Goal: Task Accomplishment & Management: Manage account settings

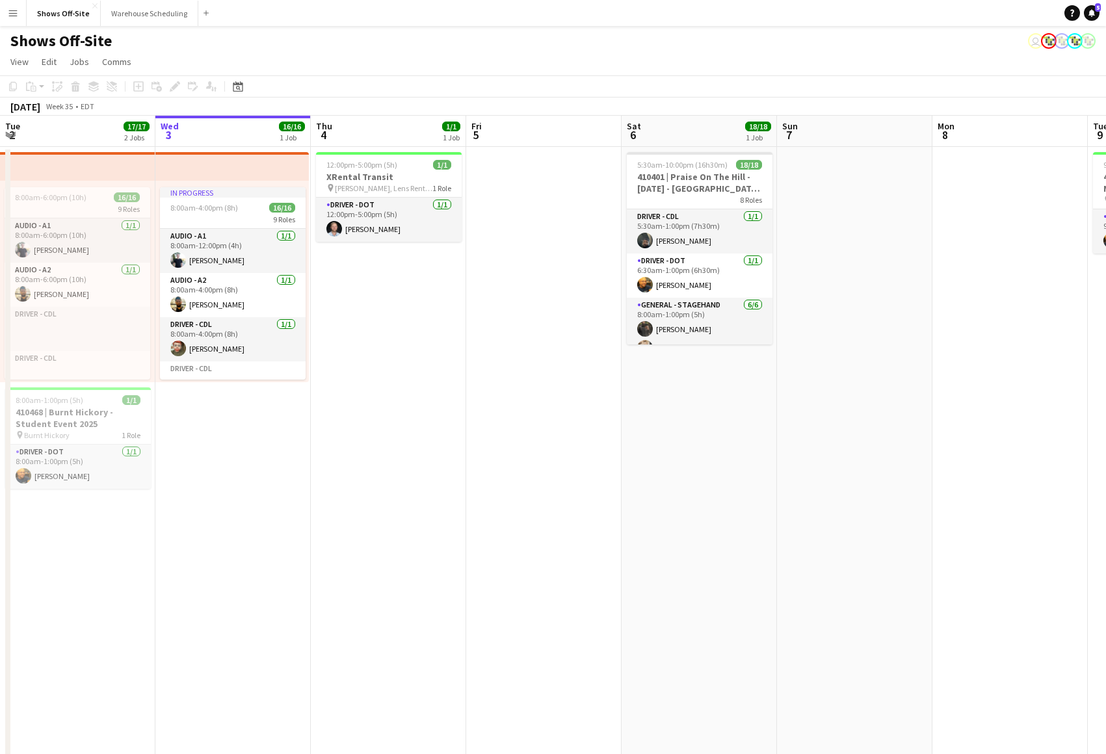
click at [258, 453] on app-calendar-viewport "Tue 2 17/17 2 Jobs Wed 3 16/16 1 Job Thu 4 1/1 1 Job Fri 5 Sat 6 18/18 1 Job Su…" at bounding box center [553, 556] width 1106 height 881
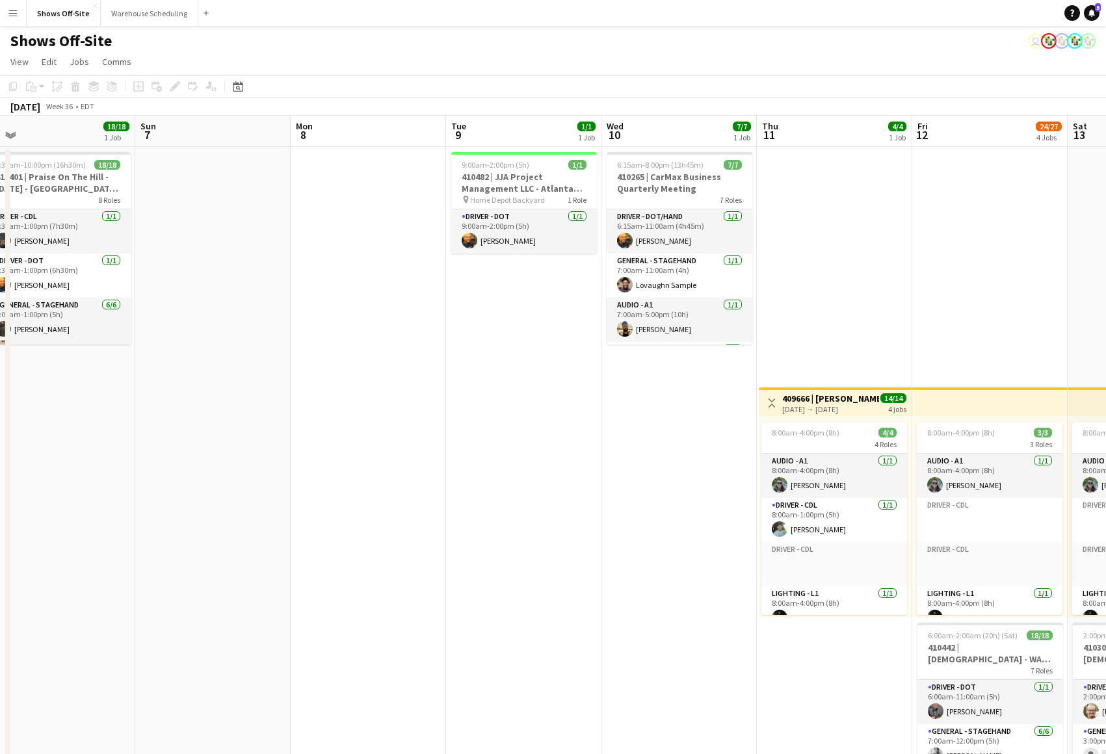
scroll to position [0, 653]
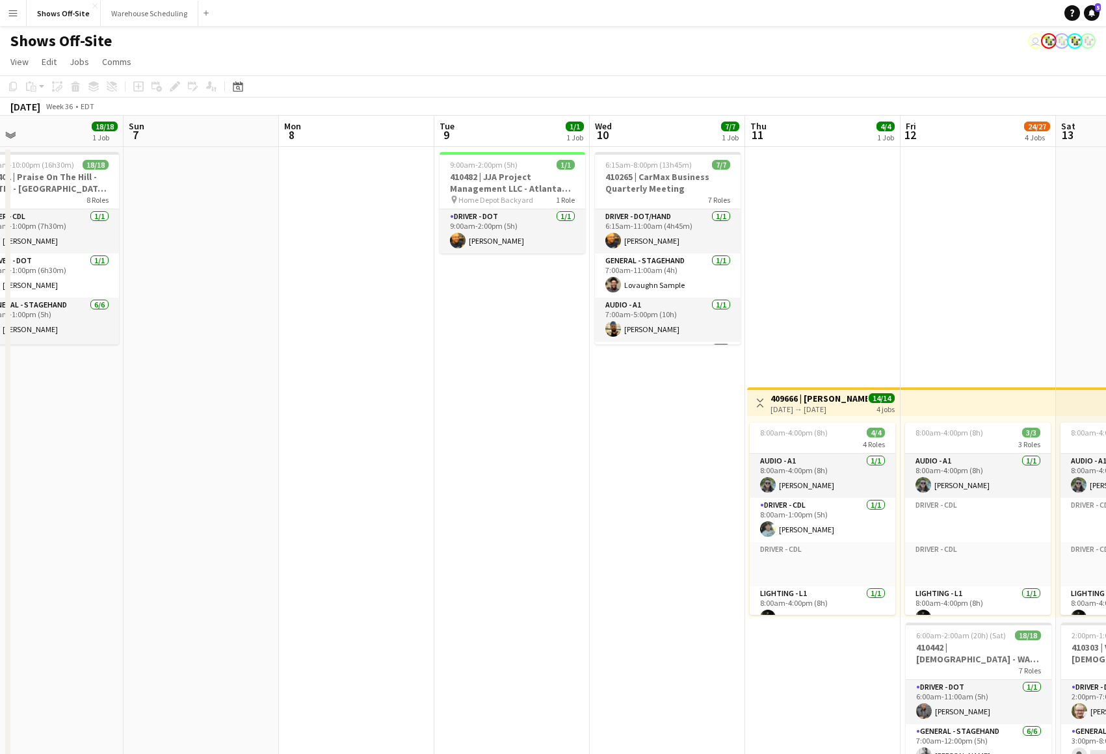
drag, startPoint x: 492, startPoint y: 458, endPoint x: 480, endPoint y: 459, distance: 11.8
click at [480, 459] on app-calendar-viewport "Tue 2 17/17 2 Jobs Wed 3 16/16 1 Job Thu 4 1/1 1 Job Fri 5 Sat 6 18/18 1 Job Su…" at bounding box center [553, 631] width 1106 height 1031
click at [479, 460] on app-date-cell "9:00am-2:00pm (5h) 1/1 410482 | JJA Project Management LLC - Atlanta Food & Win…" at bounding box center [511, 647] width 155 height 1000
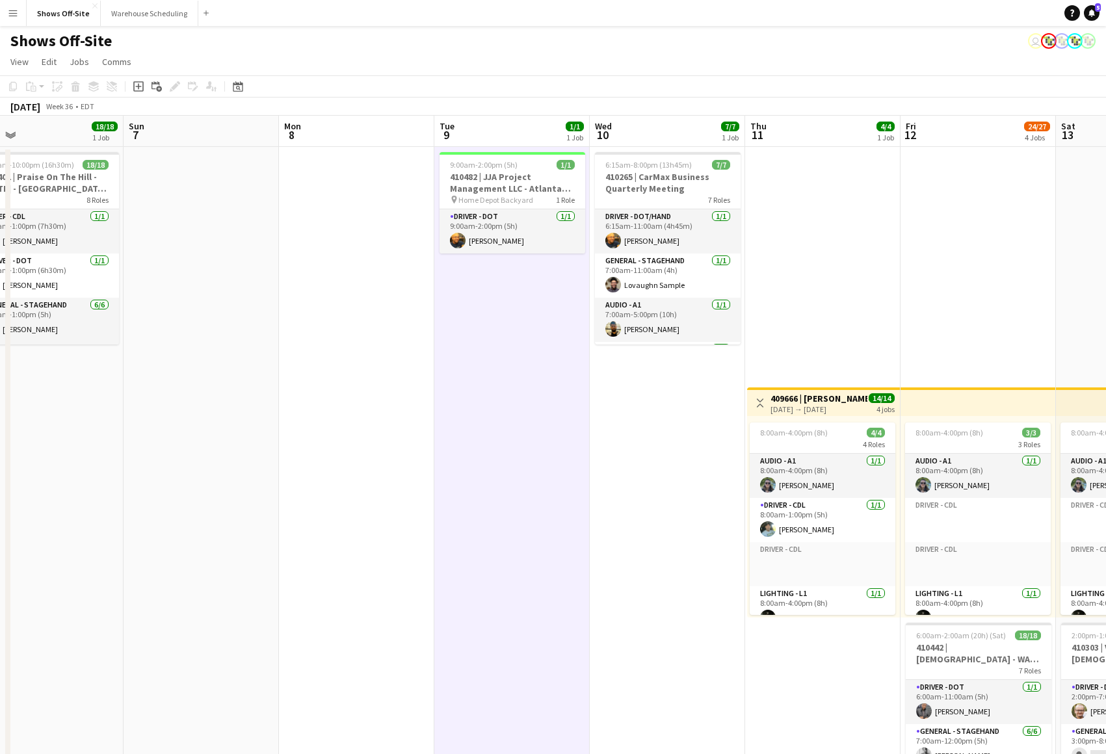
click at [566, 462] on app-date-cell "9:00am-2:00pm (5h) 1/1 410482 | JJA Project Management LLC - Atlanta Food & Win…" at bounding box center [511, 647] width 155 height 1000
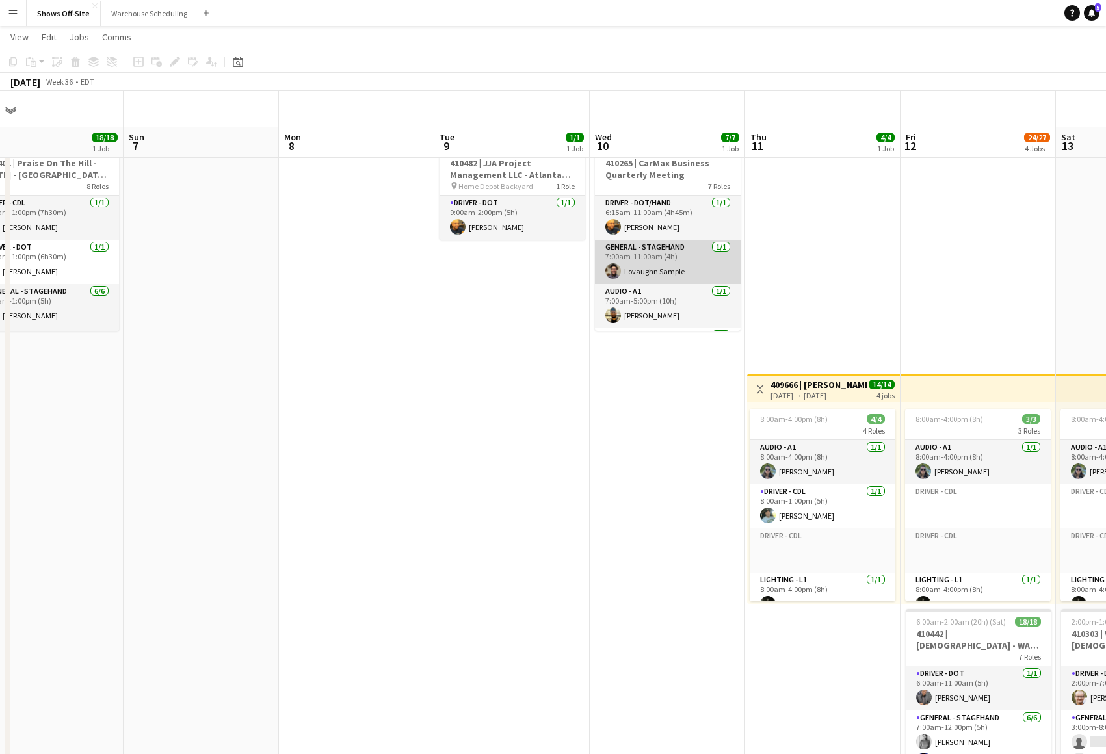
scroll to position [0, 0]
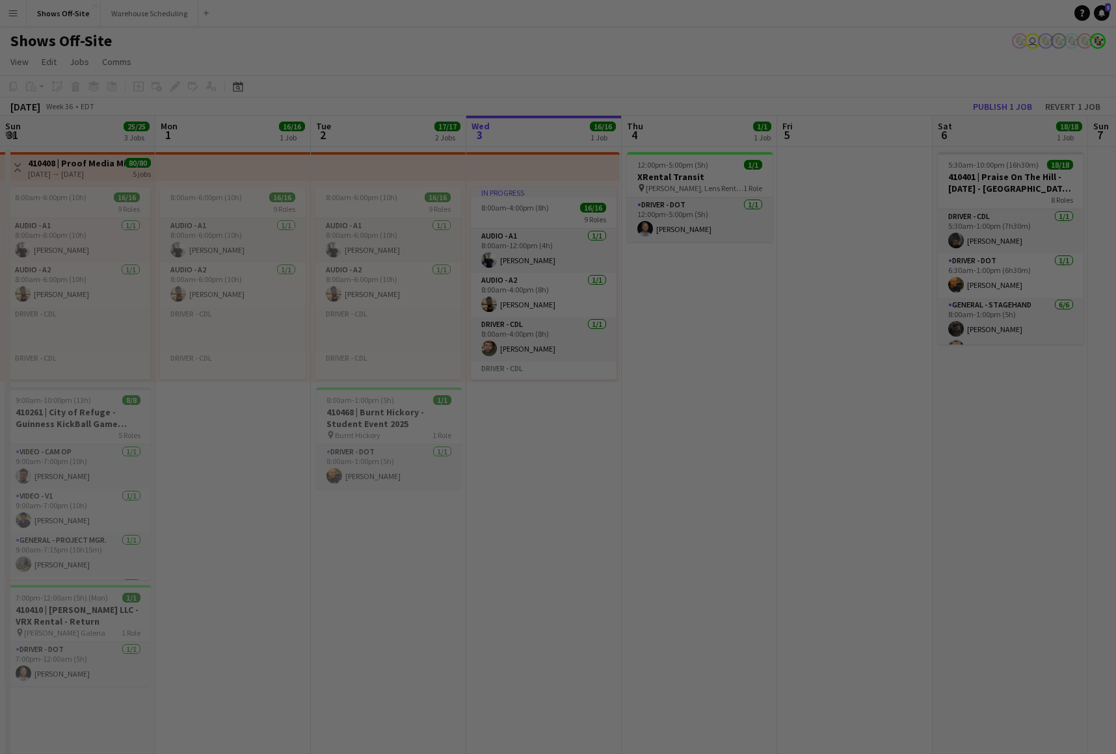
scroll to position [0, 311]
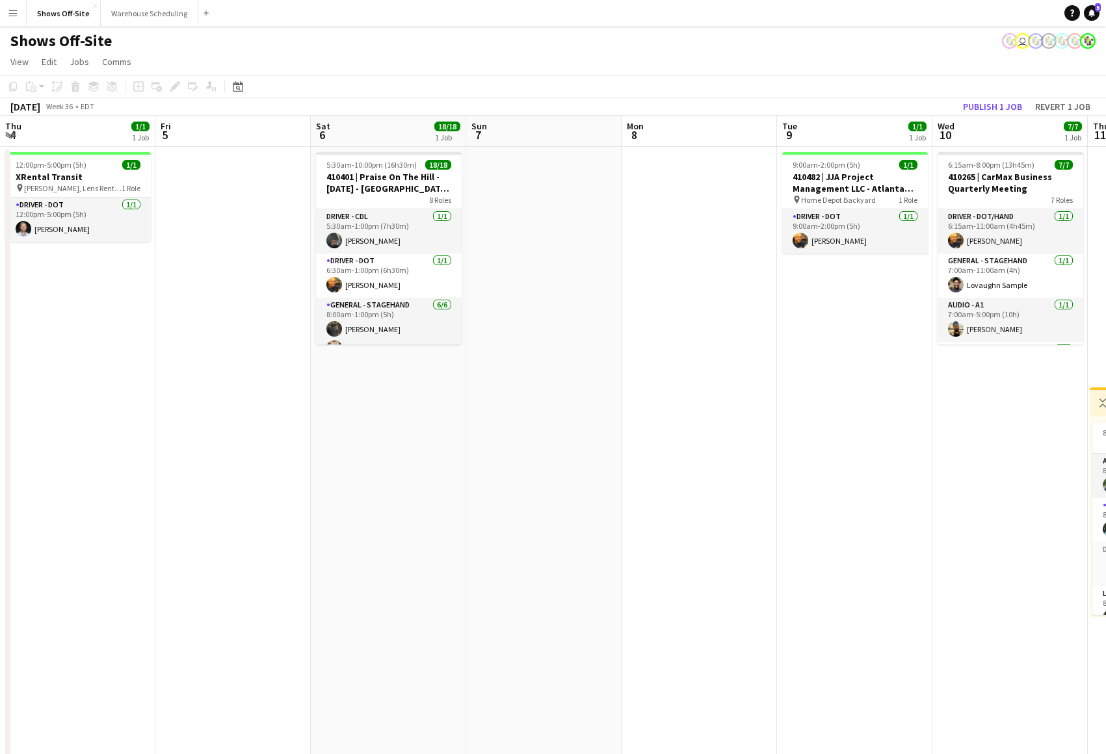
drag, startPoint x: 849, startPoint y: 427, endPoint x: 626, endPoint y: 475, distance: 227.5
click at [171, 462] on app-calendar-viewport "Tue 2 17/17 2 Jobs Wed 3 16/16 1 Job Thu 4 1/1 1 Job Fri 5 Sat 6 18/18 1 Job Su…" at bounding box center [553, 631] width 1106 height 1031
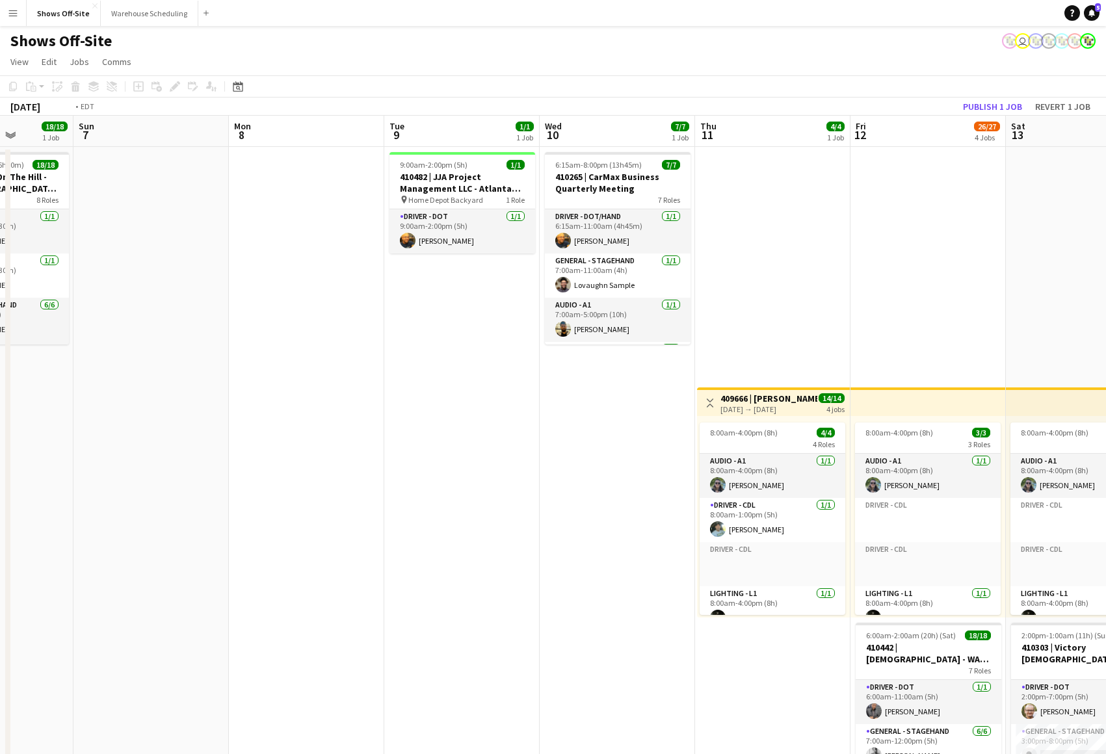
drag, startPoint x: 701, startPoint y: 482, endPoint x: 276, endPoint y: 504, distance: 425.1
click at [276, 504] on app-calendar-viewport "Thu 4 1/1 1 Job Fri 5 Sat 6 18/18 1 Job Sun 7 Mon 8 Tue 9 1/1 1 Job Wed 10 7/7 …" at bounding box center [553, 631] width 1106 height 1031
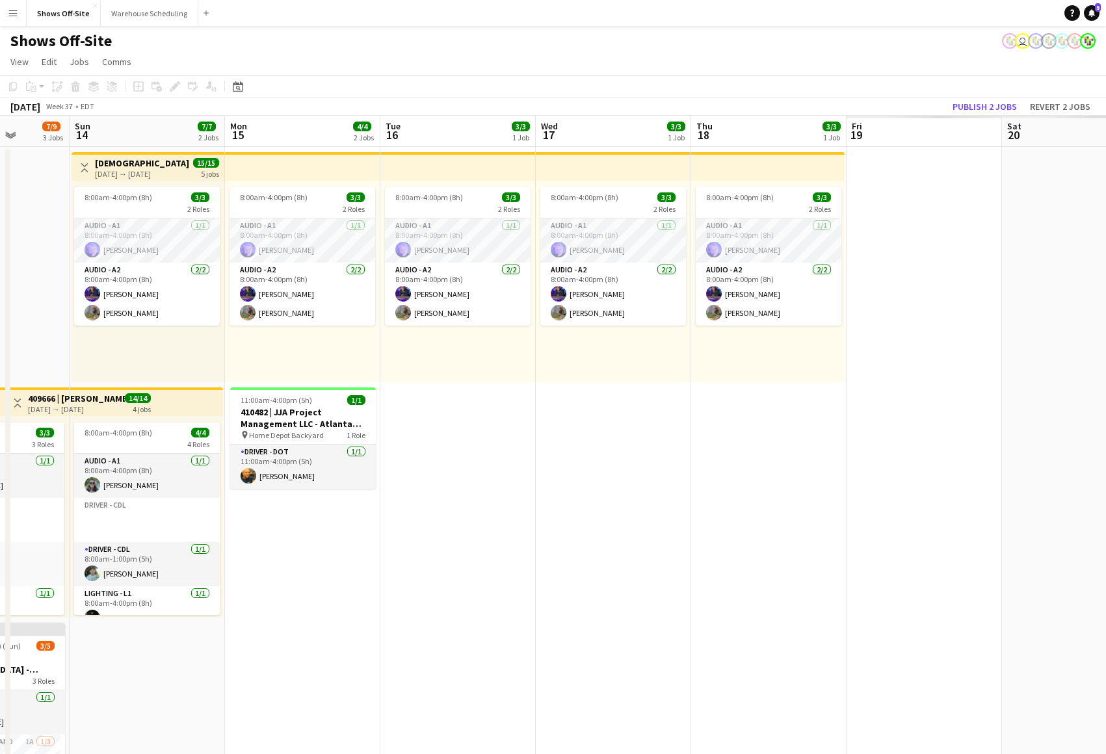
scroll to position [0, 565]
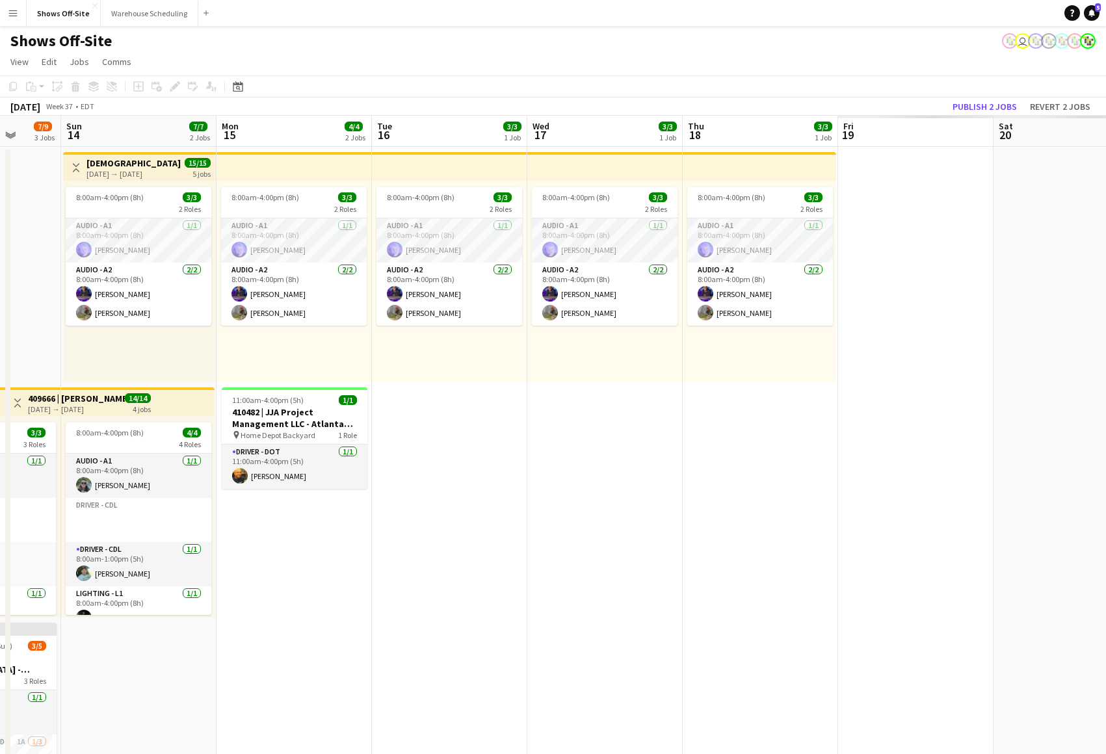
drag, startPoint x: 831, startPoint y: 349, endPoint x: 796, endPoint y: 446, distance: 103.7
click at [301, 336] on app-calendar-viewport "Wed 10 7/7 1 Job Thu 11 4/4 1 Job Fri 12 26/27 4 Jobs Sat 13 7/9 3 Jobs Sun 14 …" at bounding box center [553, 631] width 1106 height 1031
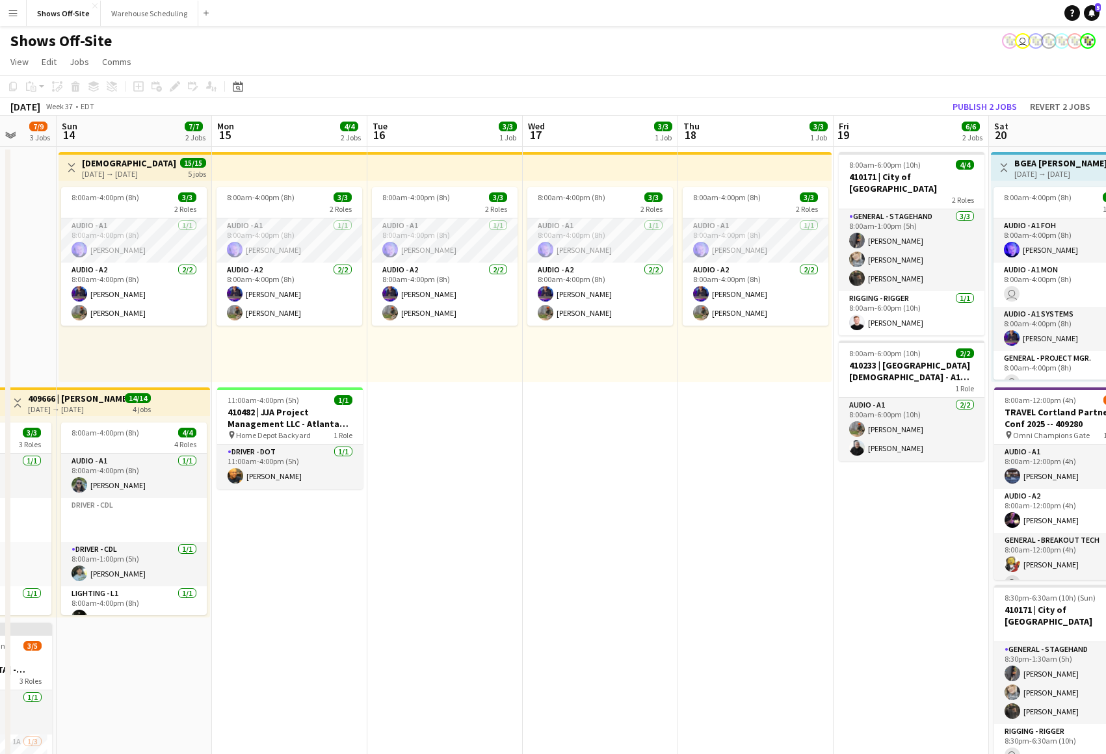
drag, startPoint x: 796, startPoint y: 446, endPoint x: 808, endPoint y: 573, distance: 127.4
click at [73, 436] on app-calendar-viewport "Wed 10 7/7 1 Job Thu 11 4/4 1 Job Fri 12 26/27 4 Jobs Sat 13 7/9 3 Jobs Sun 14 …" at bounding box center [553, 631] width 1106 height 1031
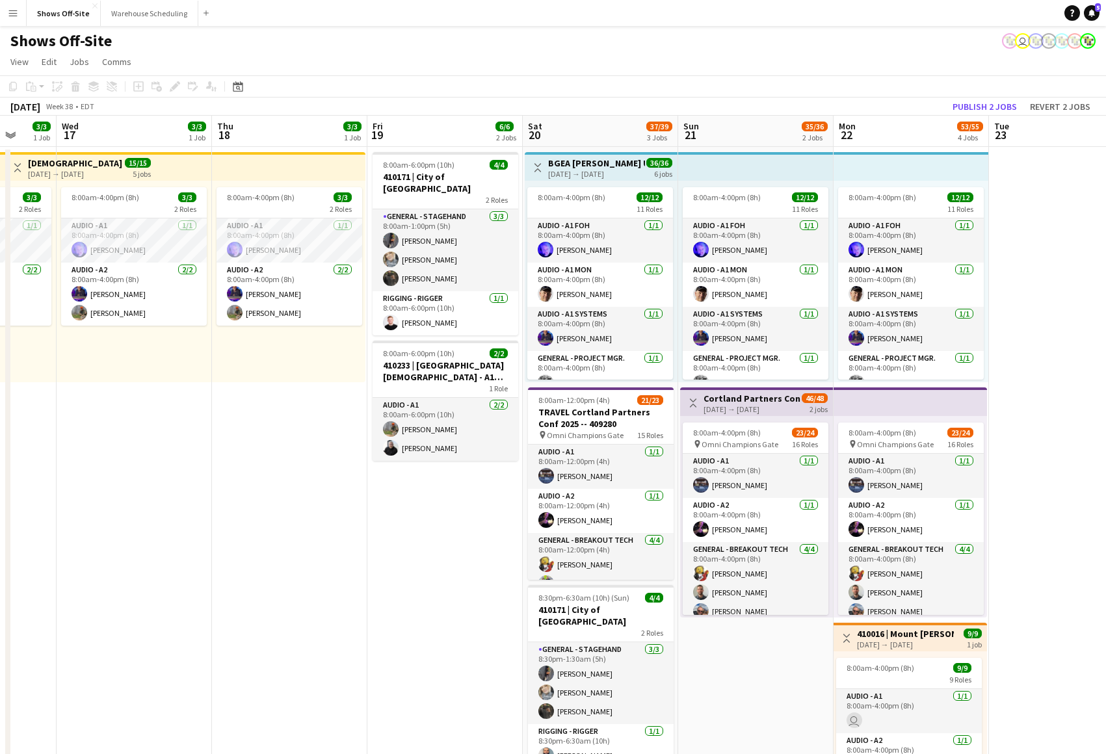
drag, startPoint x: 808, startPoint y: 573, endPoint x: 621, endPoint y: 642, distance: 199.5
click at [316, 551] on app-calendar-viewport "Sat 13 7/9 3 Jobs Sun 14 7/7 2 Jobs Mon 15 4/4 2 Jobs Tue 16 3/3 1 Job Wed 17 3…" at bounding box center [553, 631] width 1106 height 1031
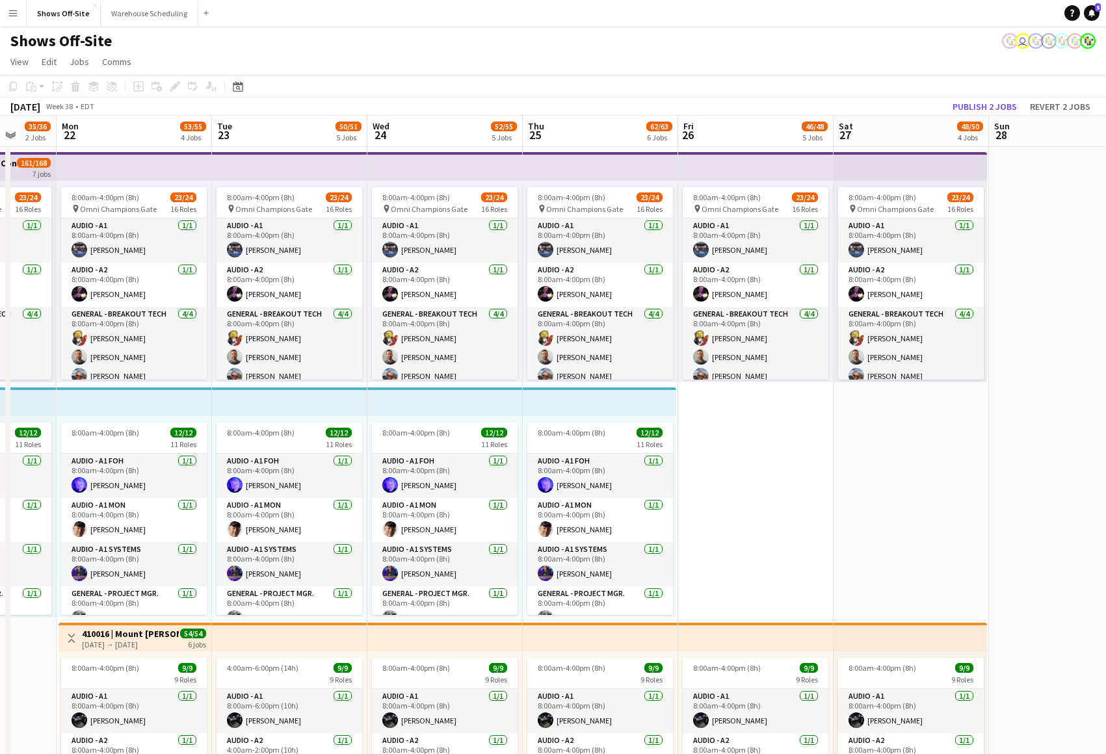
scroll to position [0, 415]
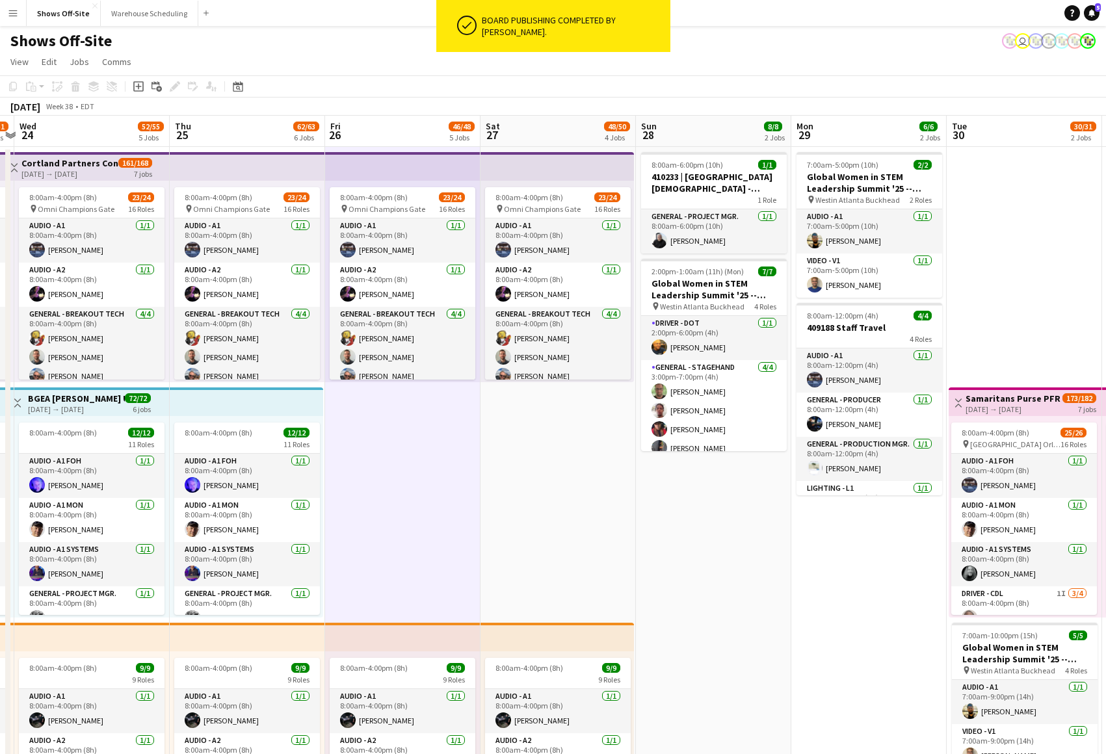
scroll to position [0, 636]
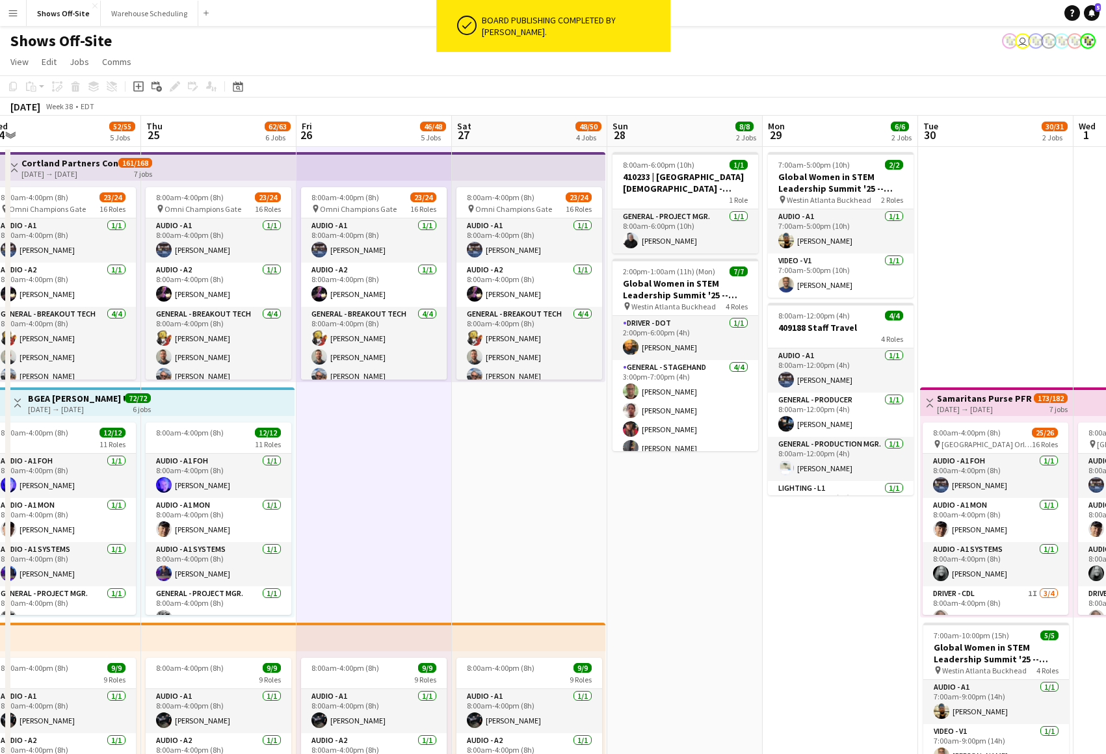
drag, startPoint x: 1011, startPoint y: 504, endPoint x: 546, endPoint y: 483, distance: 465.4
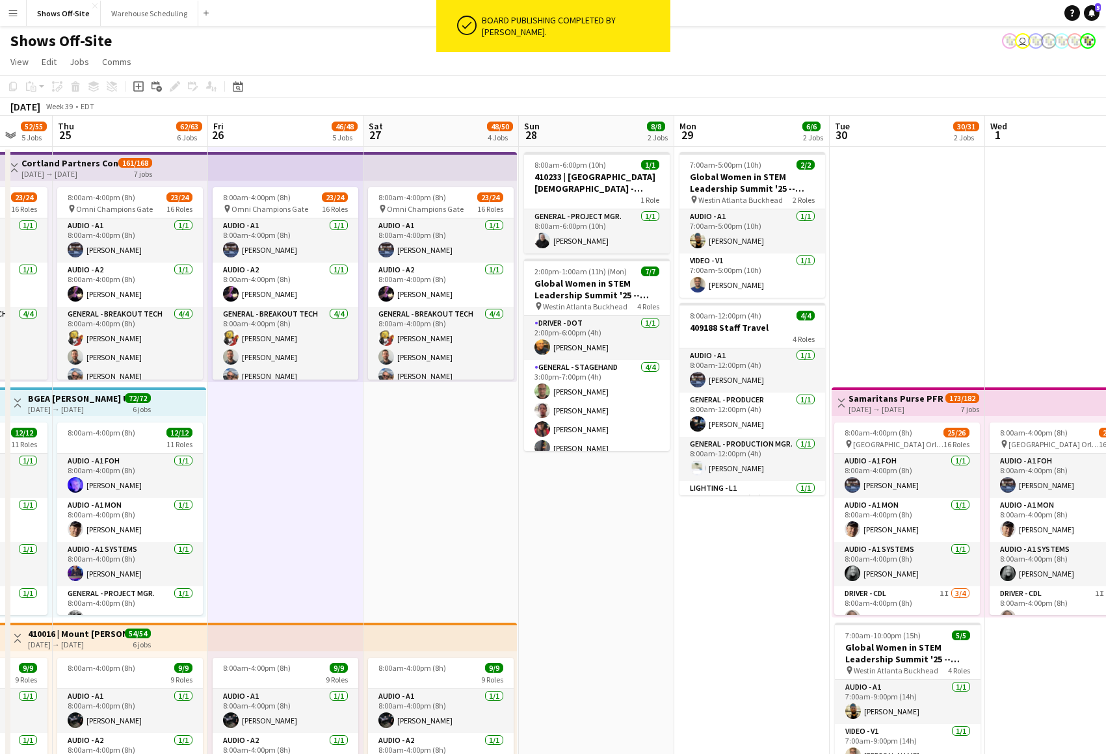
drag, startPoint x: 717, startPoint y: 586, endPoint x: 427, endPoint y: 568, distance: 290.6
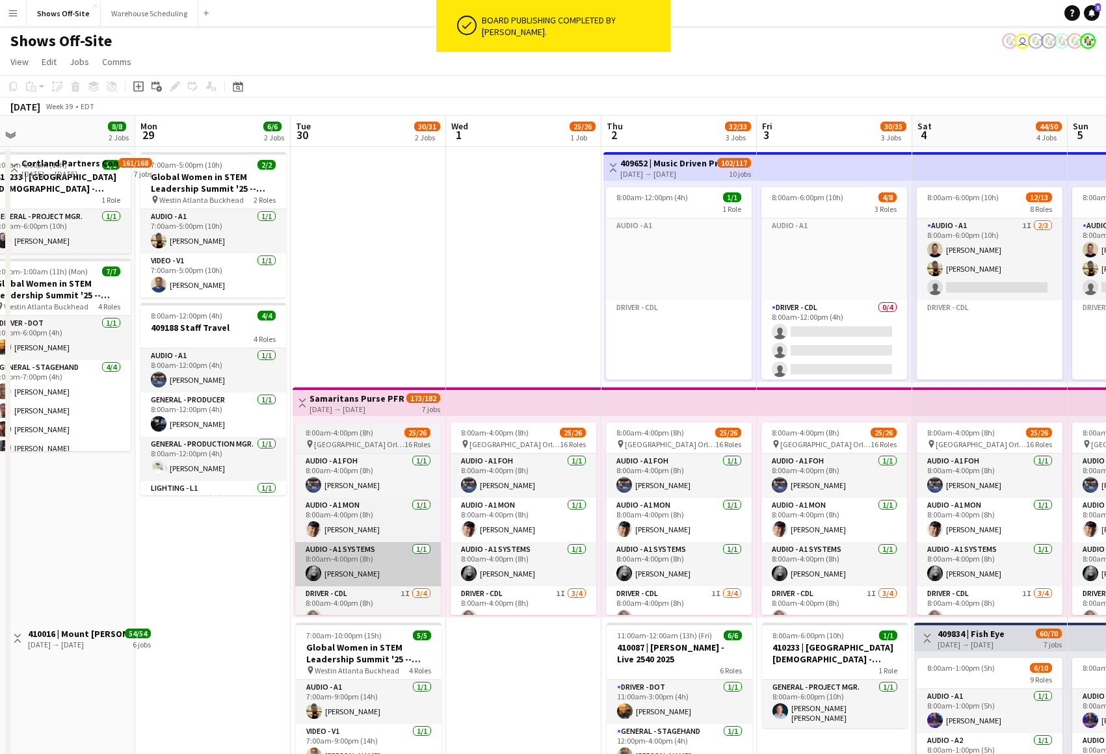
drag, startPoint x: 454, startPoint y: 574, endPoint x: 495, endPoint y: 581, distance: 40.9
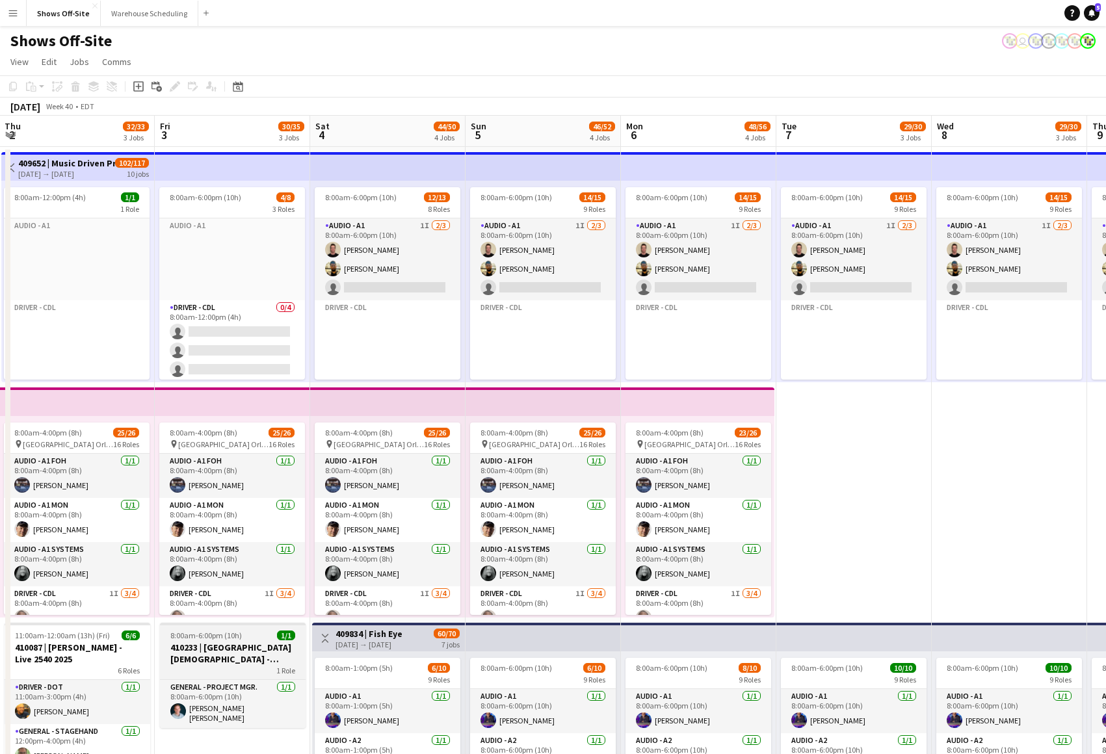
drag, startPoint x: 759, startPoint y: 685, endPoint x: 488, endPoint y: 642, distance: 274.0
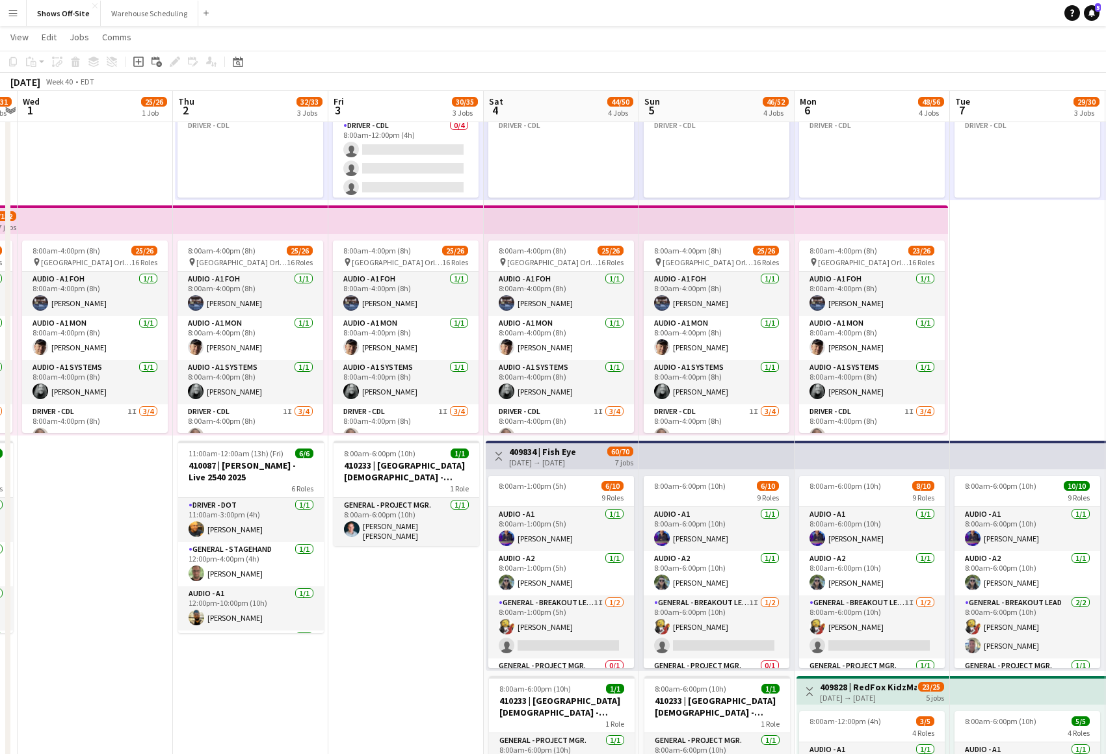
scroll to position [0, 477]
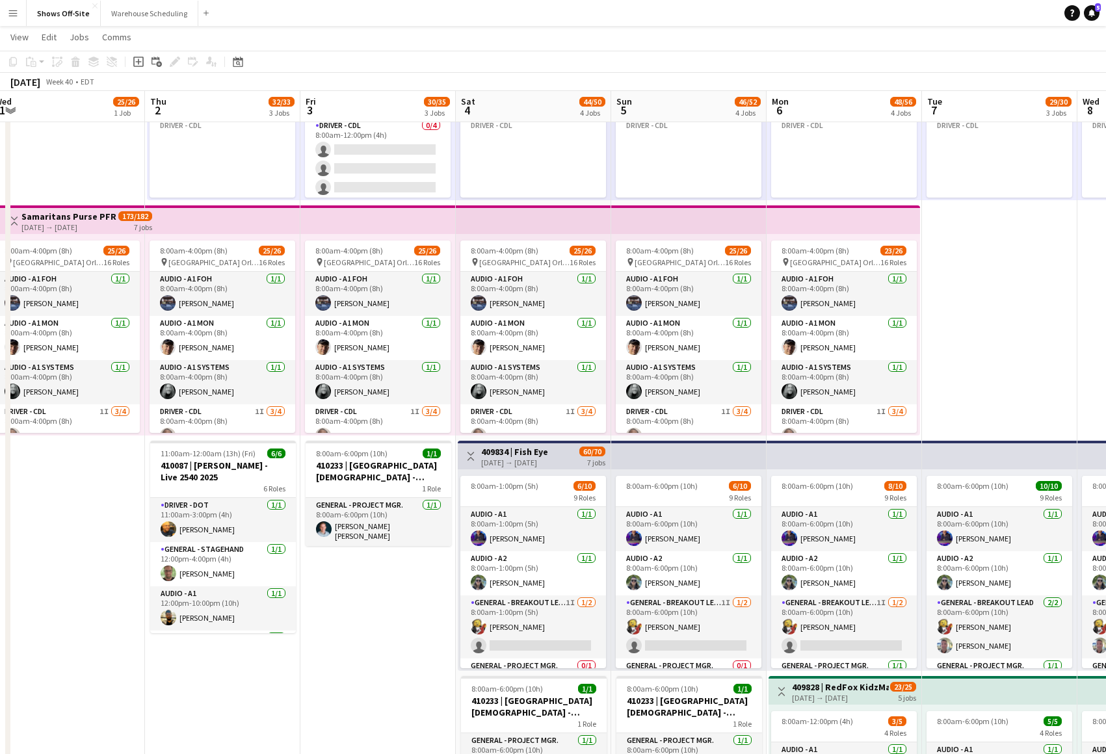
drag, startPoint x: 404, startPoint y: 626, endPoint x: 376, endPoint y: 625, distance: 28.0
click at [376, 625] on app-calendar-viewport "Sun 28 8/8 2 Jobs Mon 29 6/6 2 Jobs Tue 30 30/31 2 Jobs Wed 1 25/26 1 Job Thu 2…" at bounding box center [553, 617] width 1106 height 1495
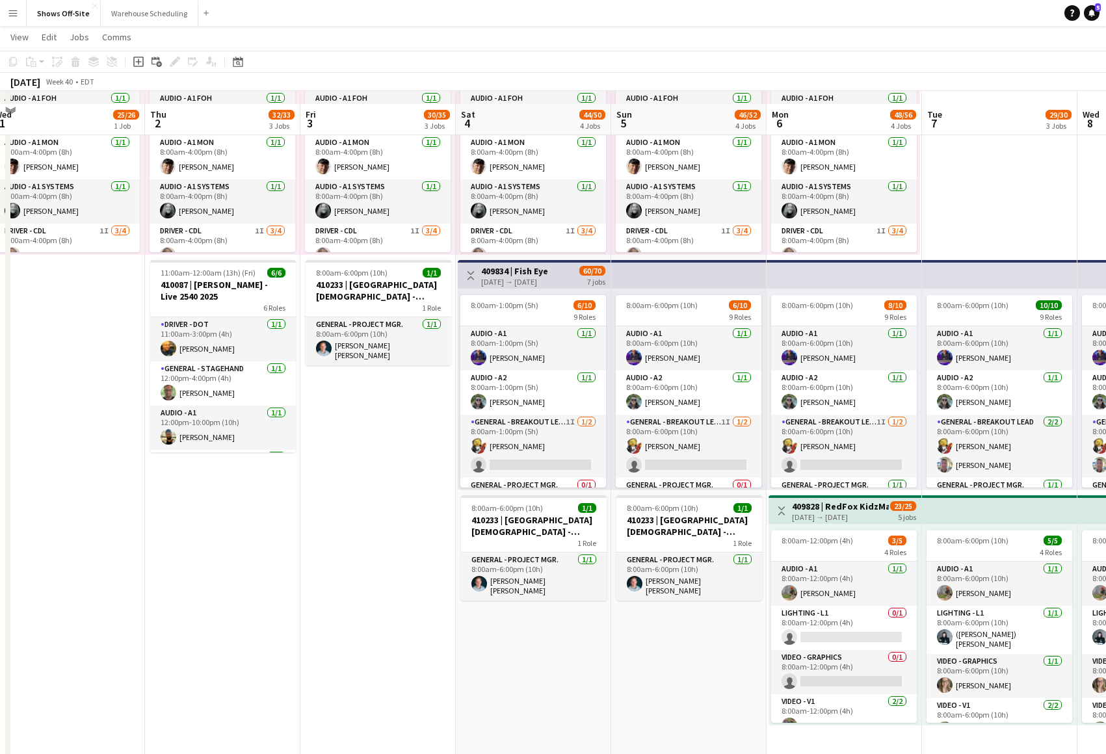
scroll to position [375, 0]
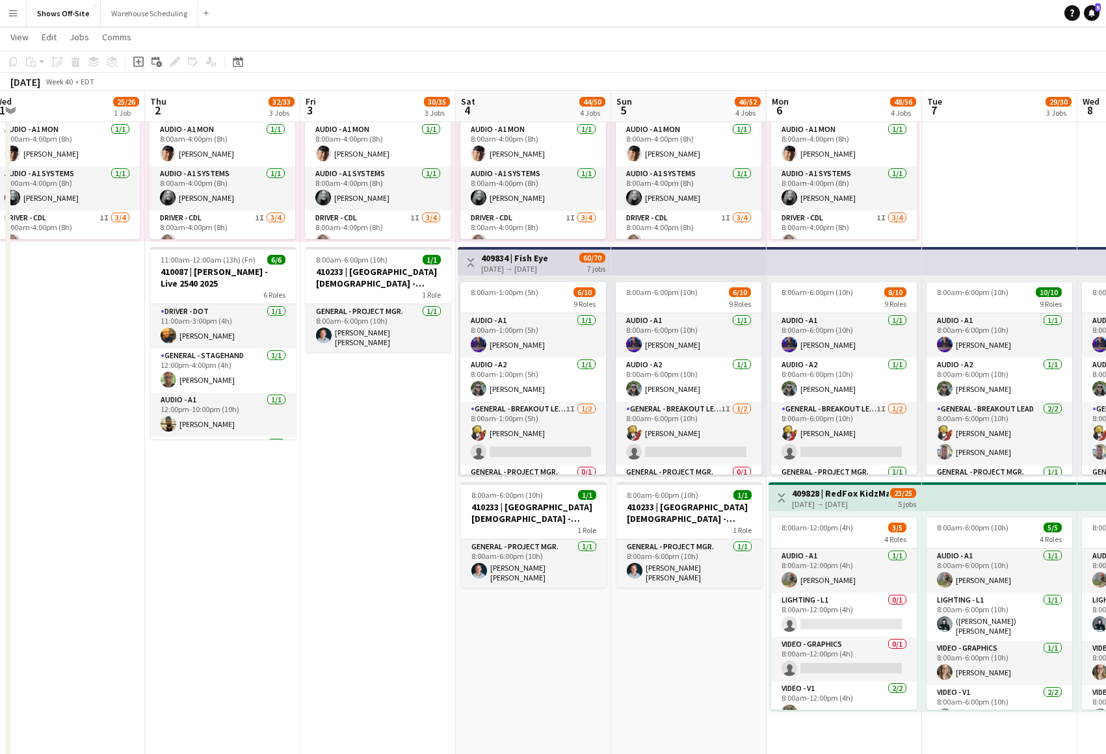
click at [367, 621] on app-date-cell "8:00am-6:00pm (10h) 4/8 3 Roles Audio - A1 Click to add Role Driver - CDL 0/4 8…" at bounding box center [377, 471] width 155 height 1401
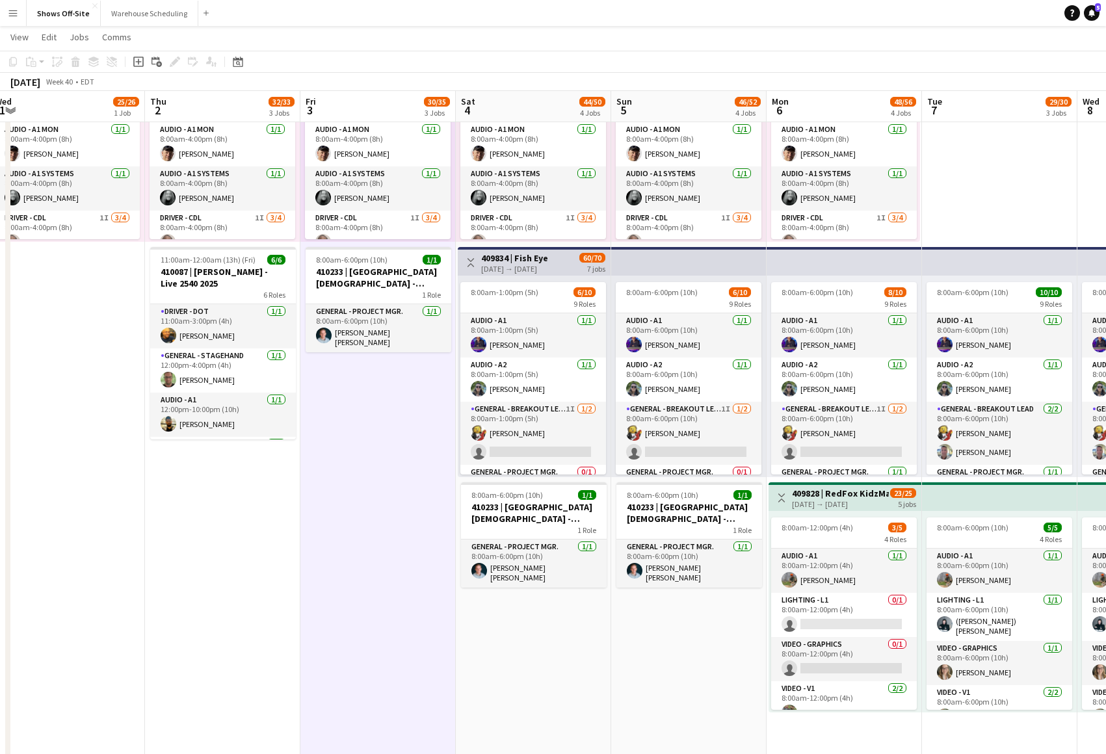
click at [349, 514] on app-date-cell "8:00am-6:00pm (10h) 4/8 3 Roles Audio - A1 Click to add Role Driver - CDL 0/4 8…" at bounding box center [377, 471] width 155 height 1401
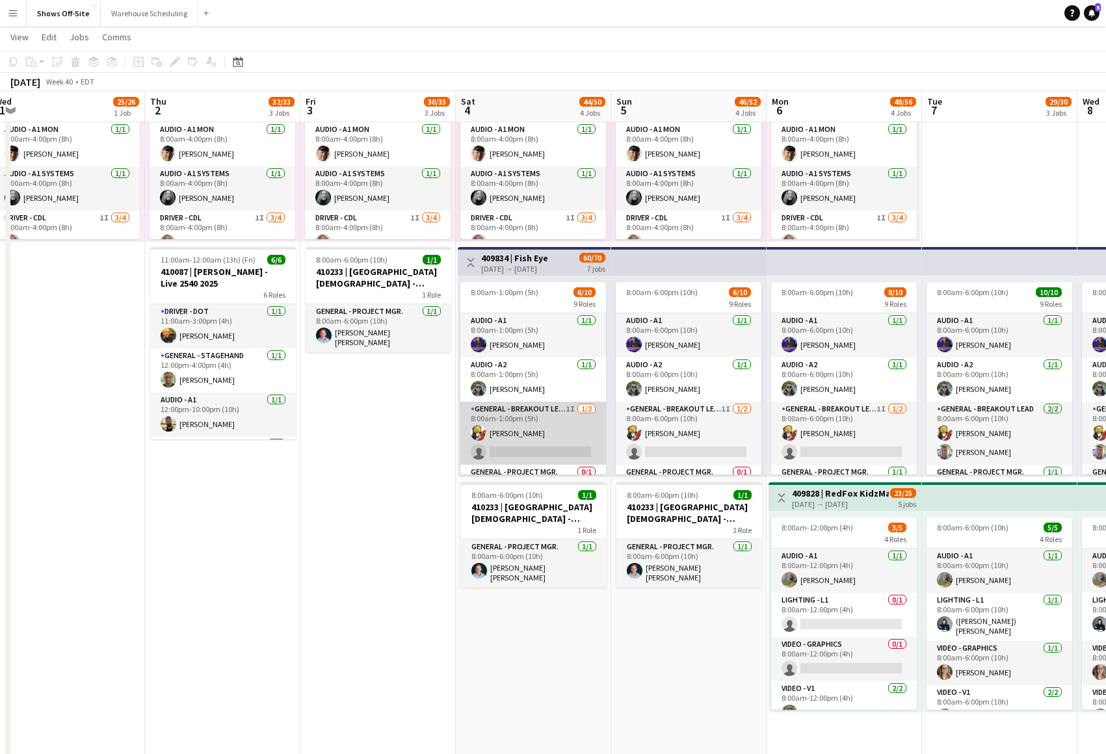
click at [546, 427] on app-card-role "General - Breakout Lead 1I 1/2 8:00am-1:00pm (5h) Matt LeBlanc single-neutral-a…" at bounding box center [533, 433] width 146 height 63
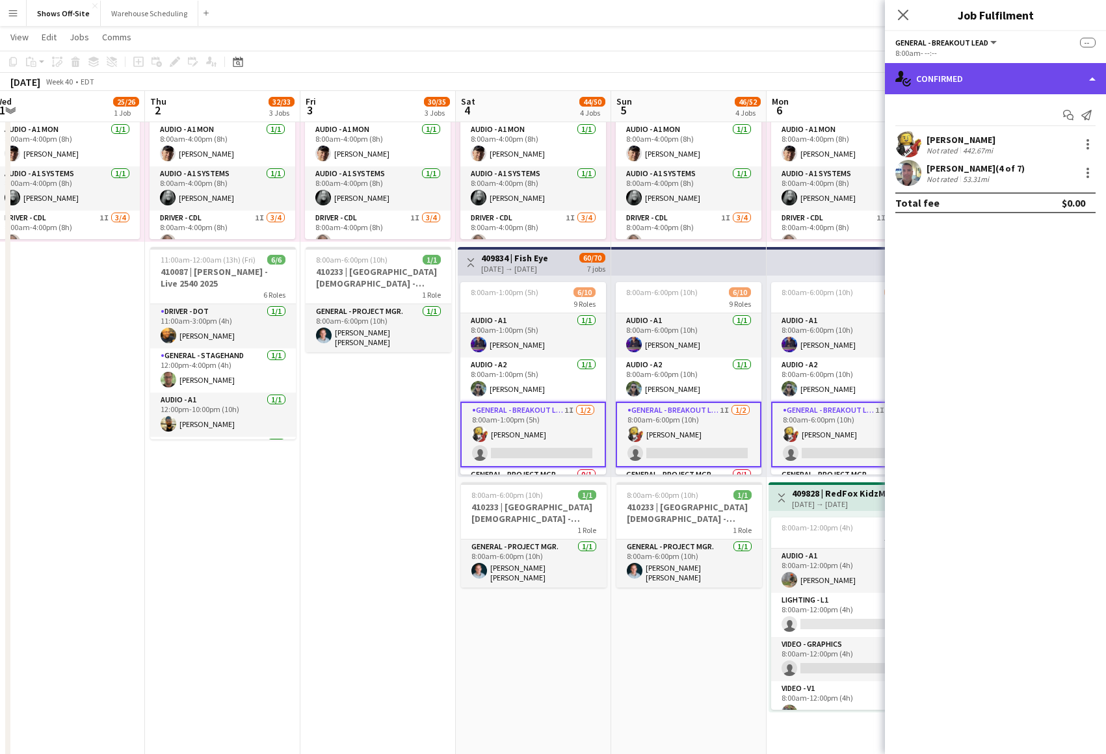
click at [1008, 92] on div "single-neutral-actions-check-2 Confirmed" at bounding box center [995, 78] width 221 height 31
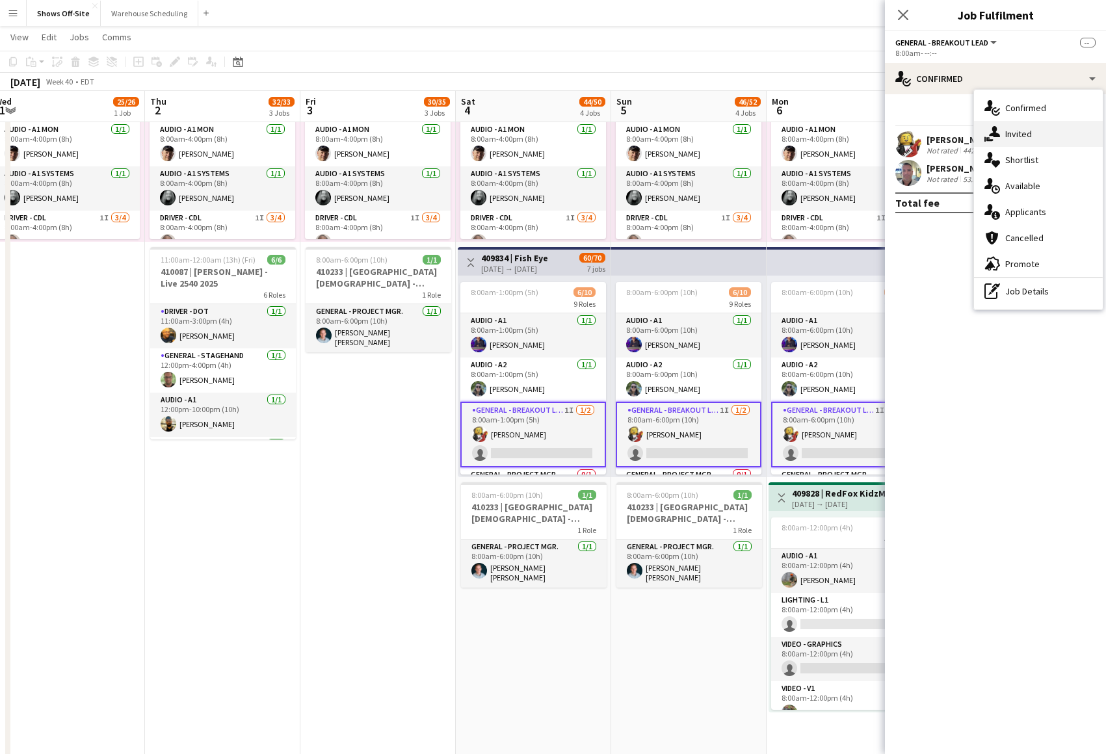
click at [1059, 126] on div "single-neutral-actions-share-1 Invited" at bounding box center [1038, 134] width 129 height 26
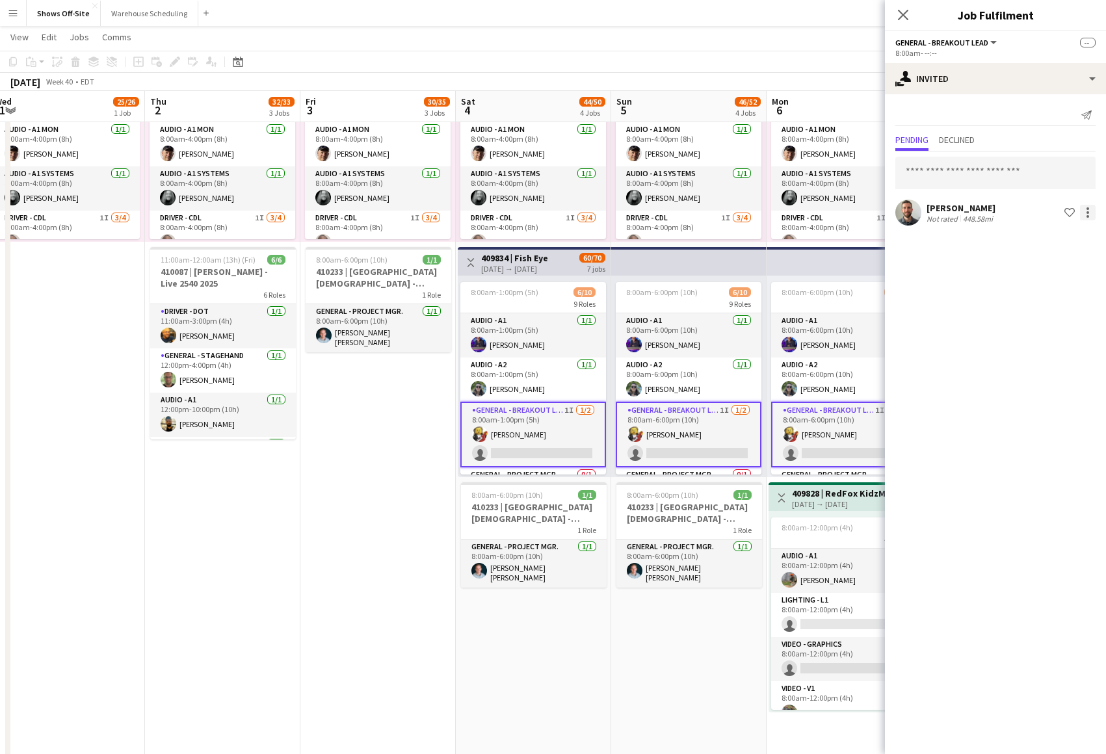
click at [1085, 216] on div at bounding box center [1088, 213] width 16 height 16
click at [1061, 329] on span "Cancel invitation" at bounding box center [1046, 329] width 76 height 11
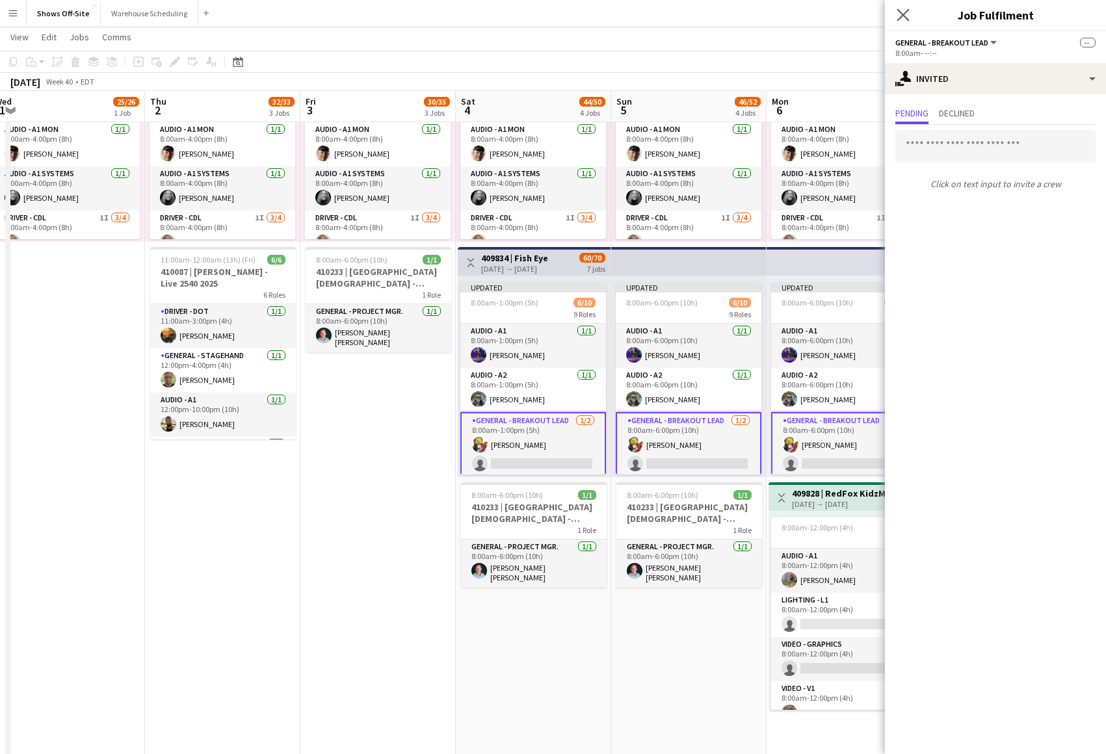
click at [899, 7] on app-icon "Close pop-in" at bounding box center [903, 15] width 19 height 19
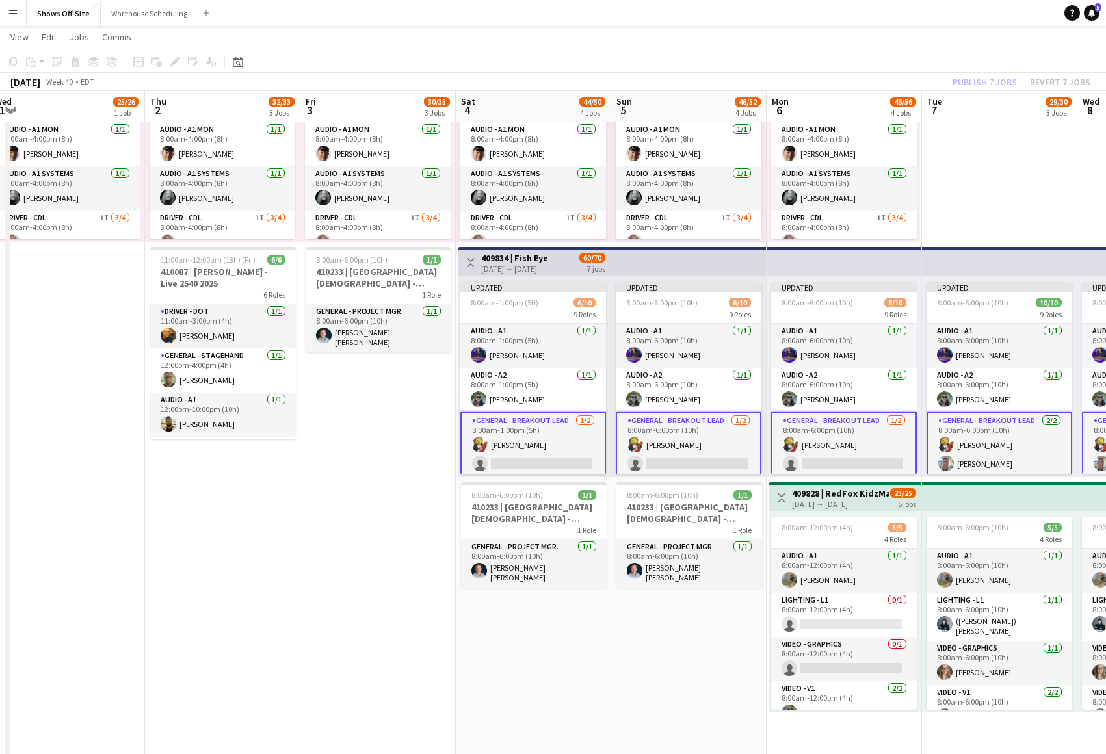
click at [968, 69] on app-toolbar "Copy Paste Paste Command V Paste with crew Command Shift V Paste linked Job Del…" at bounding box center [553, 62] width 1106 height 22
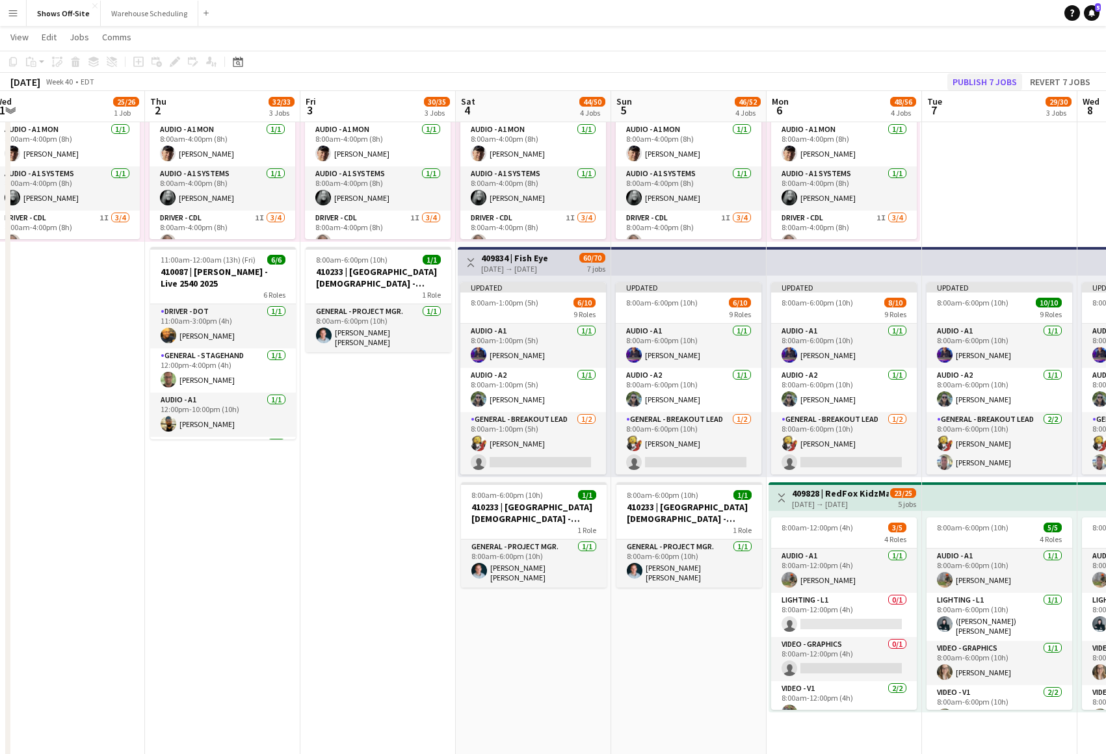
click at [981, 85] on button "Publish 7 jobs" at bounding box center [984, 81] width 75 height 17
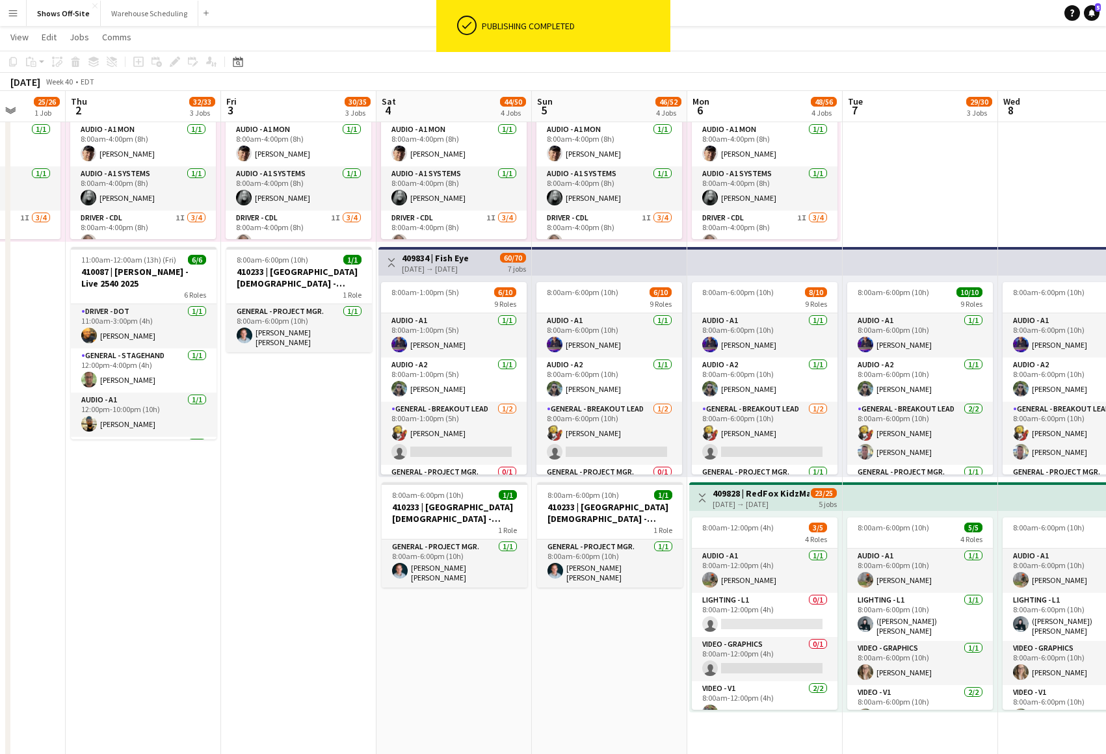
drag, startPoint x: 509, startPoint y: 649, endPoint x: 445, endPoint y: 640, distance: 64.9
click at [445, 640] on app-calendar-viewport "Mon 29 6/6 2 Jobs Tue 30 30/31 2 Jobs Wed 1 25/26 1 Job Thu 2 32/33 3 Jobs Fri …" at bounding box center [553, 423] width 1106 height 1495
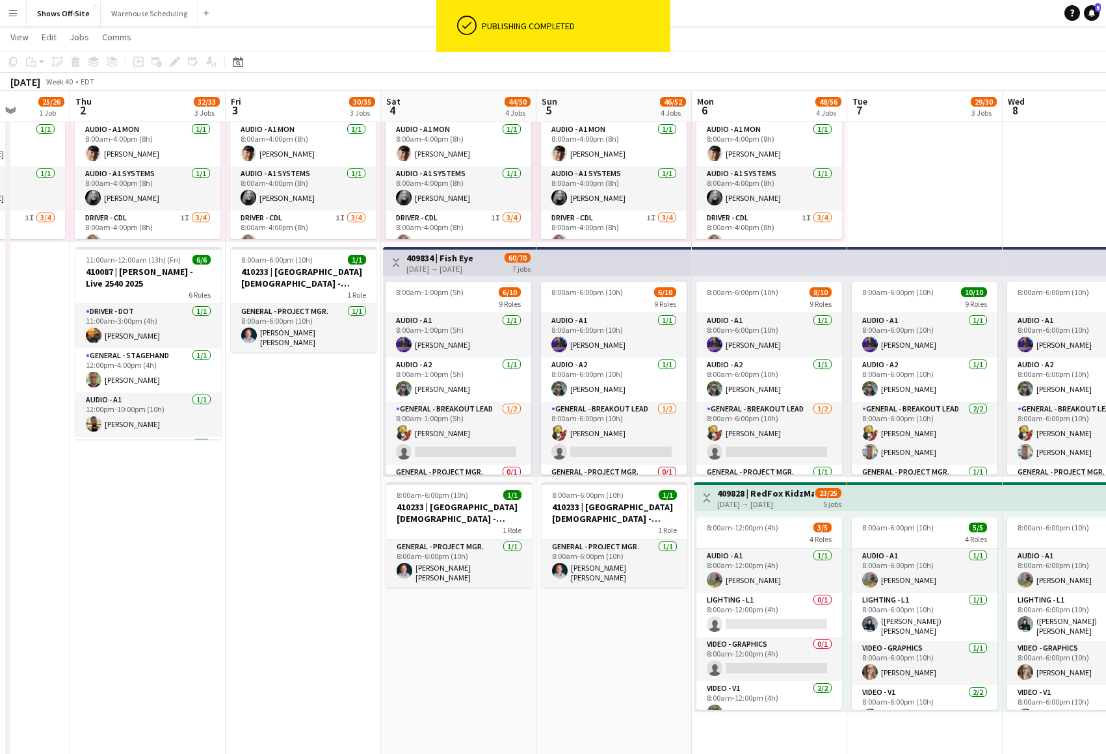
click at [433, 660] on app-date-cell "8:00am-6:00pm (10h) 12/13 8 Roles Audio - A1 1I 2/3 8:00am-6:00pm (10h) Dan Ove…" at bounding box center [458, 471] width 155 height 1401
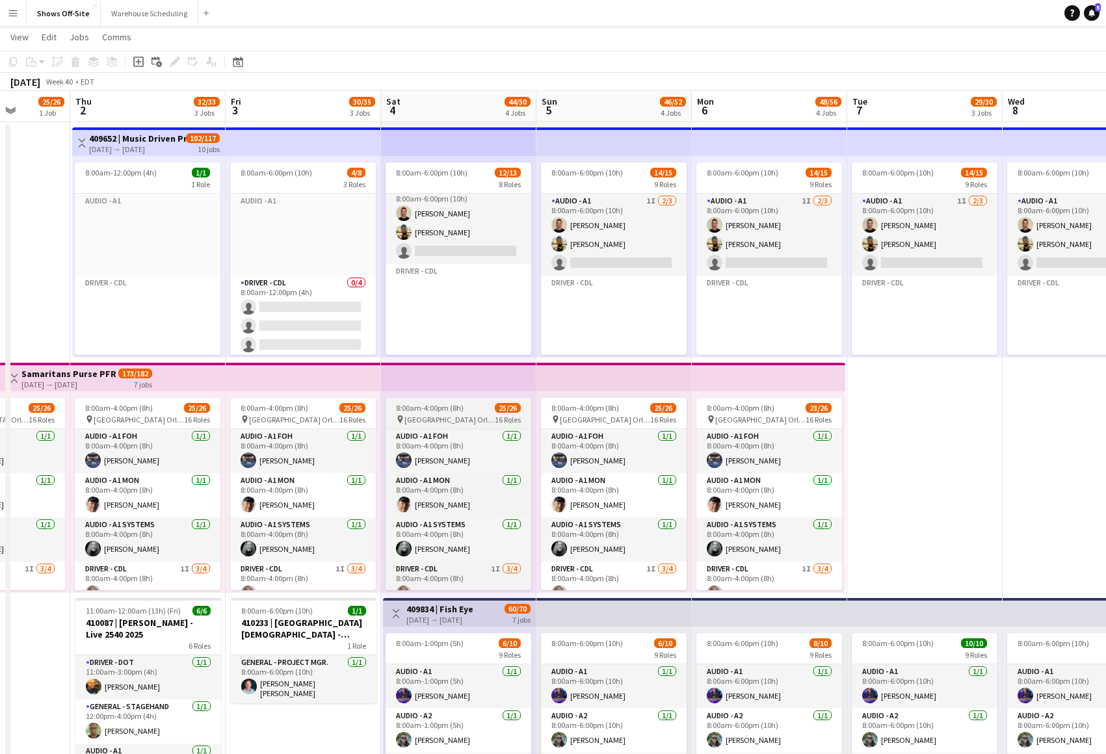
scroll to position [0, 0]
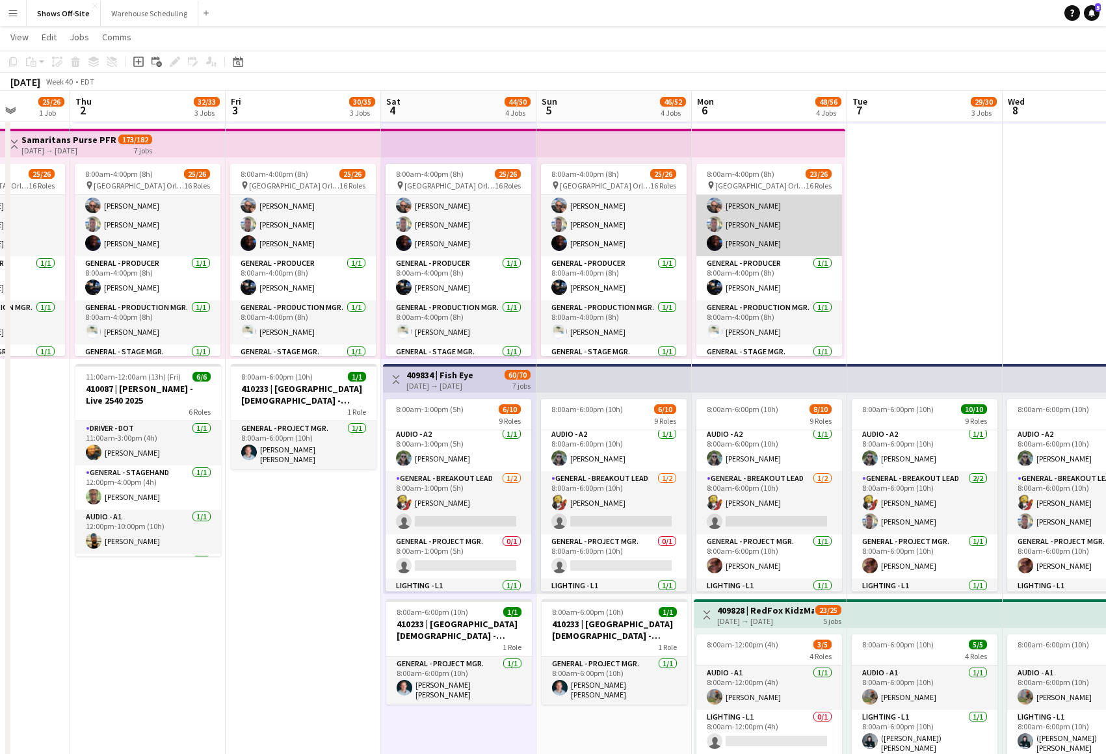
click at [772, 224] on app-card-role "General - Breakout Tech 4/4 8:00am-4:00pm (8h) Scott Williams Bryan Zulker Kerr…" at bounding box center [769, 205] width 146 height 101
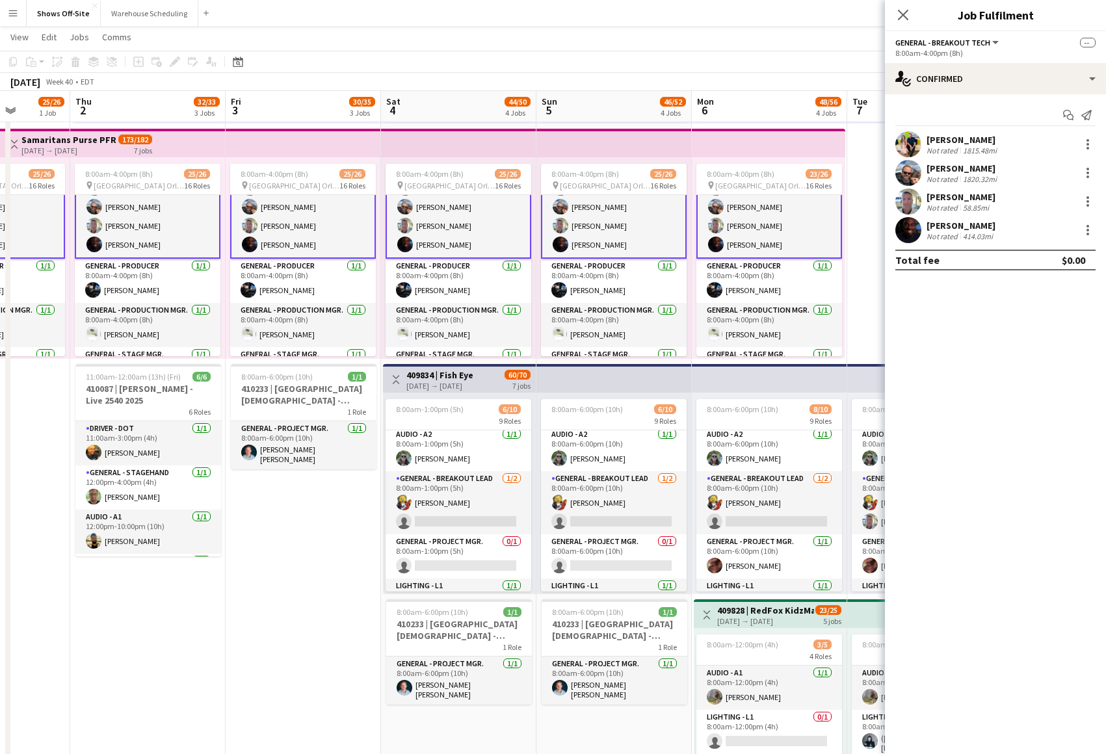
click at [772, 224] on app-card-role "General - Breakout Tech 4/4 8:00am-4:00pm (8h) Scott Williams Bryan Zulker Kerr…" at bounding box center [769, 206] width 146 height 103
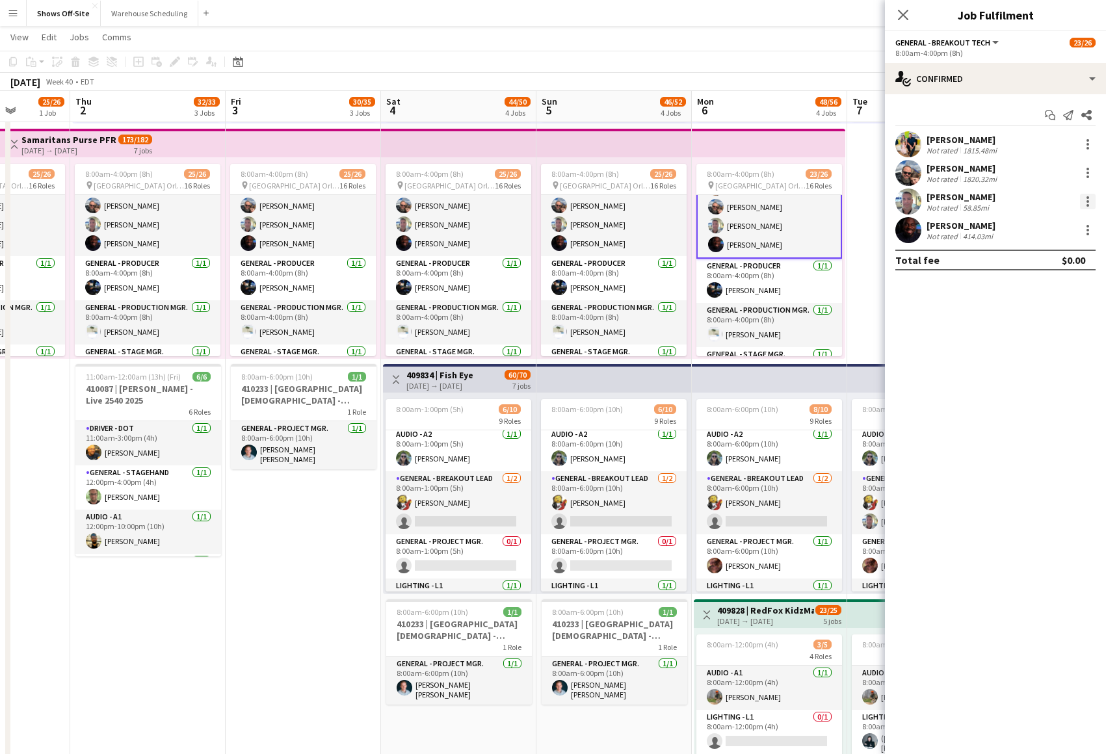
click at [1085, 199] on div at bounding box center [1088, 202] width 16 height 16
click at [1042, 308] on button "Remove" at bounding box center [1044, 319] width 101 height 31
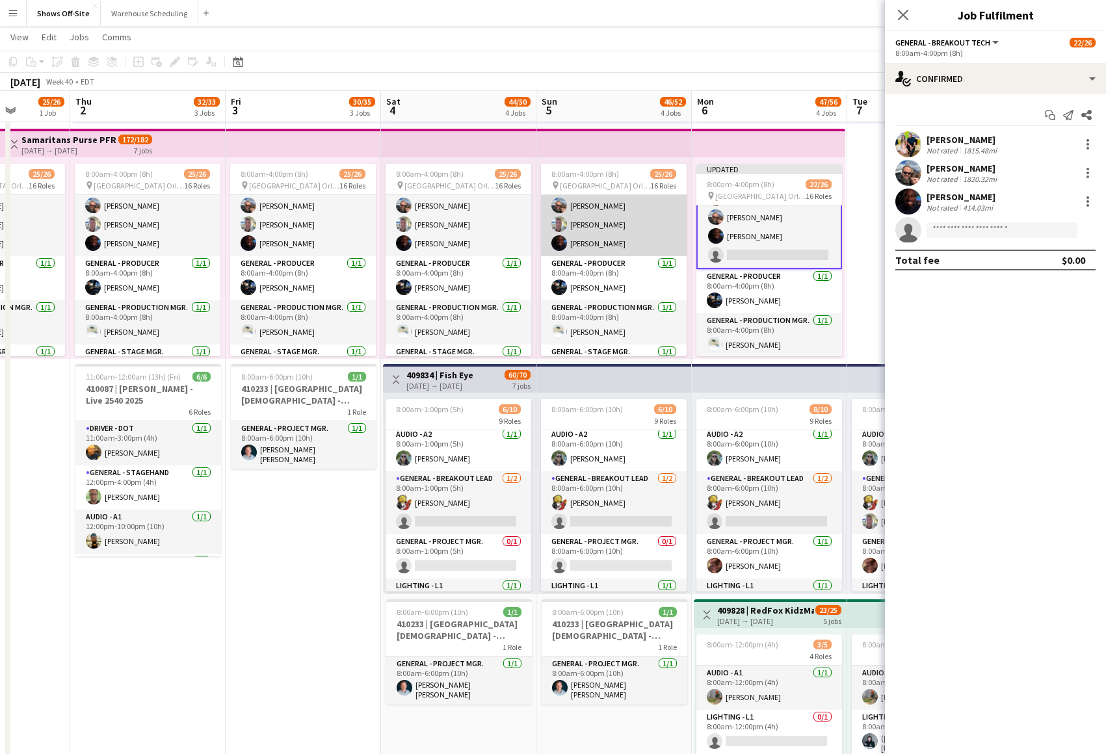
click at [659, 238] on app-card-role "General - Breakout Tech 4/4 8:00am-4:00pm (8h) Scott Williams Bryan Zulker Kerr…" at bounding box center [614, 205] width 146 height 101
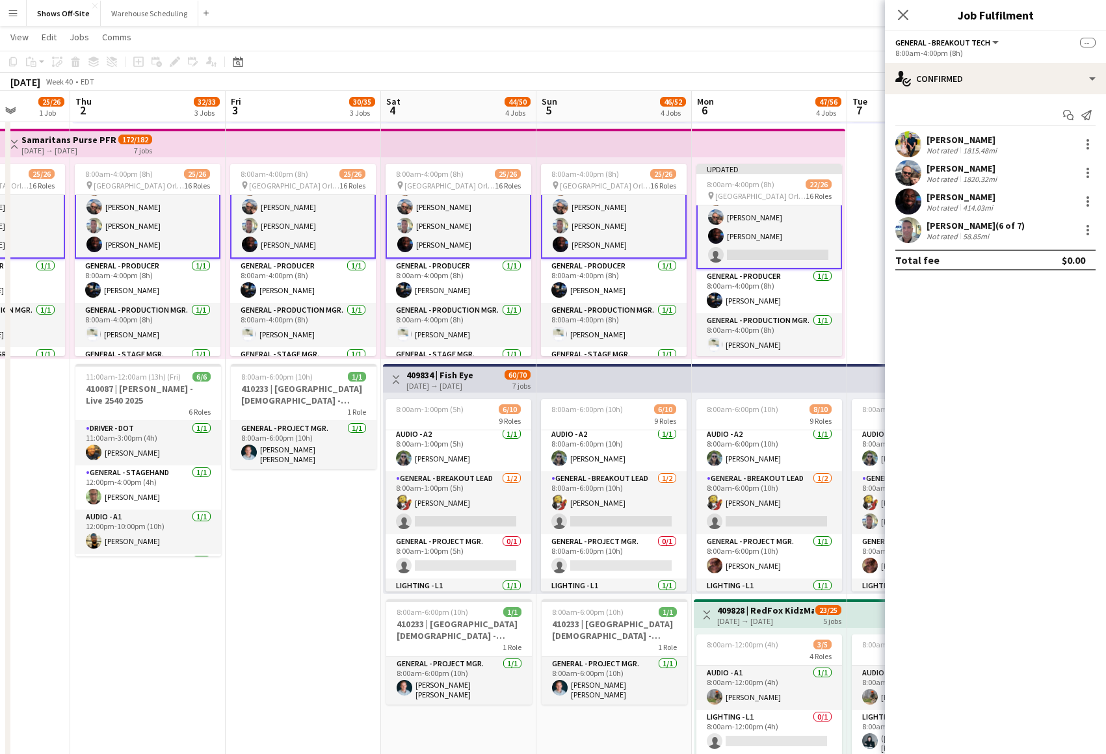
click at [633, 239] on app-card-role "General - Breakout Tech 4/4 8:00am-4:00pm (8h) Scott Williams Bryan Zulker Kerr…" at bounding box center [614, 206] width 146 height 103
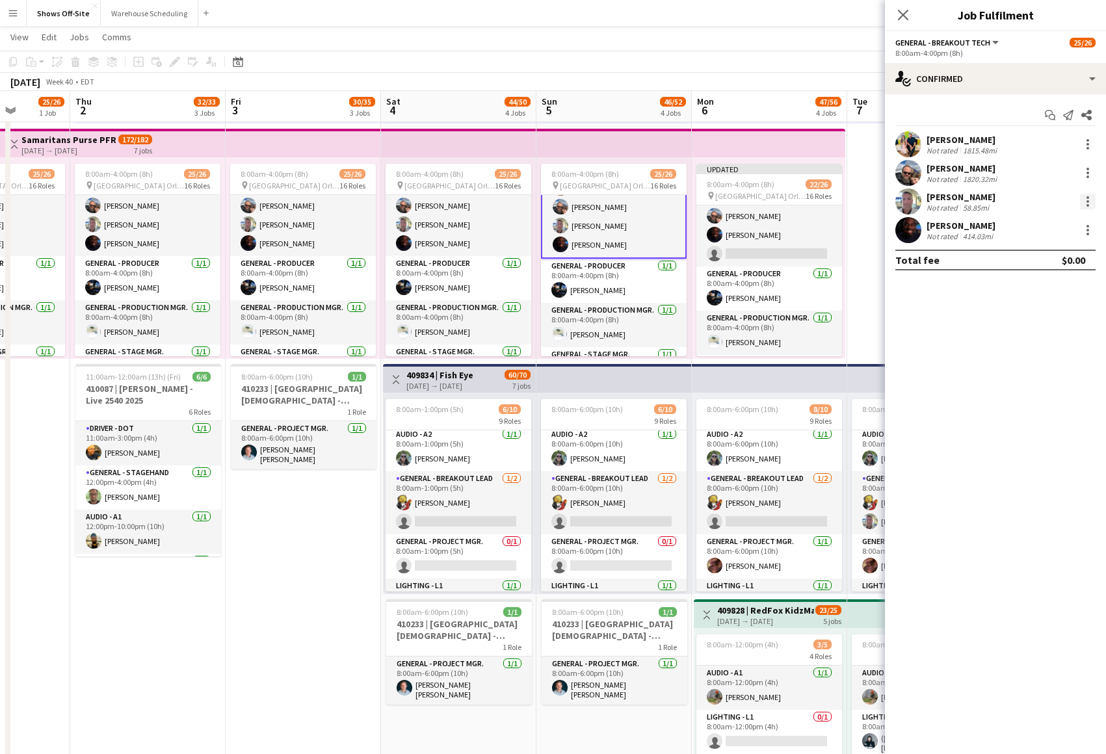
click at [1089, 202] on div at bounding box center [1088, 202] width 16 height 16
click at [1039, 313] on button "Remove" at bounding box center [1044, 319] width 101 height 31
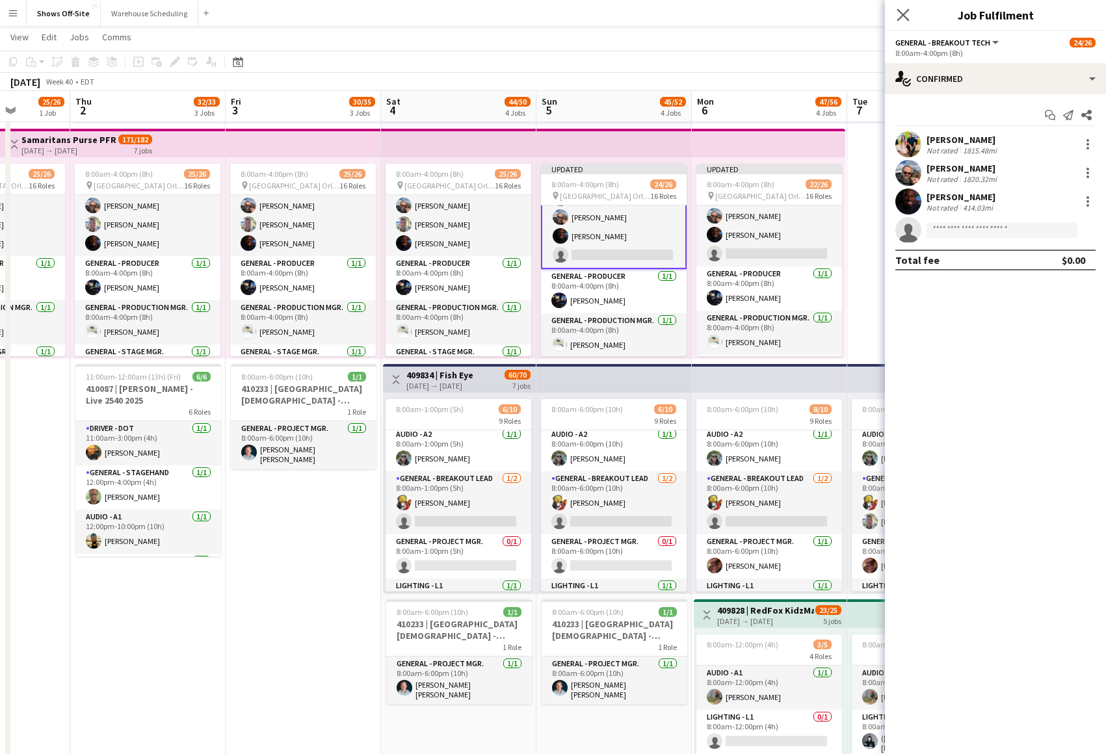
click at [897, 22] on app-icon "Close pop-in" at bounding box center [903, 15] width 19 height 19
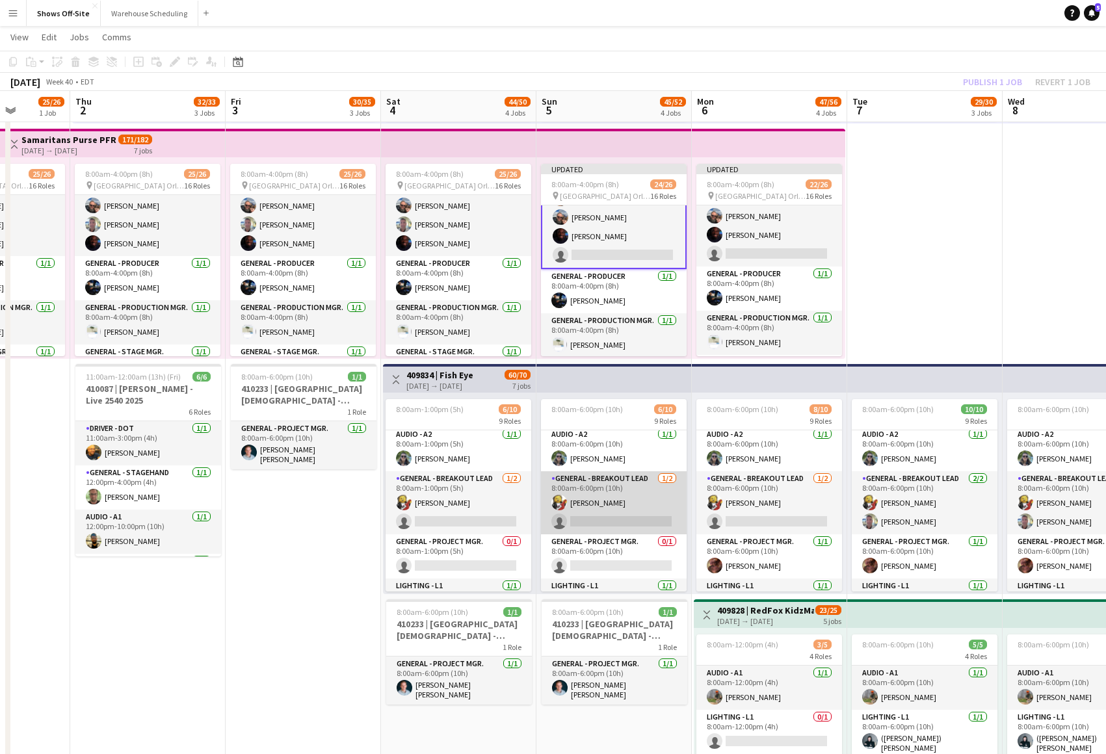
click at [638, 474] on app-card-role "General - Breakout Lead 1/2 8:00am-6:00pm (10h) Matt LeBlanc single-neutral-act…" at bounding box center [614, 502] width 146 height 63
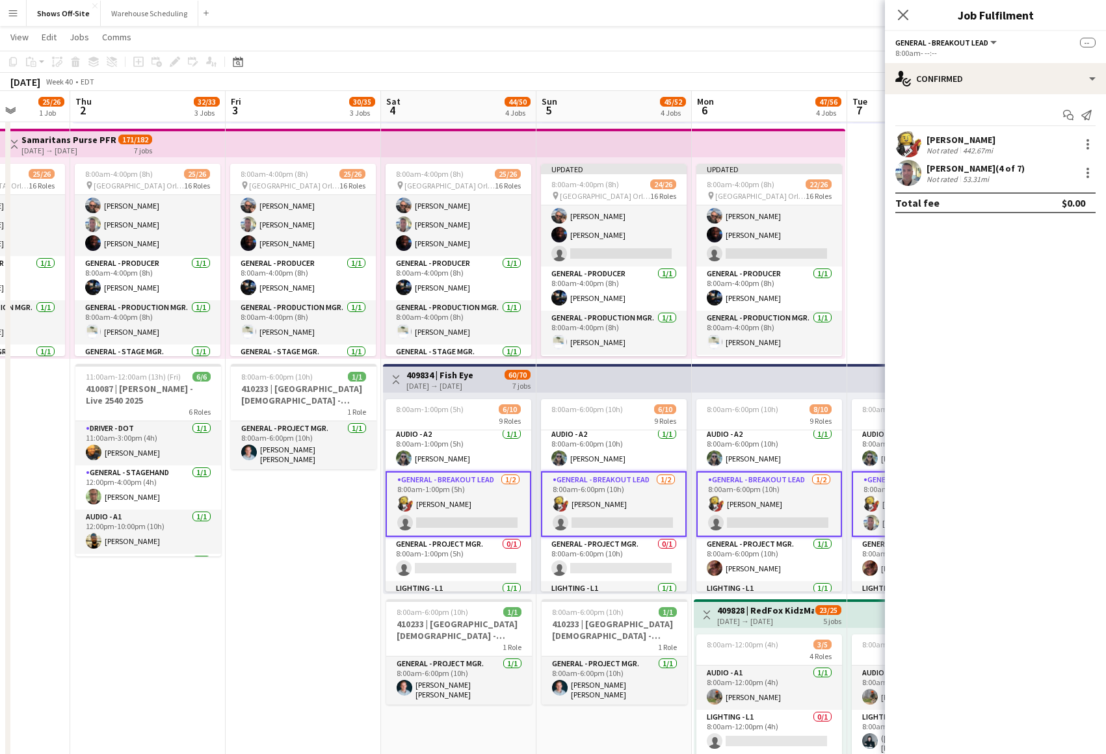
click at [630, 481] on app-card-role "General - Breakout Lead 1/2 8:00am-6:00pm (10h) Matt LeBlanc single-neutral-act…" at bounding box center [614, 504] width 146 height 66
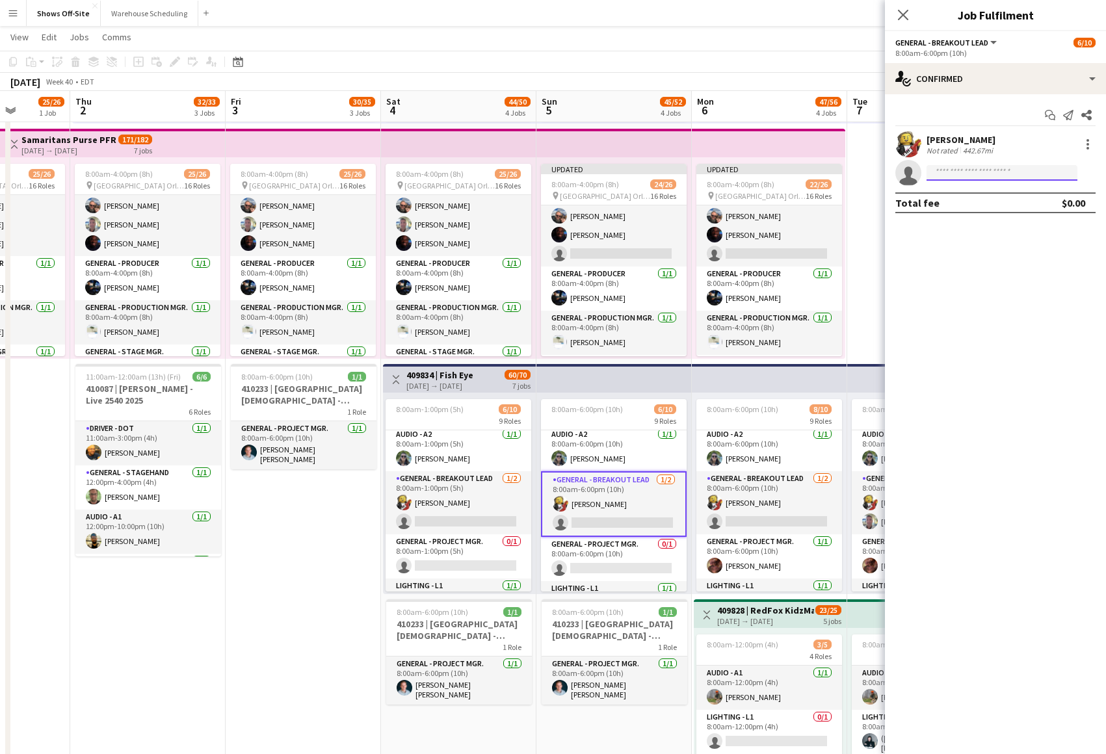
click at [955, 178] on input at bounding box center [1002, 173] width 151 height 16
type input "****"
click at [899, 21] on app-icon "Close pop-in" at bounding box center [903, 15] width 19 height 19
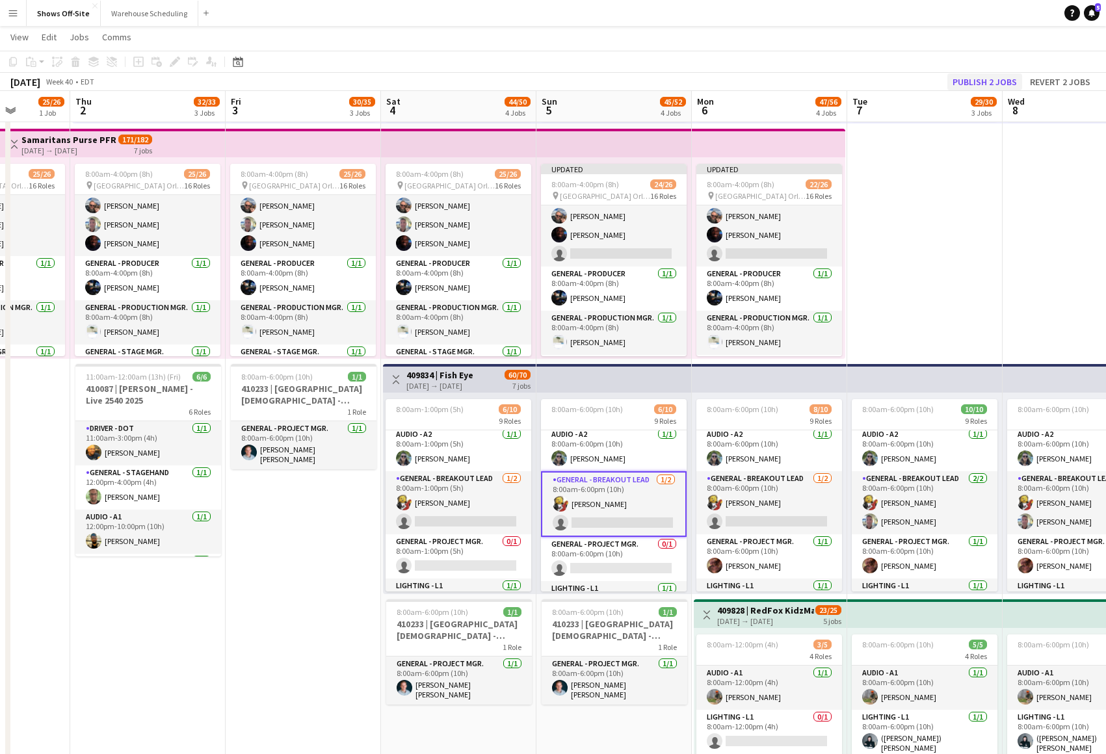
click at [1018, 84] on button "Publish 2 jobs" at bounding box center [984, 81] width 75 height 17
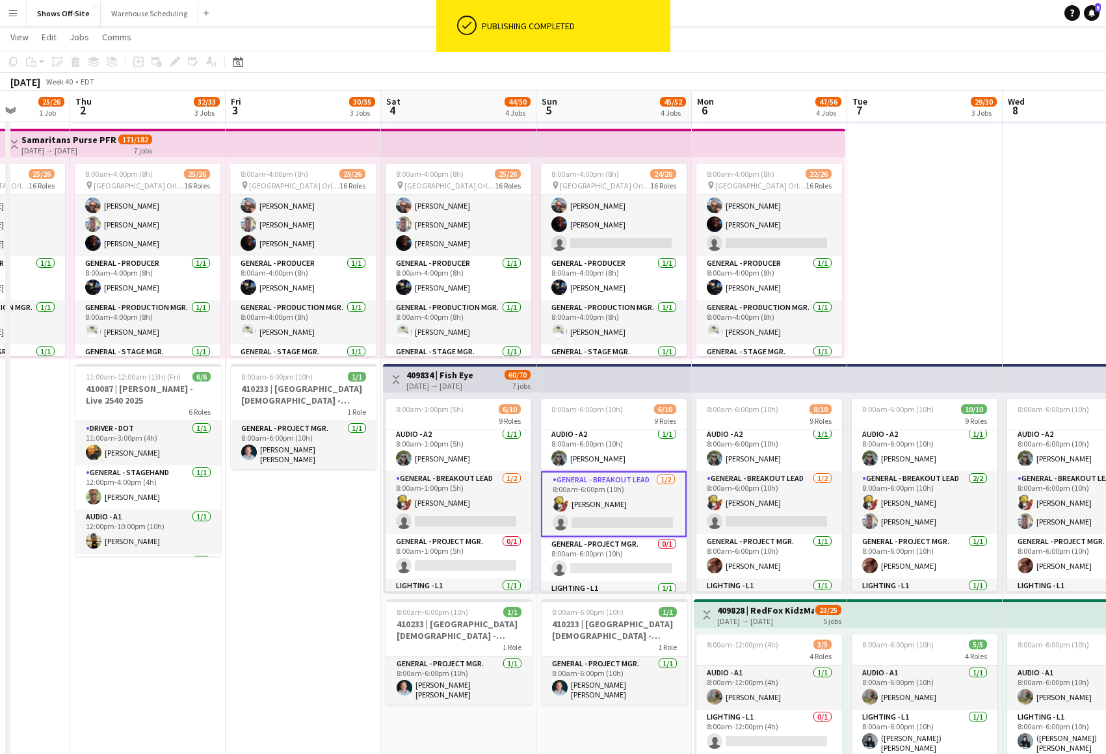
click at [588, 503] on app-card-role "General - Breakout Lead 1/2 8:00am-6:00pm (10h) Matt LeBlanc single-neutral-act…" at bounding box center [614, 504] width 146 height 66
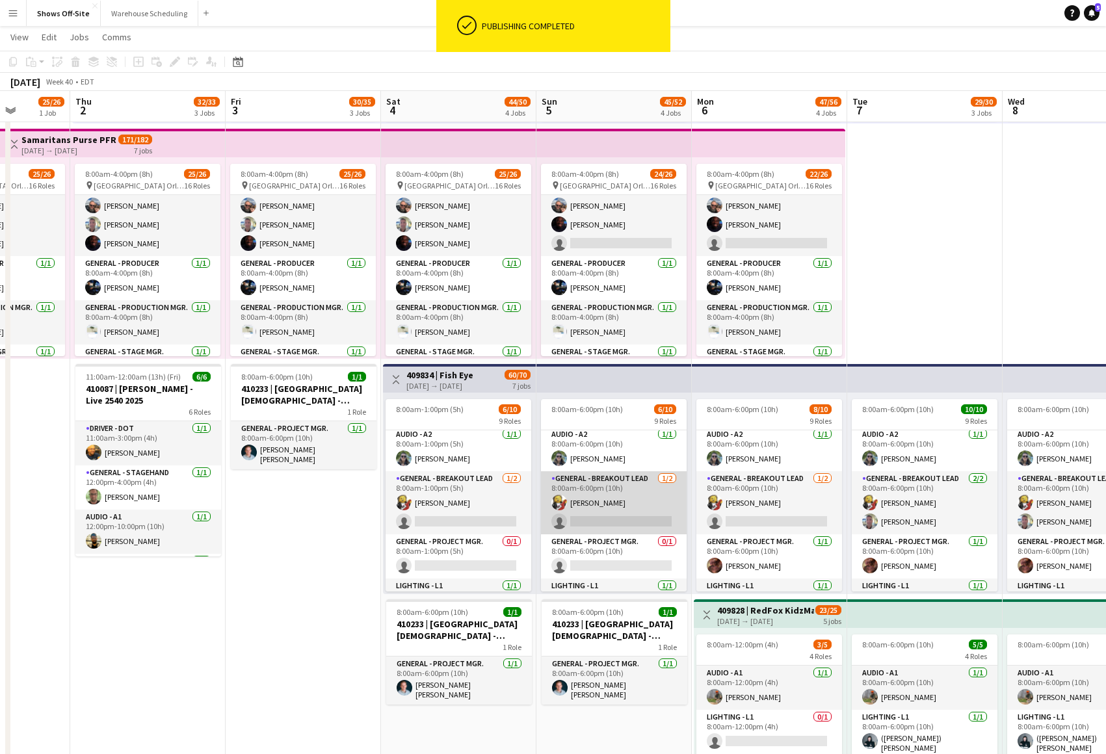
click at [606, 497] on app-card-role "General - Breakout Lead 1/2 8:00am-6:00pm (10h) Matt LeBlanc single-neutral-act…" at bounding box center [614, 502] width 146 height 63
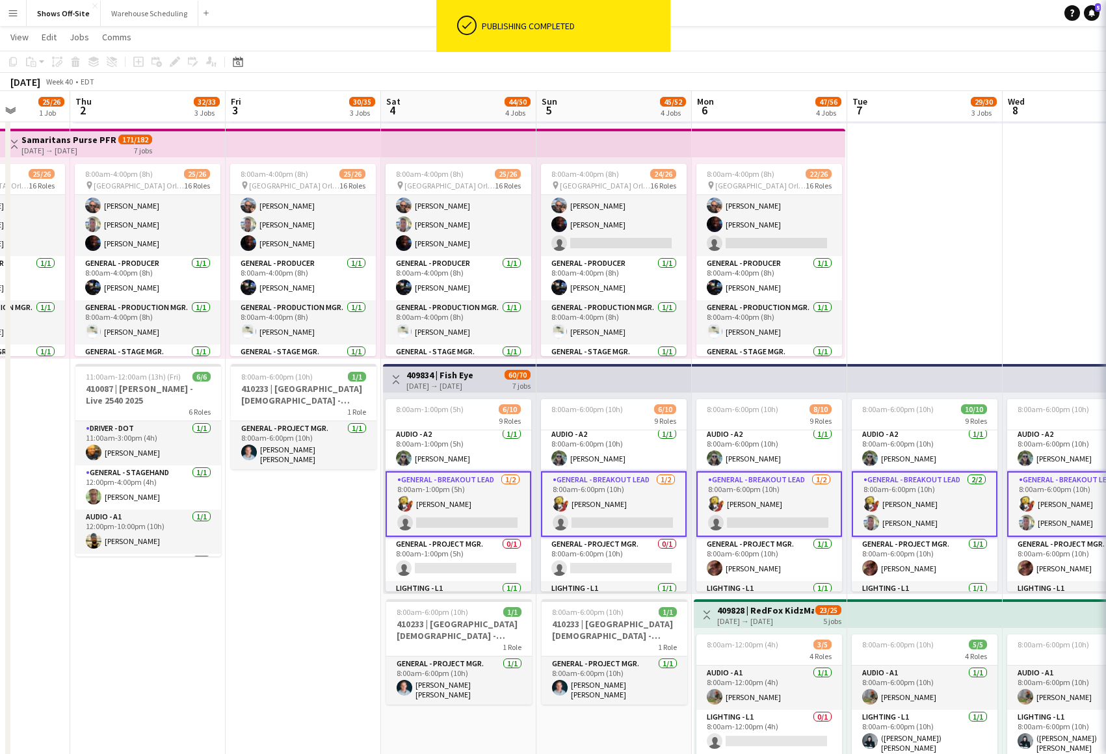
click at [607, 498] on app-card-role "General - Breakout Lead 1/2 8:00am-6:00pm (10h) Matt LeBlanc single-neutral-act…" at bounding box center [614, 504] width 146 height 66
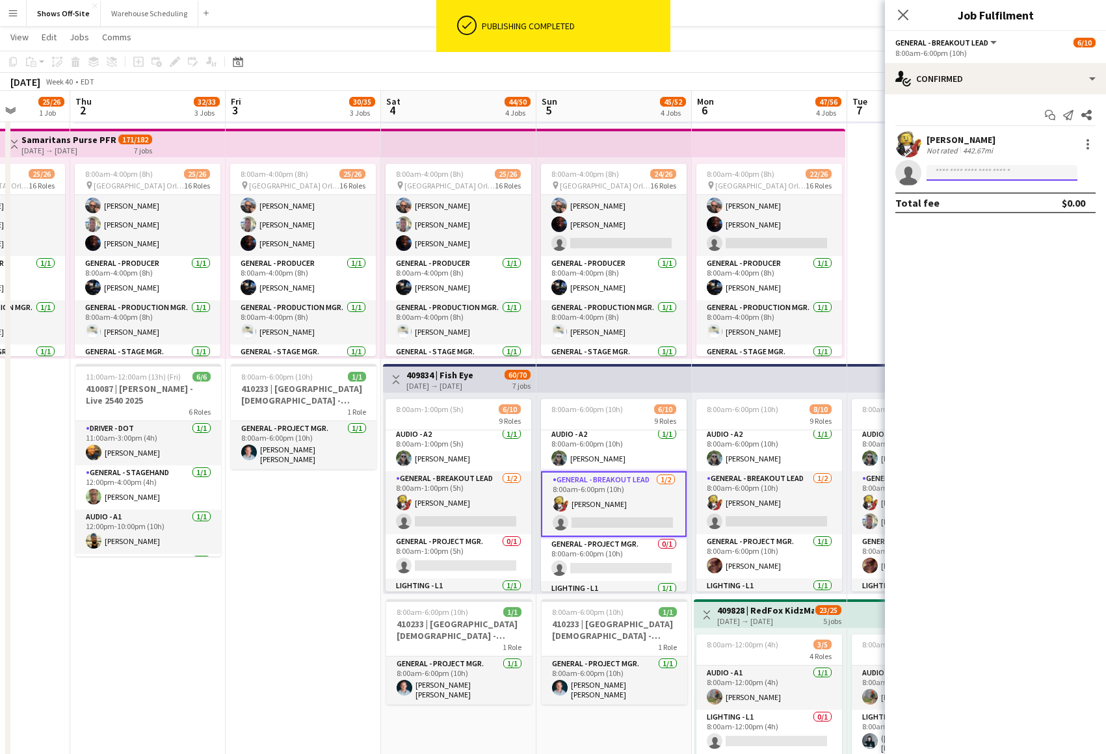
click at [966, 165] on input at bounding box center [1002, 173] width 151 height 16
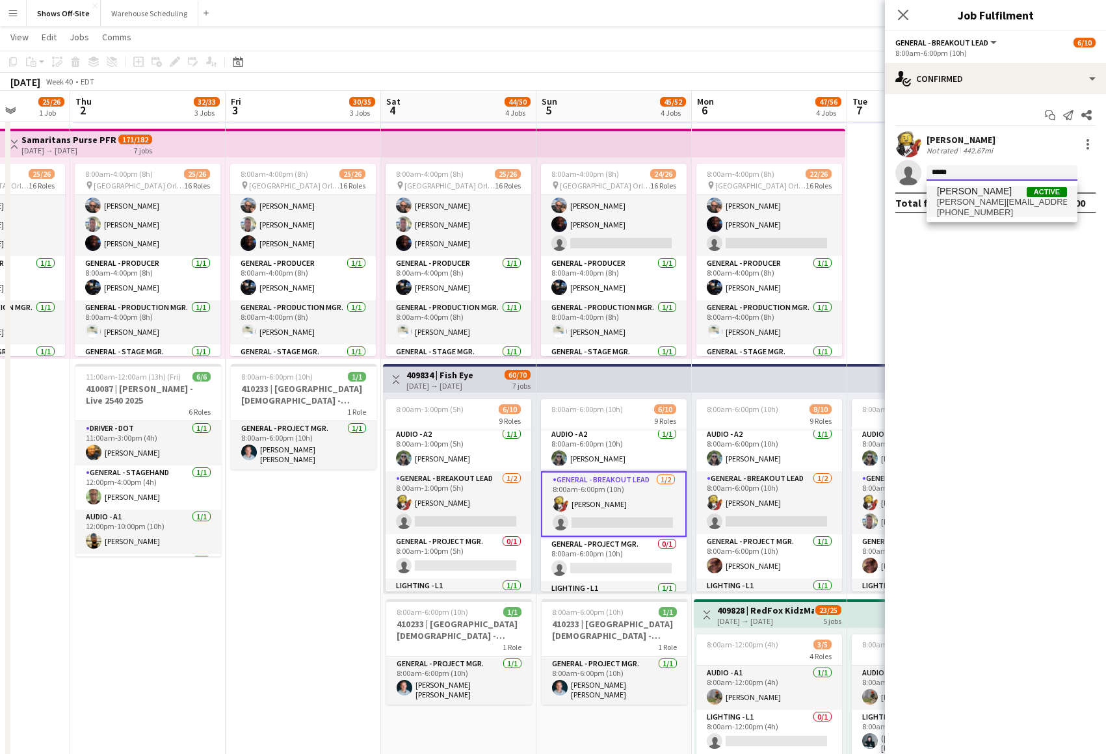
type input "*****"
click at [959, 213] on span "+19419203705" at bounding box center [1002, 212] width 130 height 10
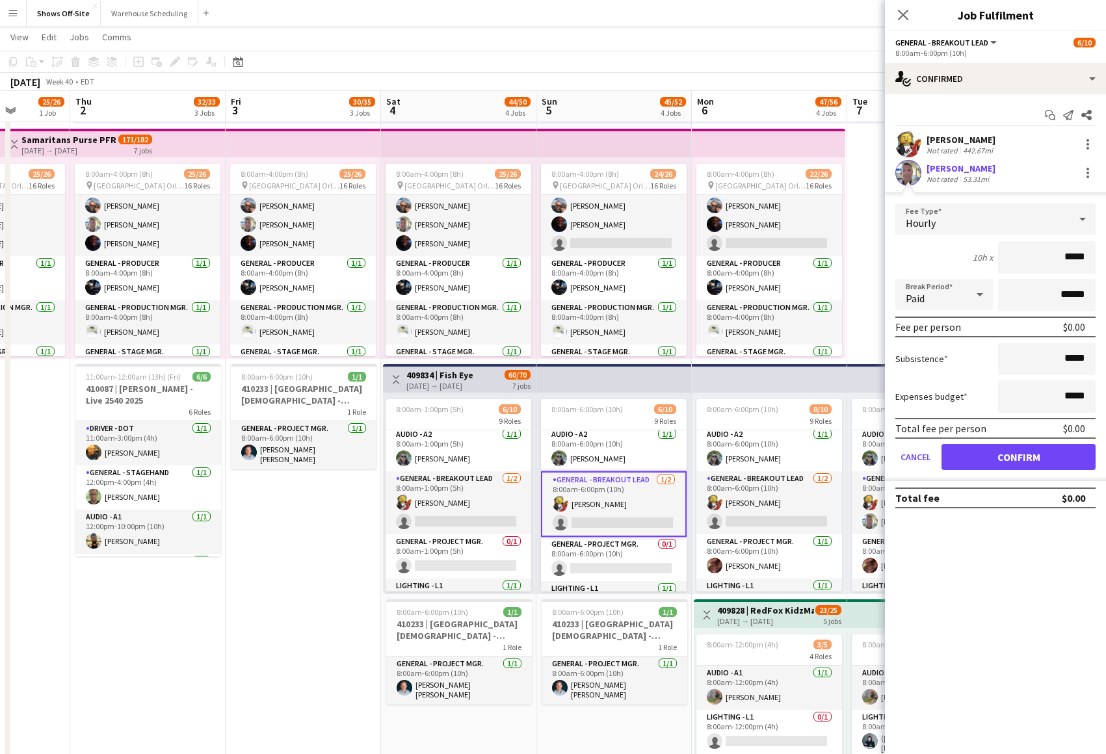
click at [1009, 460] on button "Confirm" at bounding box center [1018, 457] width 154 height 26
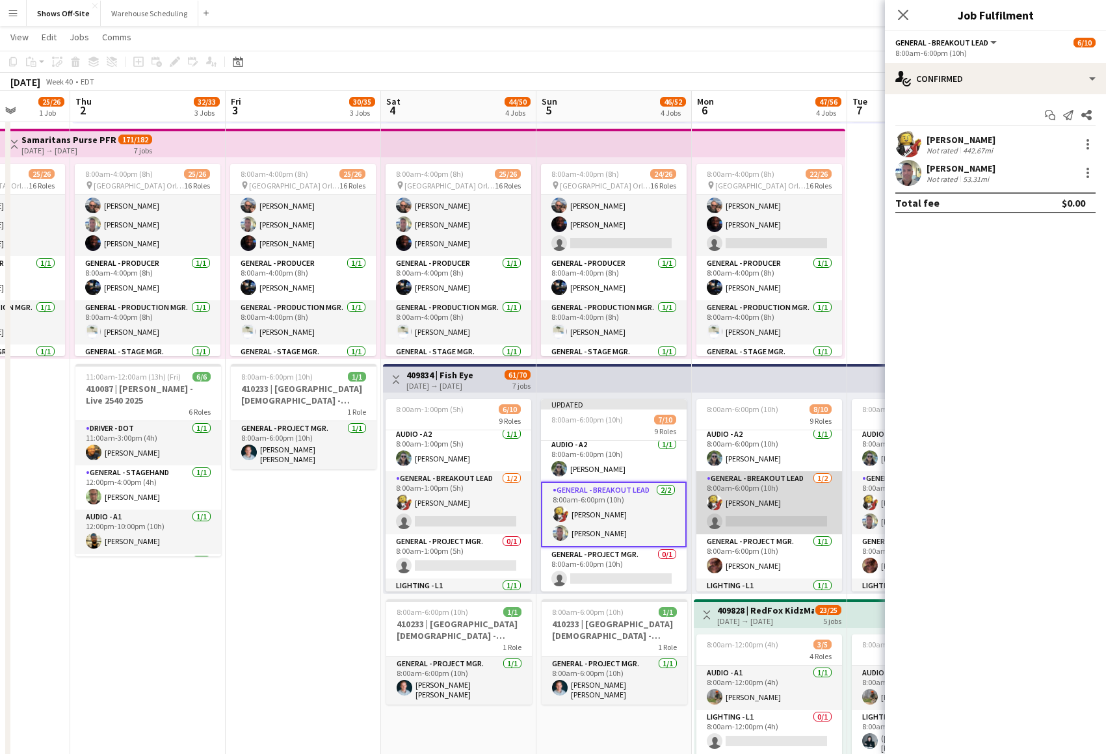
click at [760, 529] on app-card-role "General - Breakout Lead 1/2 8:00am-6:00pm (10h) Matt LeBlanc single-neutral-act…" at bounding box center [769, 502] width 146 height 63
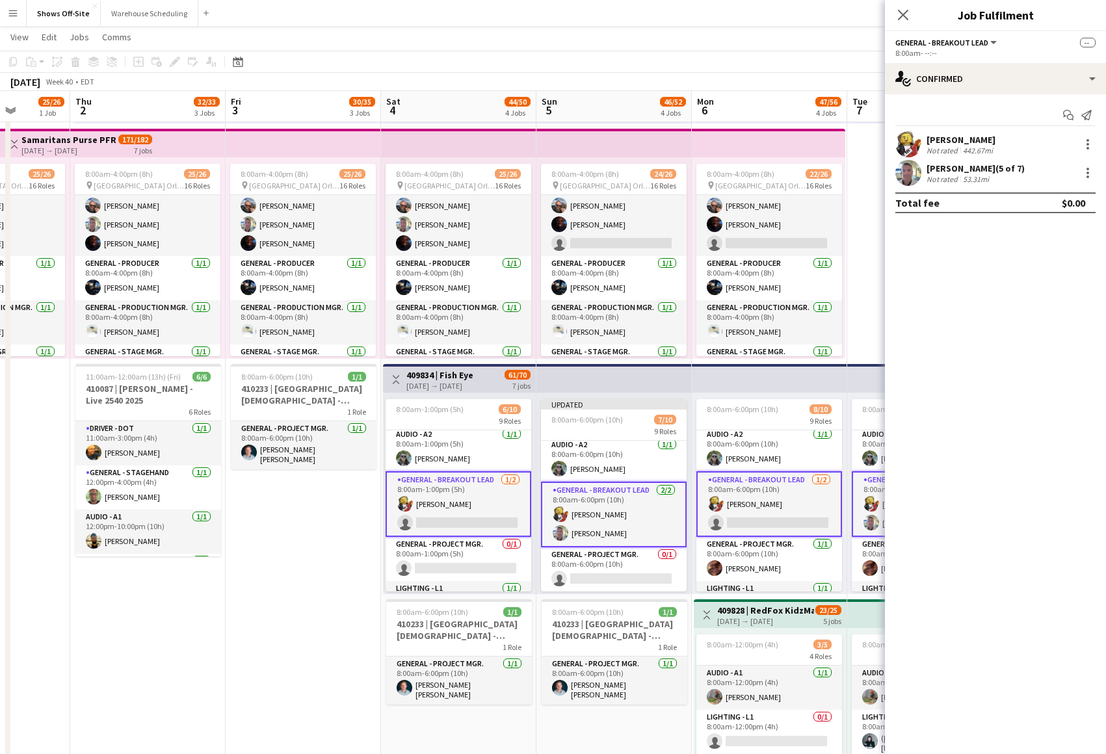
click at [774, 514] on app-card-role "General - Breakout Lead 1/2 8:00am-6:00pm (10h) Matt LeBlanc single-neutral-act…" at bounding box center [769, 504] width 146 height 66
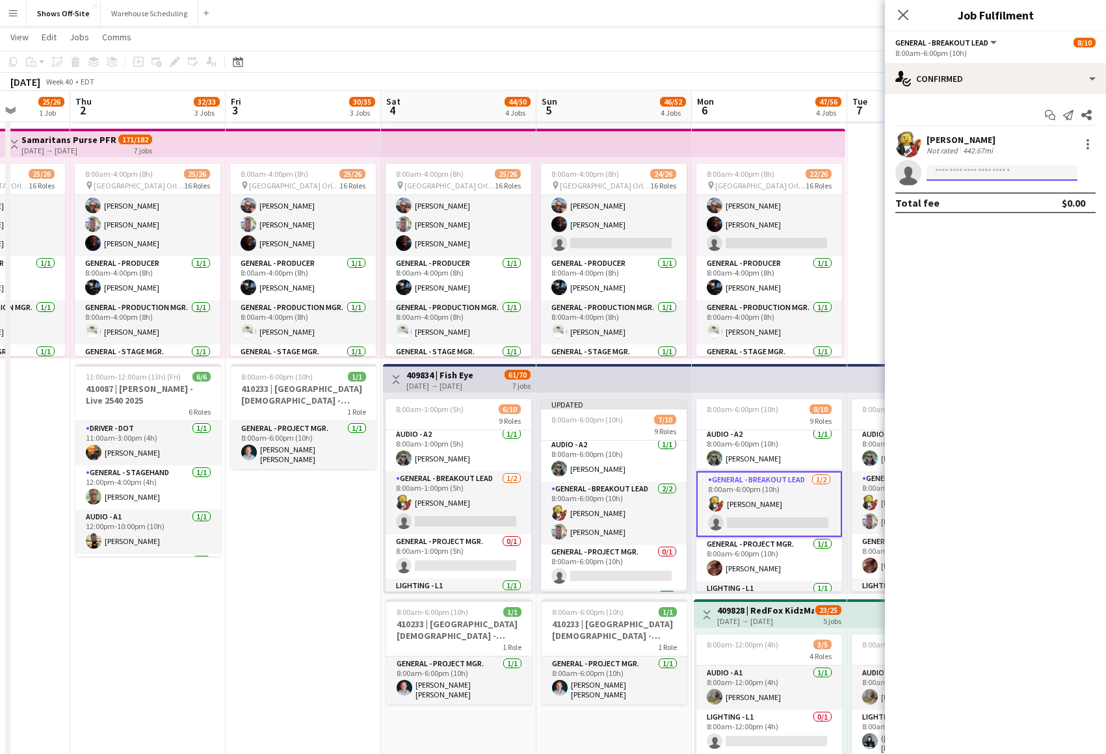
click at [986, 179] on input at bounding box center [1002, 173] width 151 height 16
type input "*****"
click at [982, 208] on span "+19419203705" at bounding box center [1002, 212] width 130 height 10
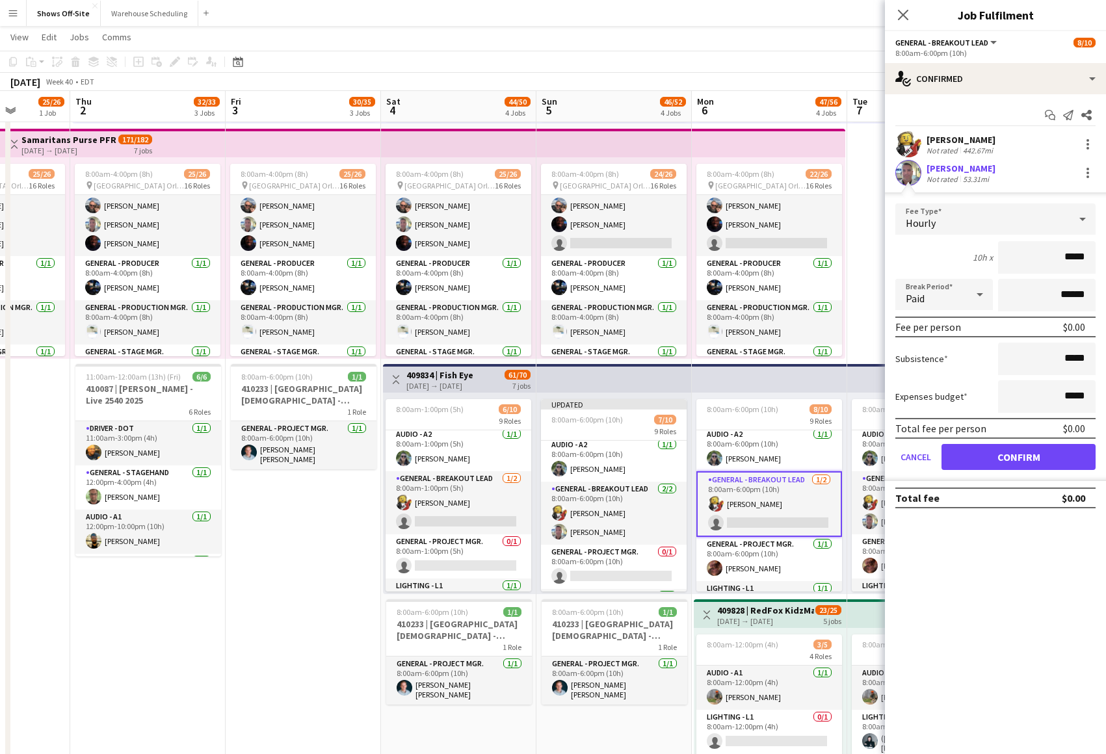
click at [1009, 458] on button "Confirm" at bounding box center [1018, 457] width 154 height 26
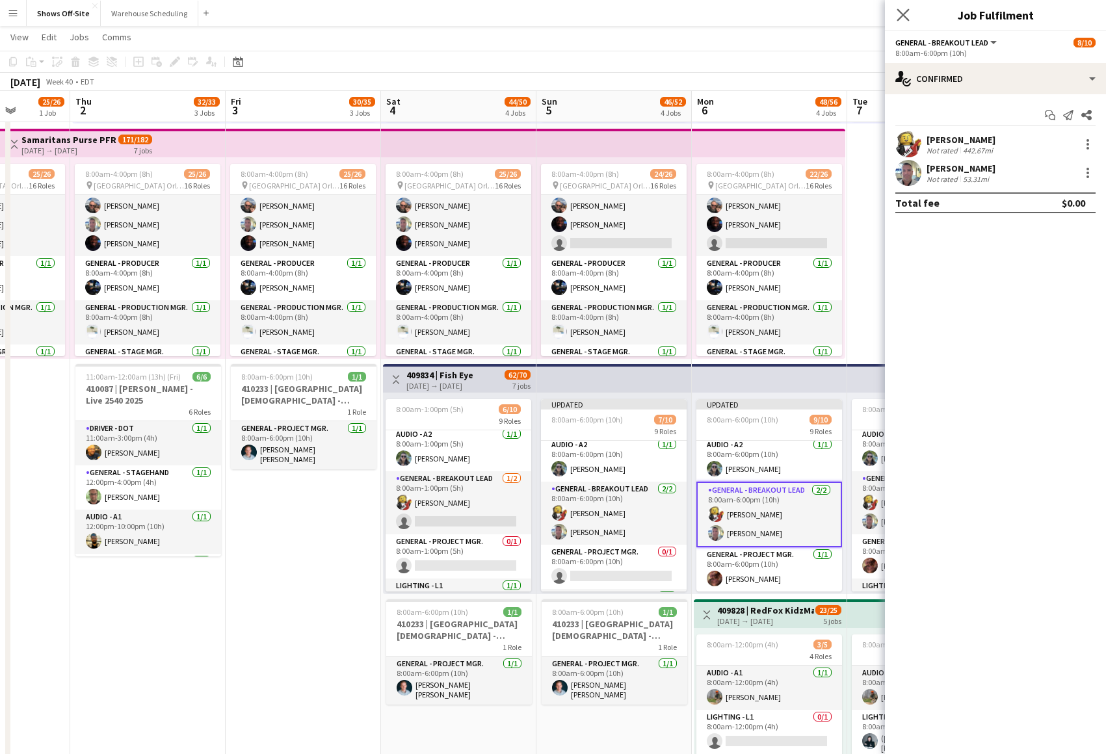
click at [902, 21] on icon "Close pop-in" at bounding box center [903, 14] width 12 height 12
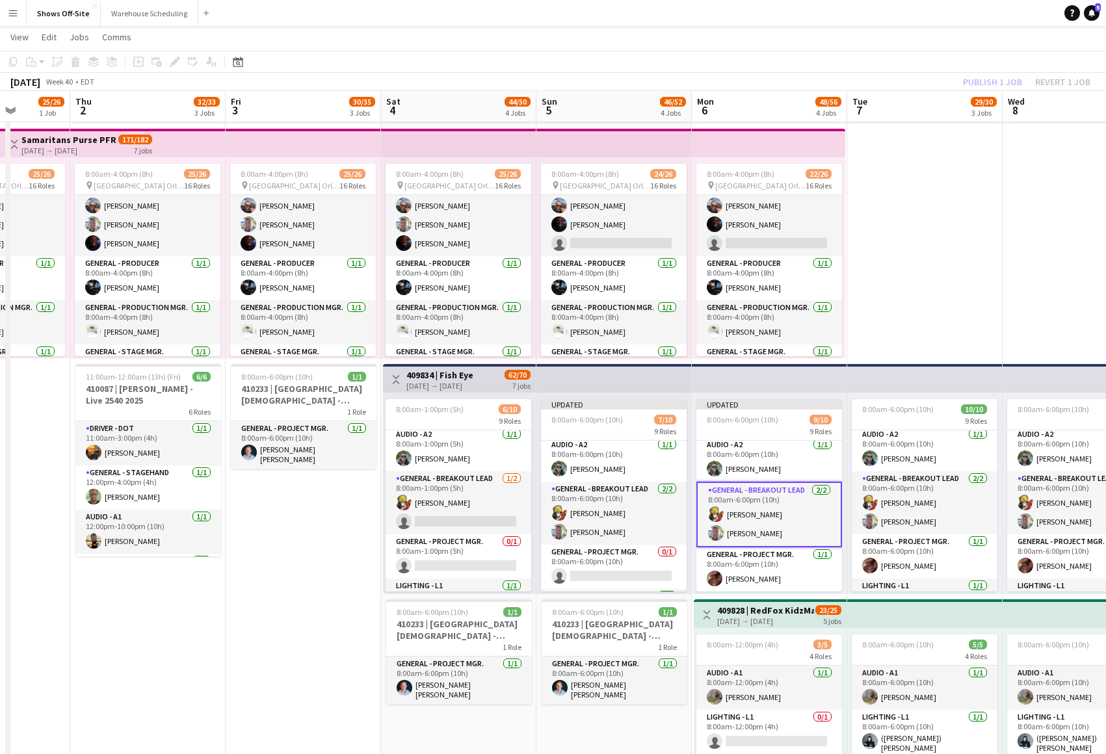
click at [934, 59] on app-toolbar "Copy Paste Paste Command V Paste with crew Command Shift V Paste linked Job Del…" at bounding box center [553, 62] width 1106 height 22
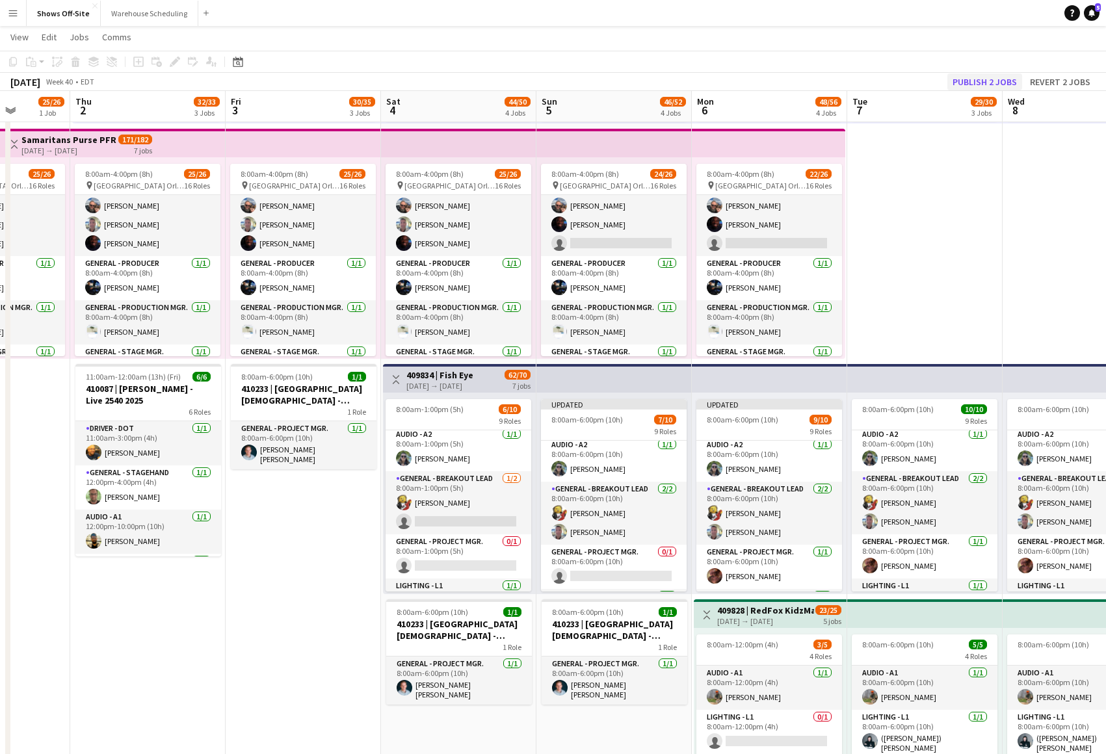
click at [980, 85] on button "Publish 2 jobs" at bounding box center [984, 81] width 75 height 17
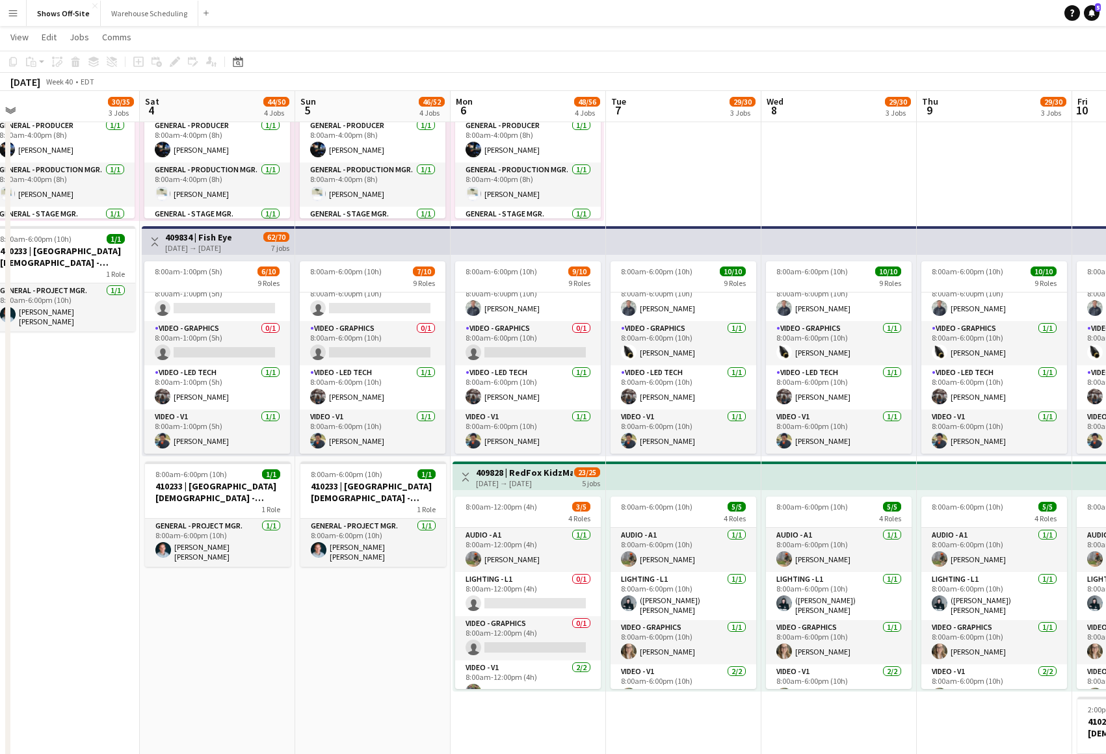
drag, startPoint x: 613, startPoint y: 593, endPoint x: 372, endPoint y: 601, distance: 241.4
click at [372, 601] on app-calendar-viewport "Mon 29 6/6 2 Jobs Tue 30 30/31 2 Jobs Wed 1 25/26 1 Job Thu 2 32/33 3 Jobs Fri …" at bounding box center [553, 402] width 1106 height 1495
click at [395, 612] on app-date-cell "8:00am-6:00pm (10h) 14/15 9 Roles Audio - A1 1I 2/3 8:00am-6:00pm (10h) Dan Ove…" at bounding box center [372, 450] width 155 height 1401
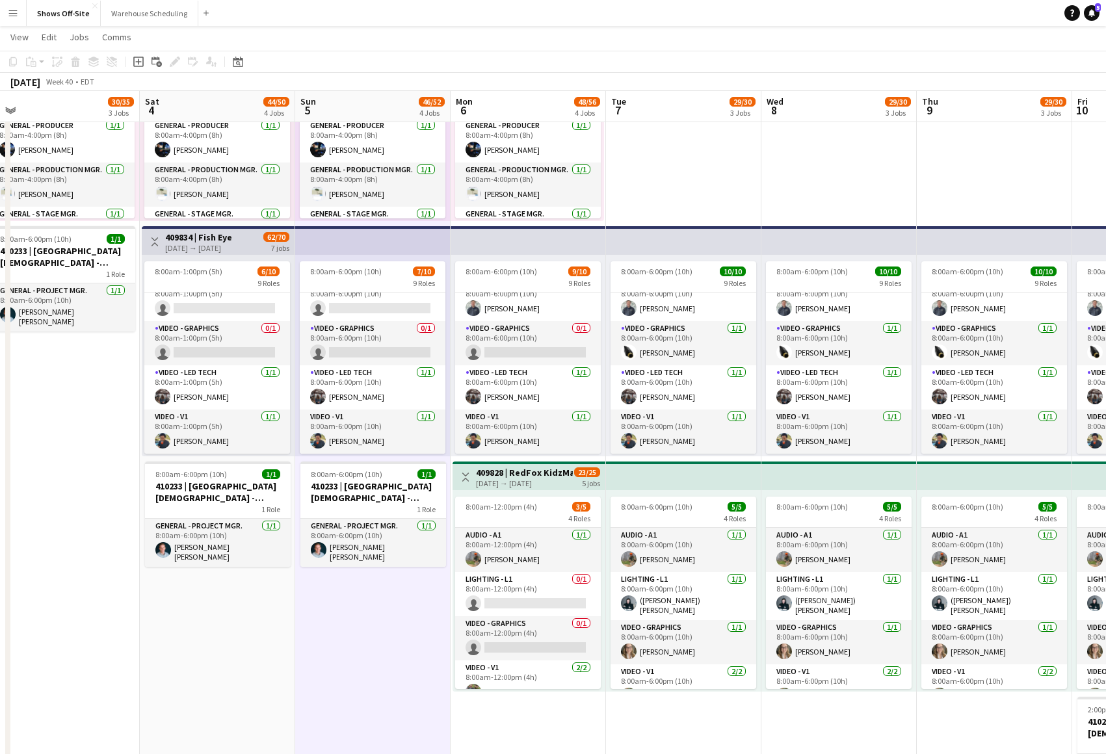
click at [395, 604] on app-date-cell "8:00am-6:00pm (10h) 14/15 9 Roles Audio - A1 1I 2/3 8:00am-6:00pm (10h) Dan Ove…" at bounding box center [372, 450] width 155 height 1401
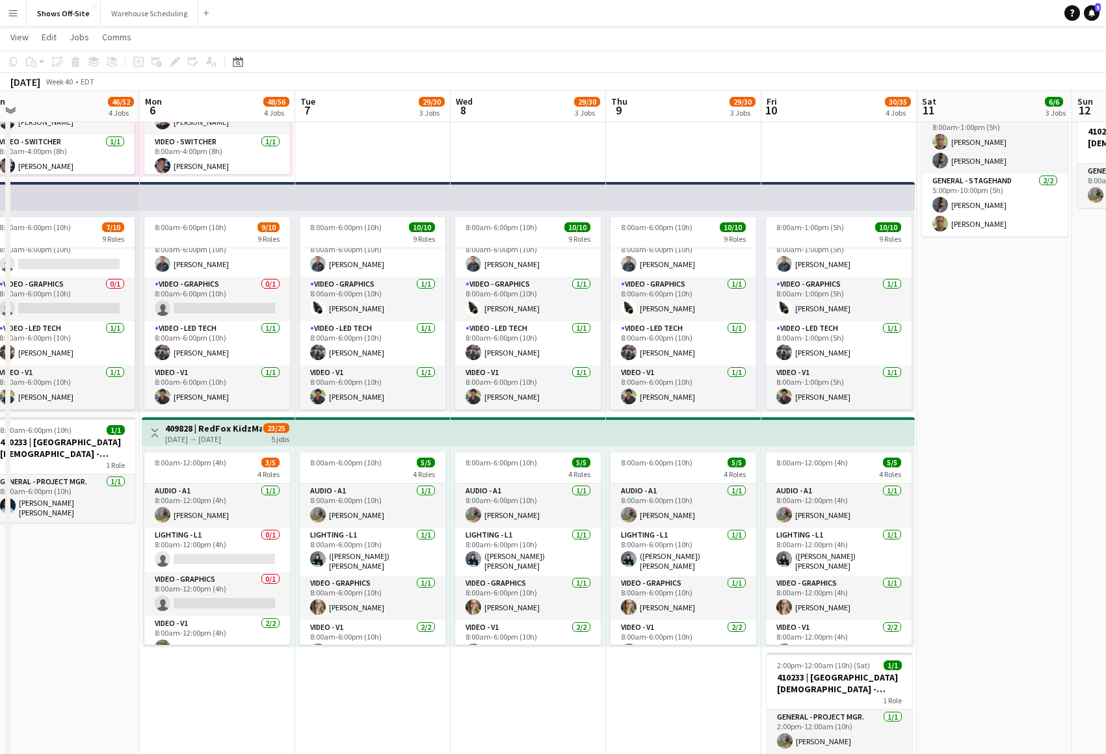
click at [389, 664] on app-calendar-viewport "Wed 1 25/26 1 Job Thu 2 32/33 3 Jobs Fri 3 30/35 3 Jobs Sat 4 44/50 4 Jobs Sun …" at bounding box center [553, 358] width 1106 height 1495
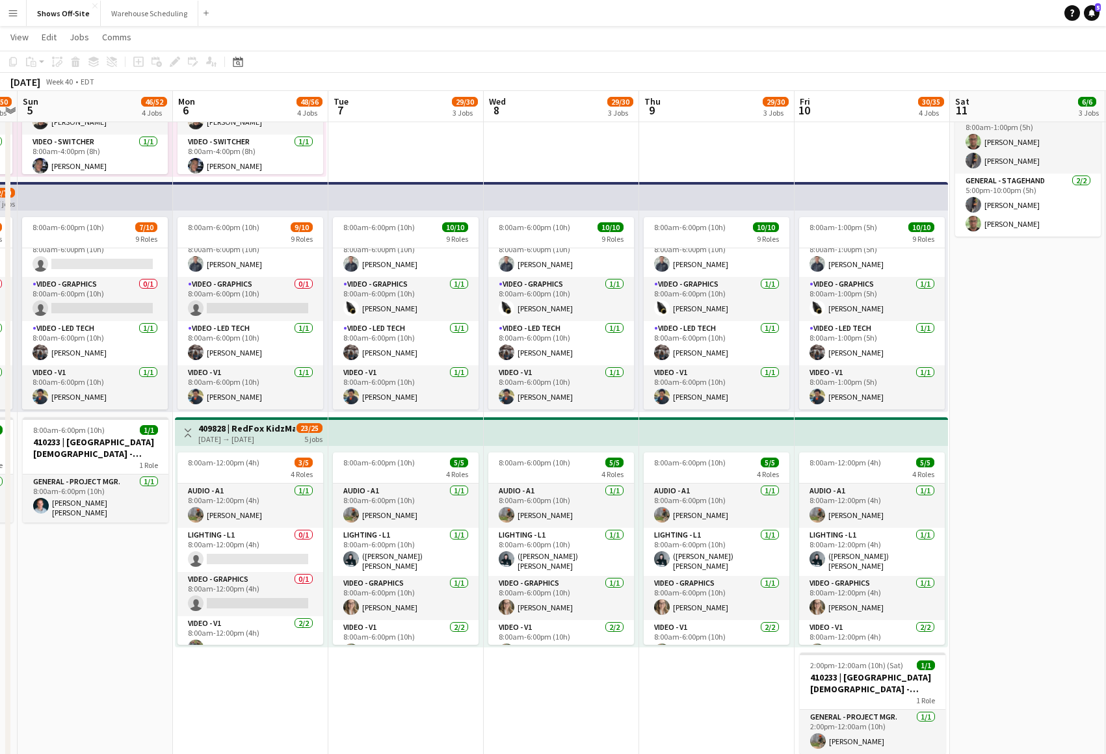
drag, startPoint x: 769, startPoint y: 754, endPoint x: 402, endPoint y: 148, distance: 707.8
click at [402, 148] on app-date-cell "8:00am-6:00pm (10h) 14/15 9 Roles Audio - A1 1I 2/3 8:00am-6:00pm (10h) Dan Ove…" at bounding box center [405, 406] width 155 height 1401
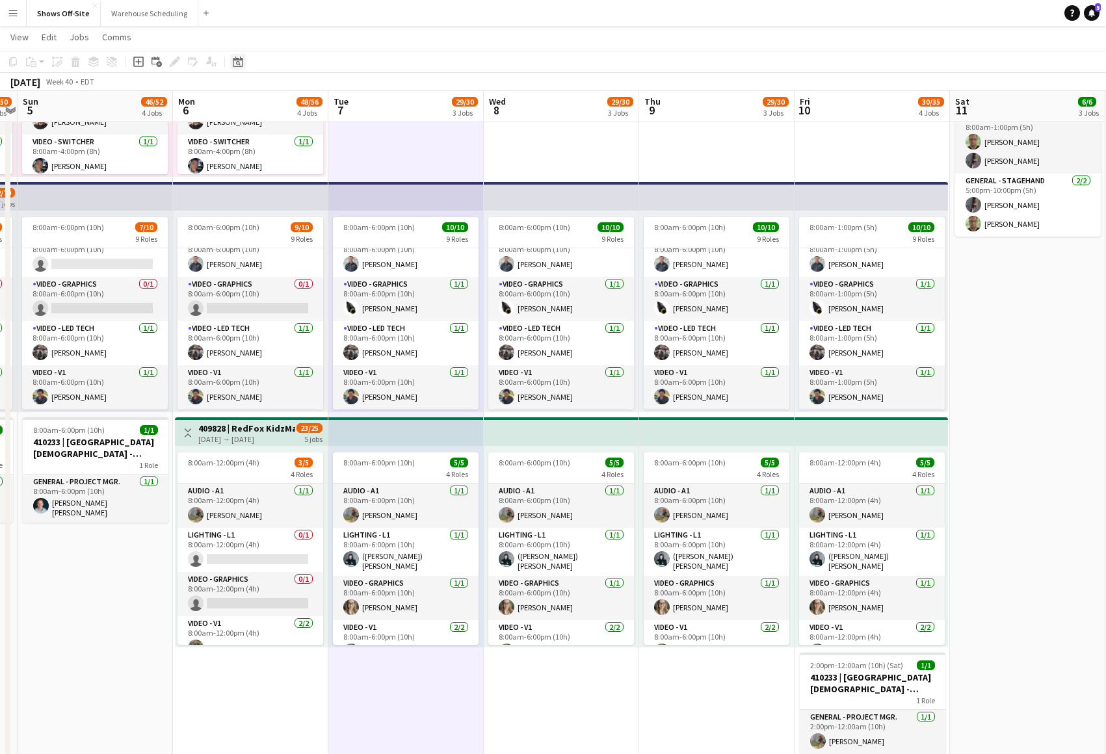
click at [244, 66] on div "Date picker" at bounding box center [238, 62] width 16 height 16
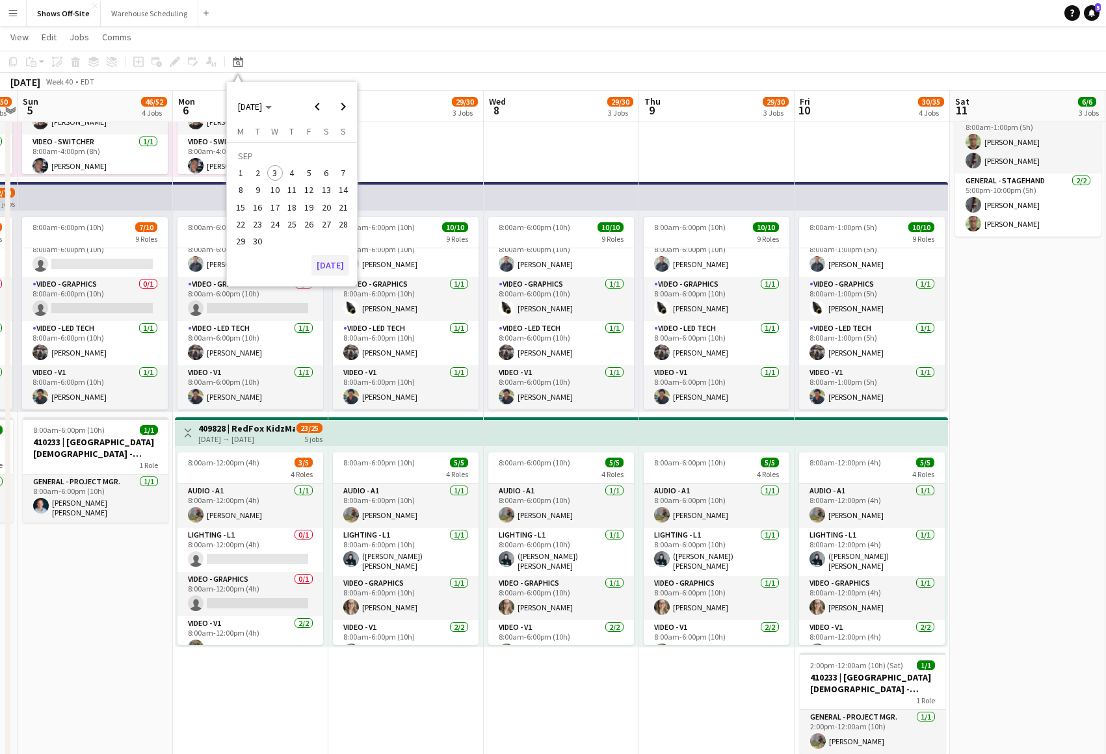
click at [321, 259] on button "[DATE]" at bounding box center [330, 265] width 38 height 21
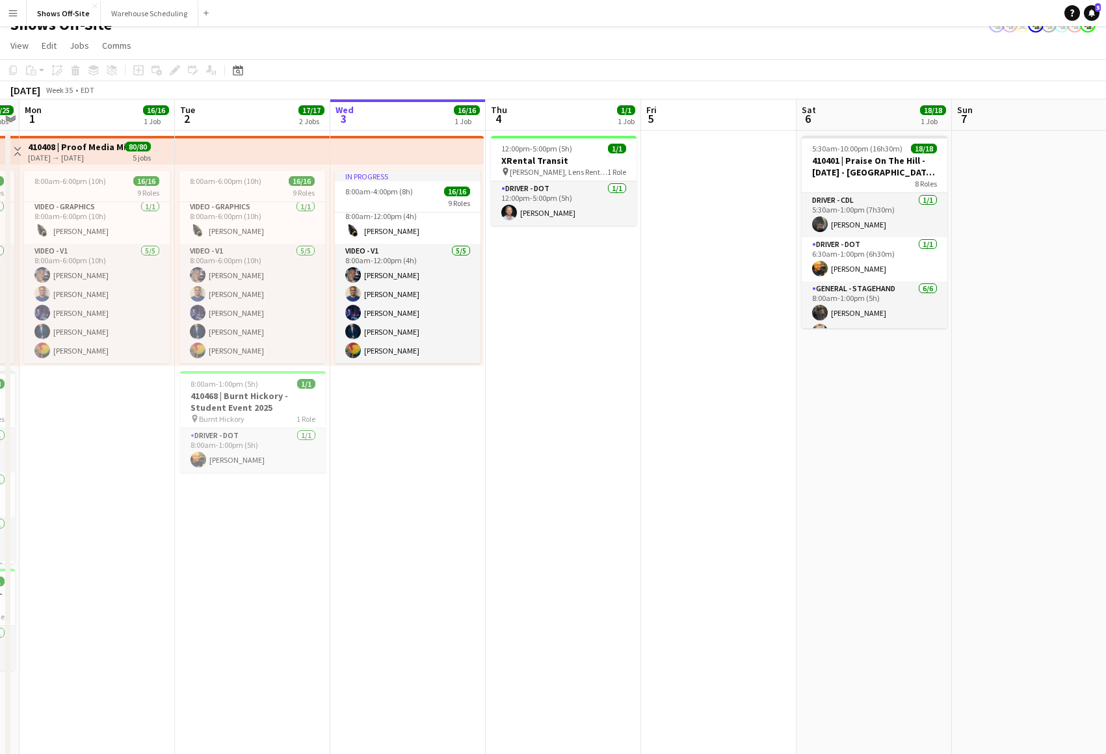
scroll to position [339, 0]
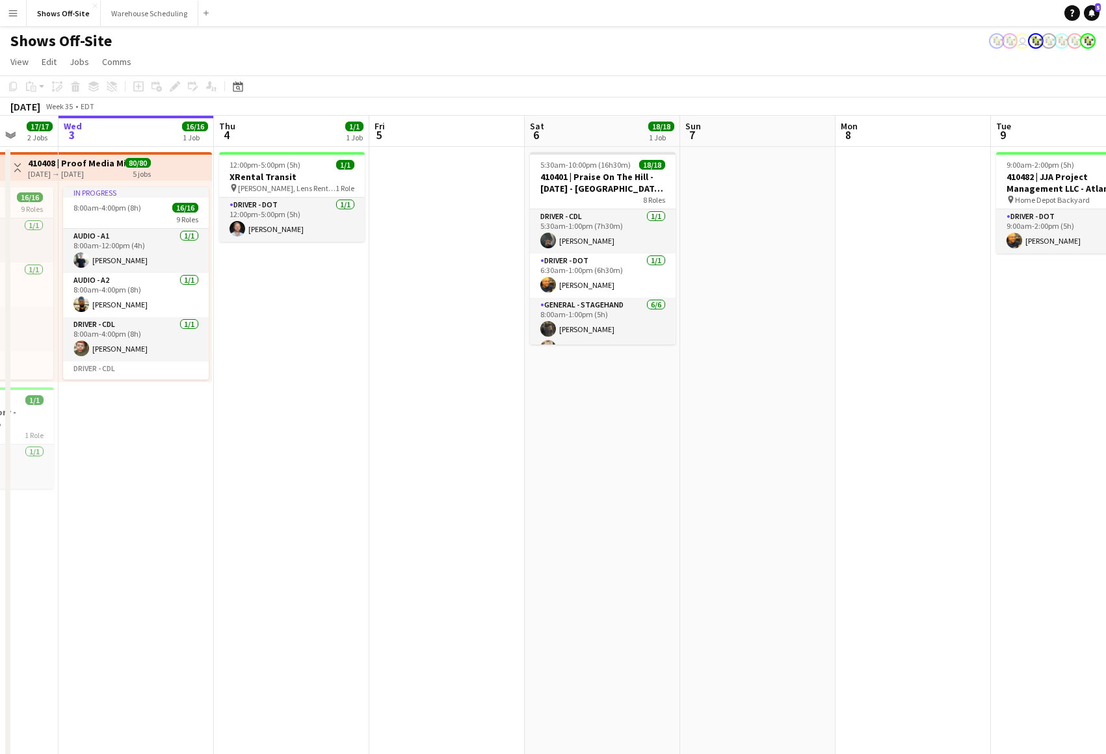
drag, startPoint x: 795, startPoint y: 397, endPoint x: 802, endPoint y: 411, distance: 16.0
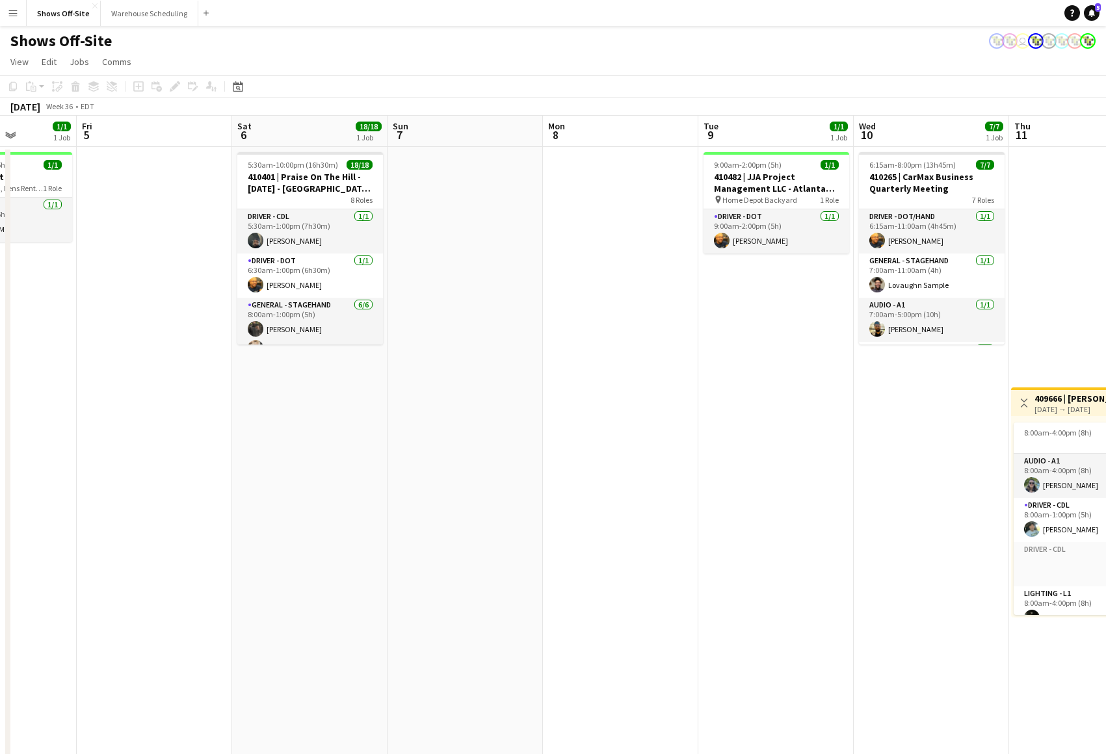
drag, startPoint x: 802, startPoint y: 411, endPoint x: 517, endPoint y: 412, distance: 284.8
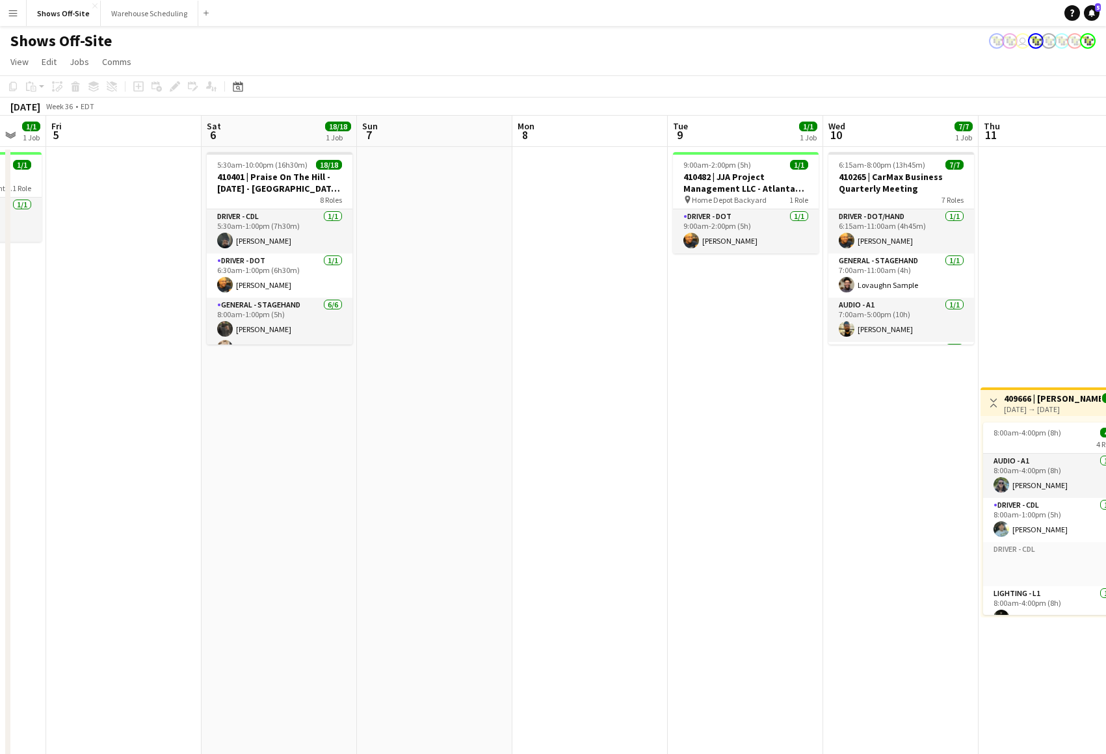
drag, startPoint x: 622, startPoint y: 412, endPoint x: 409, endPoint y: 409, distance: 213.3
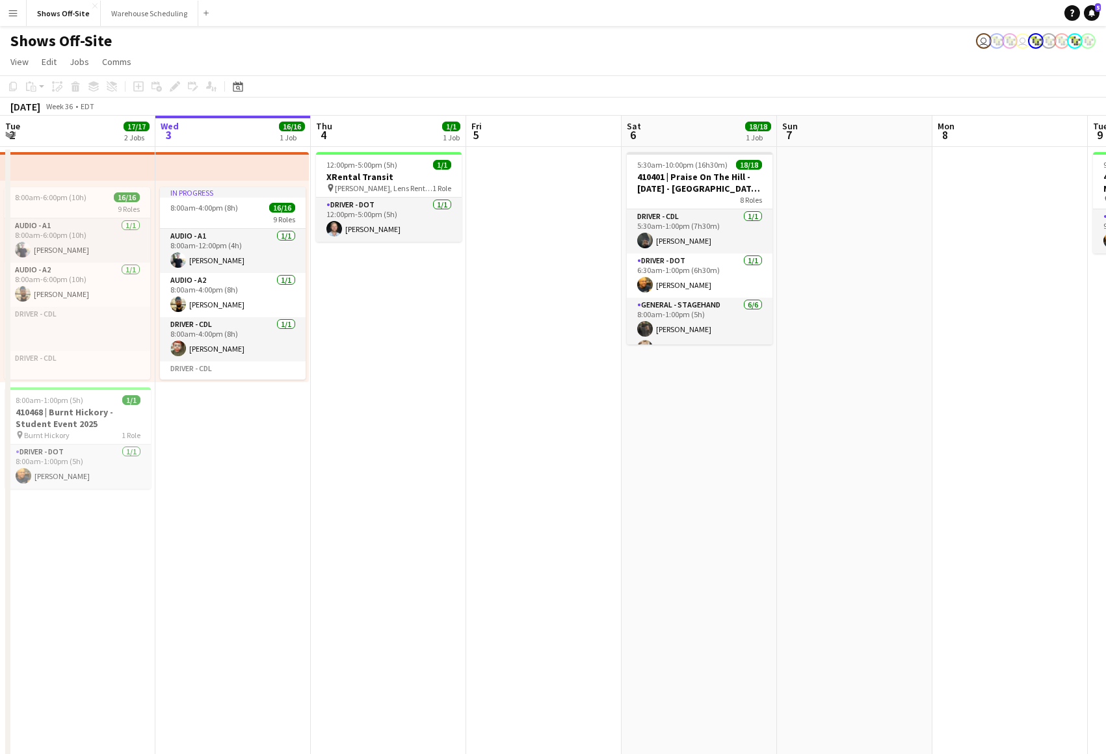
scroll to position [0, 653]
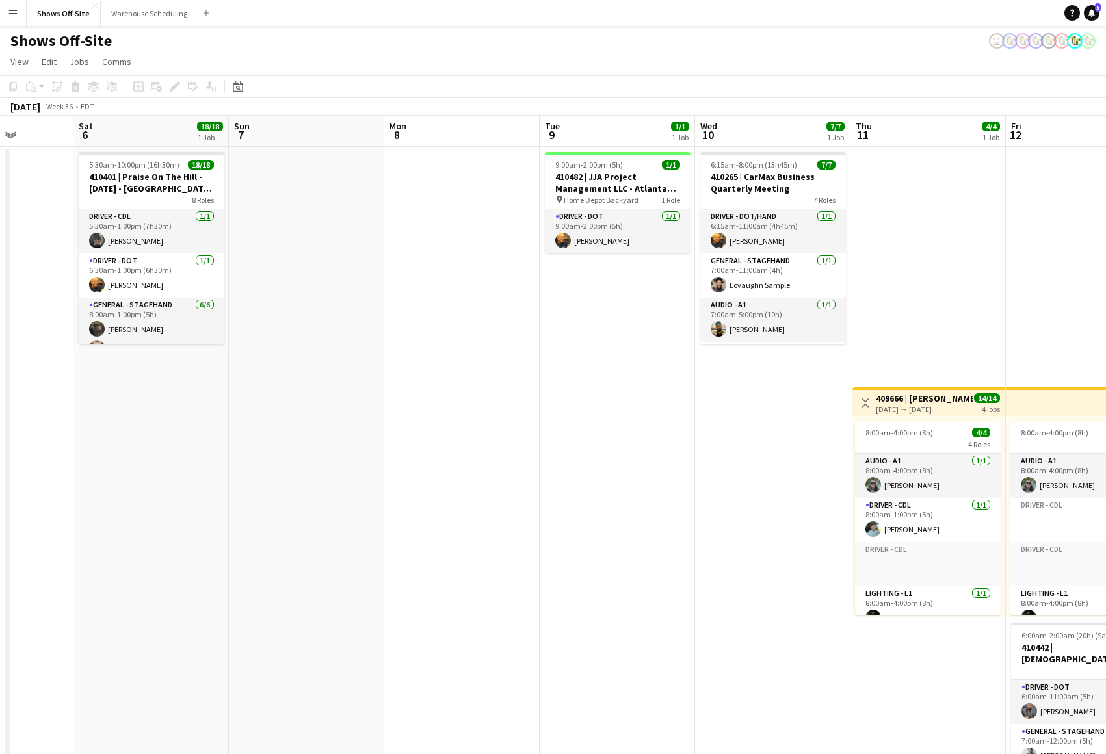
drag, startPoint x: 410, startPoint y: 383, endPoint x: 916, endPoint y: 621, distance: 559.6
click at [1105, 474] on html "Menu Boards Boards Boards All jobs Status Workforce Workforce My Workforce Recr…" at bounding box center [553, 573] width 1106 height 1147
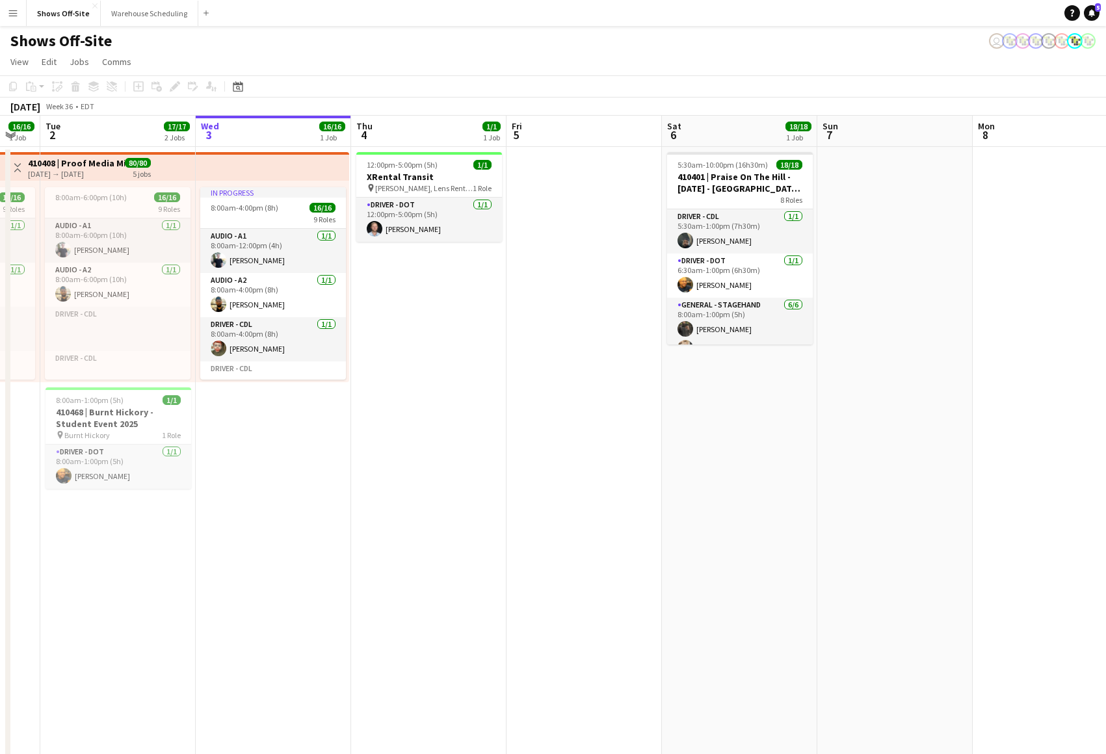
drag, startPoint x: 414, startPoint y: 676, endPoint x: 648, endPoint y: 629, distance: 238.7
click at [657, 626] on app-calendar-viewport "Sun 31 25/25 3 Jobs Mon 1 16/16 1 Job Tue 2 17/17 2 Jobs Wed 3 16/16 1 Job Thu …" at bounding box center [553, 631] width 1106 height 1031
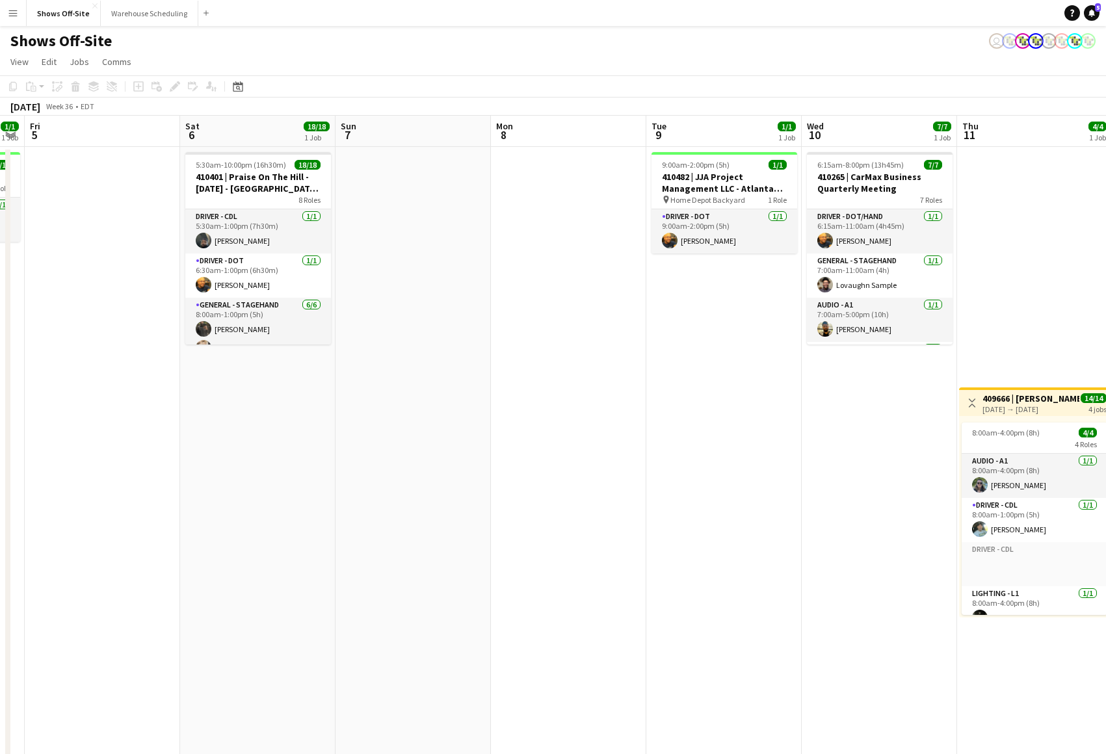
drag, startPoint x: 969, startPoint y: 435, endPoint x: 703, endPoint y: 419, distance: 266.4
click at [408, 471] on app-calendar-viewport "Mon 1 16/16 1 Job Tue 2 17/17 2 Jobs Wed 3 16/16 1 Job Thu 4 1/1 1 Job Fri 5 Sa…" at bounding box center [553, 631] width 1106 height 1031
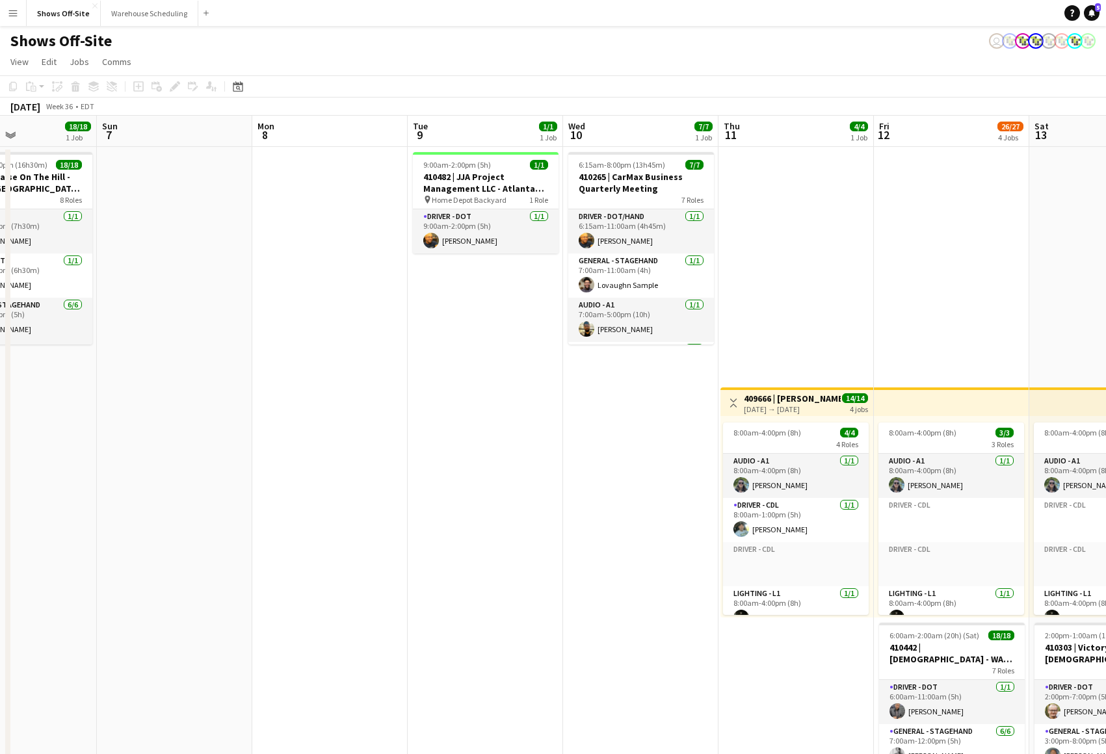
drag, startPoint x: 717, startPoint y: 415, endPoint x: 478, endPoint y: 430, distance: 239.1
click at [478, 430] on app-calendar-viewport "Wed 3 16/16 1 Job Thu 4 1/1 1 Job Fri 5 Sat 6 18/18 1 Job Sun 7 Mon 8 Tue 9 1/1…" at bounding box center [553, 631] width 1106 height 1031
click at [718, 299] on app-date-cell "6:15am-8:00pm (13h45m) 7/7 410265 | CarMax Business Quarterly Meeting 7 Roles D…" at bounding box center [640, 647] width 155 height 1000
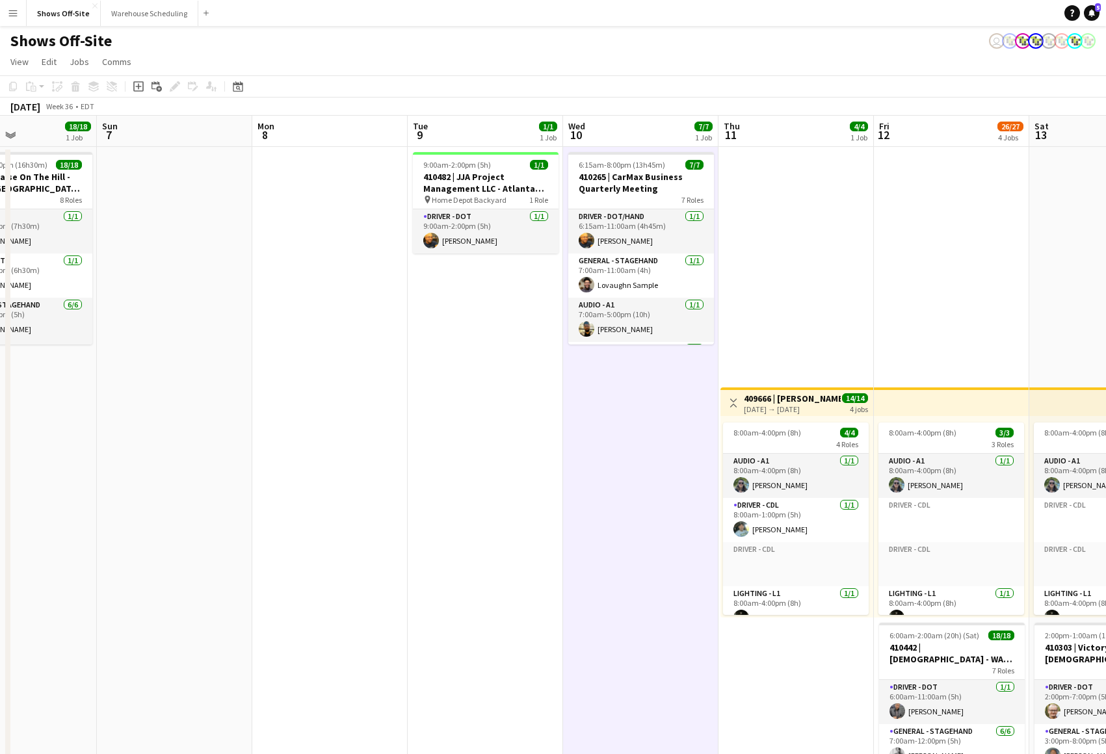
click at [746, 304] on app-date-cell "Toggle View 409666 | [PERSON_NAME] Event [DATE] → [DATE] 14/14 4 jobs 8:00am-4:…" at bounding box center [795, 647] width 155 height 1000
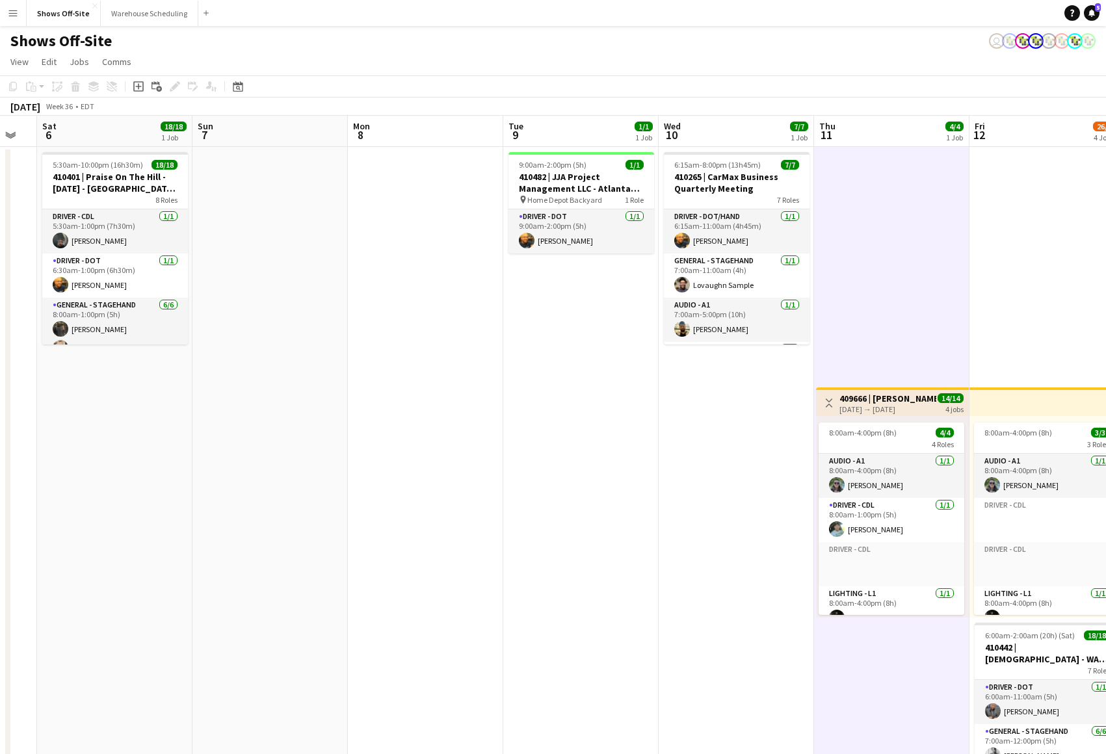
scroll to position [0, 445]
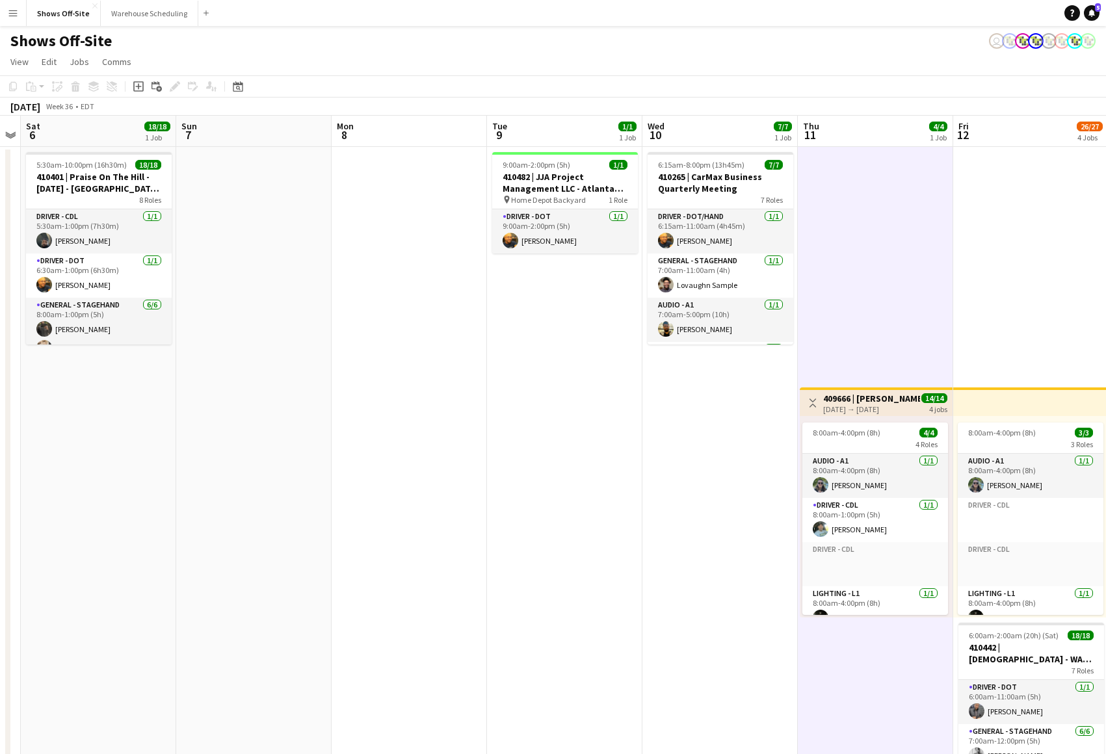
drag, startPoint x: 570, startPoint y: 446, endPoint x: 339, endPoint y: 453, distance: 231.6
click at [339, 453] on app-calendar-viewport "Wed 3 16/16 1 Job Thu 4 1/1 1 Job Fri 5 Sat 6 18/18 1 Job Sun 7 Mon 8 Tue 9 1/1…" at bounding box center [553, 631] width 1106 height 1031
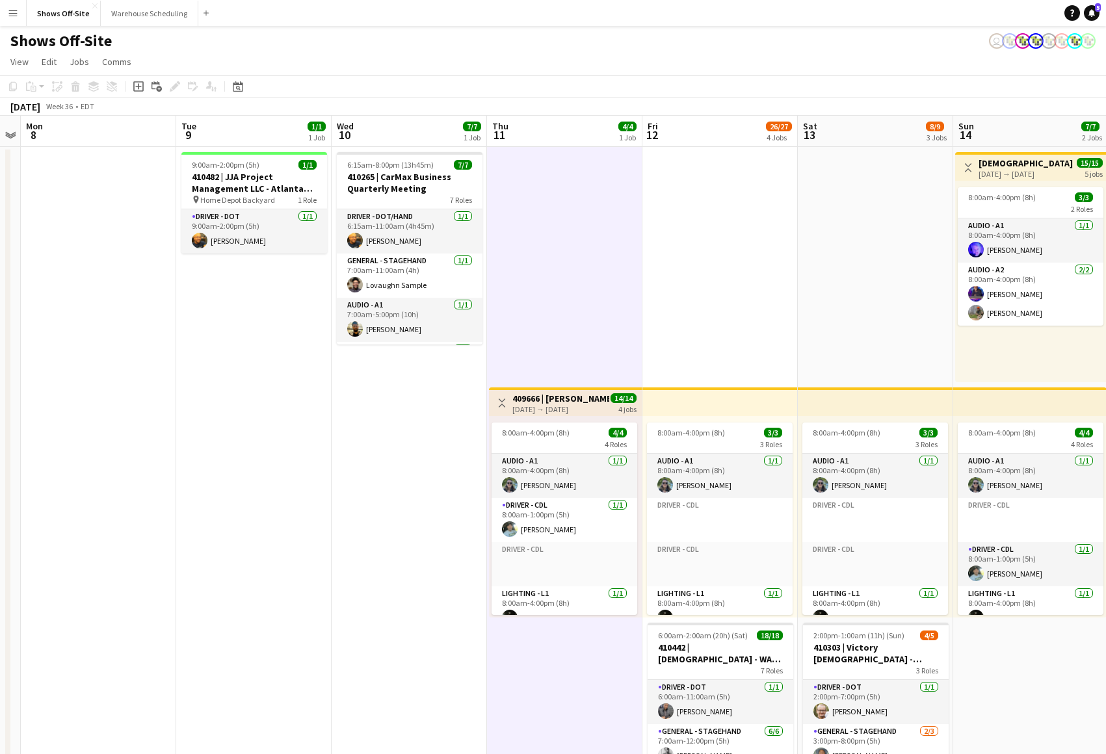
click at [376, 456] on app-date-cell "6:15am-8:00pm (13h45m) 7/7 410265 | CarMax Business Quarterly Meeting 7 Roles D…" at bounding box center [409, 647] width 155 height 1000
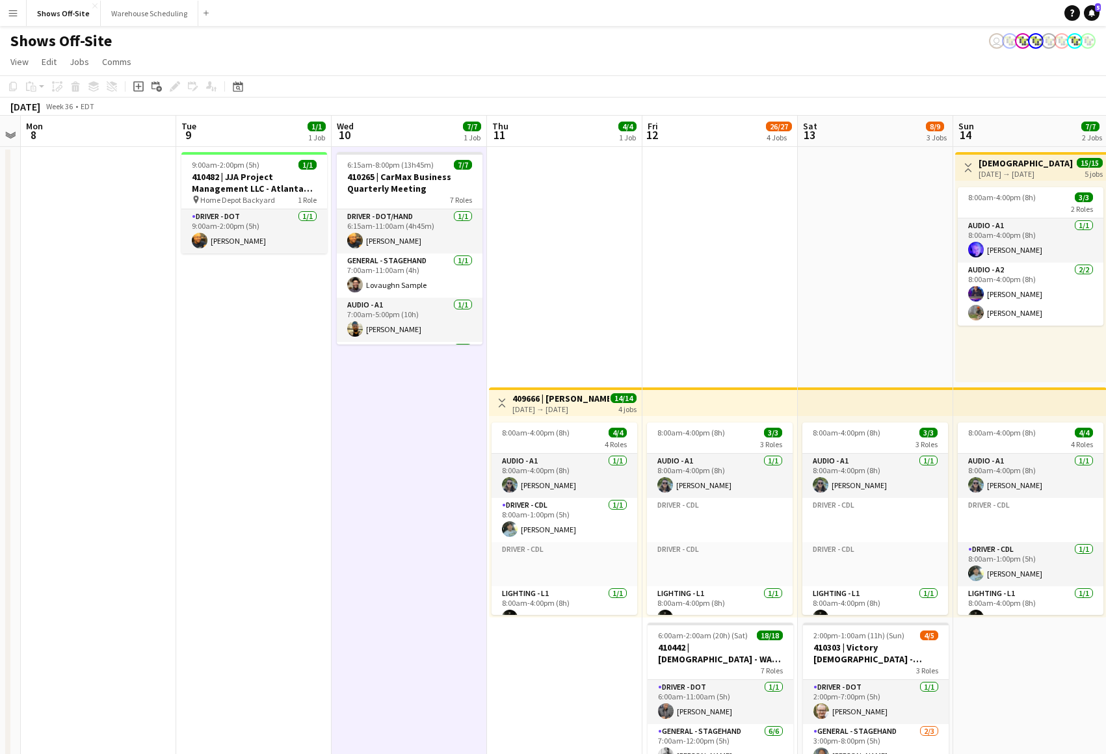
click at [385, 460] on app-date-cell "6:15am-8:00pm (13h45m) 7/7 410265 | CarMax Business Quarterly Meeting 7 Roles D…" at bounding box center [409, 647] width 155 height 1000
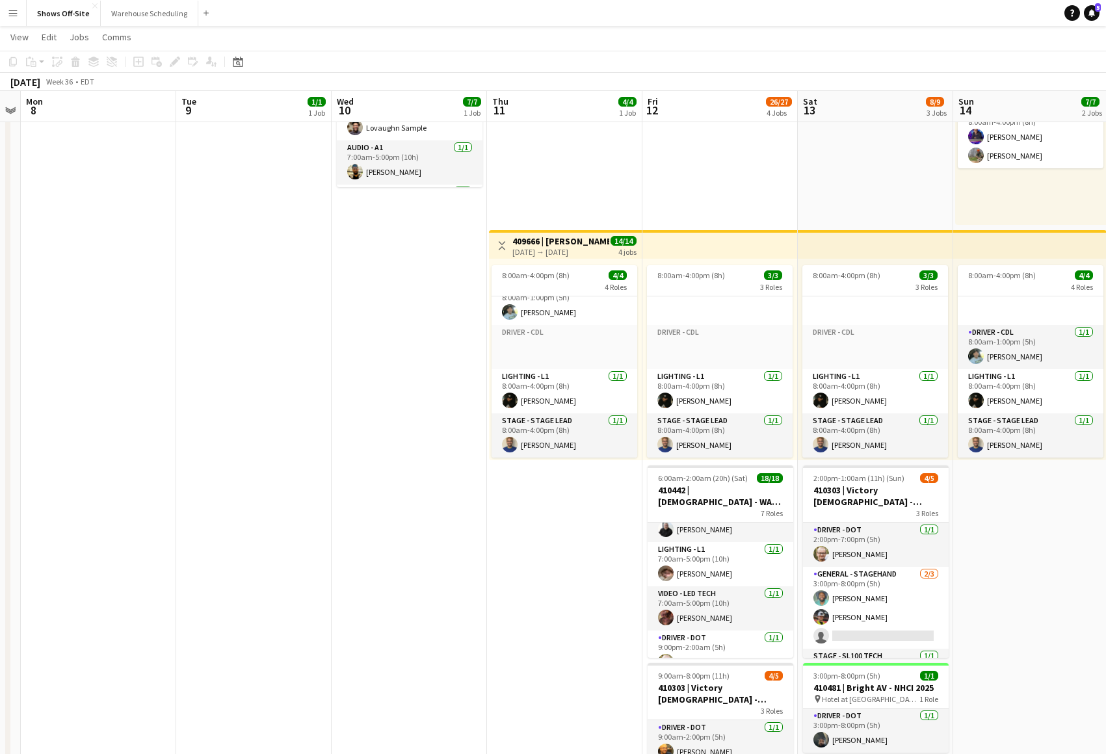
scroll to position [218, 0]
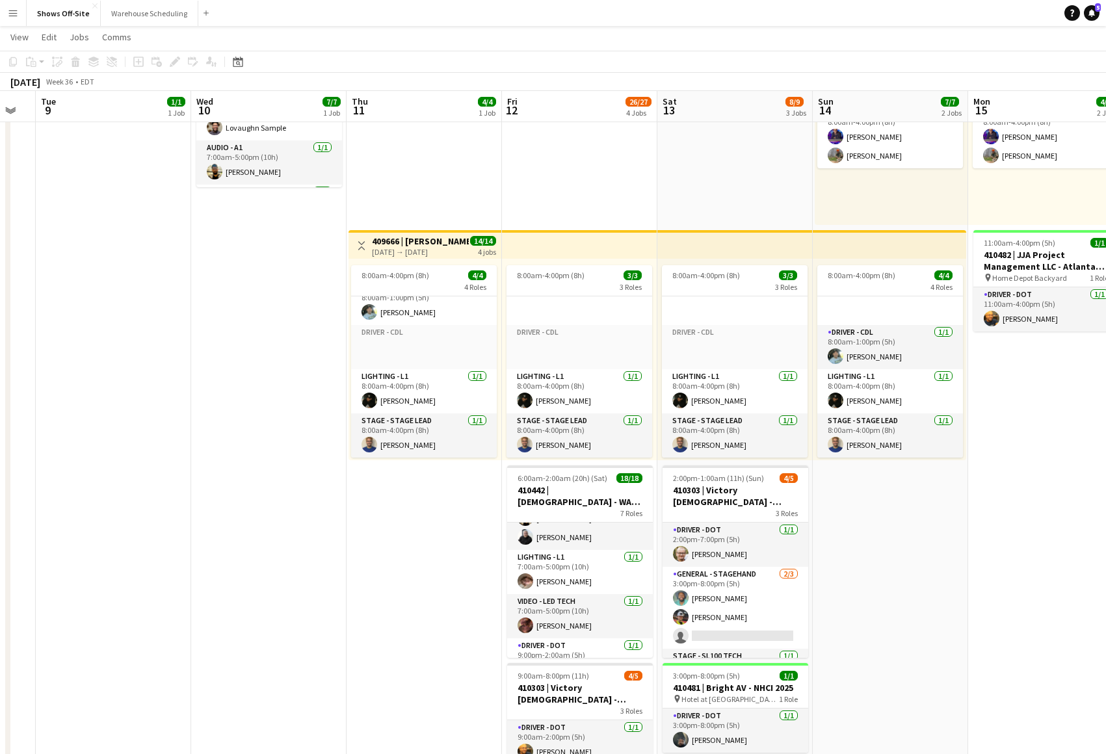
drag, startPoint x: 564, startPoint y: 601, endPoint x: 464, endPoint y: 596, distance: 100.3
click at [465, 596] on app-calendar-viewport "Fri 5 Sat 6 18/18 1 Job Sun 7 Mon 8 Tue 9 1/1 1 Job Wed 10 7/7 1 Job Thu 11 4/4…" at bounding box center [553, 442] width 1106 height 1095
click at [464, 596] on app-date-cell "Toggle View 409666 | [PERSON_NAME] Event [DATE] → [DATE] 14/14 4 jobs 8:00am-4:…" at bounding box center [423, 490] width 155 height 1000
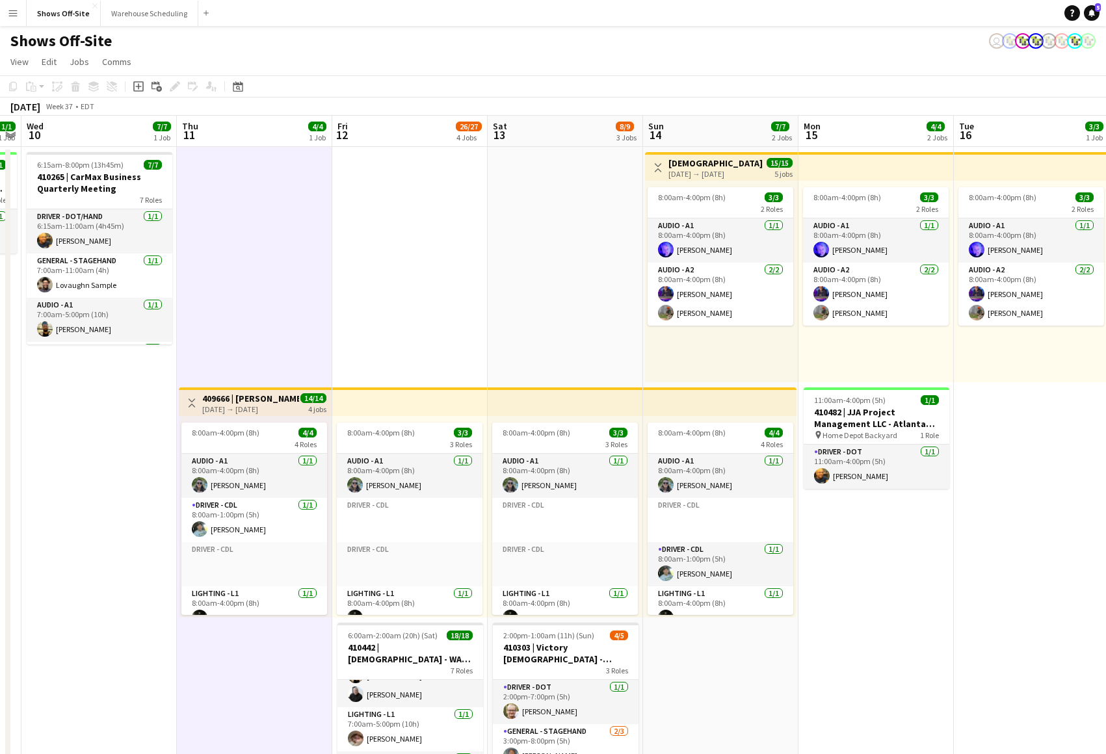
scroll to position [0, 499]
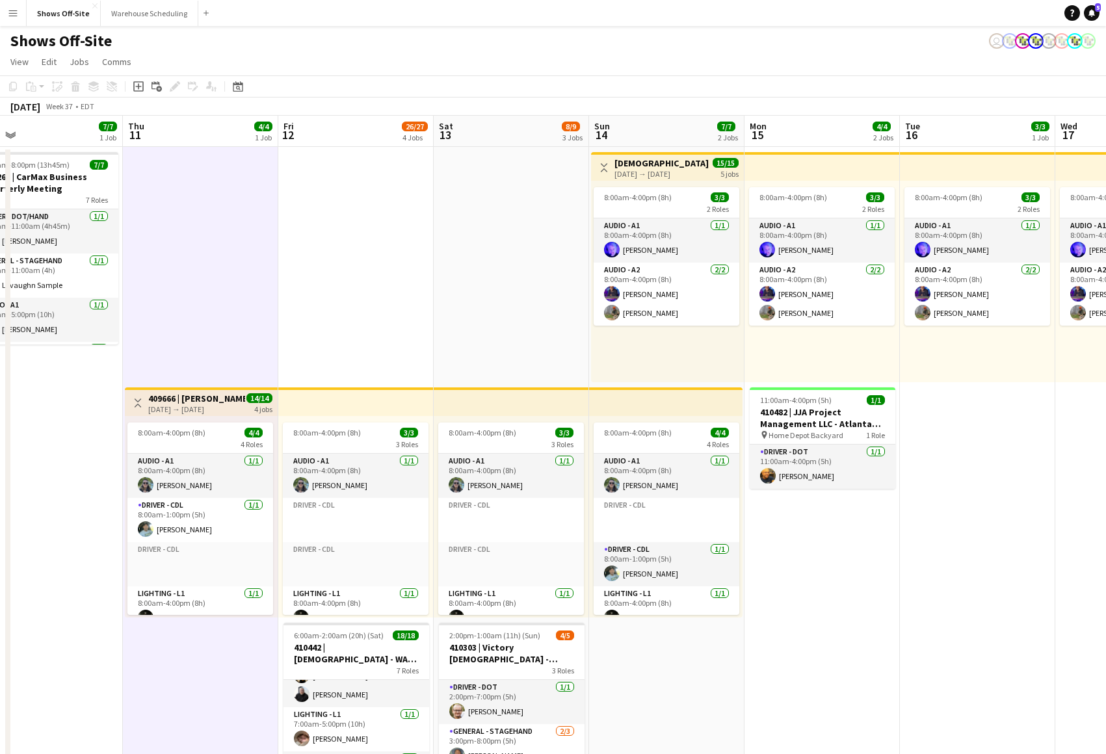
drag, startPoint x: 631, startPoint y: 339, endPoint x: 413, endPoint y: 352, distance: 218.2
click at [413, 352] on app-calendar-viewport "Sun 7 Mon 8 Tue 9 1/1 1 Job Wed 10 7/7 1 Job Thu 11 4/4 1 Job Fri 12 26/27 4 Jo…" at bounding box center [553, 631] width 1106 height 1031
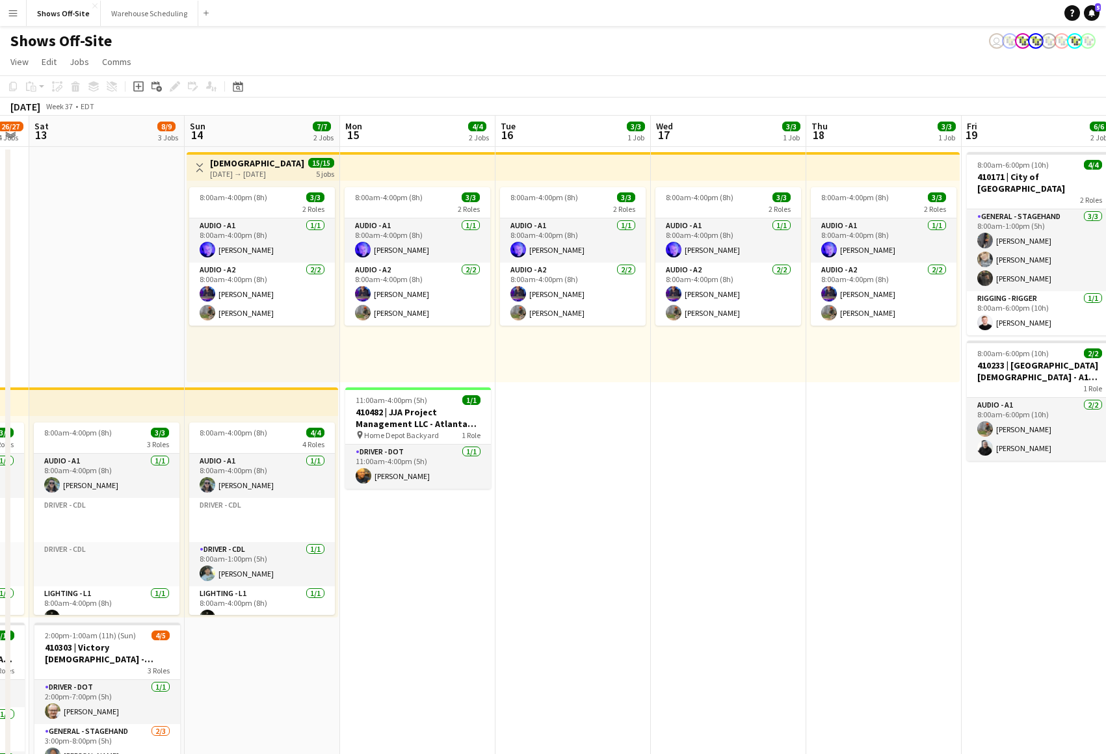
drag, startPoint x: 415, startPoint y: 354, endPoint x: 235, endPoint y: 340, distance: 180.7
click at [235, 340] on app-calendar-viewport "Tue 9 1/1 1 Job Wed 10 7/7 1 Job Thu 11 4/4 1 Job Fri 12 26/27 4 Jobs Sat 13 8/…" at bounding box center [553, 631] width 1106 height 1031
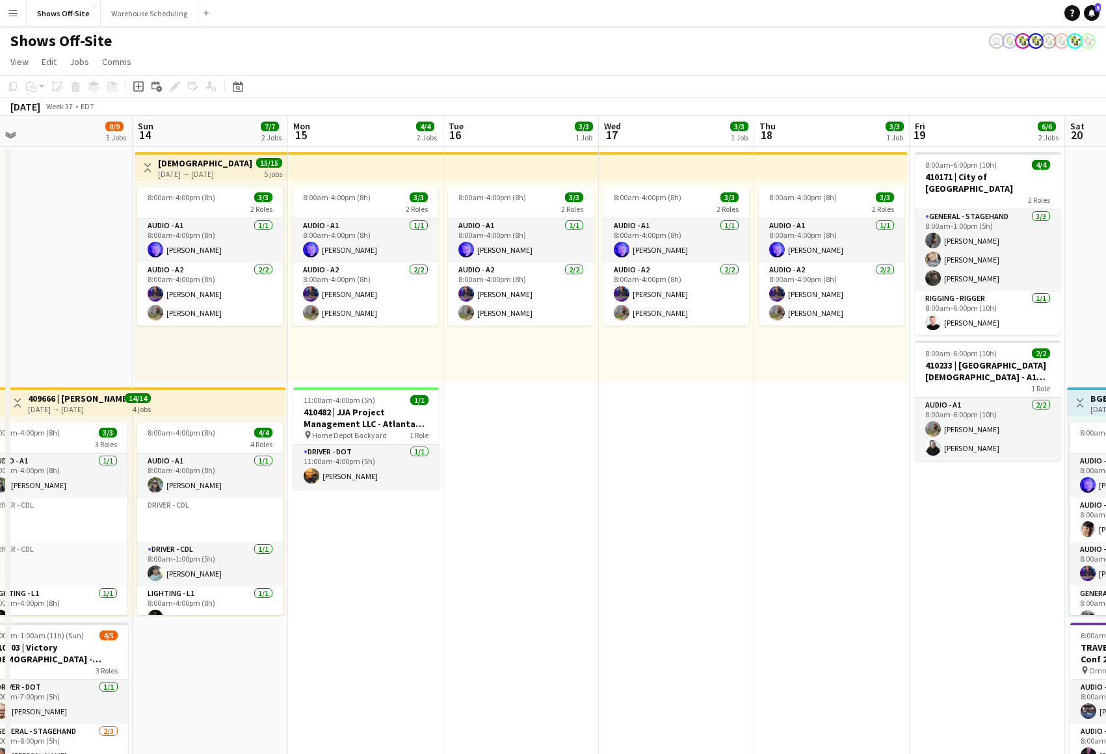
drag, startPoint x: 634, startPoint y: 458, endPoint x: 711, endPoint y: 464, distance: 76.9
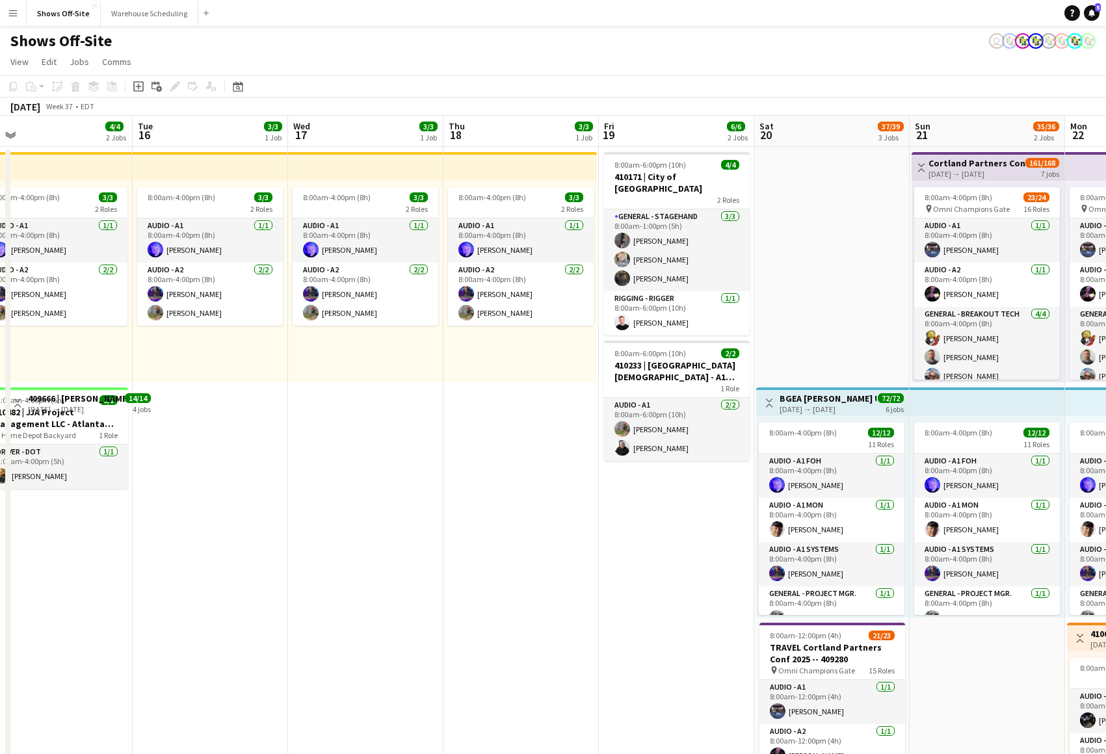
scroll to position [0, 344]
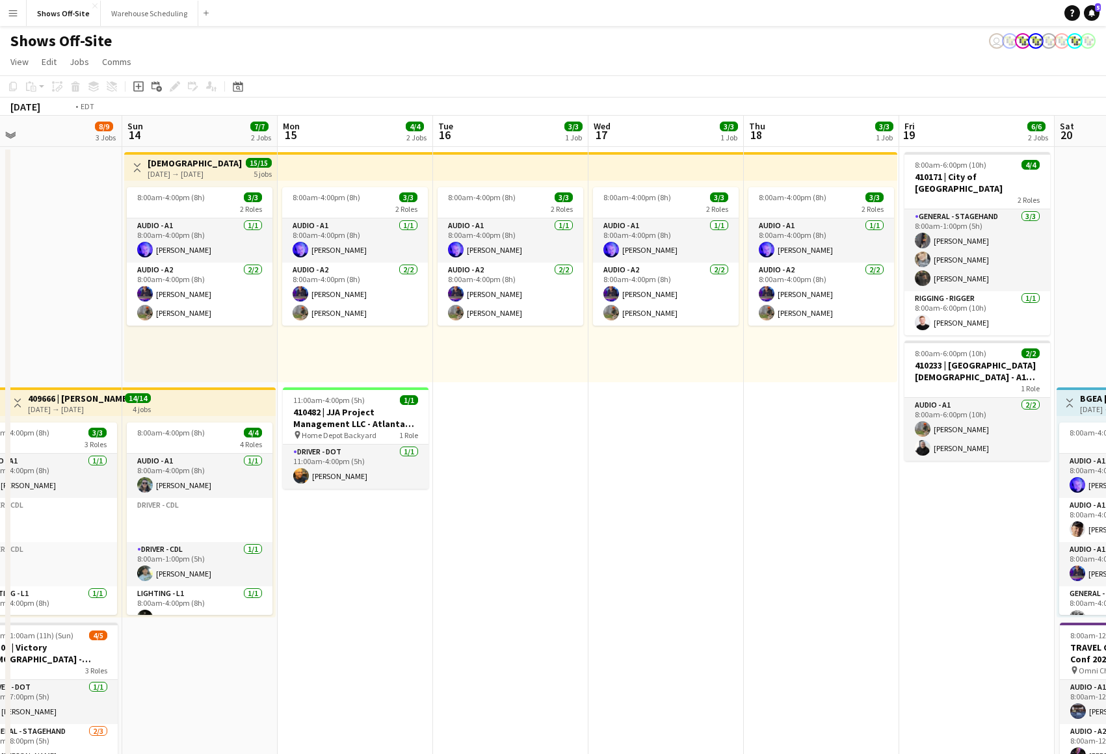
drag, startPoint x: 711, startPoint y: 464, endPoint x: 698, endPoint y: 473, distance: 15.9
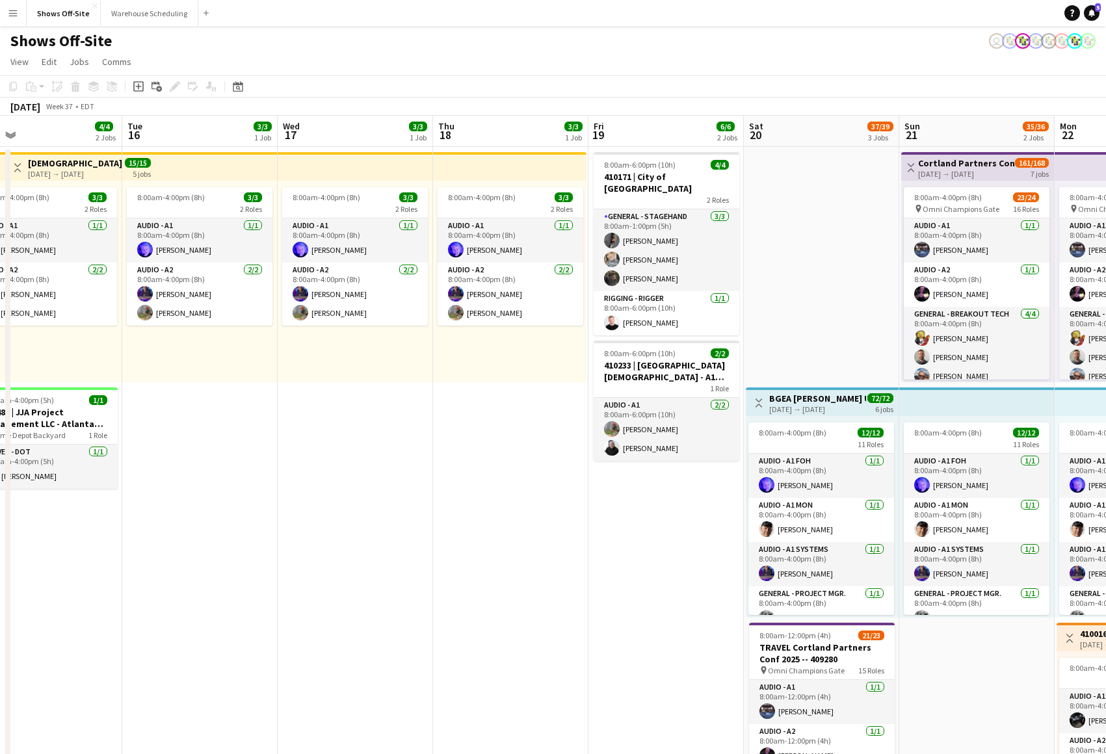
drag, startPoint x: 698, startPoint y: 473, endPoint x: 397, endPoint y: 521, distance: 304.2
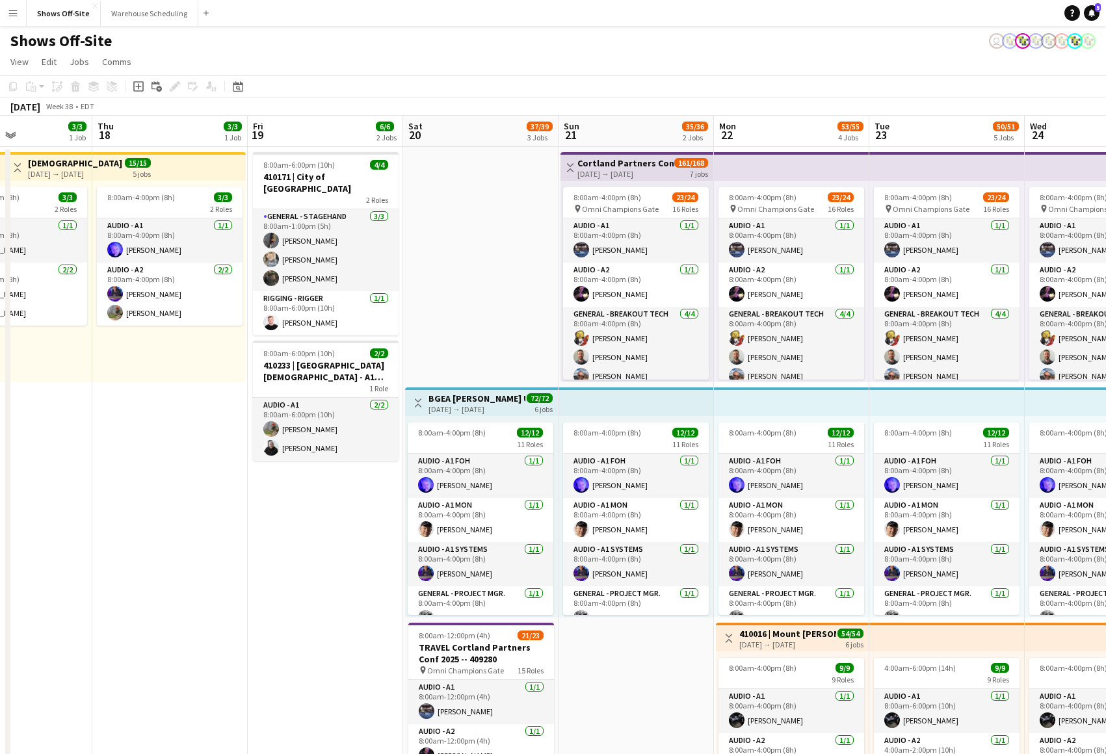
scroll to position [0, 374]
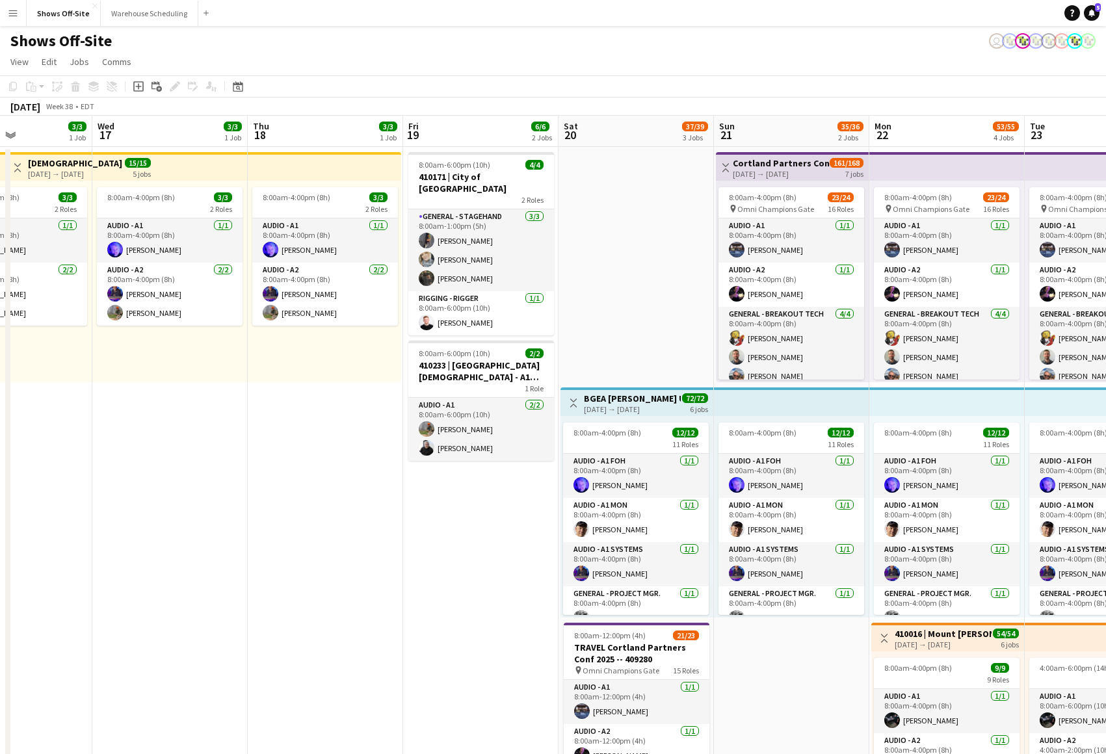
drag, startPoint x: 393, startPoint y: 520, endPoint x: 778, endPoint y: 525, distance: 385.0
drag, startPoint x: 218, startPoint y: 423, endPoint x: 572, endPoint y: 420, distance: 353.7
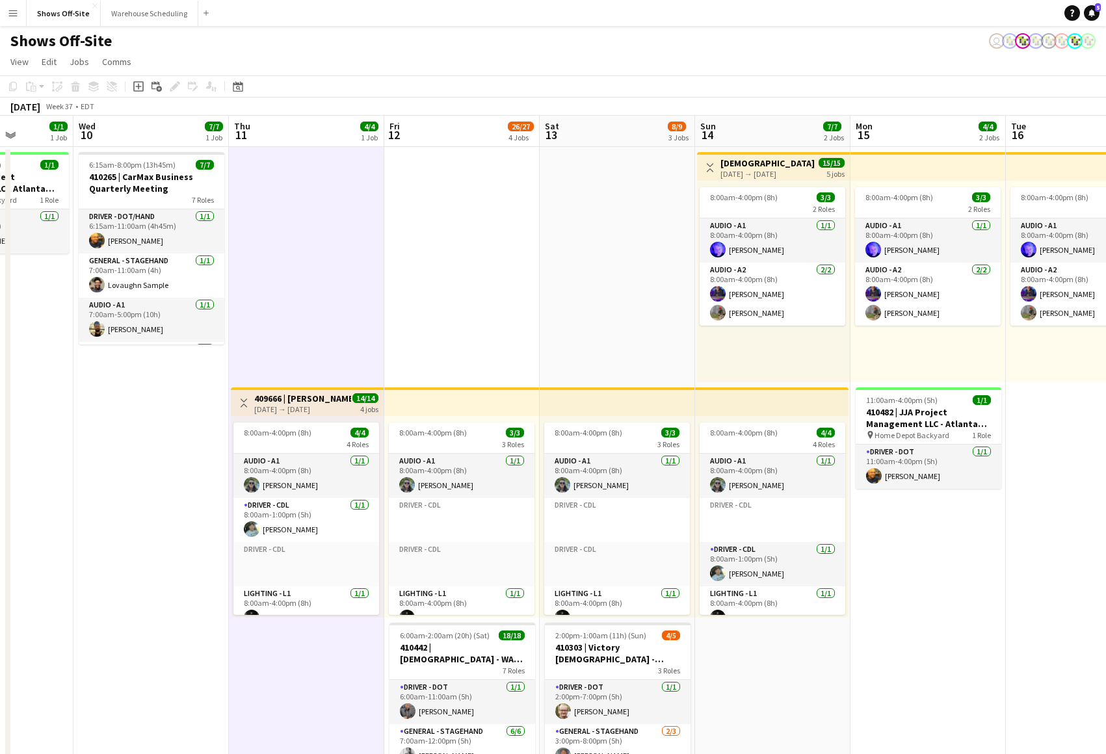
drag, startPoint x: 336, startPoint y: 436, endPoint x: 1029, endPoint y: 424, distance: 693.2
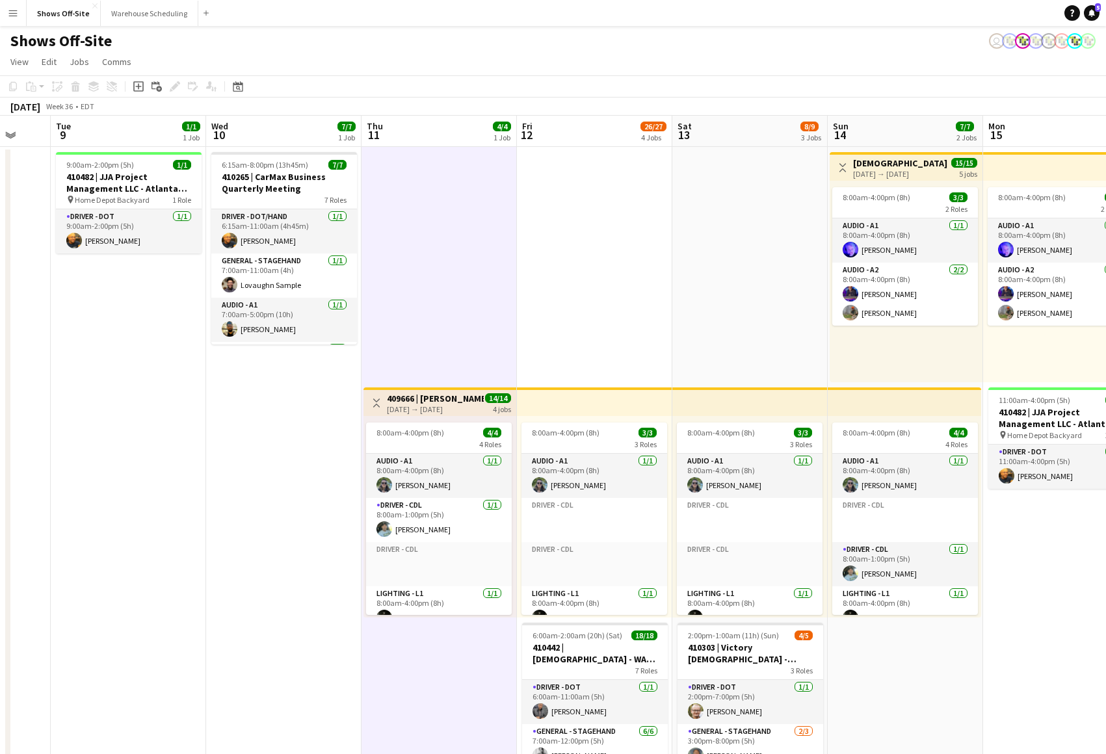
scroll to position [0, 415]
drag, startPoint x: 508, startPoint y: 317, endPoint x: 741, endPoint y: 337, distance: 233.6
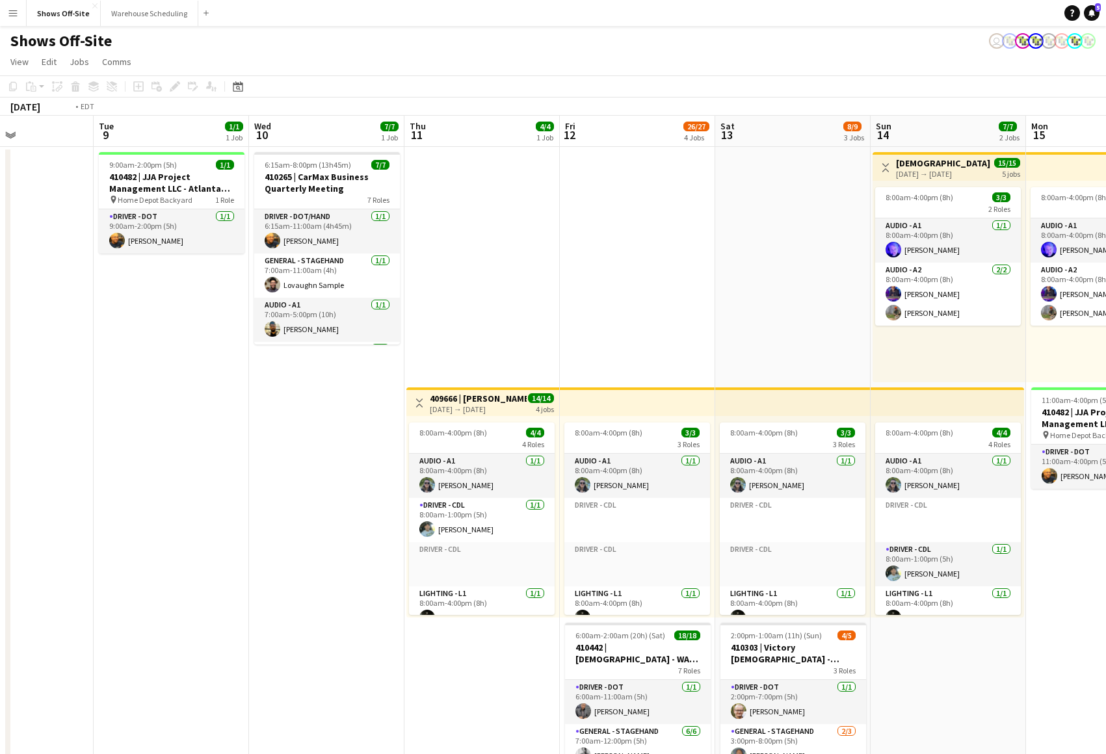
drag, startPoint x: 799, startPoint y: 316, endPoint x: 686, endPoint y: 309, distance: 113.4
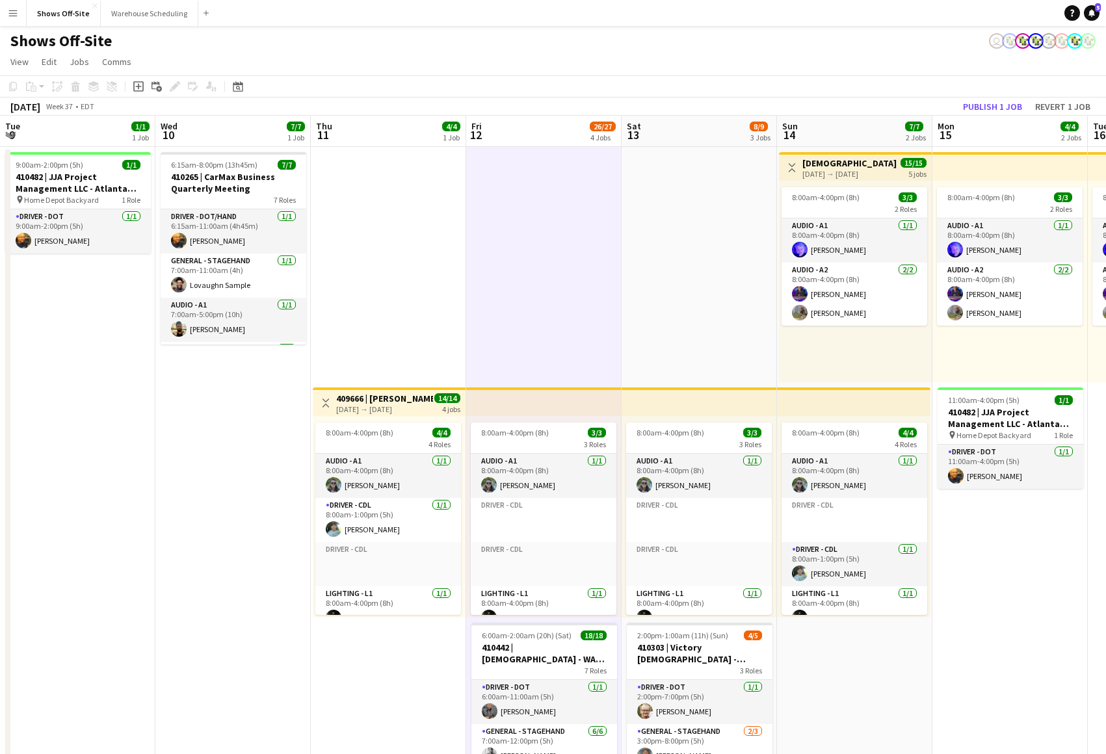
drag, startPoint x: 740, startPoint y: 305, endPoint x: 647, endPoint y: 304, distance: 93.0
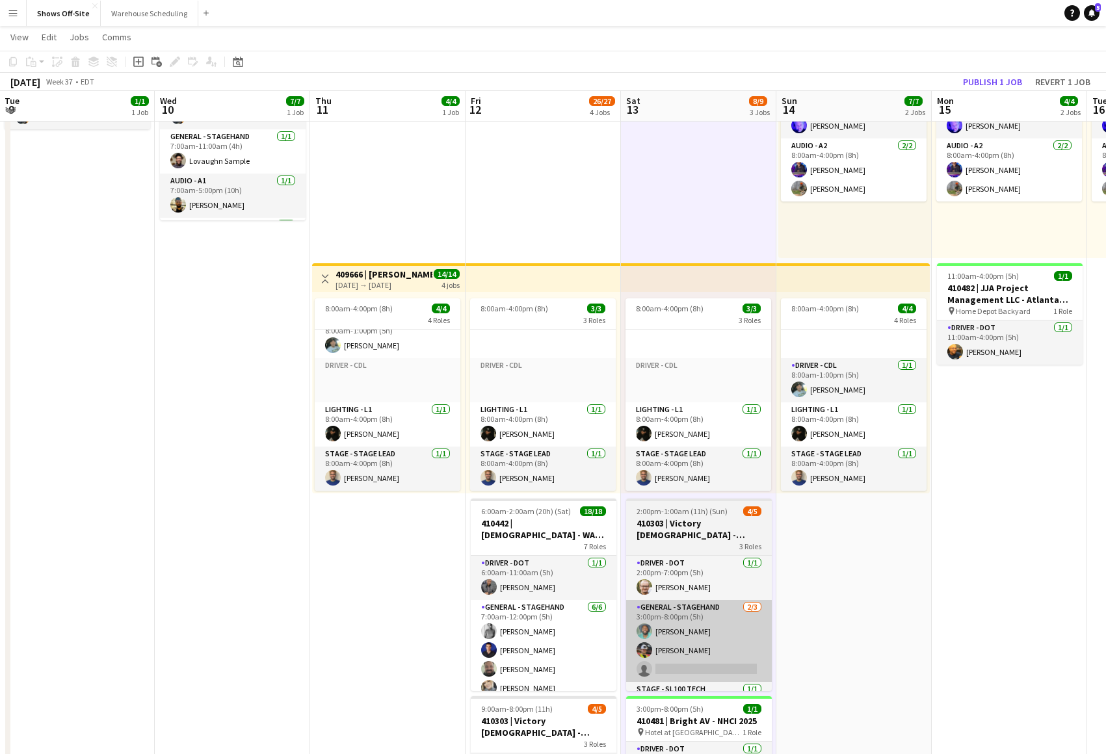
scroll to position [122, 0]
click at [691, 638] on app-card-role "General - Stagehand [DATE] 3:00pm-8:00pm (5h) [PERSON_NAME] [PERSON_NAME] singl…" at bounding box center [699, 642] width 146 height 82
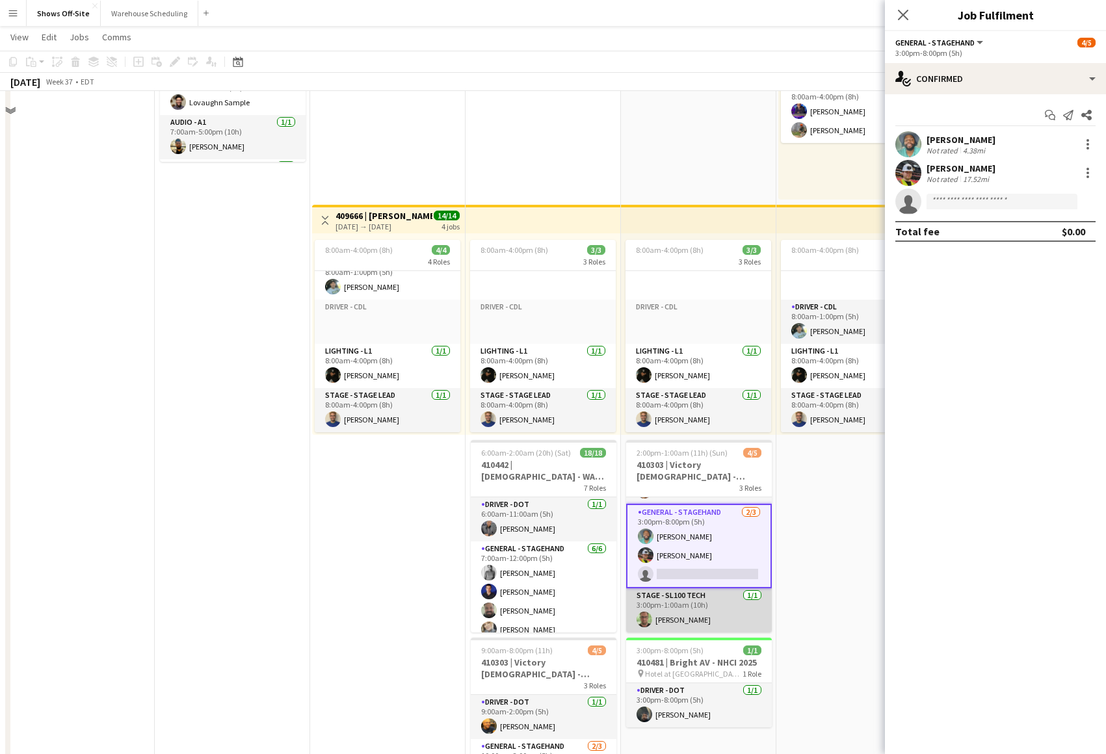
scroll to position [191, 0]
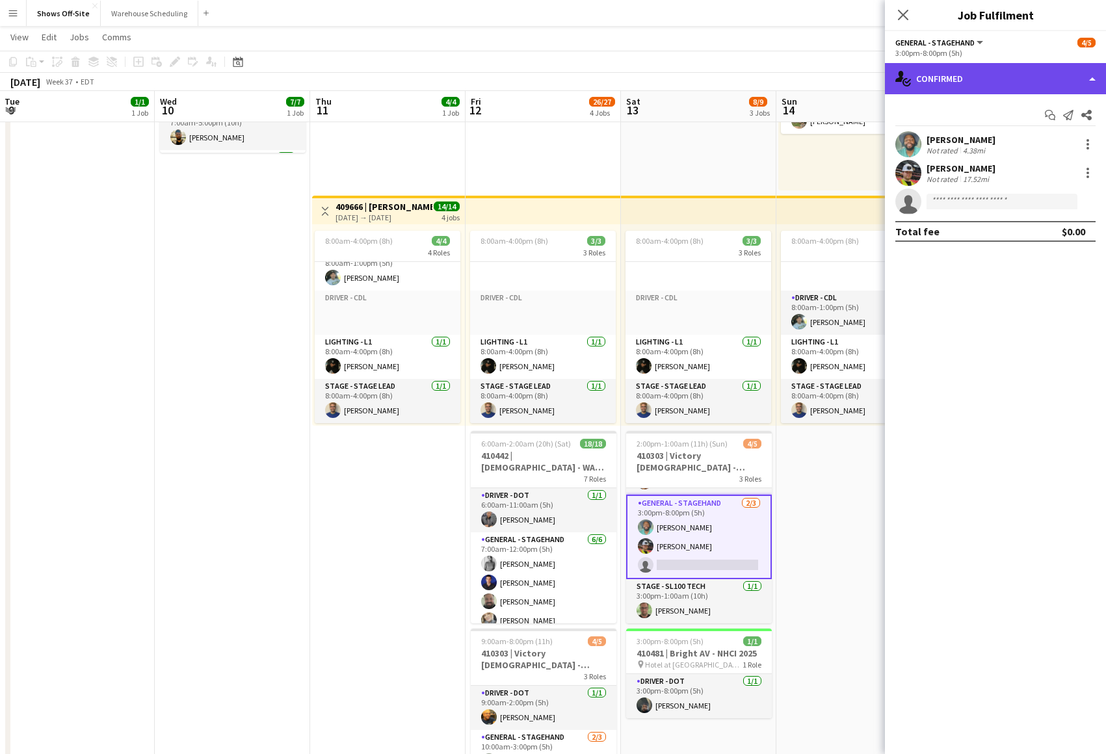
click at [954, 81] on div "single-neutral-actions-check-2 Confirmed" at bounding box center [995, 78] width 221 height 31
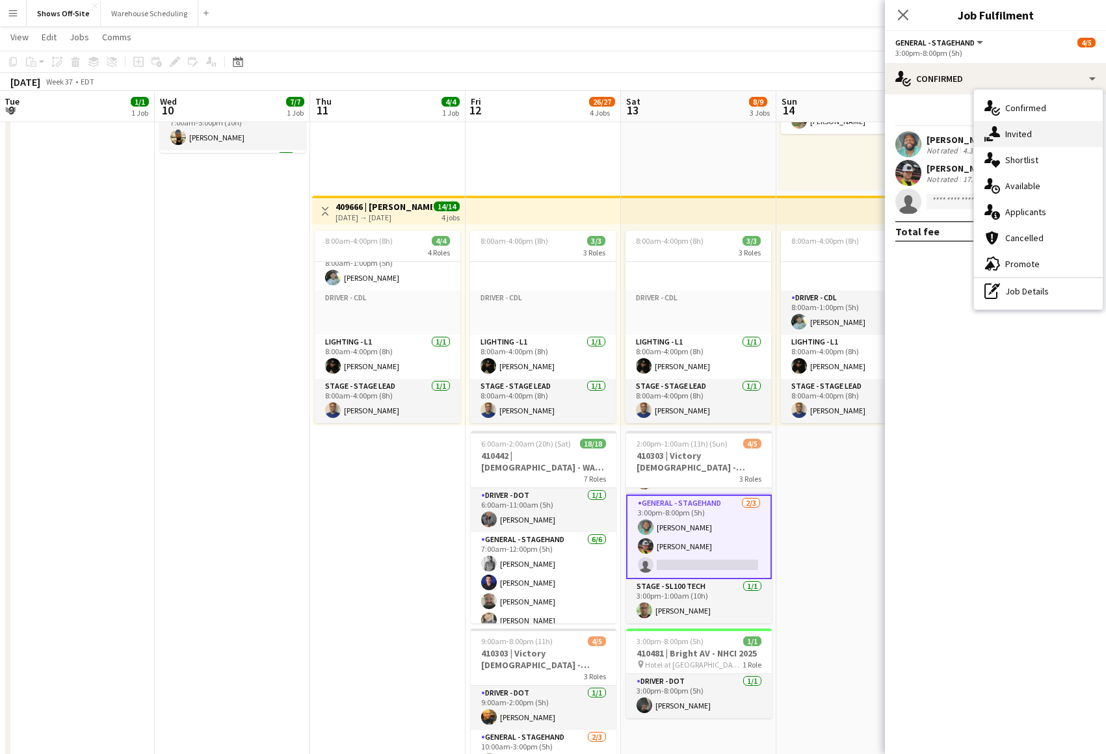
click at [997, 139] on icon "single-neutral-actions-share-1" at bounding box center [992, 134] width 16 height 16
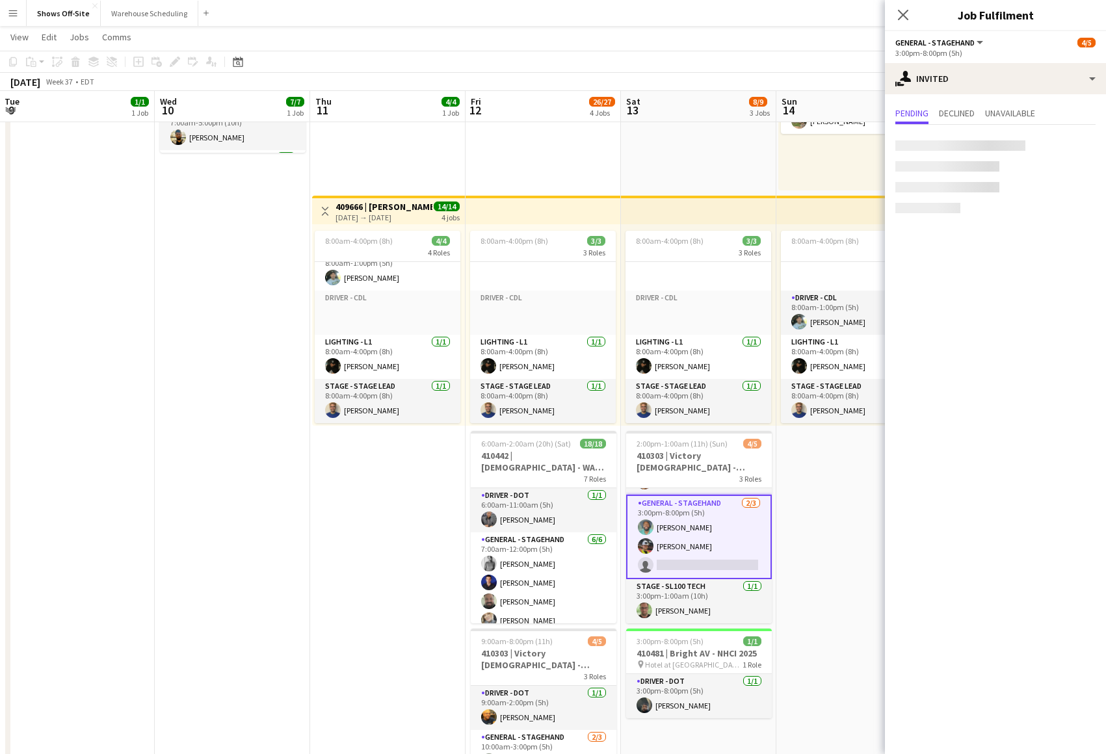
click at [964, 148] on div at bounding box center [960, 145] width 130 height 10
click at [966, 147] on input "text" at bounding box center [995, 146] width 200 height 33
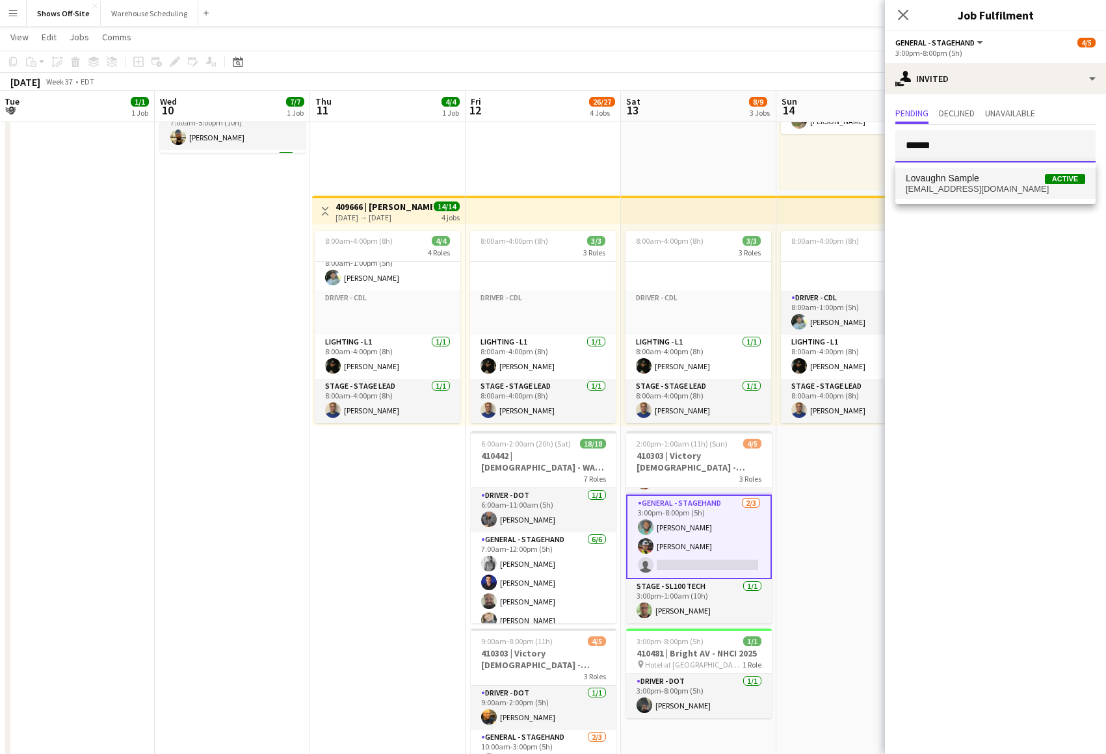
type input "******"
click at [983, 175] on span "Lovaughn Sample Active" at bounding box center [995, 178] width 179 height 11
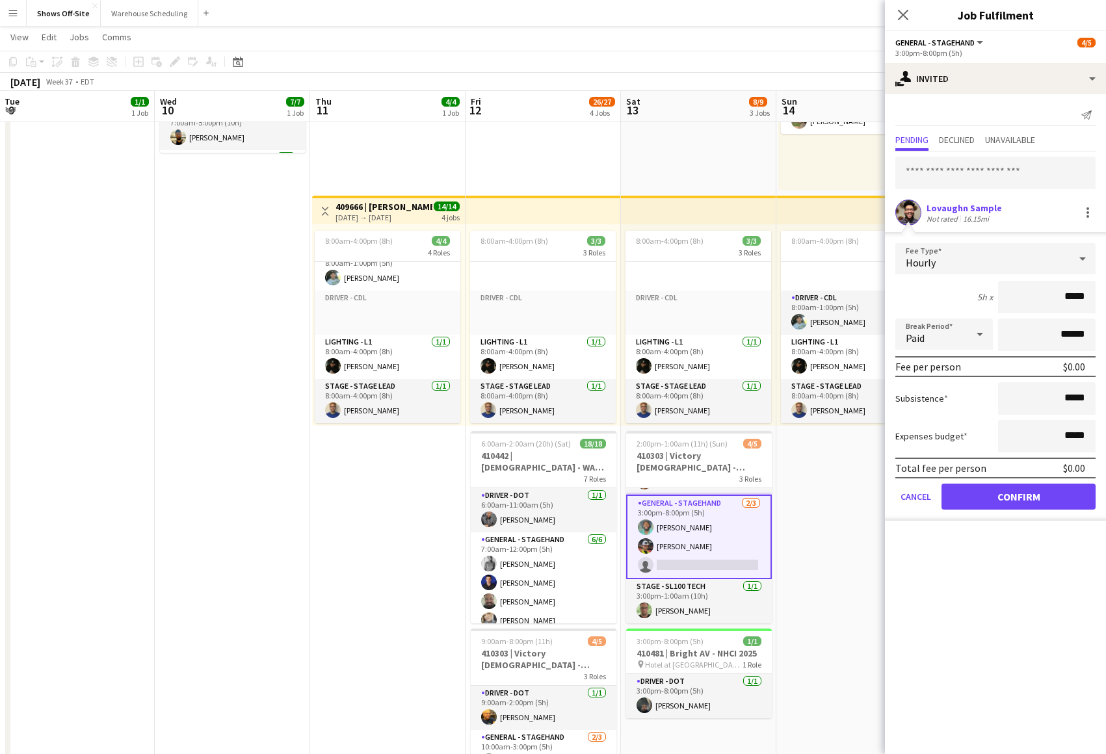
click at [997, 493] on button "Confirm" at bounding box center [1018, 497] width 154 height 26
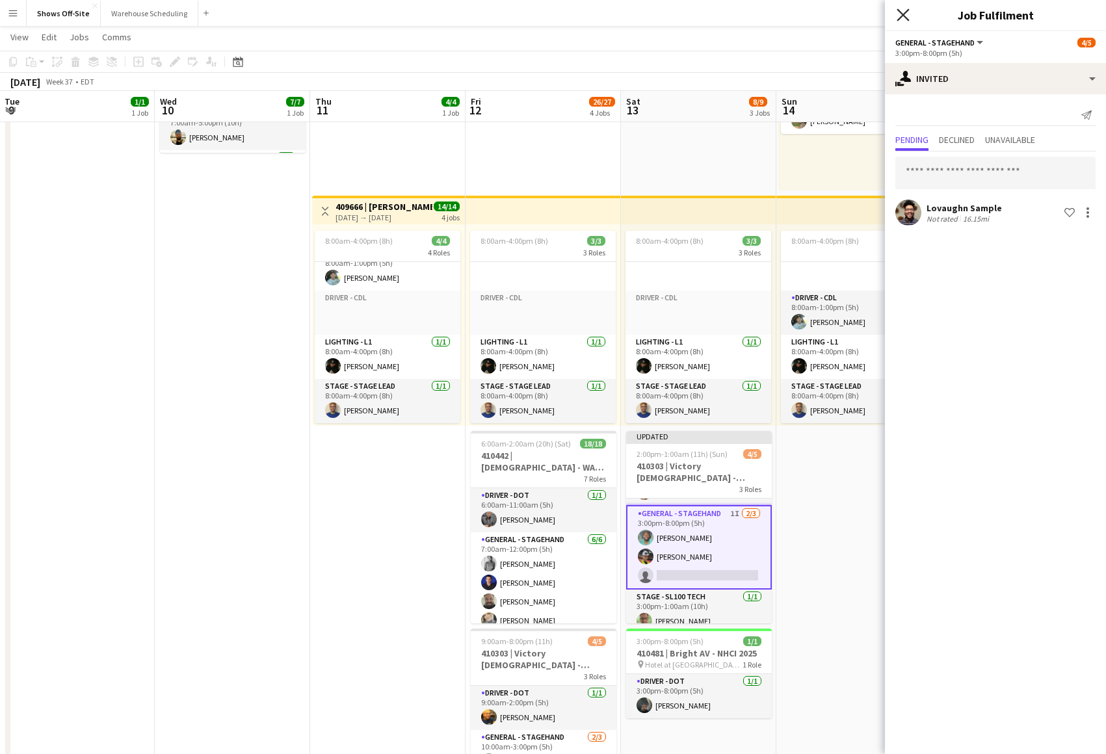
click at [908, 18] on icon "Close pop-in" at bounding box center [903, 14] width 12 height 12
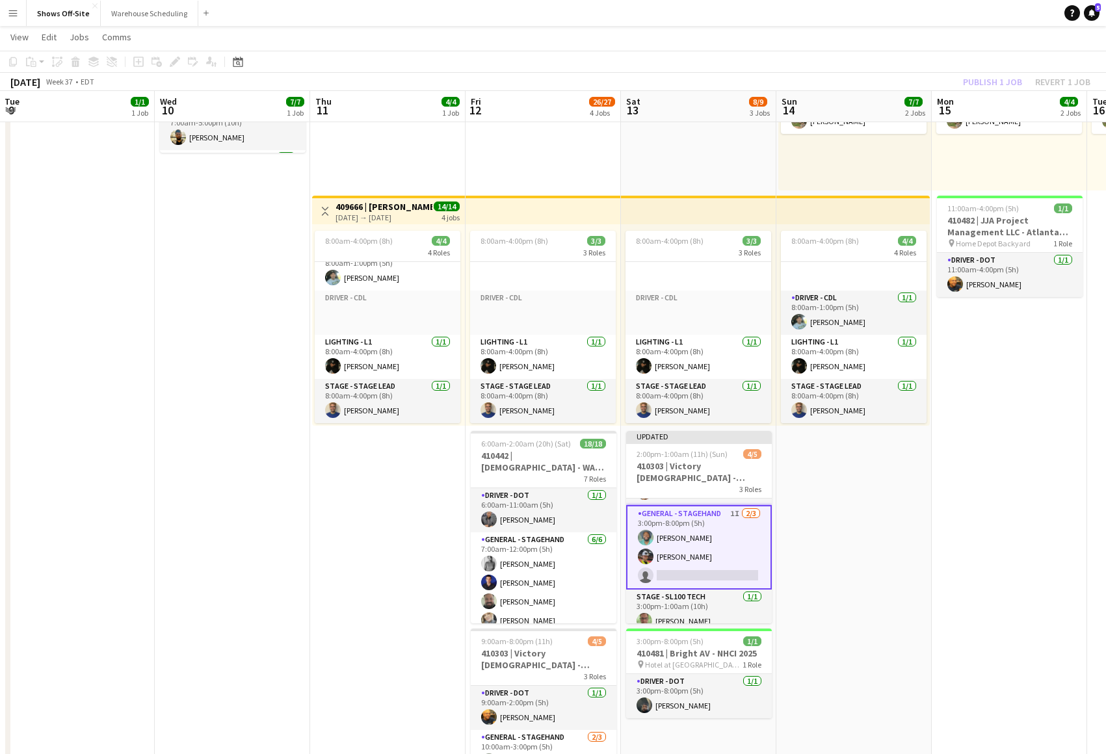
click at [980, 89] on div "Publish 1 job Revert 1 job" at bounding box center [1026, 81] width 159 height 17
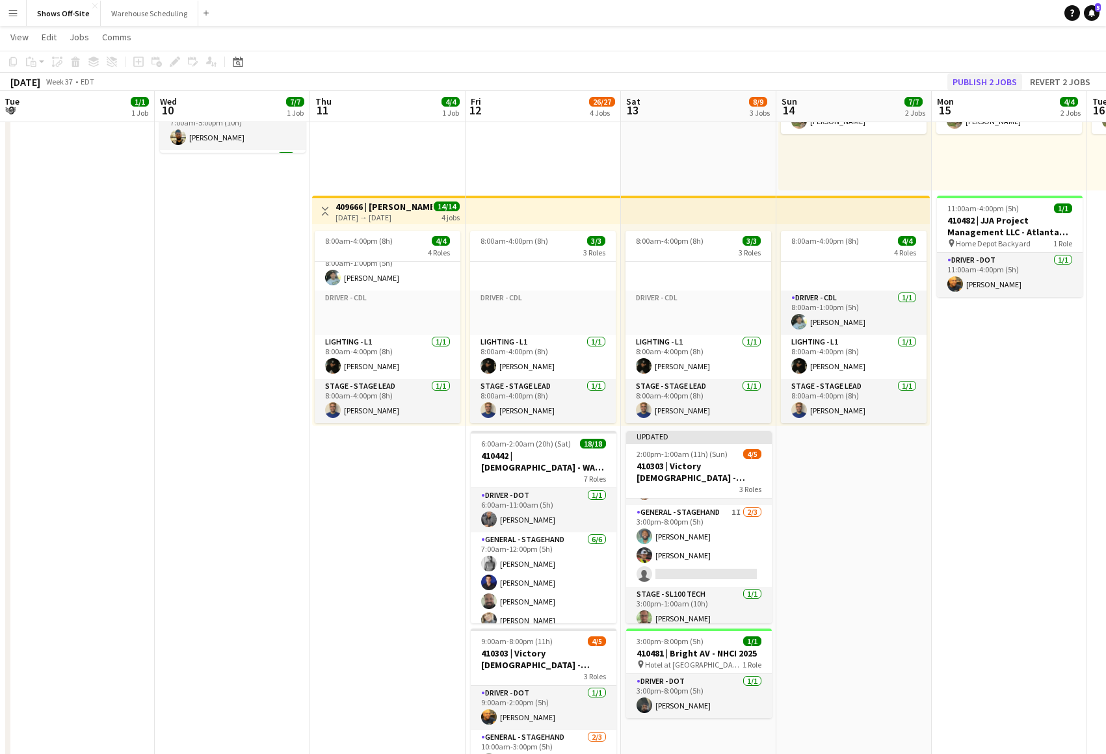
click at [982, 86] on button "Publish 2 jobs" at bounding box center [984, 81] width 75 height 17
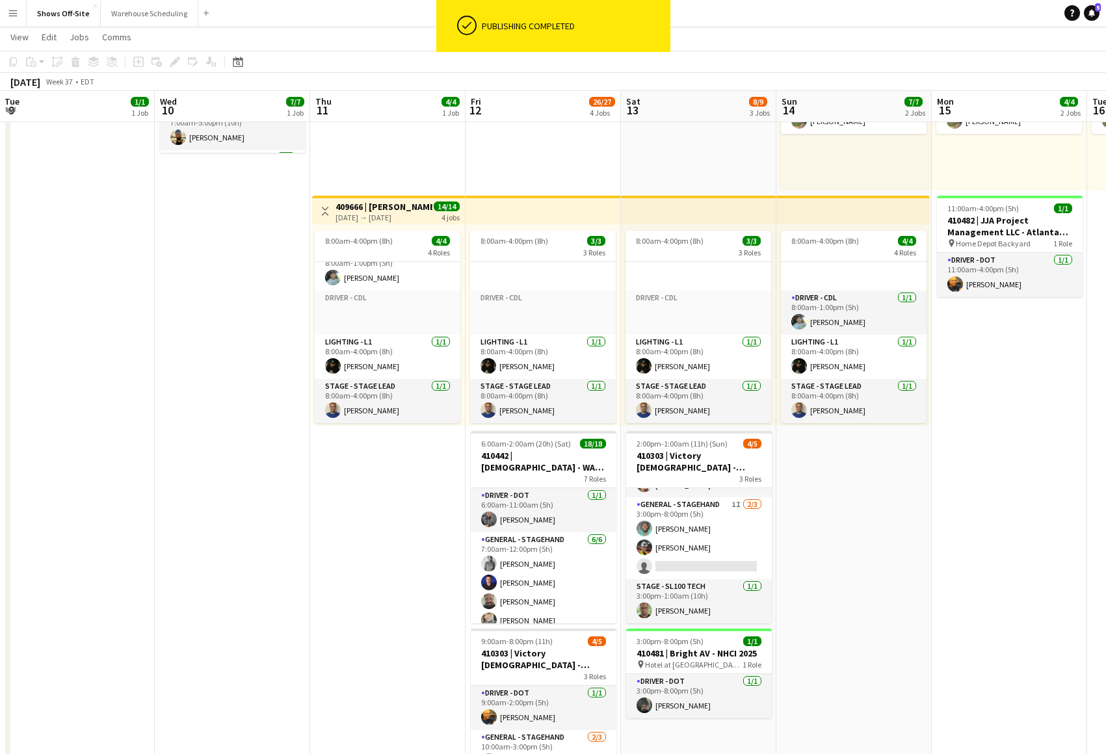
scroll to position [35, 0]
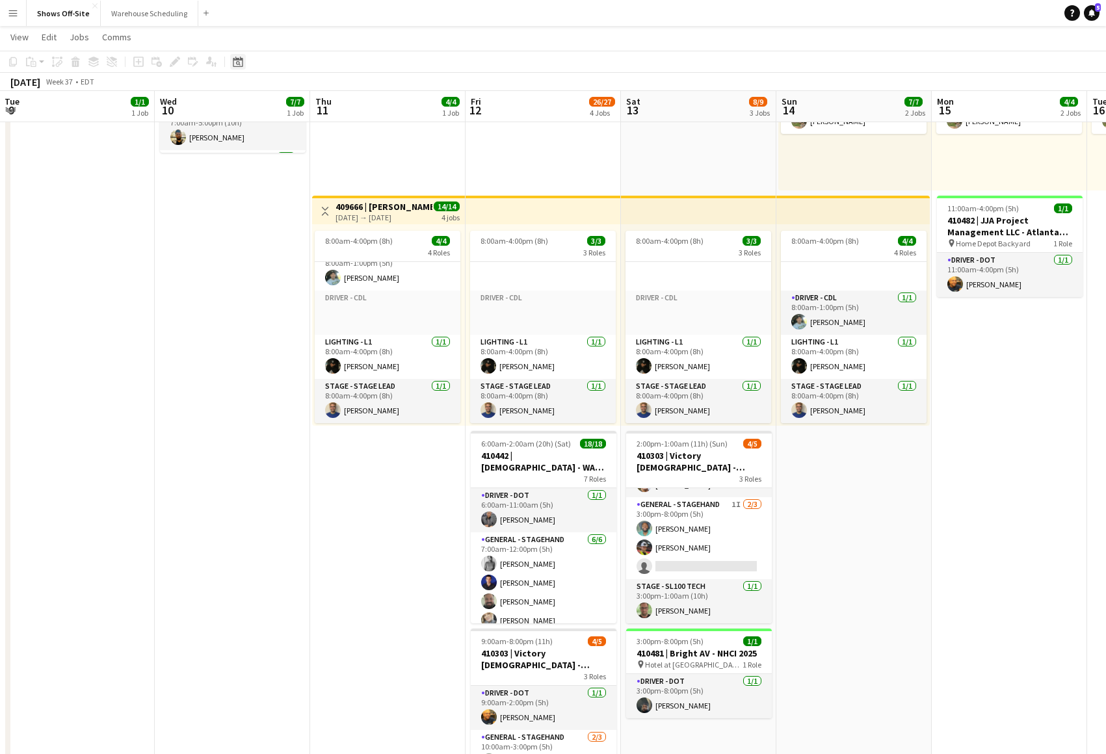
click at [242, 63] on icon "Date picker" at bounding box center [238, 62] width 10 height 10
click at [343, 105] on span "Next month" at bounding box center [343, 107] width 26 height 26
click at [309, 203] on span "17" at bounding box center [309, 208] width 16 height 16
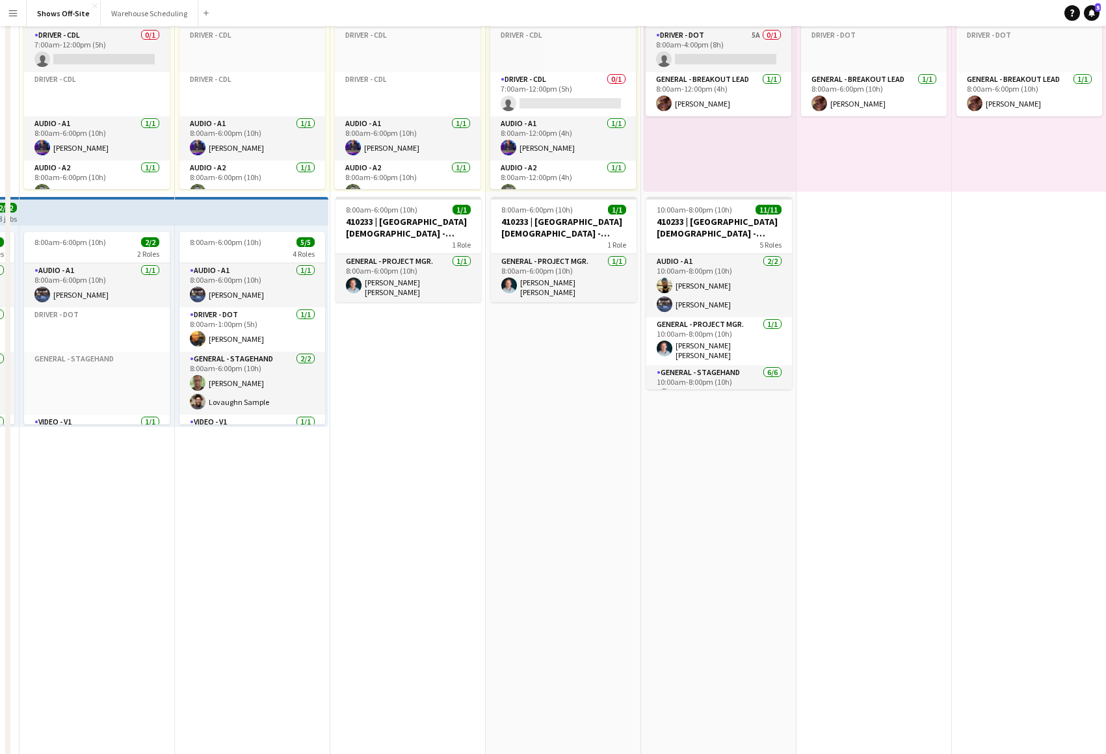
scroll to position [0, 0]
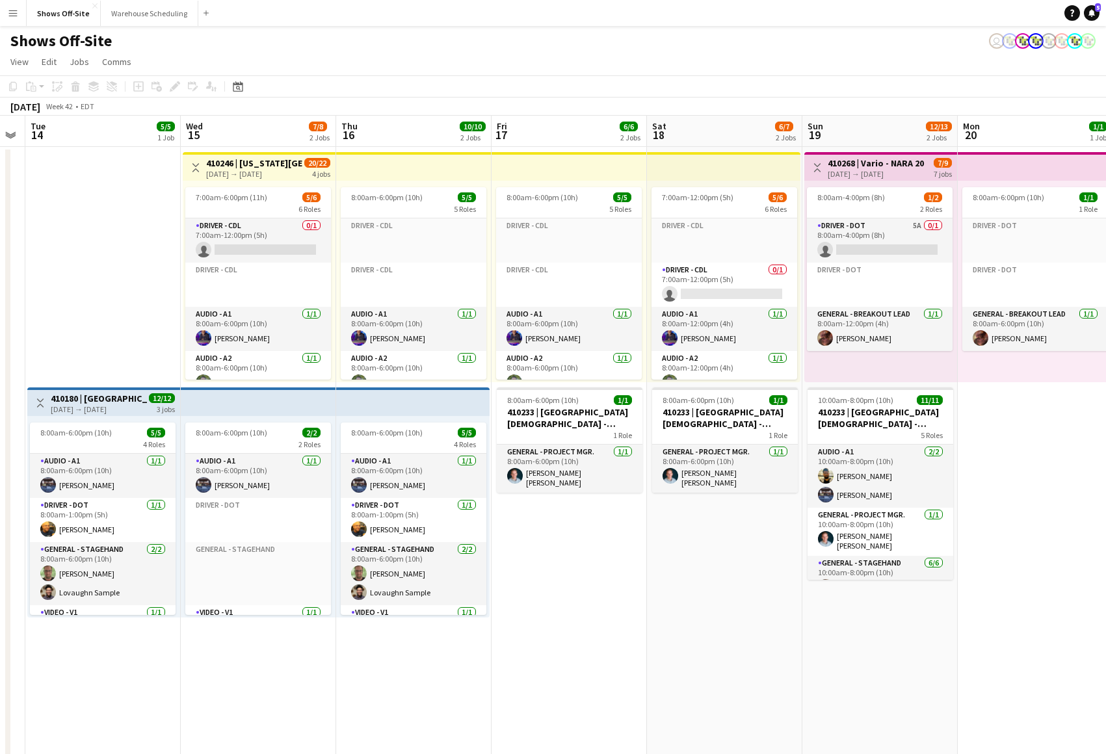
drag, startPoint x: 449, startPoint y: 545, endPoint x: 650, endPoint y: 513, distance: 204.1
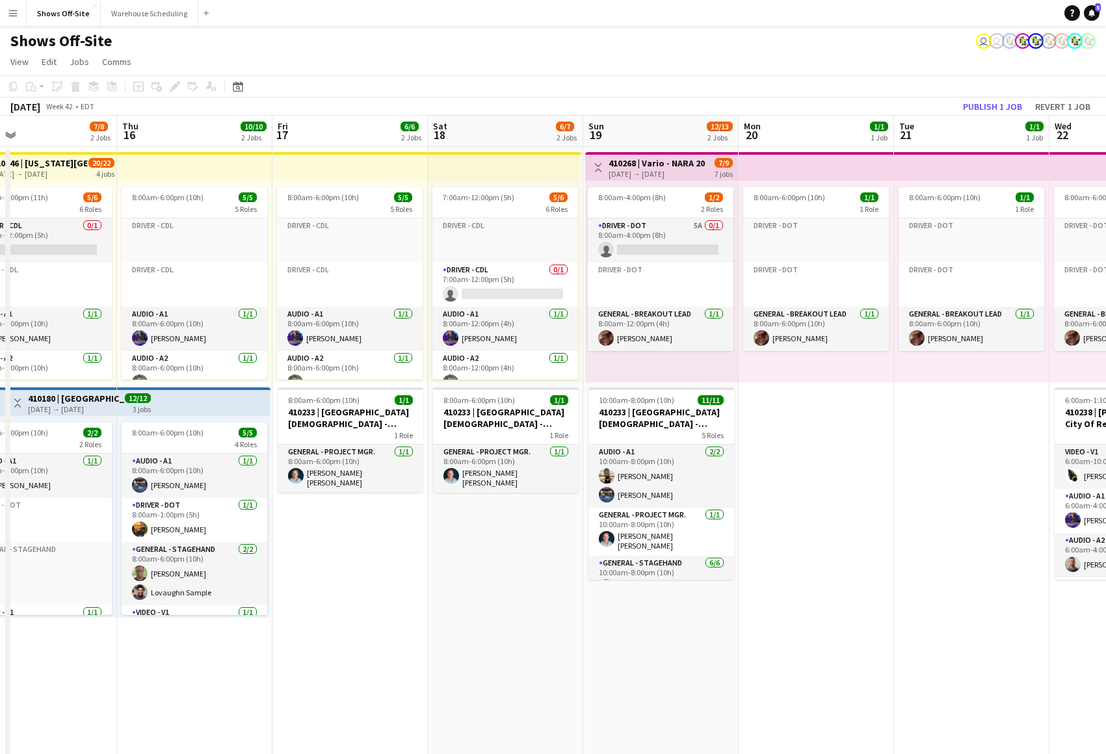
drag, startPoint x: 826, startPoint y: 617, endPoint x: 701, endPoint y: 594, distance: 127.5
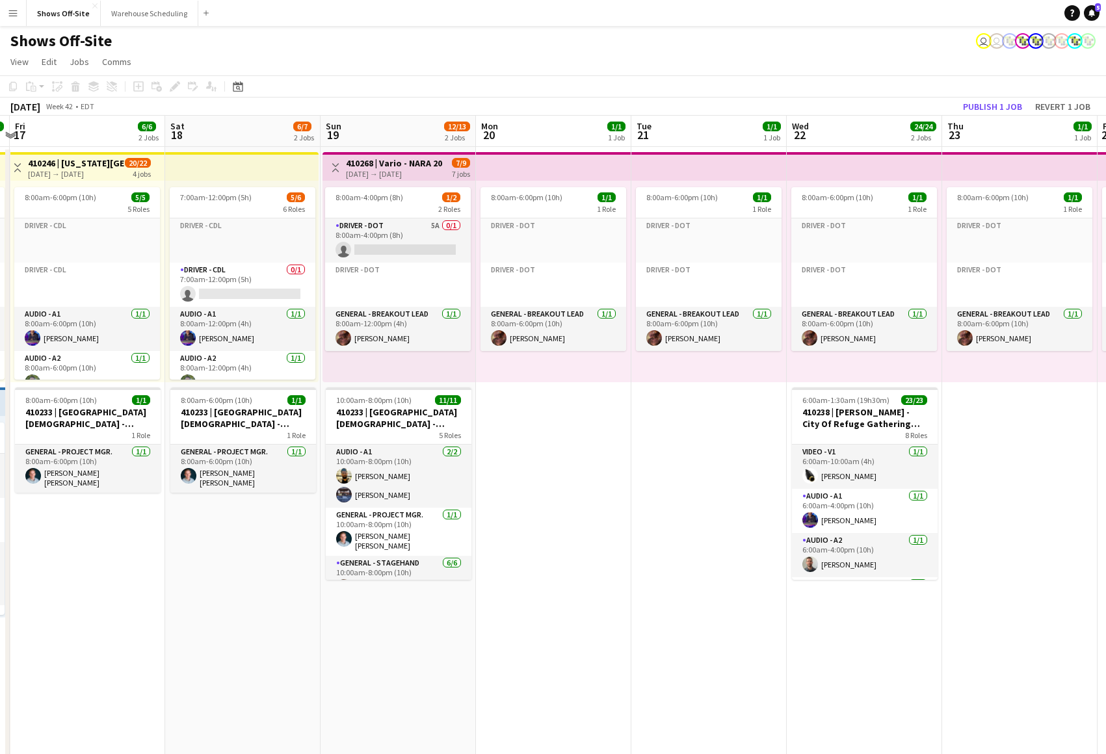
scroll to position [0, 622]
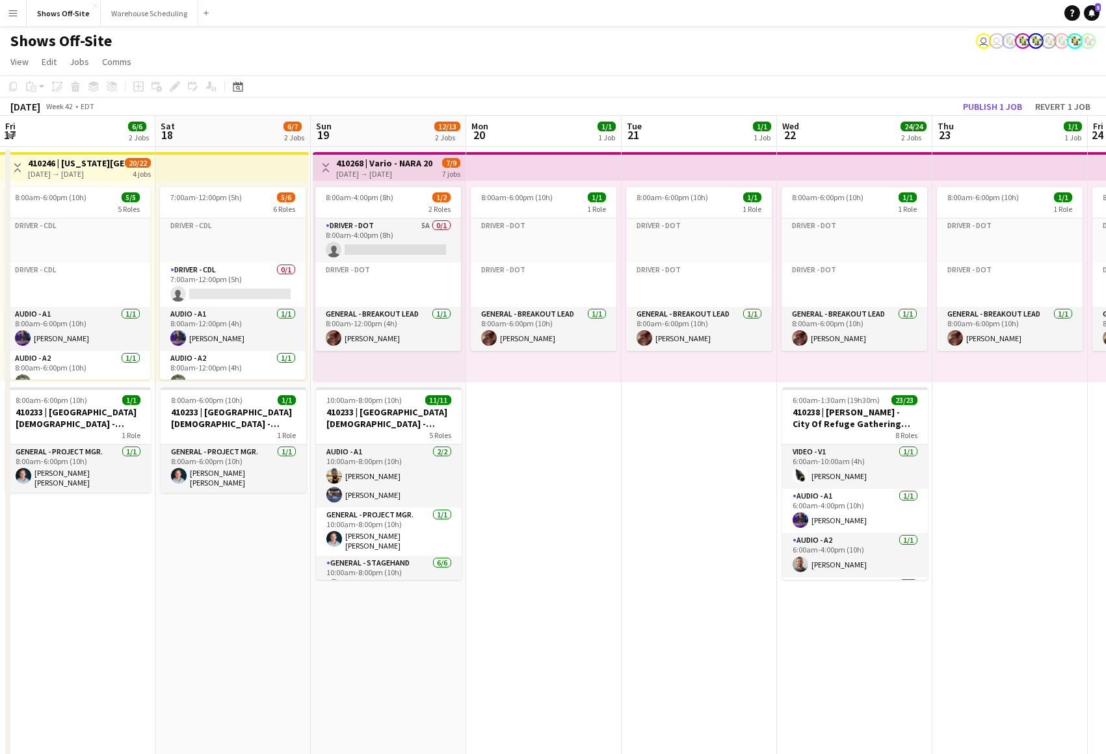
drag, startPoint x: 784, startPoint y: 598, endPoint x: 518, endPoint y: 586, distance: 266.2
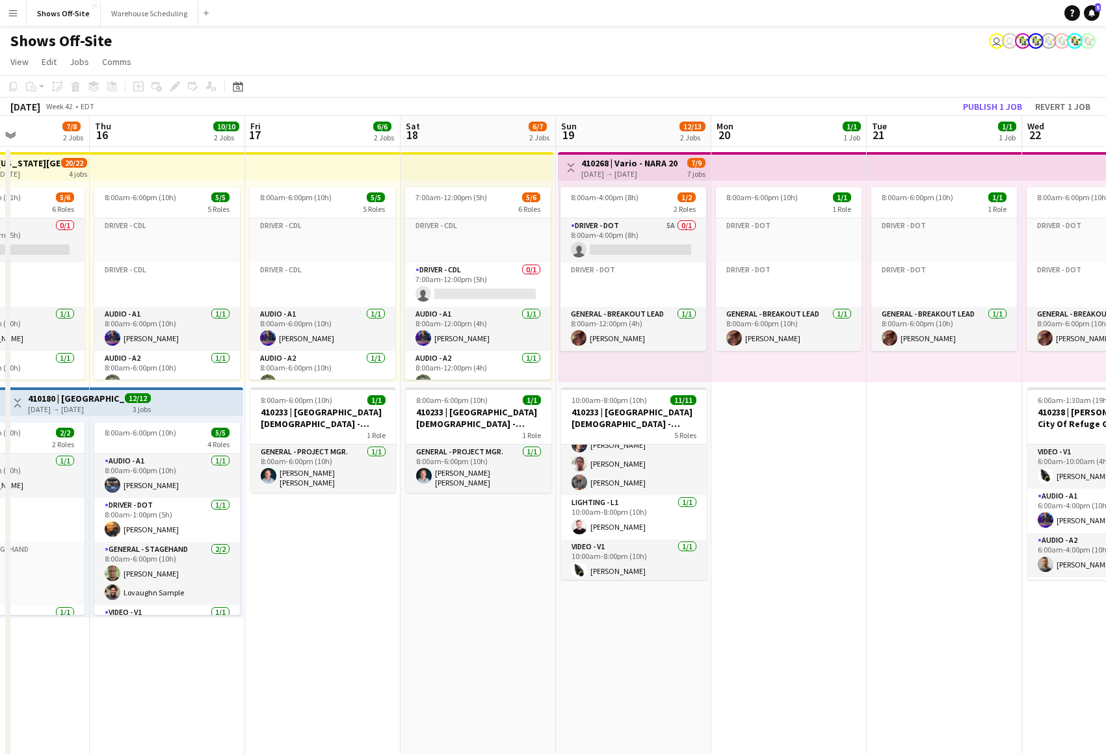
scroll to position [0, 308]
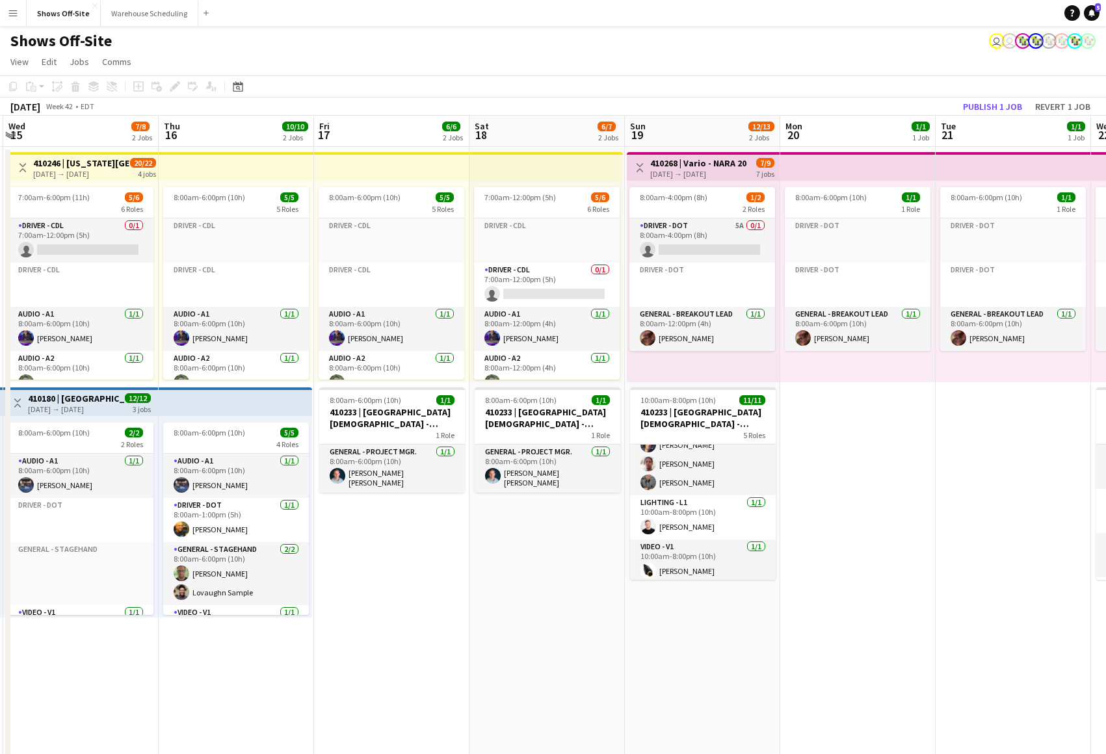
drag, startPoint x: 324, startPoint y: 637, endPoint x: 611, endPoint y: 637, distance: 286.1
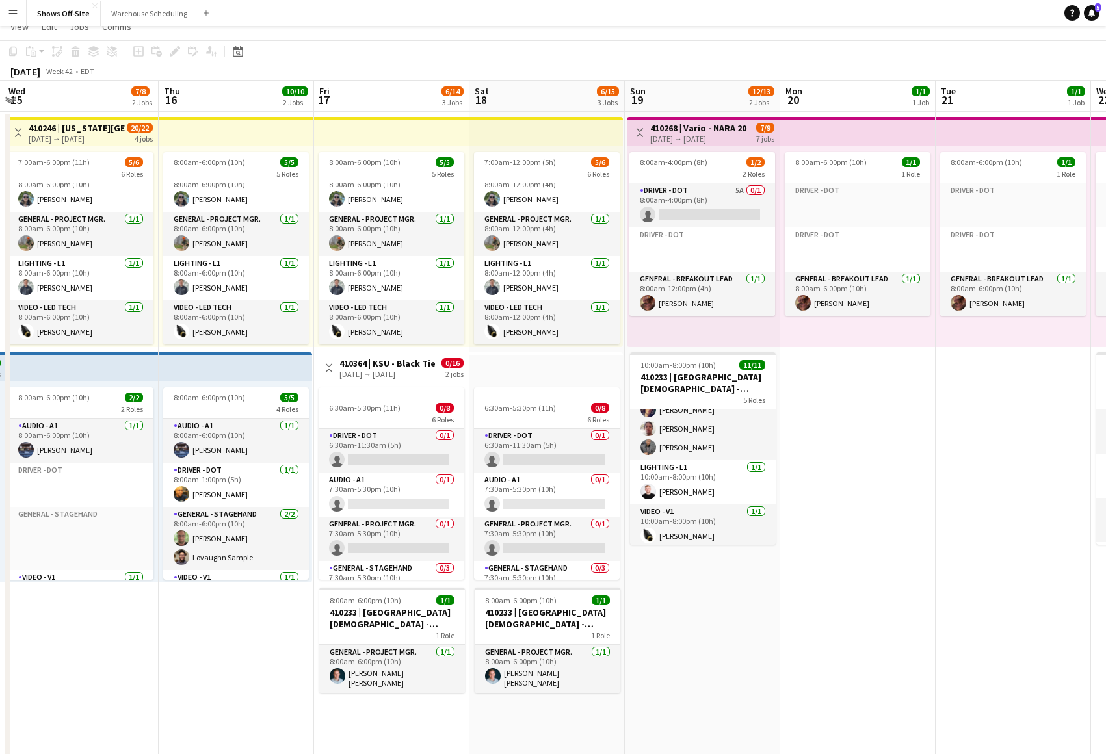
scroll to position [88, 0]
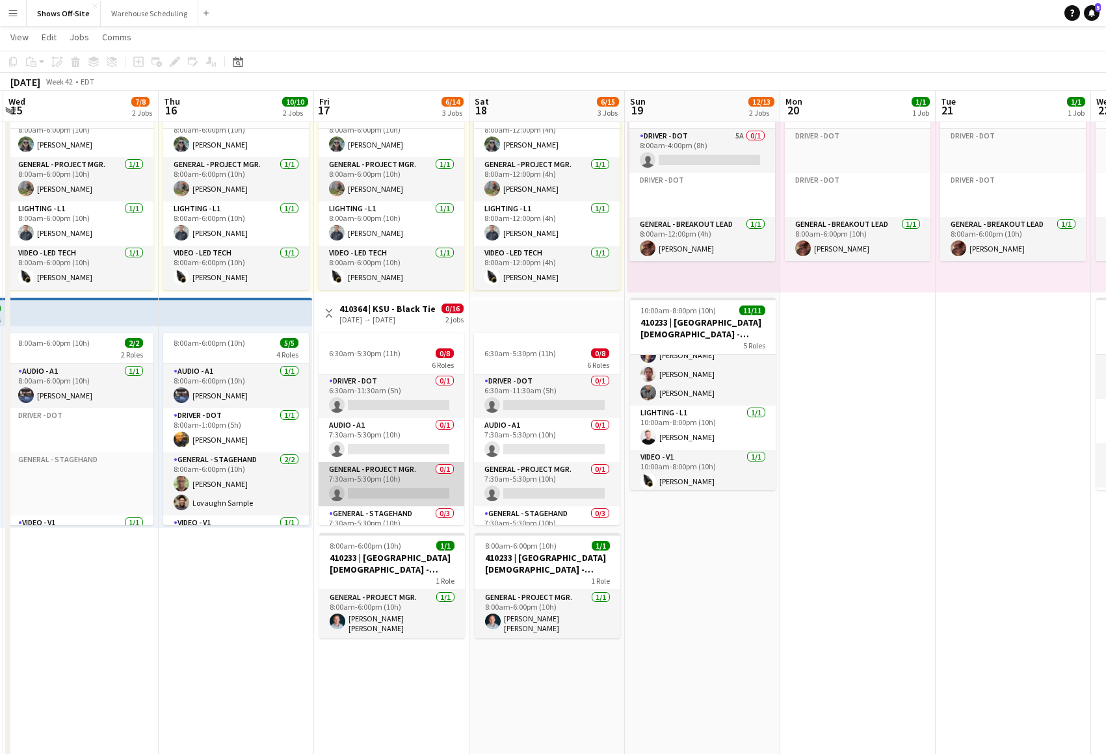
click at [386, 470] on app-card-role "General - Project Mgr. 0/1 7:30am-5:30pm (10h) single-neutral-actions" at bounding box center [392, 484] width 146 height 44
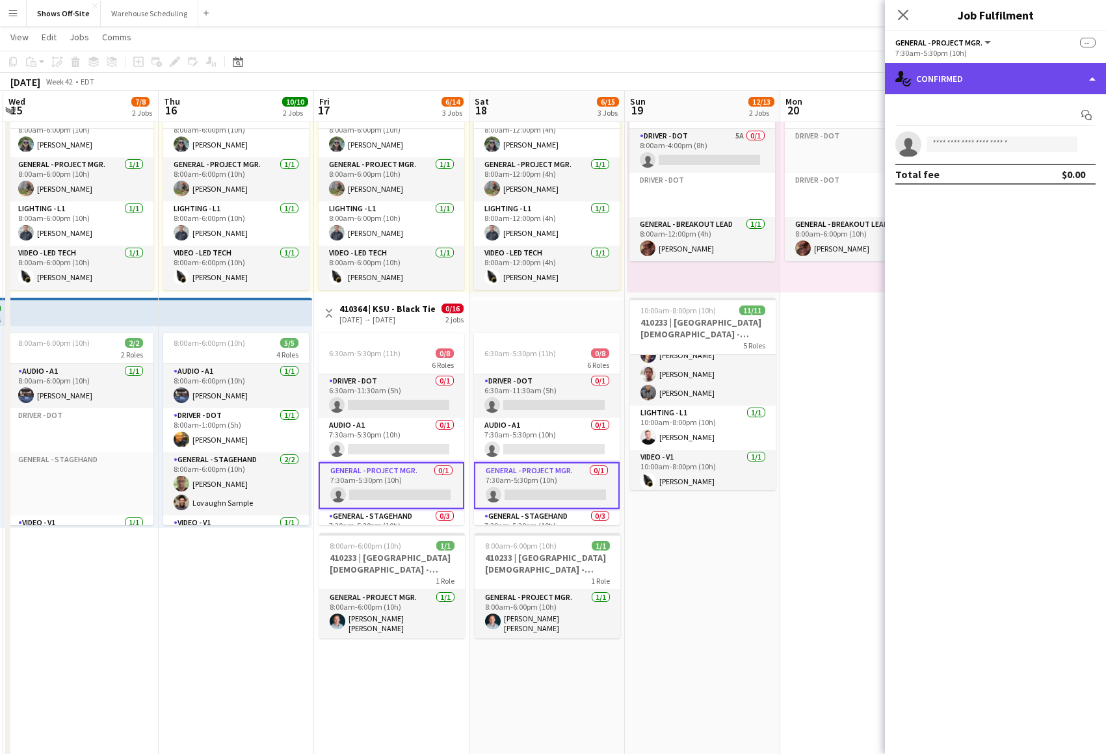
click at [946, 73] on div "single-neutral-actions-check-2 Confirmed" at bounding box center [995, 78] width 221 height 31
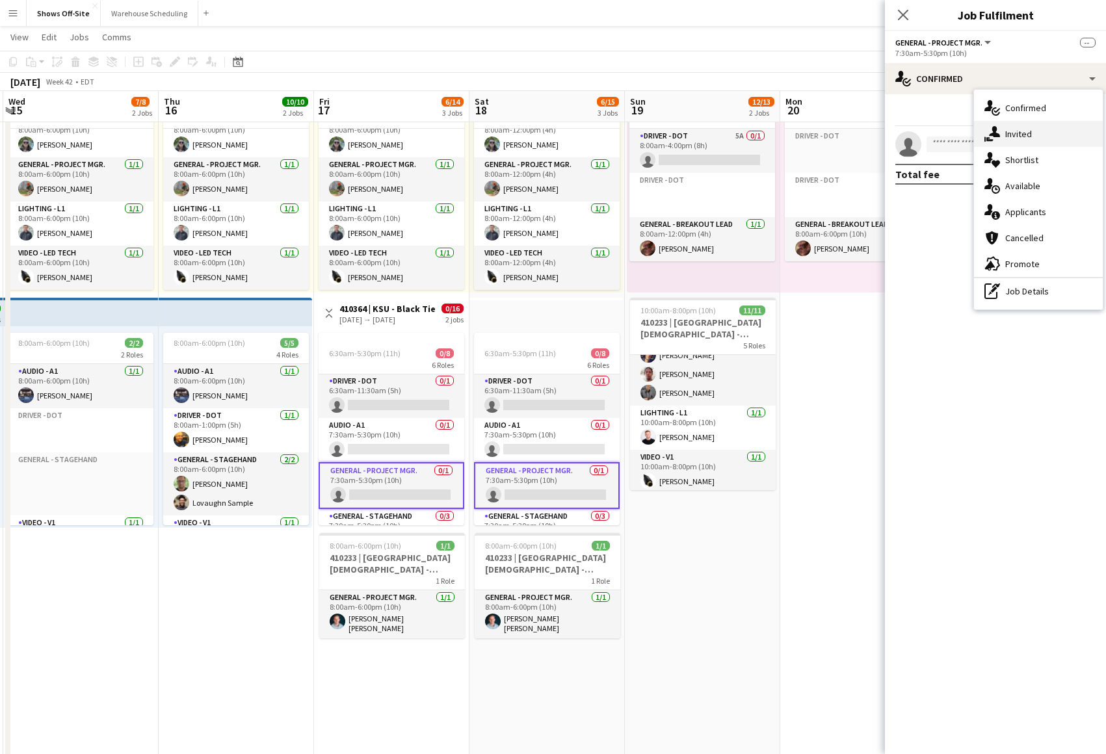
click at [996, 134] on icon at bounding box center [994, 131] width 11 height 11
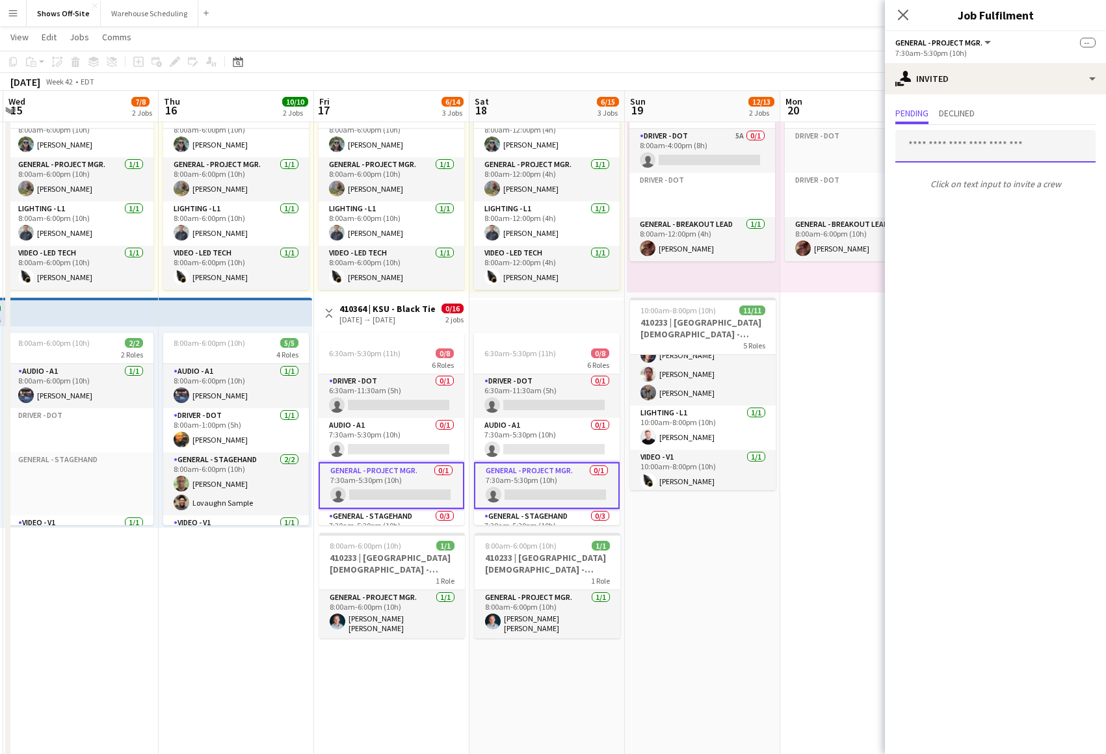
click at [964, 155] on input "text" at bounding box center [995, 146] width 200 height 33
type input "***"
click at [960, 188] on span "[EMAIL_ADDRESS][DOMAIN_NAME]" at bounding box center [995, 189] width 179 height 10
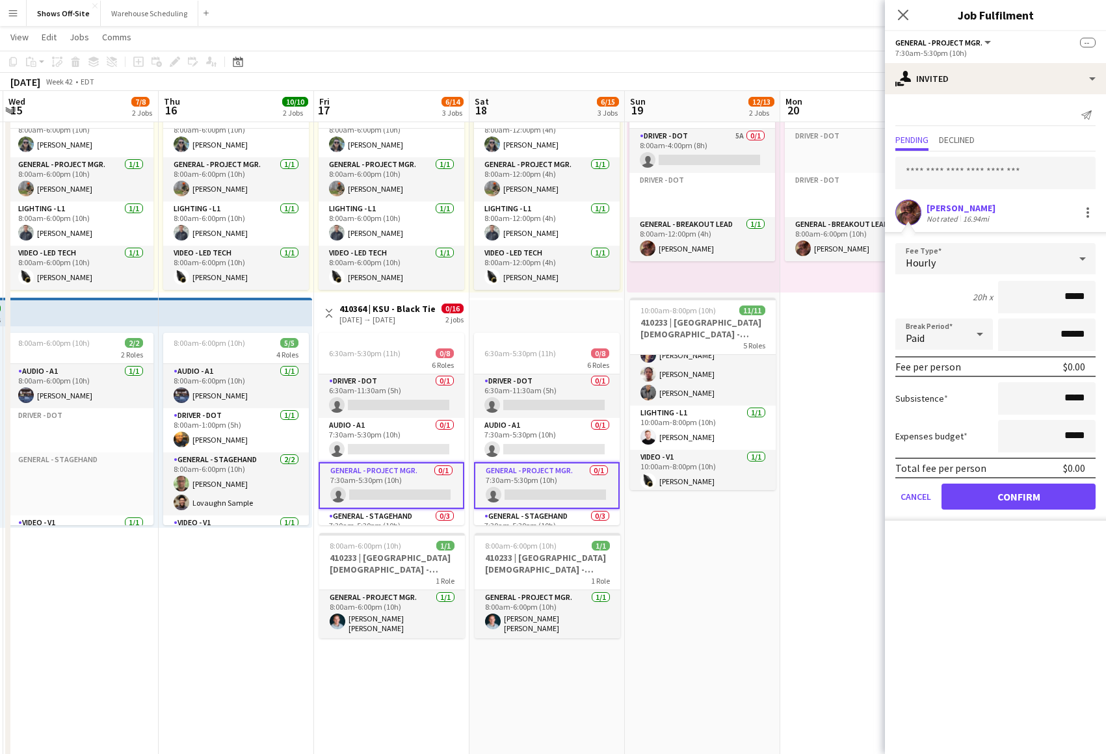
click at [1019, 488] on button "Confirm" at bounding box center [1018, 497] width 154 height 26
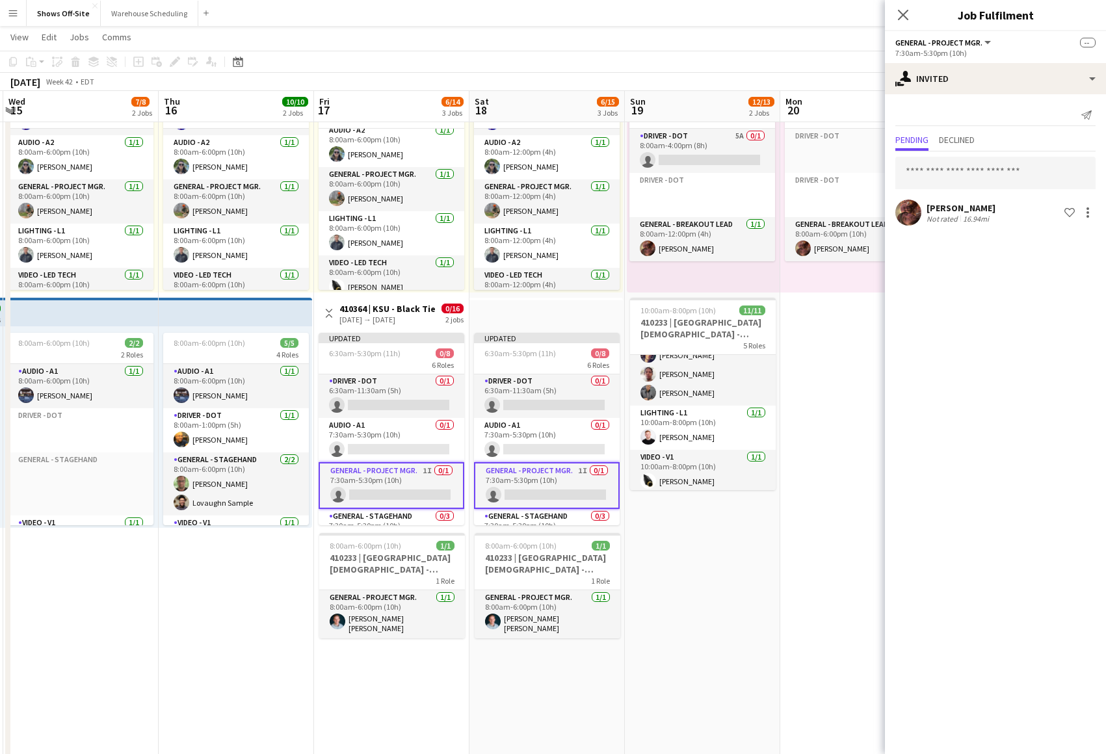
scroll to position [126, 0]
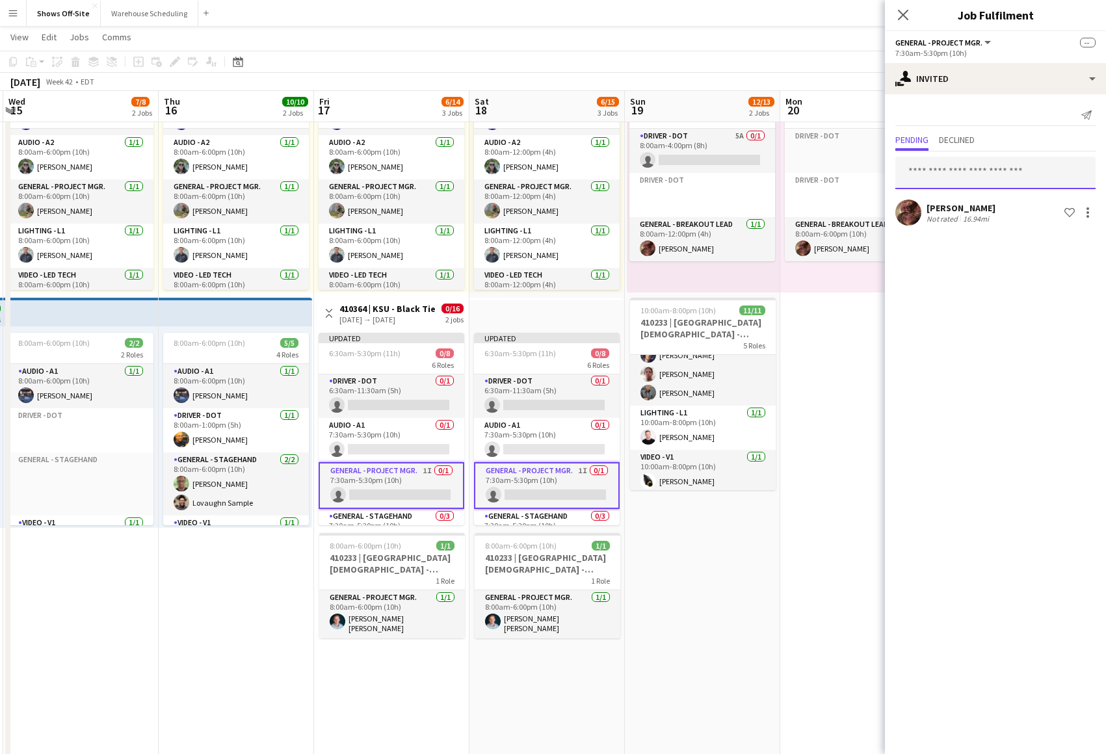
click at [940, 171] on input "text" at bounding box center [995, 173] width 200 height 33
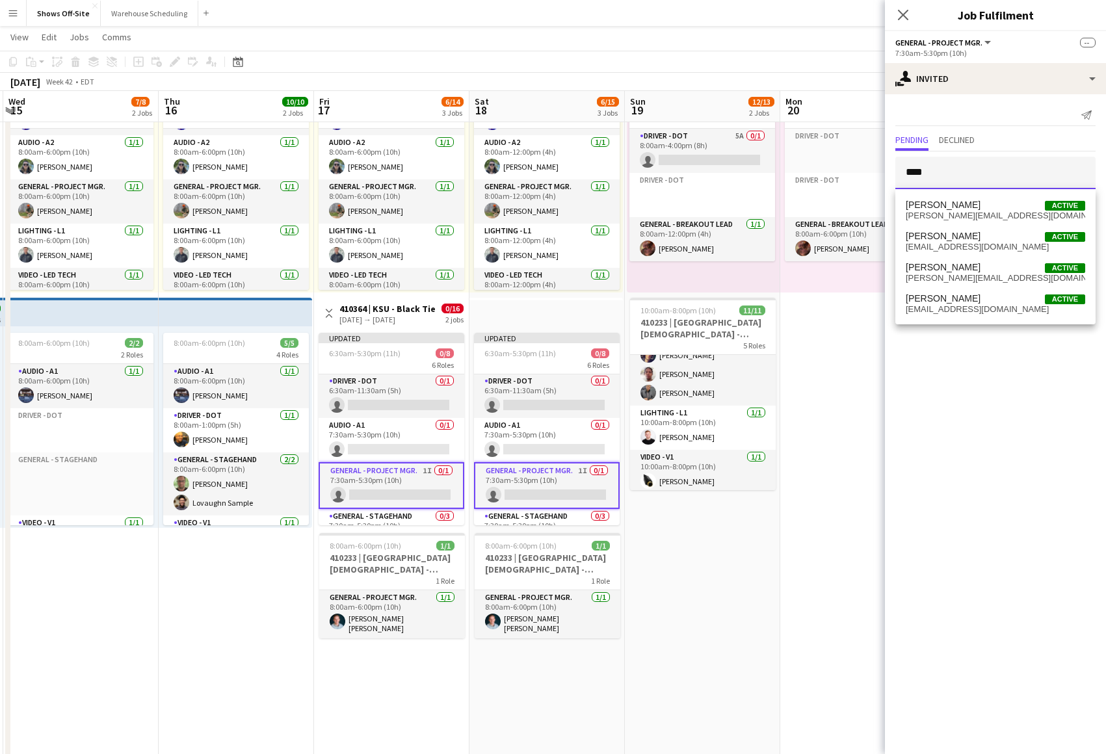
type input "****"
click at [952, 106] on div "Send notification" at bounding box center [995, 115] width 200 height 21
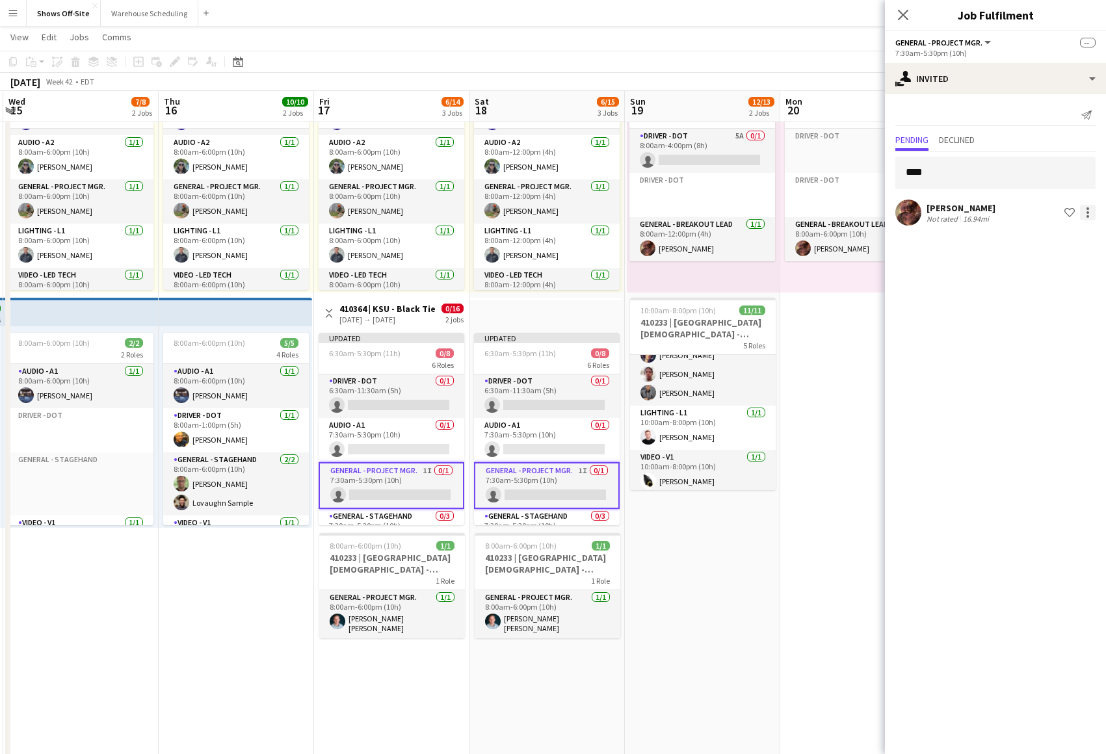
click at [1088, 216] on div at bounding box center [1087, 216] width 3 height 3
click at [1041, 331] on span "Cancel invitation" at bounding box center [1046, 329] width 76 height 11
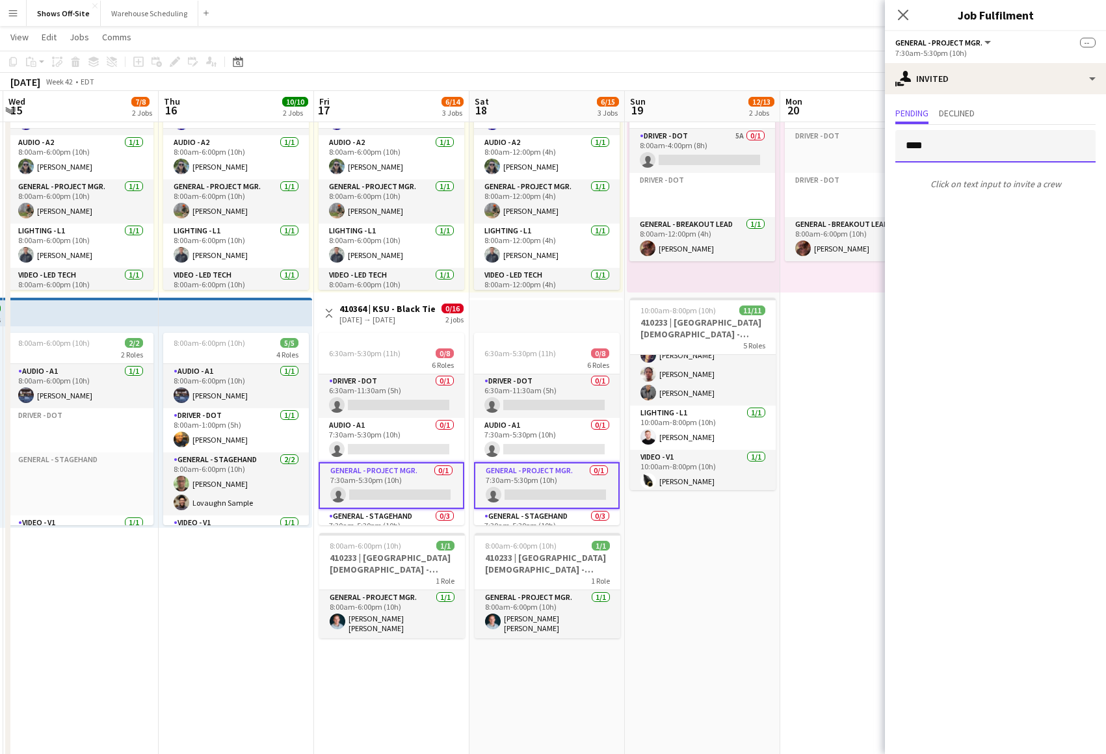
click at [940, 147] on input "****" at bounding box center [995, 146] width 200 height 33
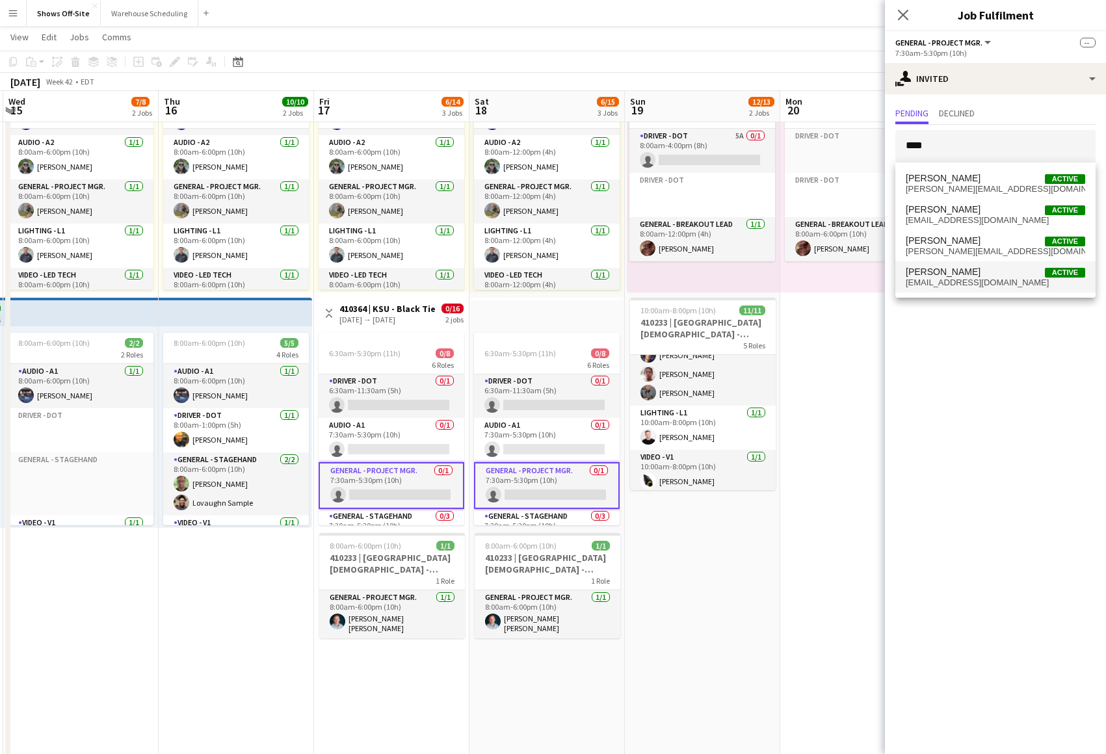
click at [964, 278] on span "[EMAIL_ADDRESS][DOMAIN_NAME]" at bounding box center [995, 283] width 179 height 10
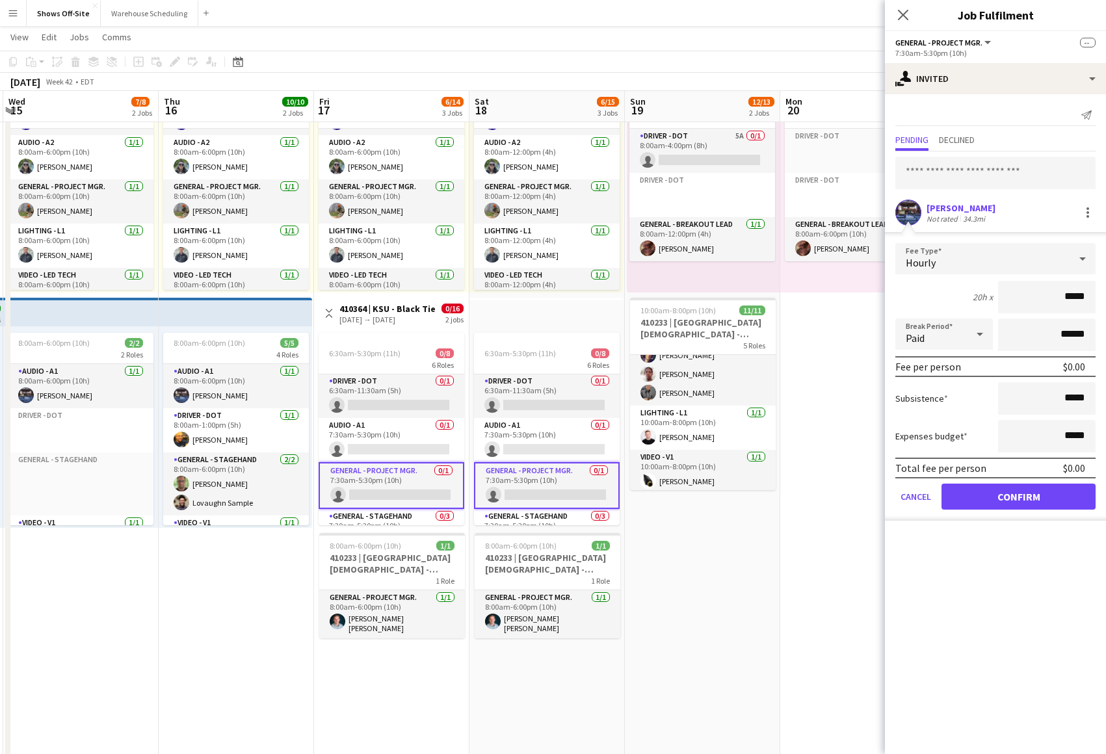
click at [1008, 494] on button "Confirm" at bounding box center [1018, 497] width 154 height 26
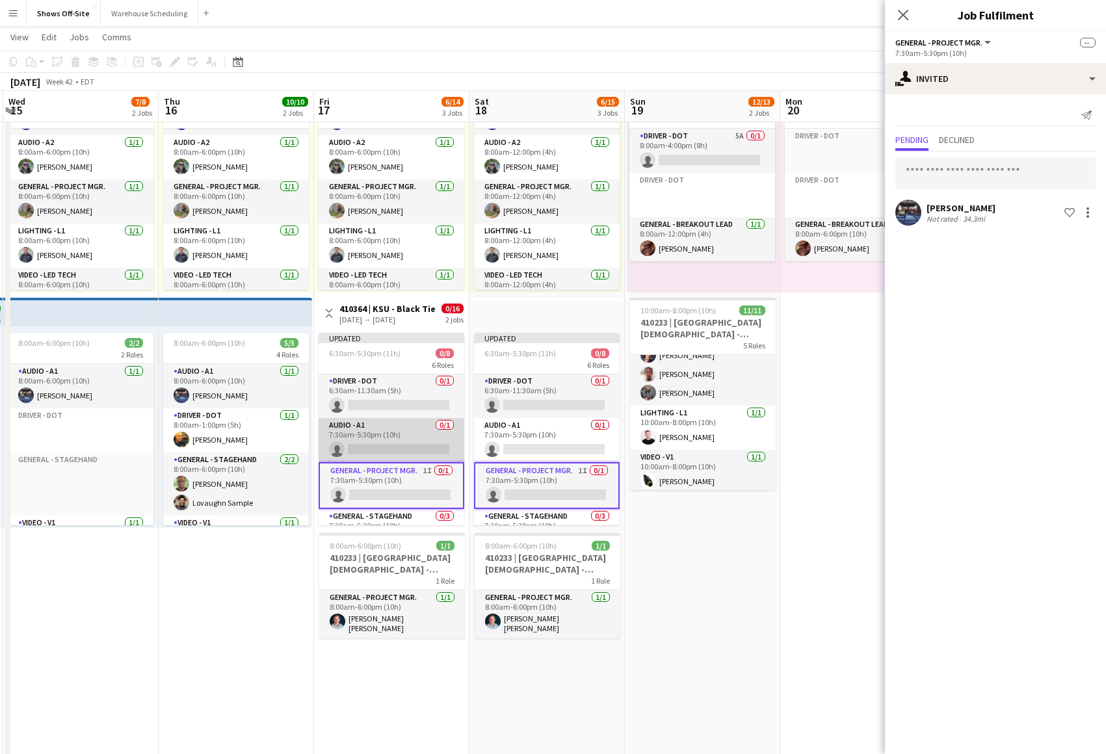
click at [399, 432] on app-card-role "Audio - A1 0/1 7:30am-5:30pm (10h) single-neutral-actions" at bounding box center [392, 440] width 146 height 44
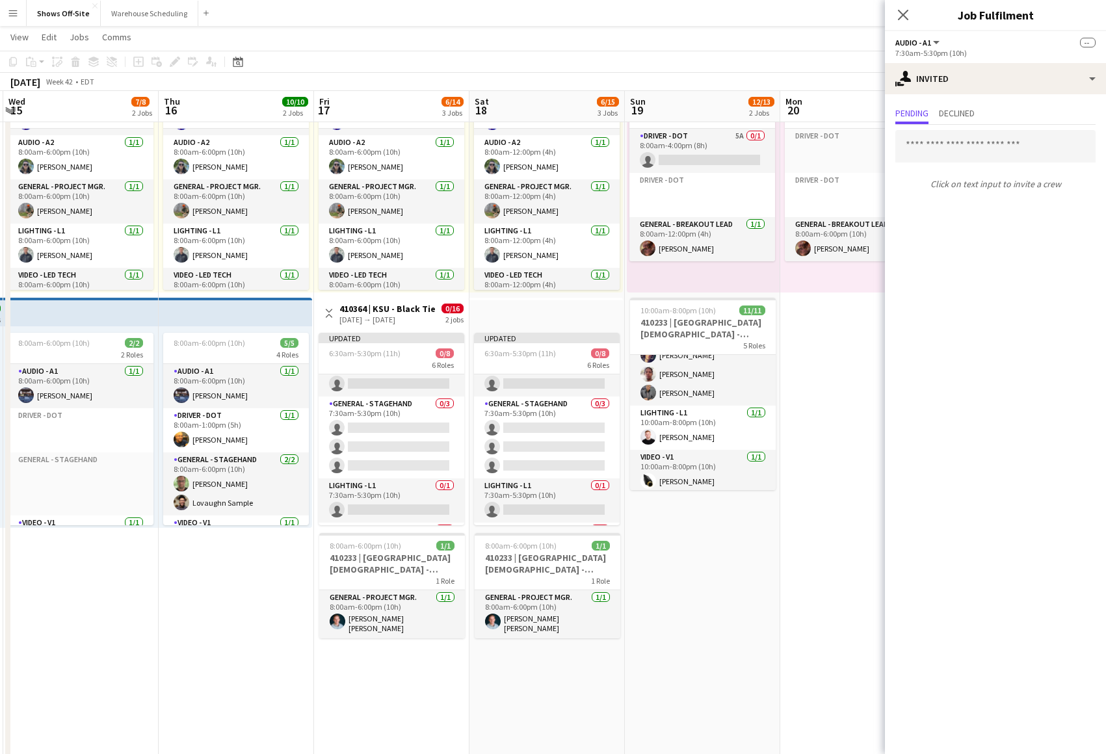
scroll to position [0, 0]
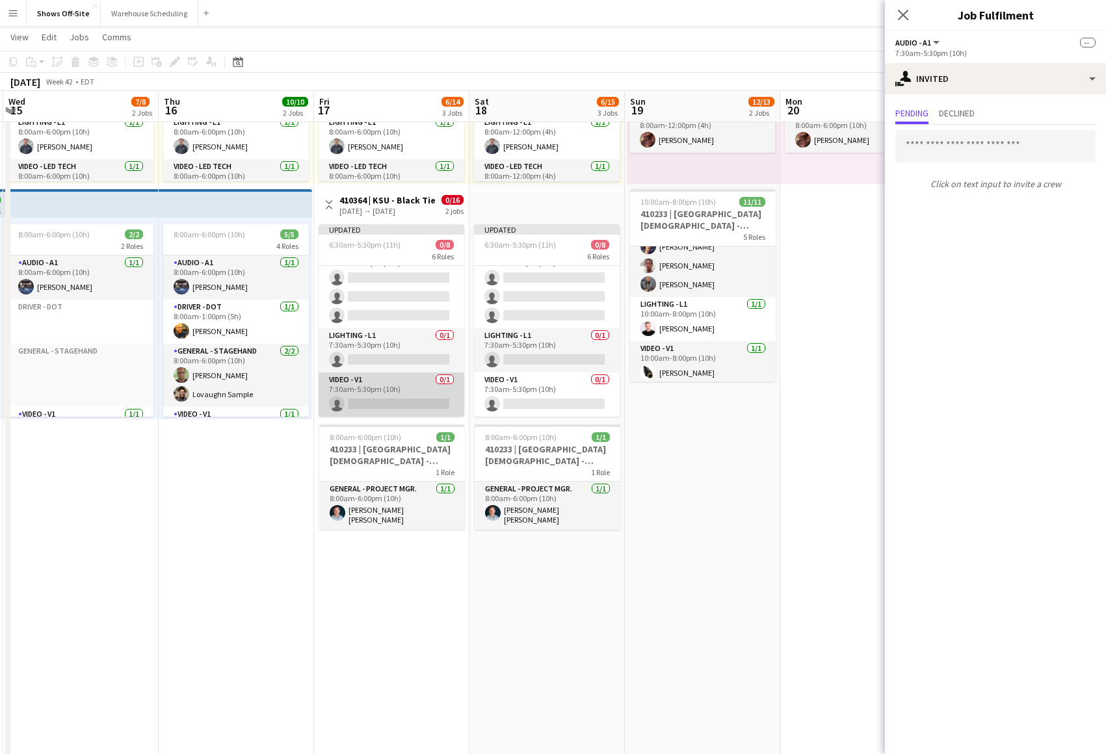
click at [385, 390] on app-card-role "Video - V1 0/1 7:30am-5:30pm (10h) single-neutral-actions" at bounding box center [392, 395] width 146 height 44
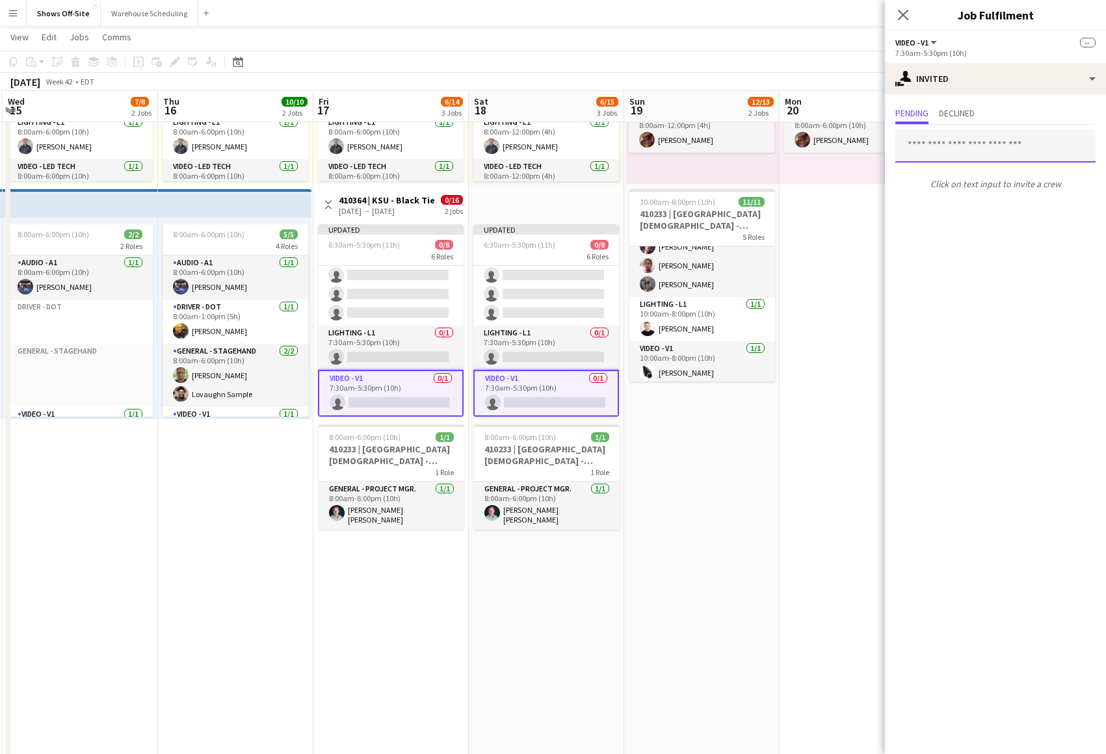
click at [957, 142] on input "text" at bounding box center [995, 146] width 200 height 33
type input "***"
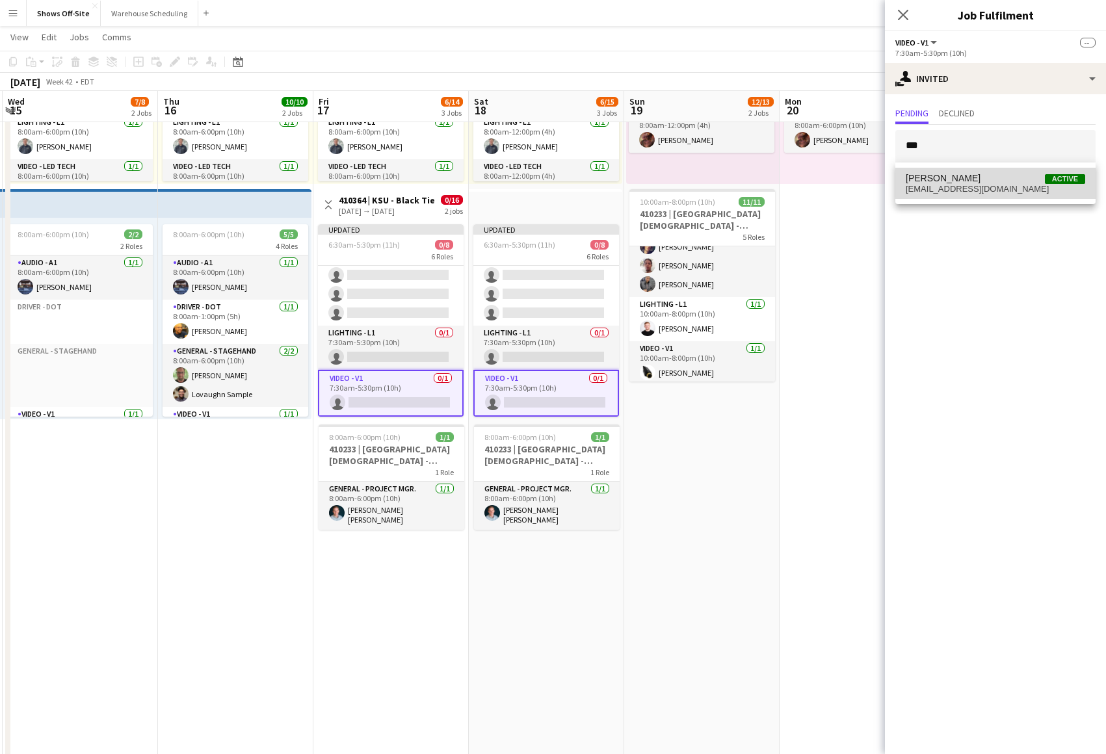
click at [945, 191] on span "[EMAIL_ADDRESS][DOMAIN_NAME]" at bounding box center [995, 189] width 179 height 10
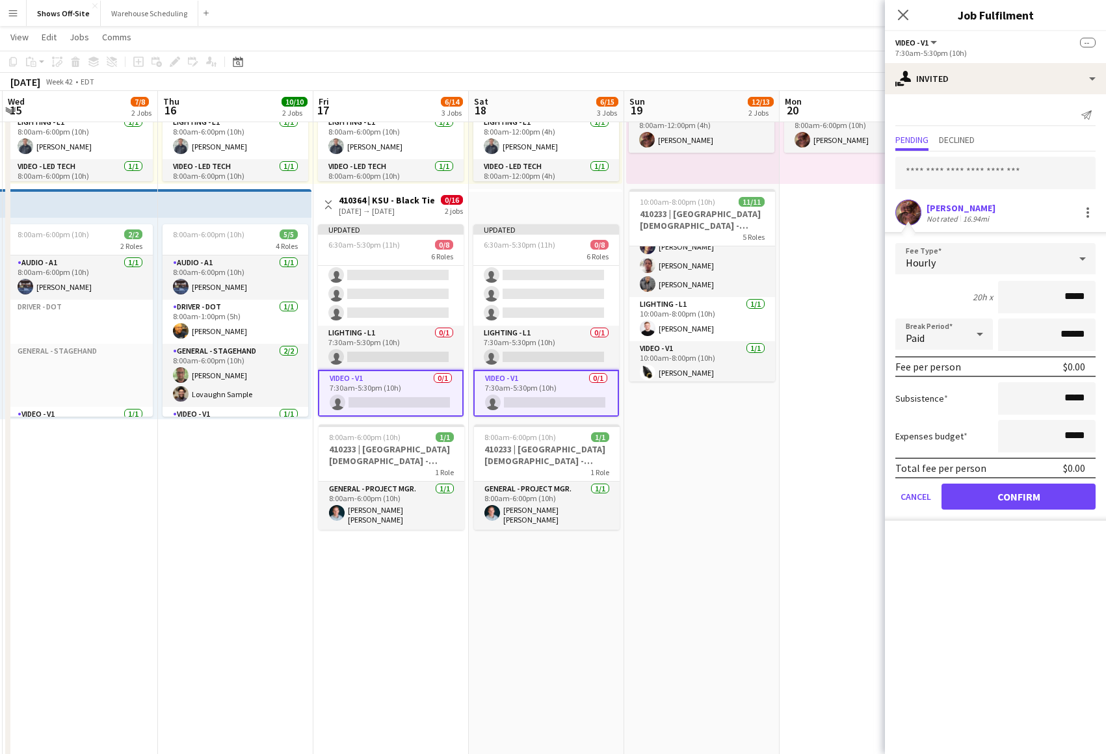
drag, startPoint x: 999, startPoint y: 506, endPoint x: 981, endPoint y: 499, distance: 20.2
click at [999, 506] on button "Confirm" at bounding box center [1018, 497] width 154 height 26
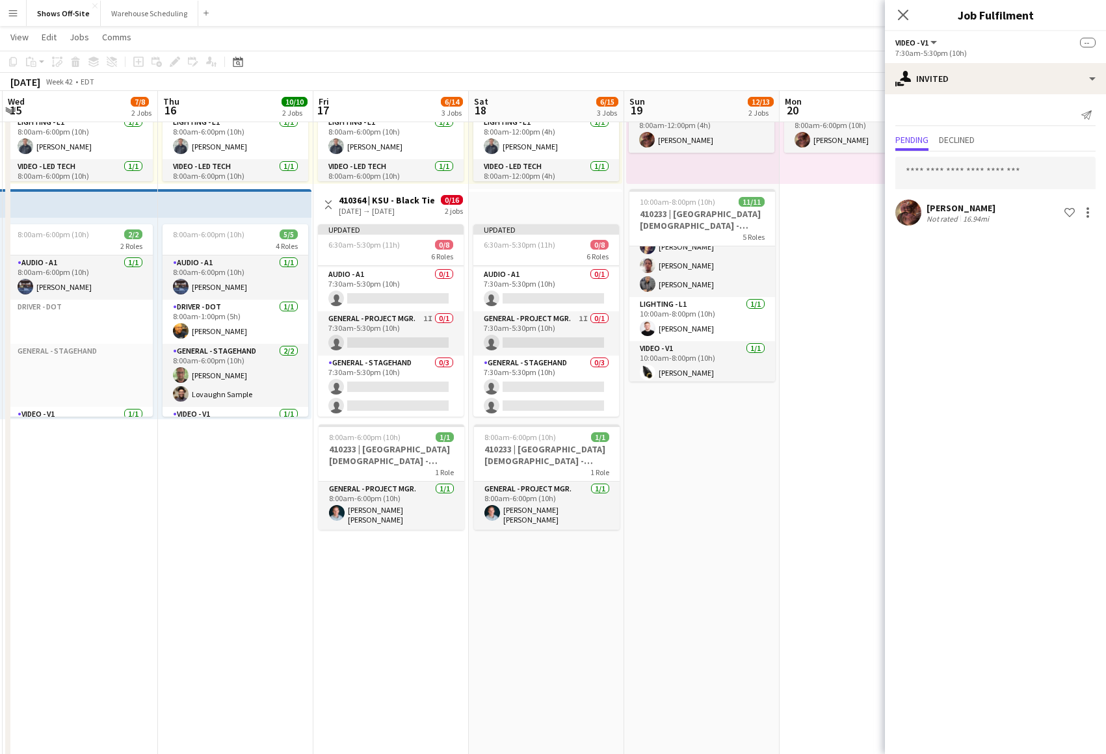
scroll to position [2, 0]
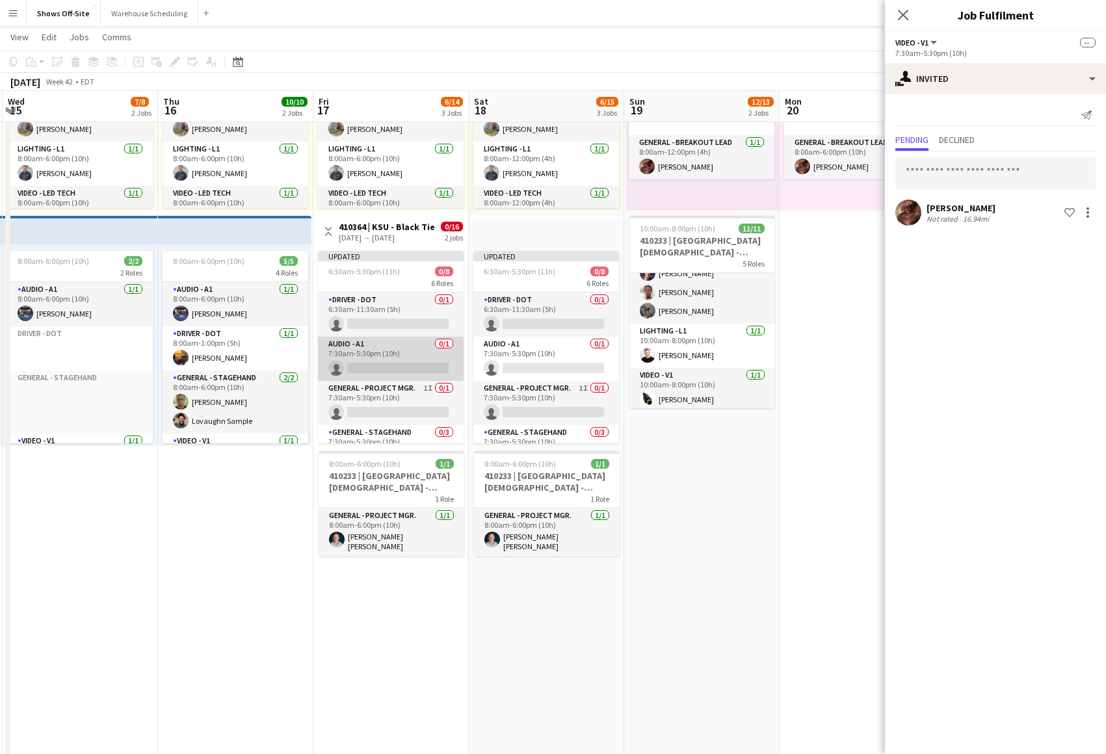
click at [379, 347] on app-card-role "Audio - A1 0/1 7:30am-5:30pm (10h) single-neutral-actions" at bounding box center [391, 359] width 146 height 44
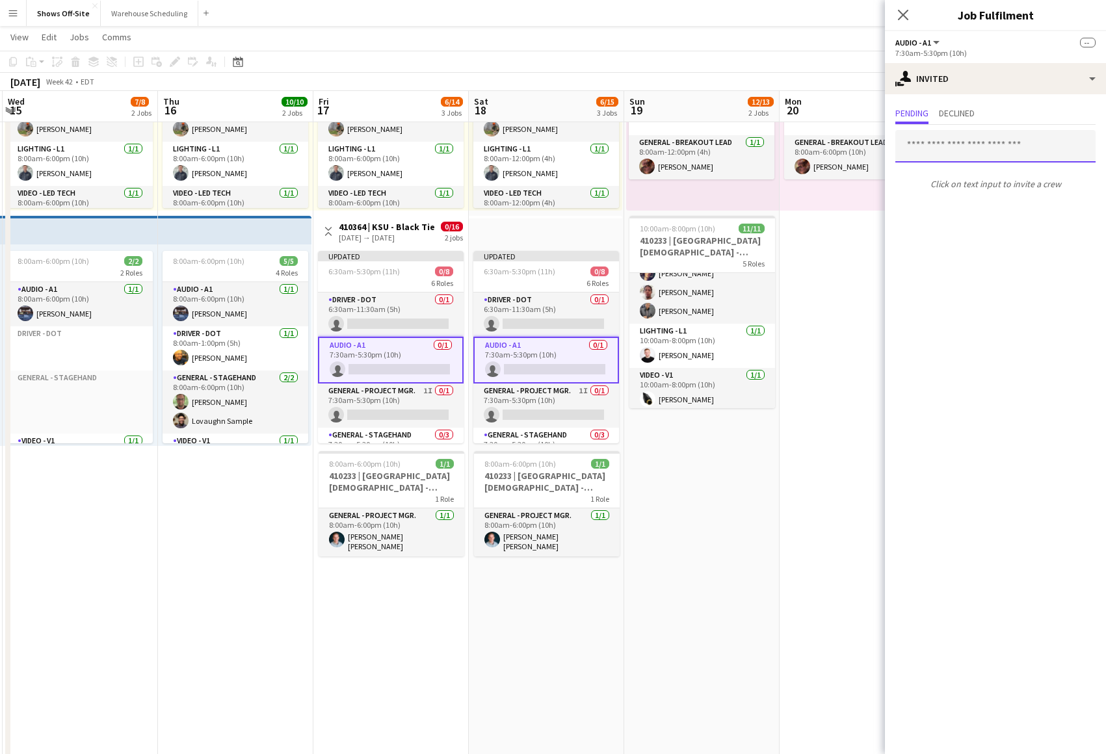
click at [954, 155] on input "text" at bounding box center [995, 146] width 200 height 33
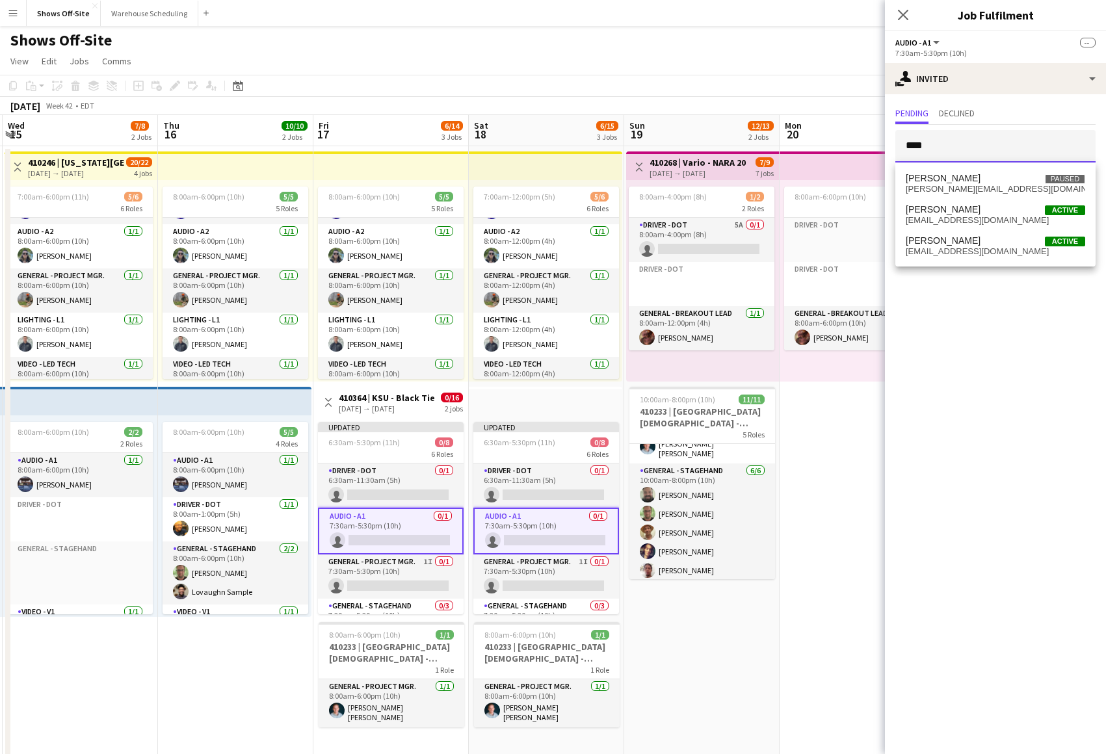
type input "****"
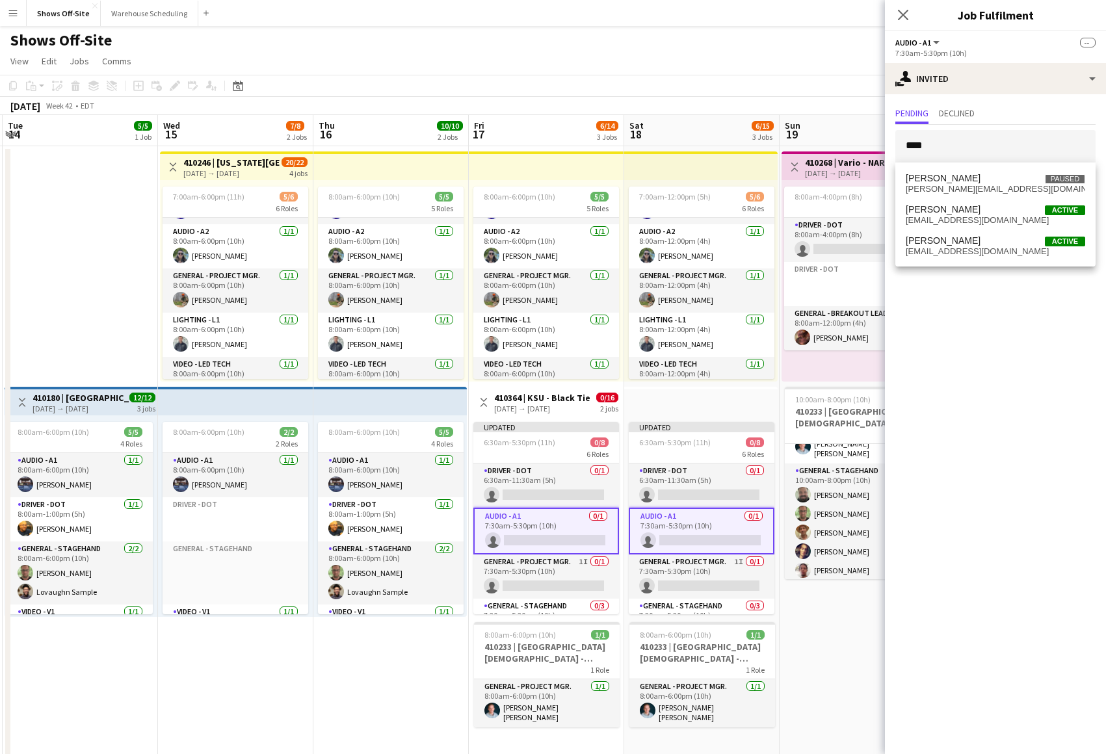
drag, startPoint x: 225, startPoint y: 665, endPoint x: 254, endPoint y: 669, distance: 28.9
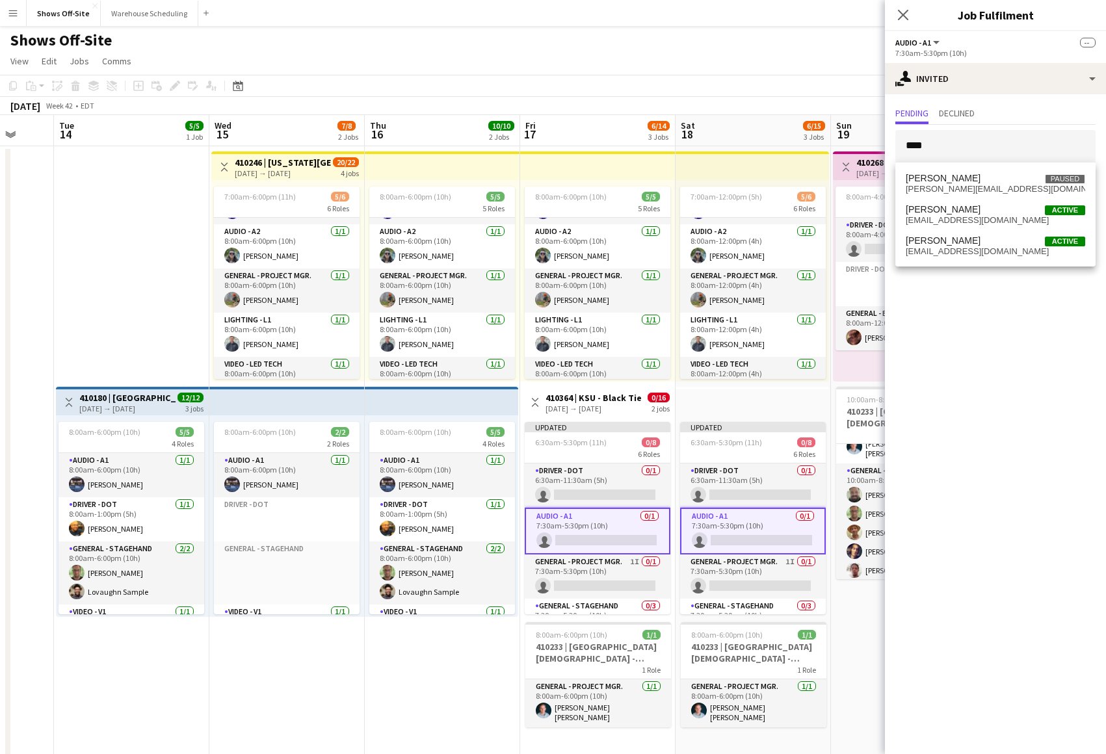
drag, startPoint x: 254, startPoint y: 669, endPoint x: 246, endPoint y: 657, distance: 13.7
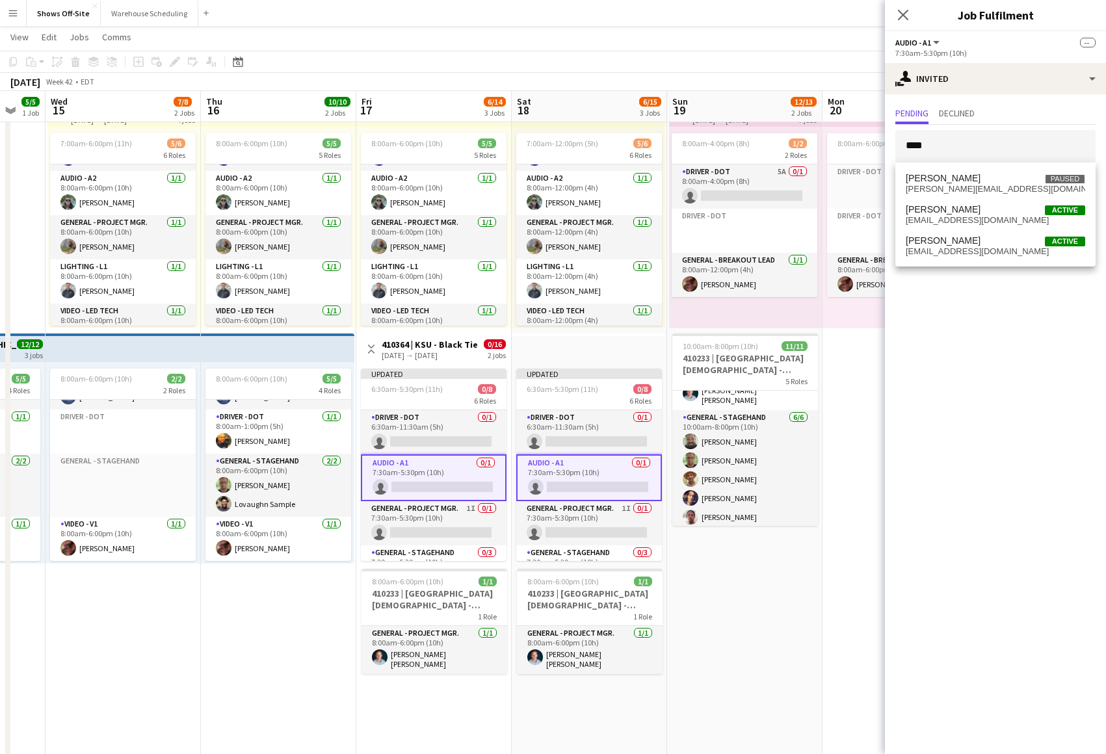
drag, startPoint x: 416, startPoint y: 581, endPoint x: 261, endPoint y: 590, distance: 155.6
click at [261, 590] on app-calendar-viewport "Sat 11 6/6 3 Jobs Sun 12 80/103 3 Jobs Mon 13 Tue 14 5/5 1 Job Wed 15 7/8 2 Job…" at bounding box center [553, 745] width 1106 height 1495
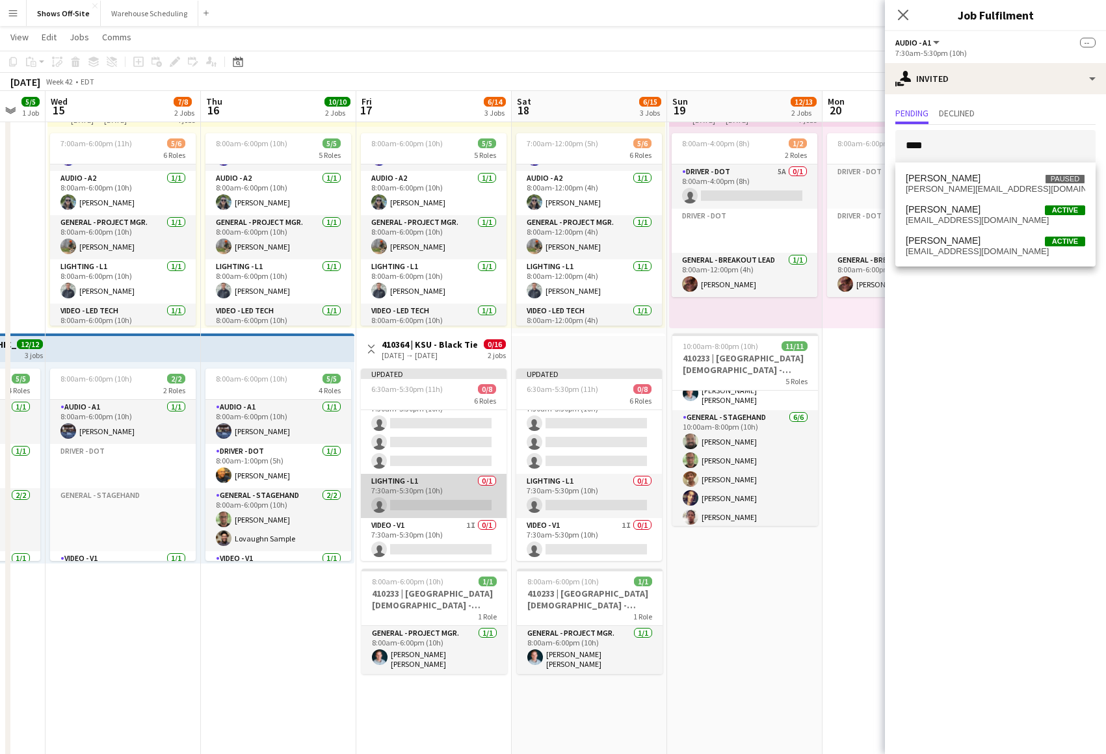
click at [446, 508] on app-card-role "Lighting - L1 0/1 7:30am-5:30pm (10h) single-neutral-actions" at bounding box center [434, 496] width 146 height 44
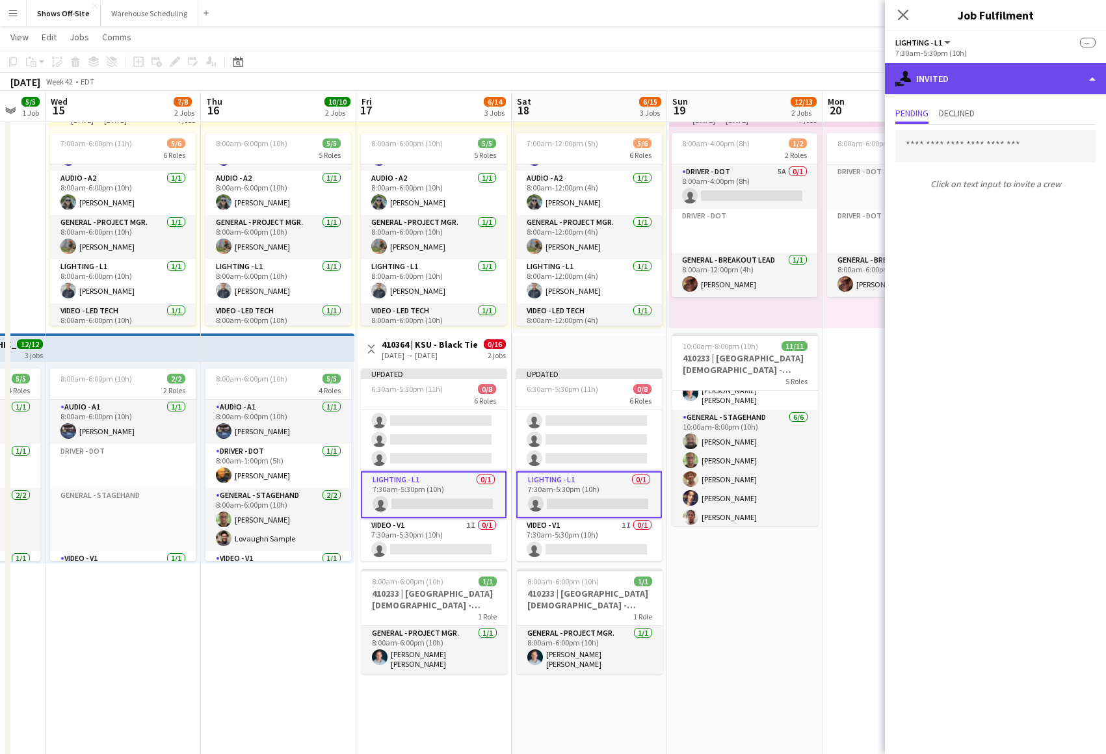
click at [972, 83] on div "single-neutral-actions-share-1 Invited" at bounding box center [995, 78] width 221 height 31
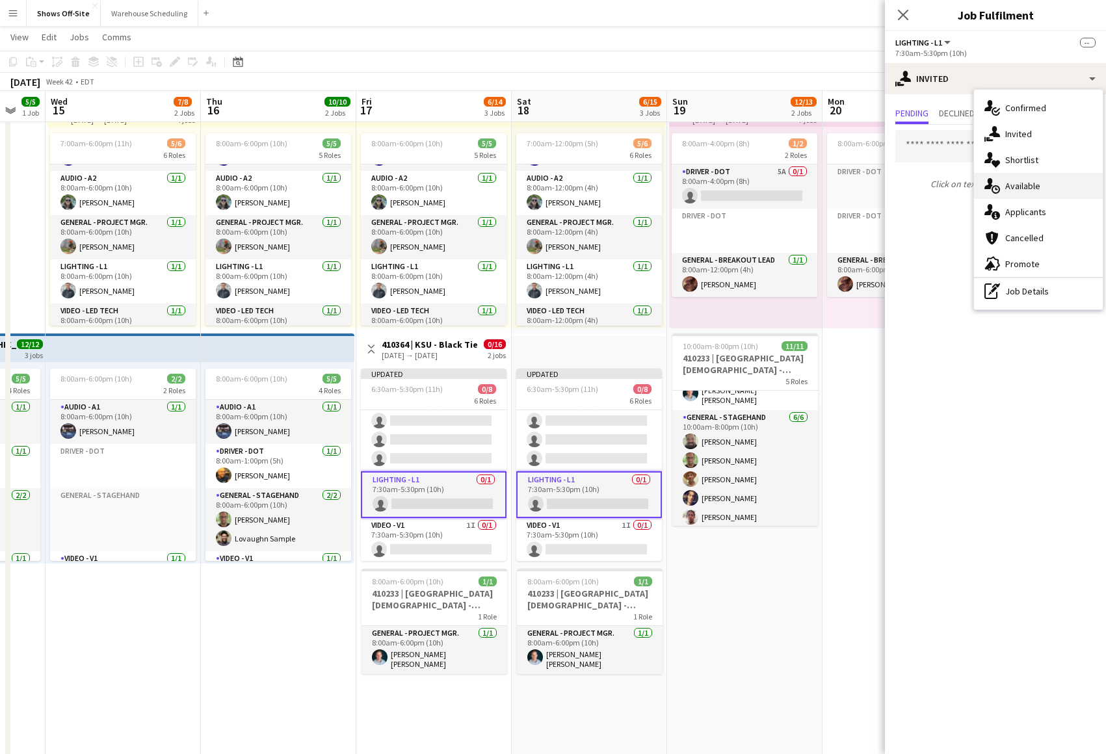
click at [1005, 185] on span "Available" at bounding box center [1022, 186] width 35 height 12
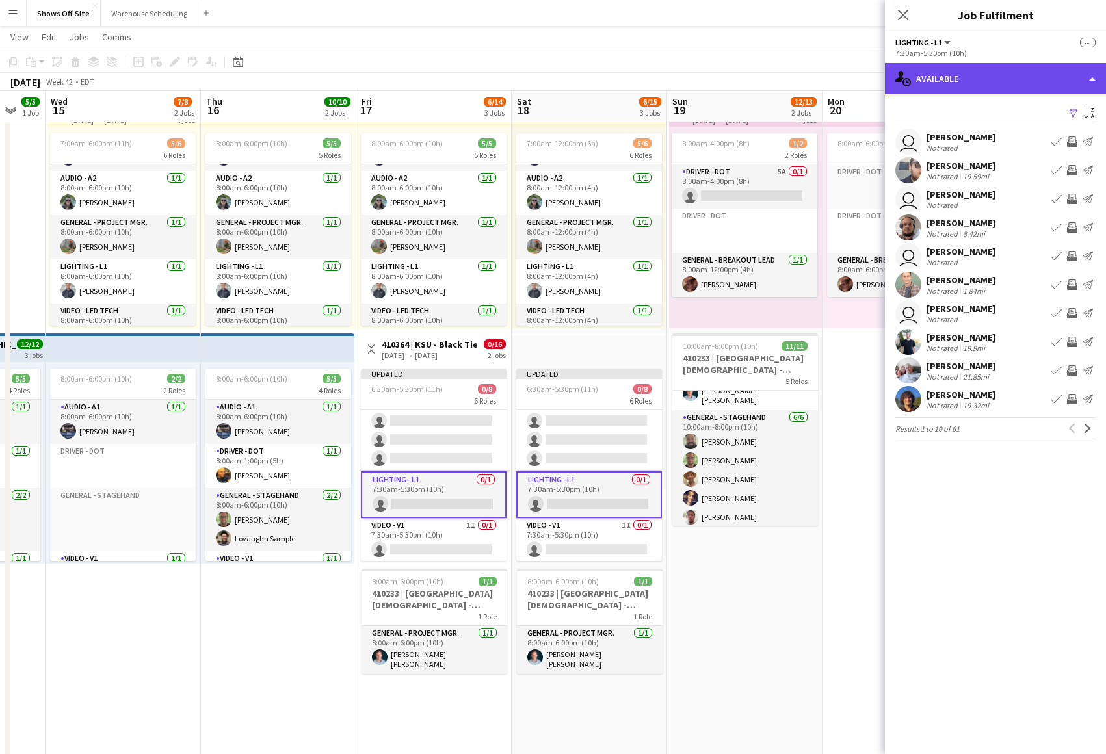
click at [967, 83] on div "single-neutral-actions-upload Available" at bounding box center [995, 78] width 221 height 31
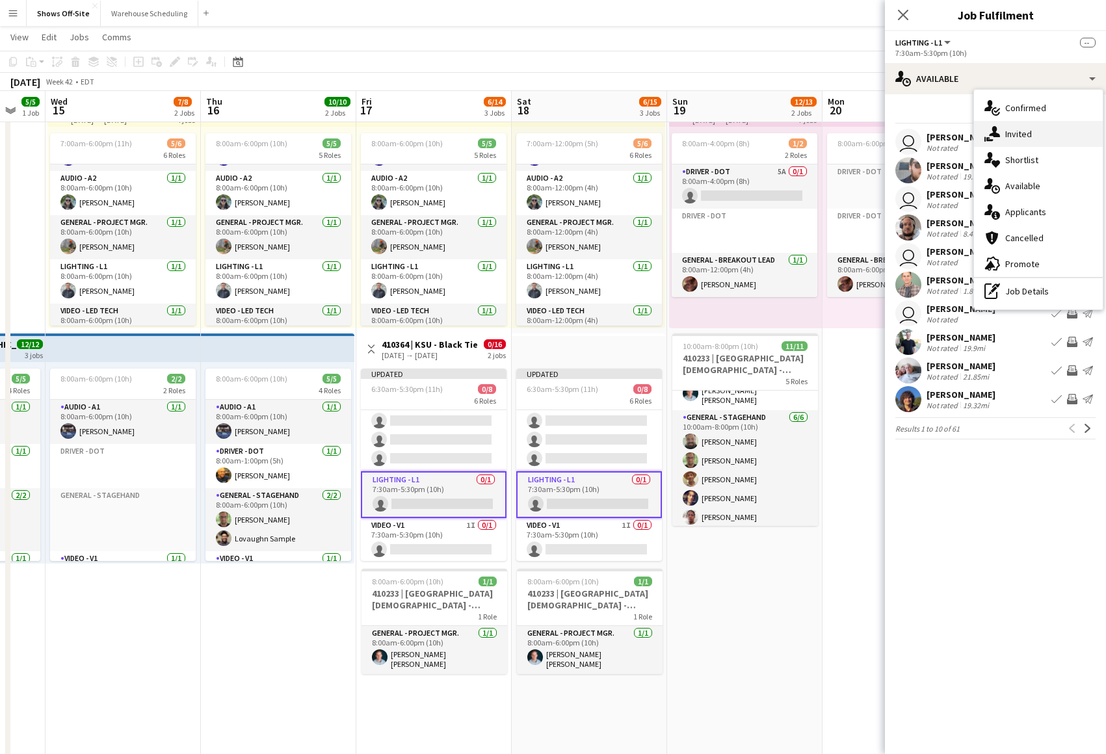
click at [985, 125] on div "single-neutral-actions-share-1 Invited" at bounding box center [1038, 134] width 129 height 26
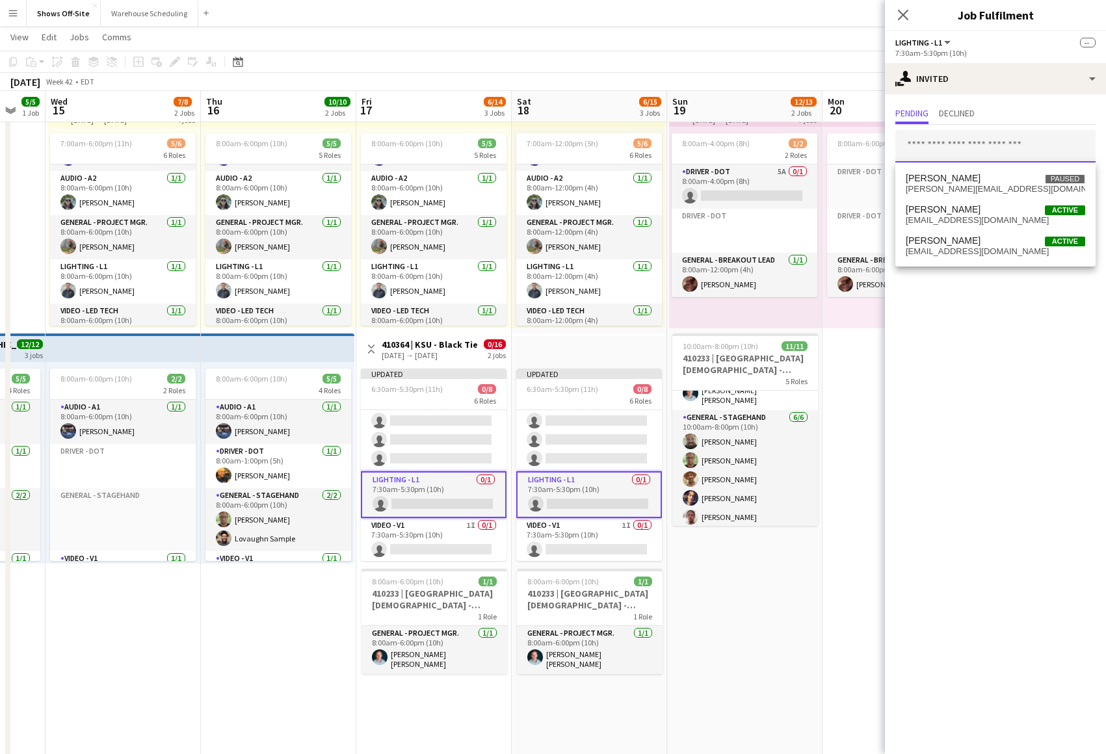
click at [949, 151] on input "text" at bounding box center [995, 146] width 200 height 33
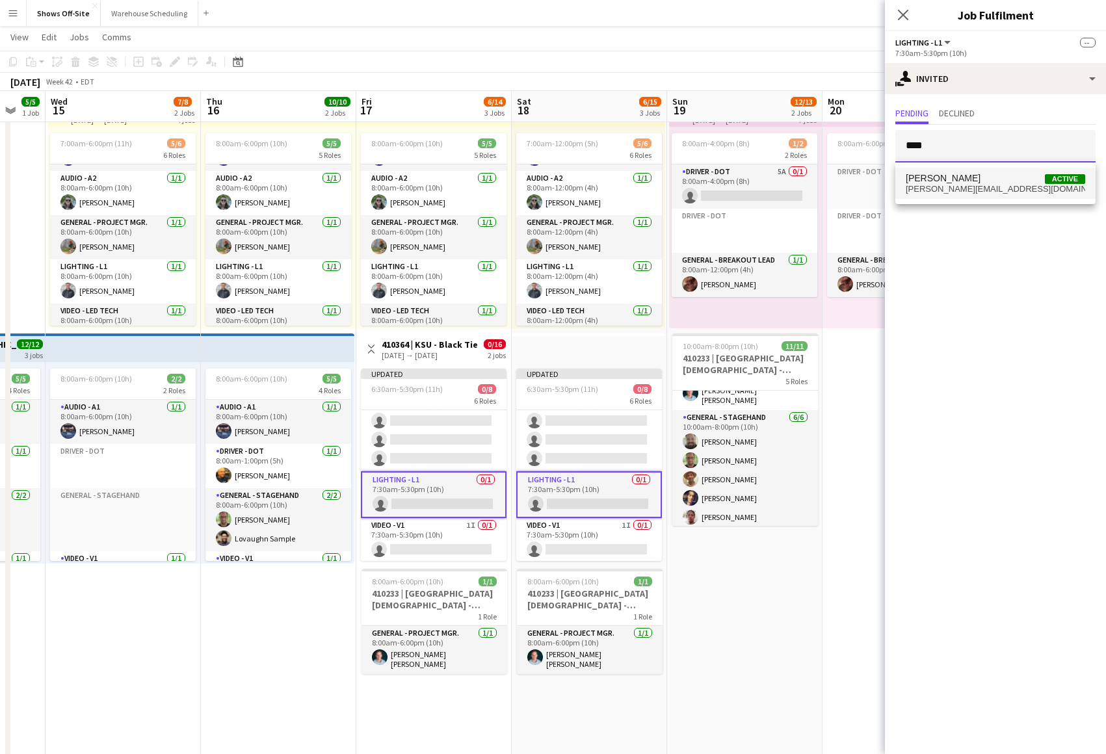
type input "****"
click at [948, 193] on span "[PERSON_NAME][EMAIL_ADDRESS][DOMAIN_NAME]" at bounding box center [995, 189] width 179 height 10
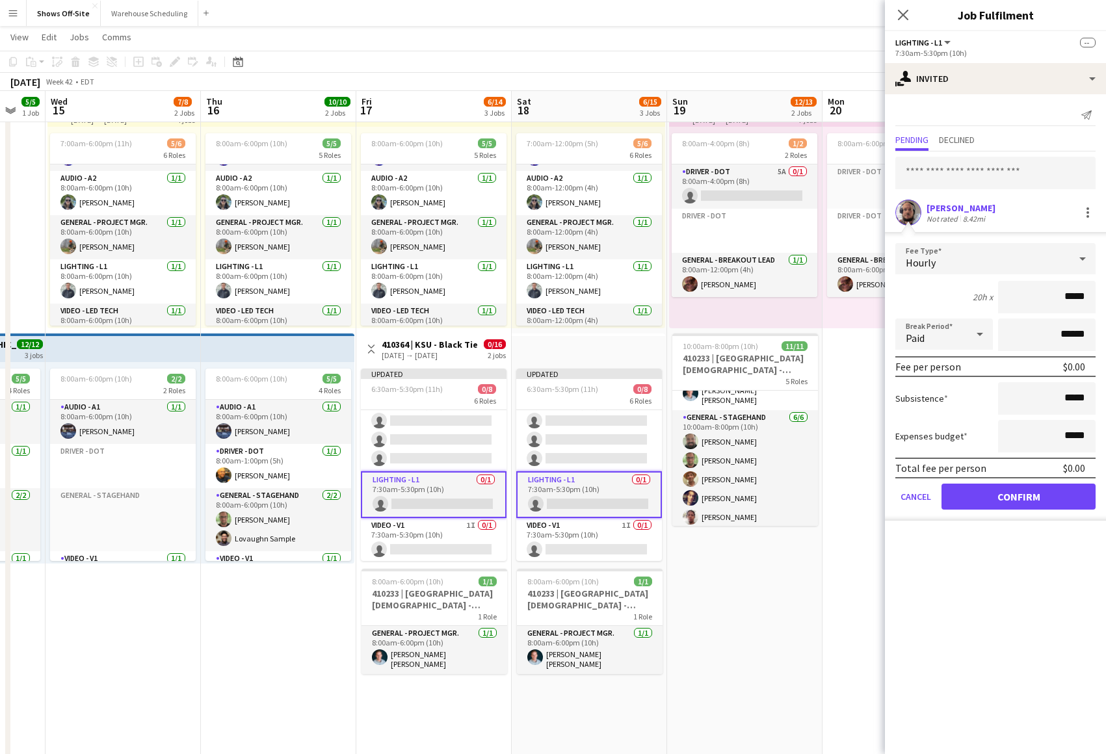
click at [1006, 493] on button "Confirm" at bounding box center [1018, 497] width 154 height 26
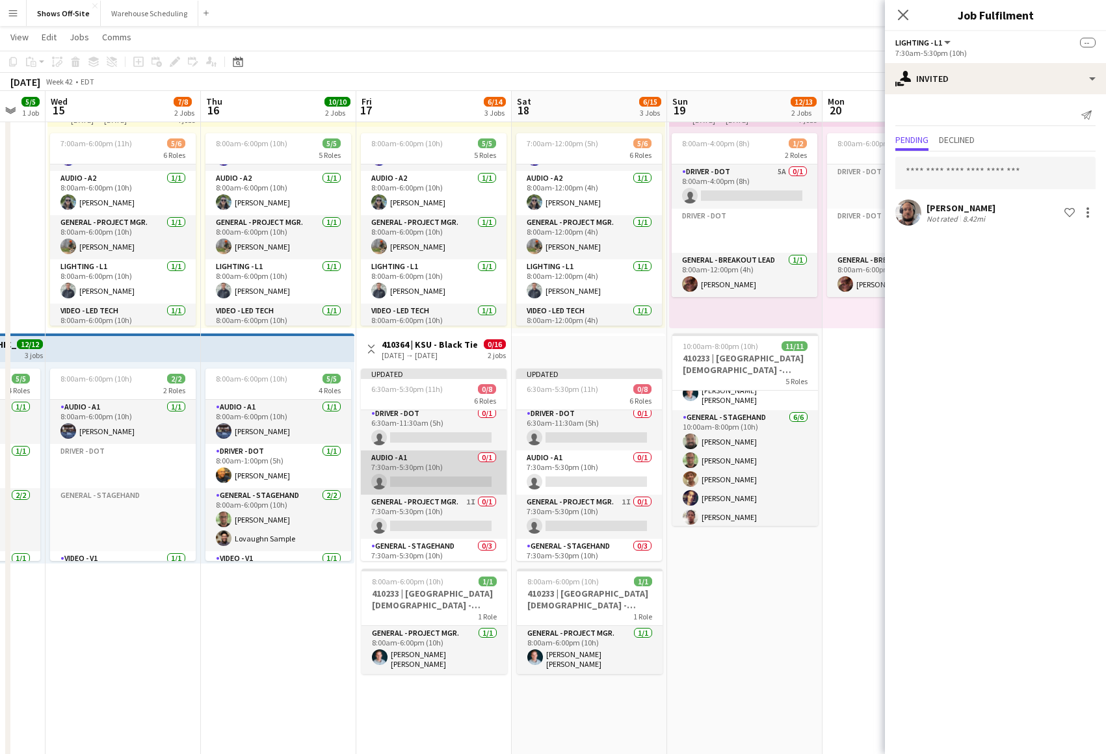
click at [452, 475] on app-card-role "Audio - A1 0/1 7:30am-5:30pm (10h) single-neutral-actions" at bounding box center [434, 473] width 146 height 44
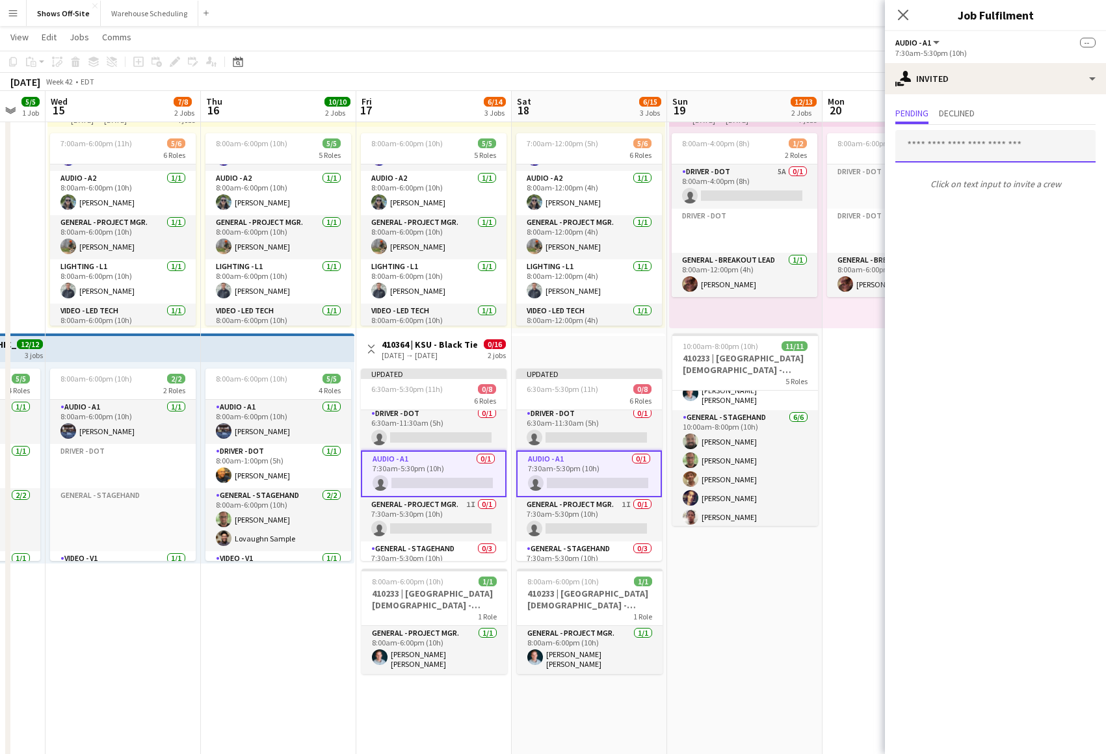
click at [948, 131] on input "text" at bounding box center [995, 146] width 200 height 33
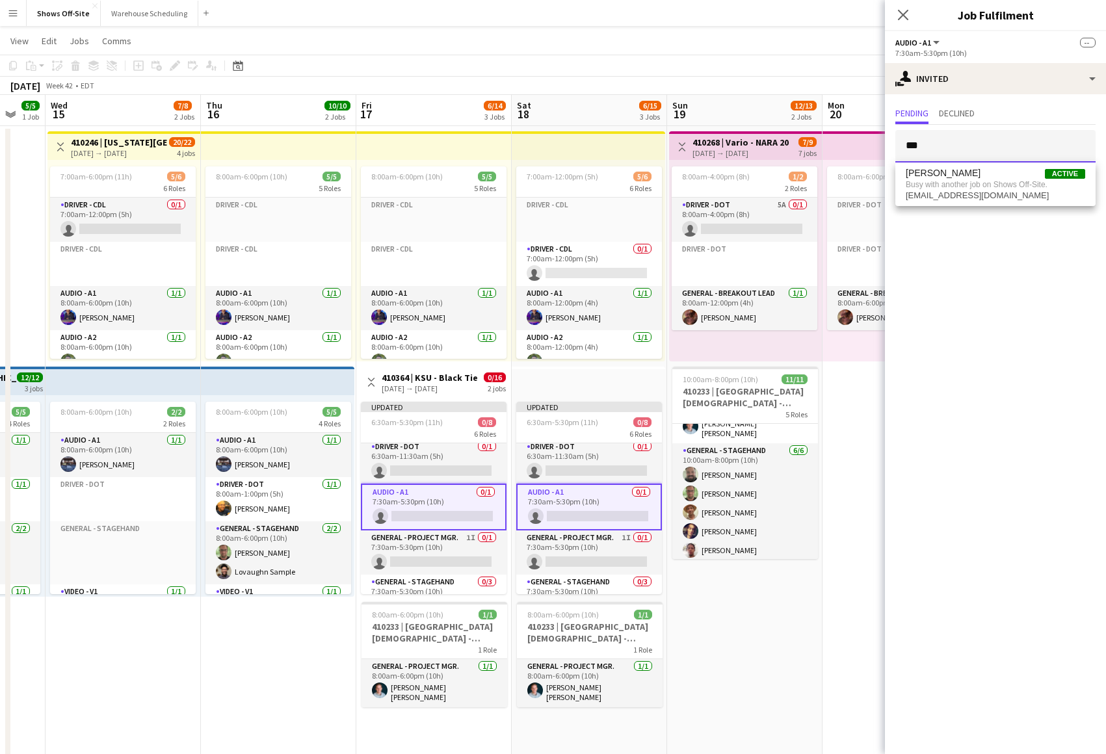
drag, startPoint x: 983, startPoint y: 150, endPoint x: 810, endPoint y: 129, distance: 174.2
click at [810, 129] on body "Menu Boards Boards Boards All jobs Status Workforce Workforce My Workforce Recr…" at bounding box center [553, 752] width 1106 height 1547
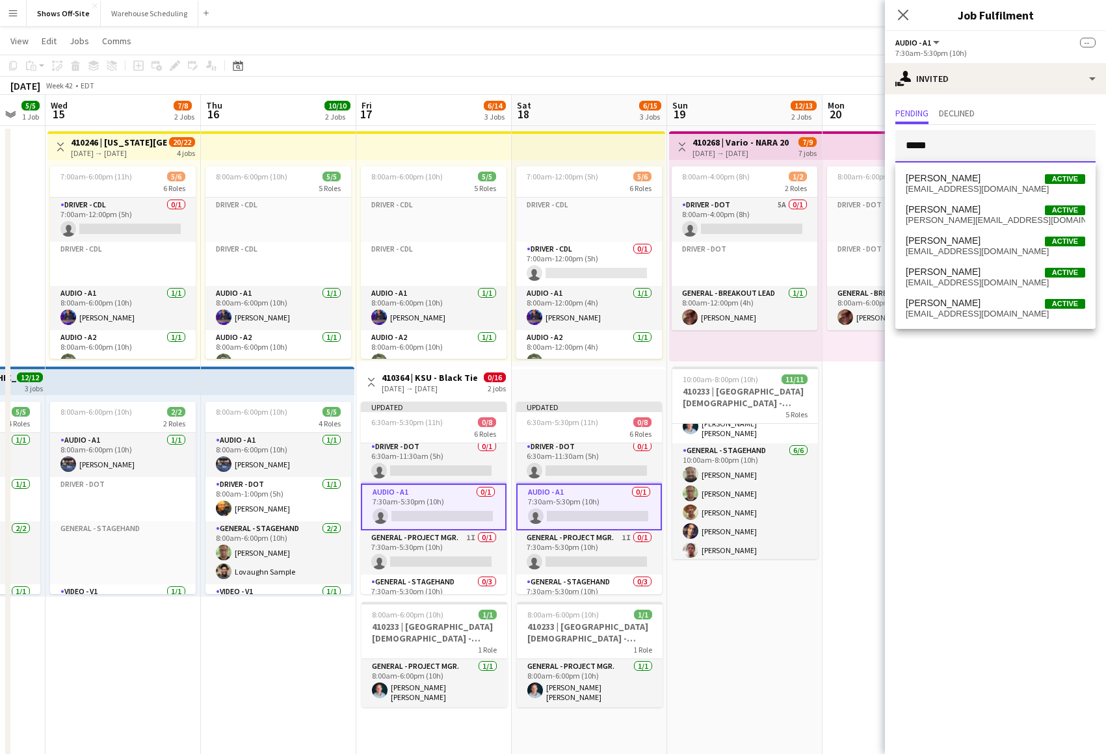
drag, startPoint x: 941, startPoint y: 151, endPoint x: 869, endPoint y: 129, distance: 75.5
click at [869, 129] on body "Menu Boards Boards Boards All jobs Status Workforce Workforce My Workforce Recr…" at bounding box center [553, 752] width 1106 height 1547
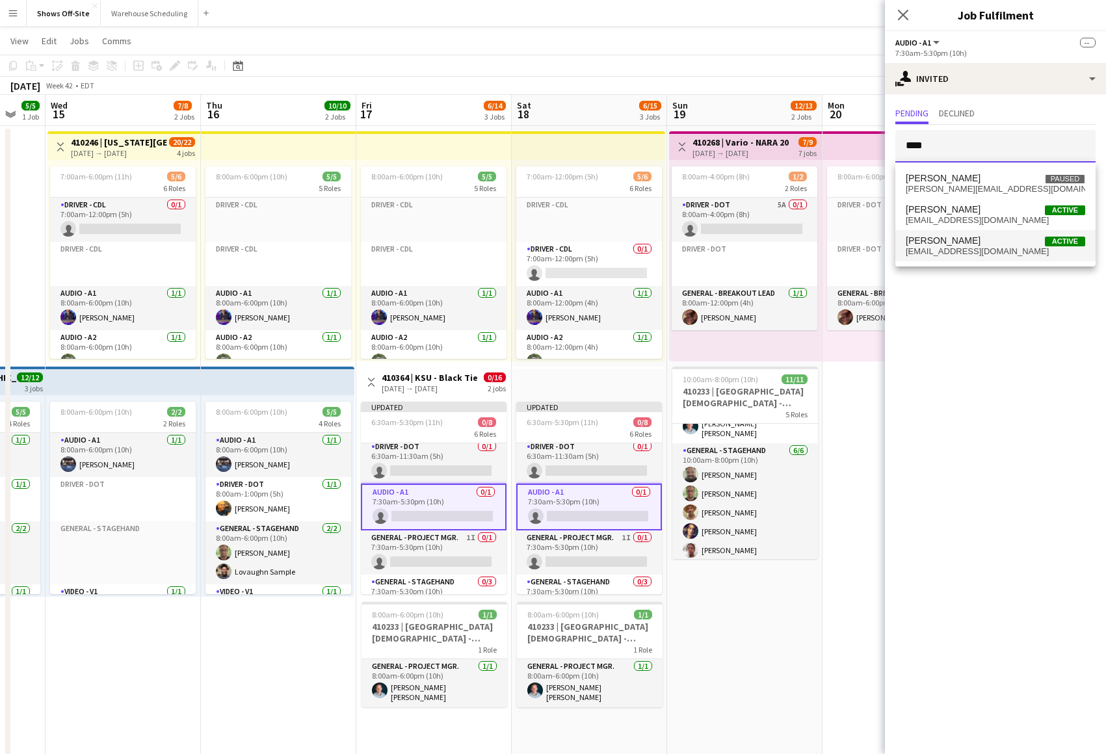
type input "****"
click at [956, 238] on span "[PERSON_NAME] Active" at bounding box center [995, 240] width 179 height 11
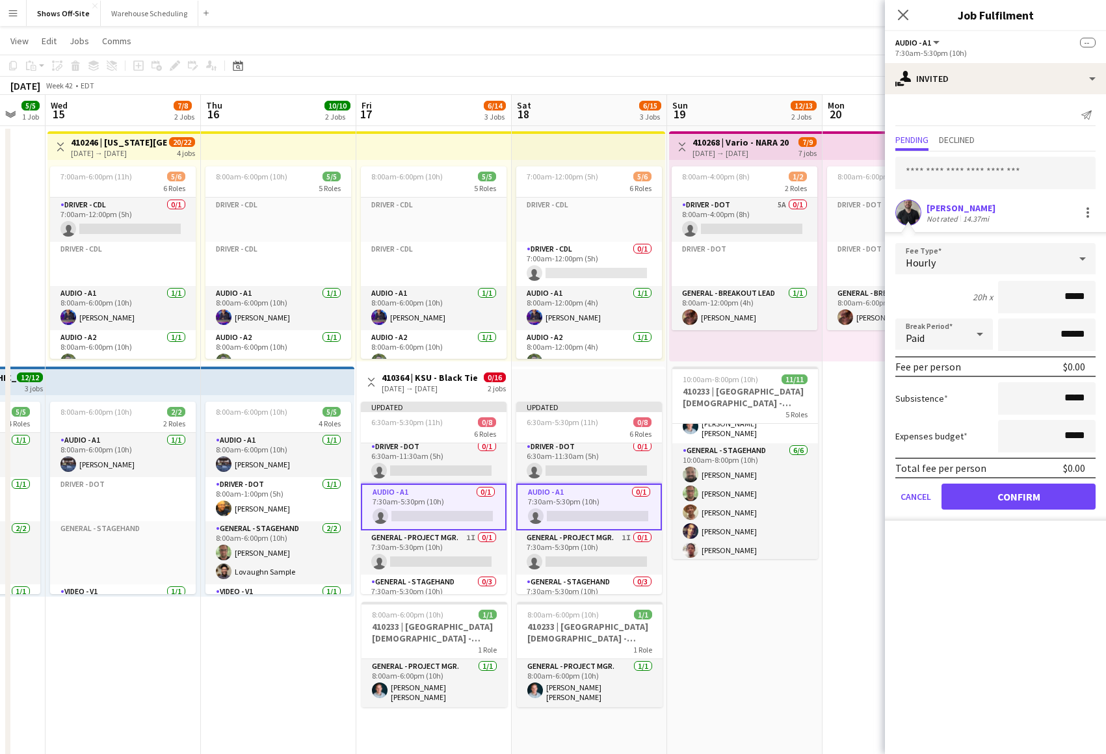
click at [1018, 499] on button "Confirm" at bounding box center [1018, 497] width 154 height 26
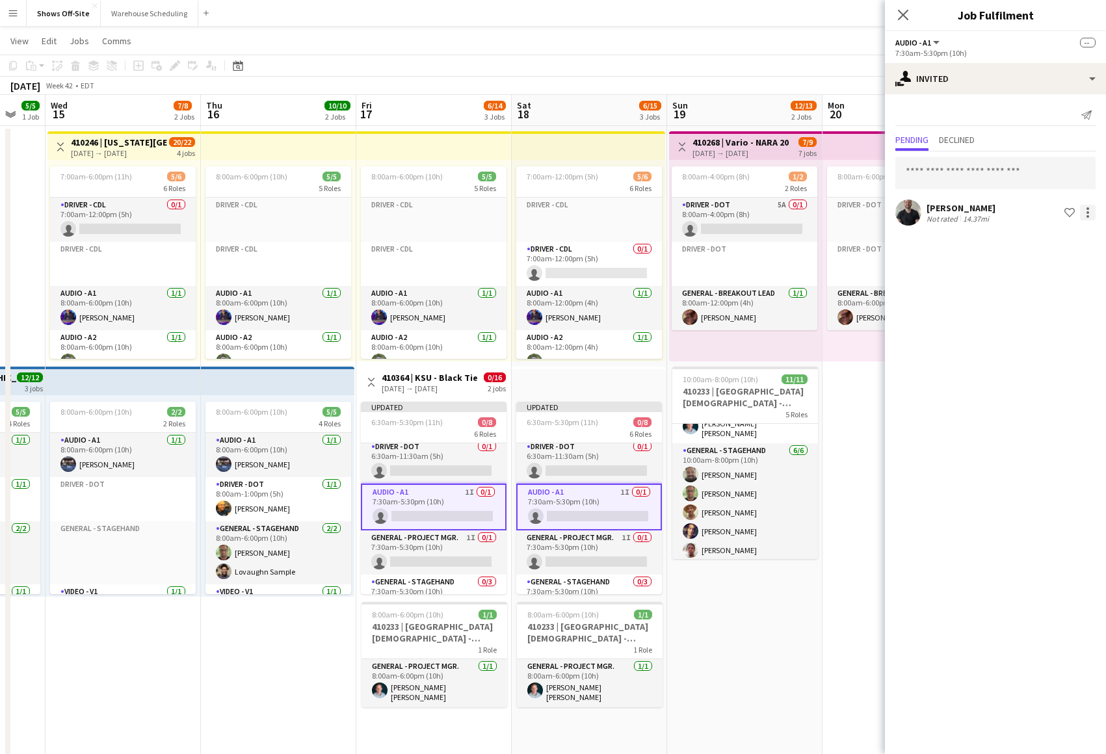
click at [1086, 209] on div at bounding box center [1088, 213] width 16 height 16
click at [1021, 325] on span "Cancel invitation" at bounding box center [1046, 329] width 76 height 11
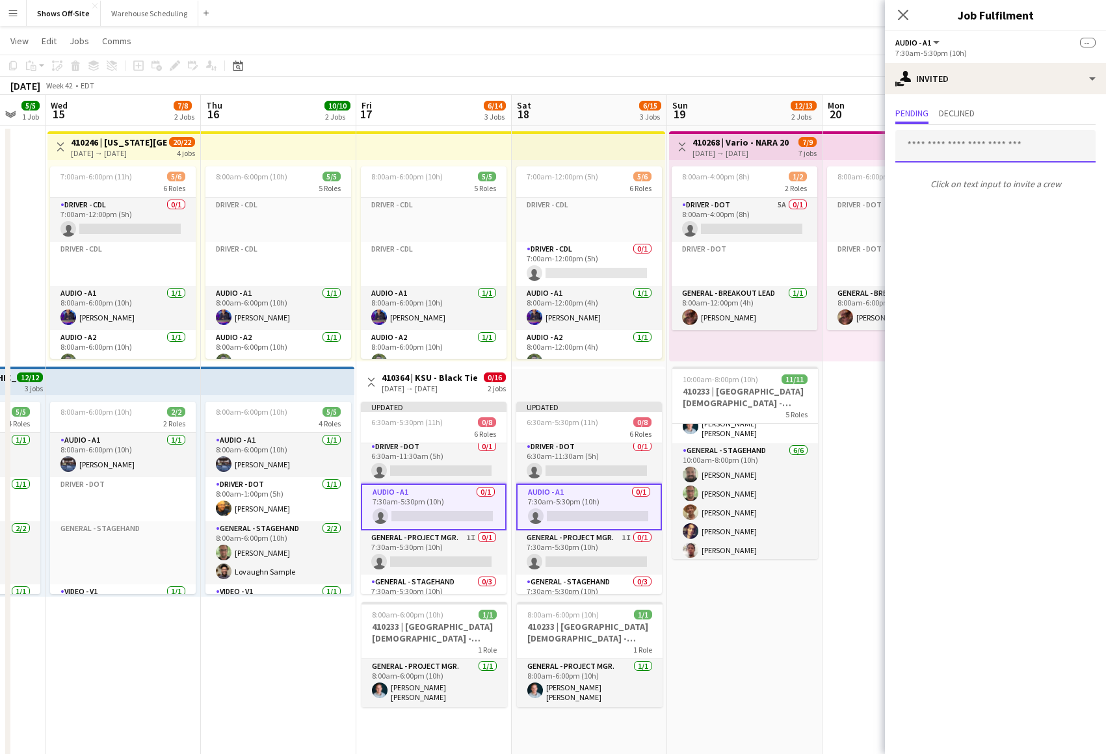
click at [950, 136] on input "text" at bounding box center [995, 146] width 200 height 33
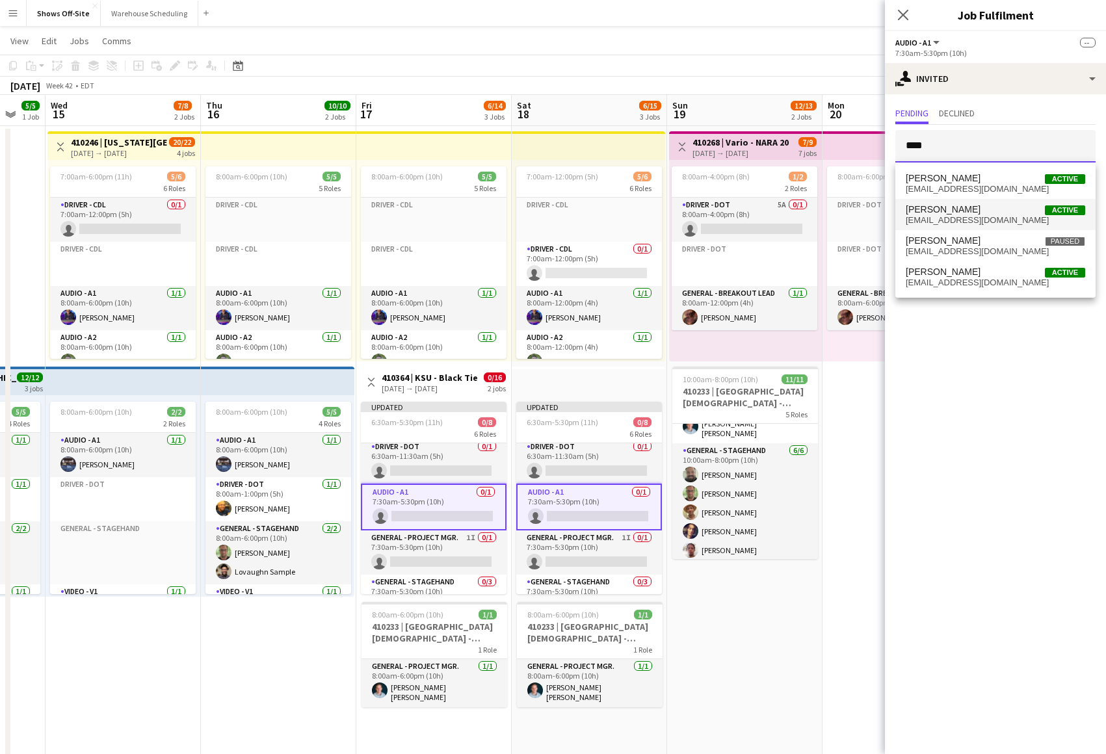
type input "****"
click at [953, 223] on span "[EMAIL_ADDRESS][DOMAIN_NAME]" at bounding box center [995, 220] width 179 height 10
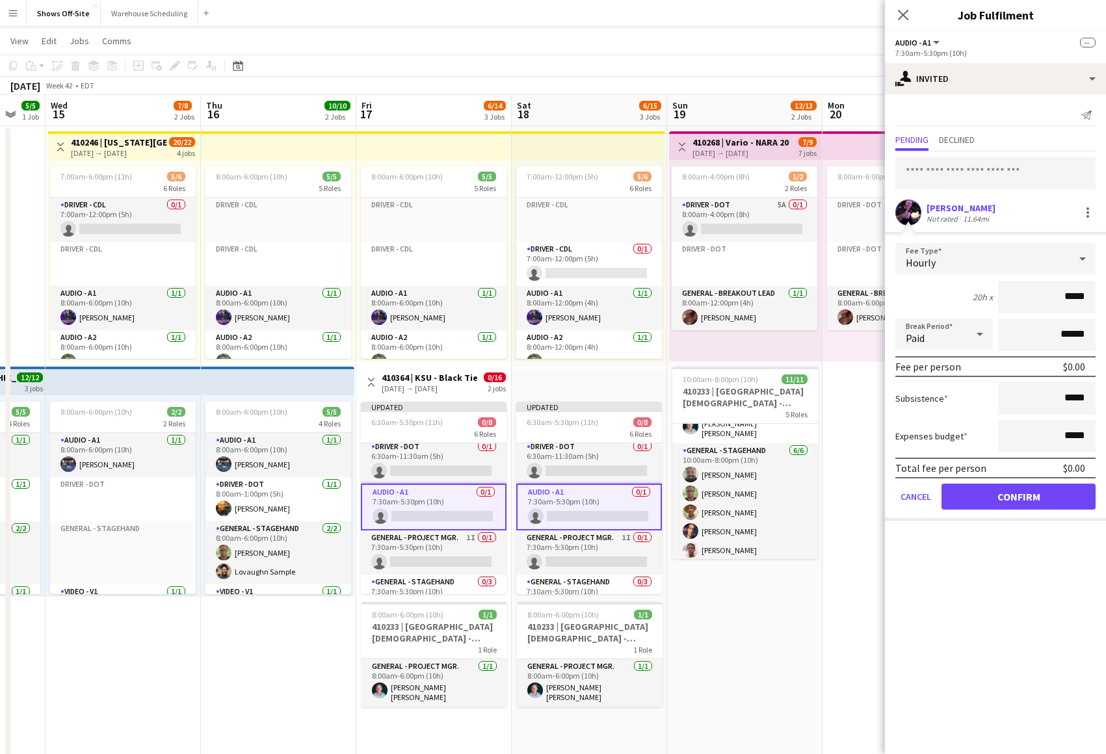
click at [1007, 505] on button "Confirm" at bounding box center [1018, 497] width 154 height 26
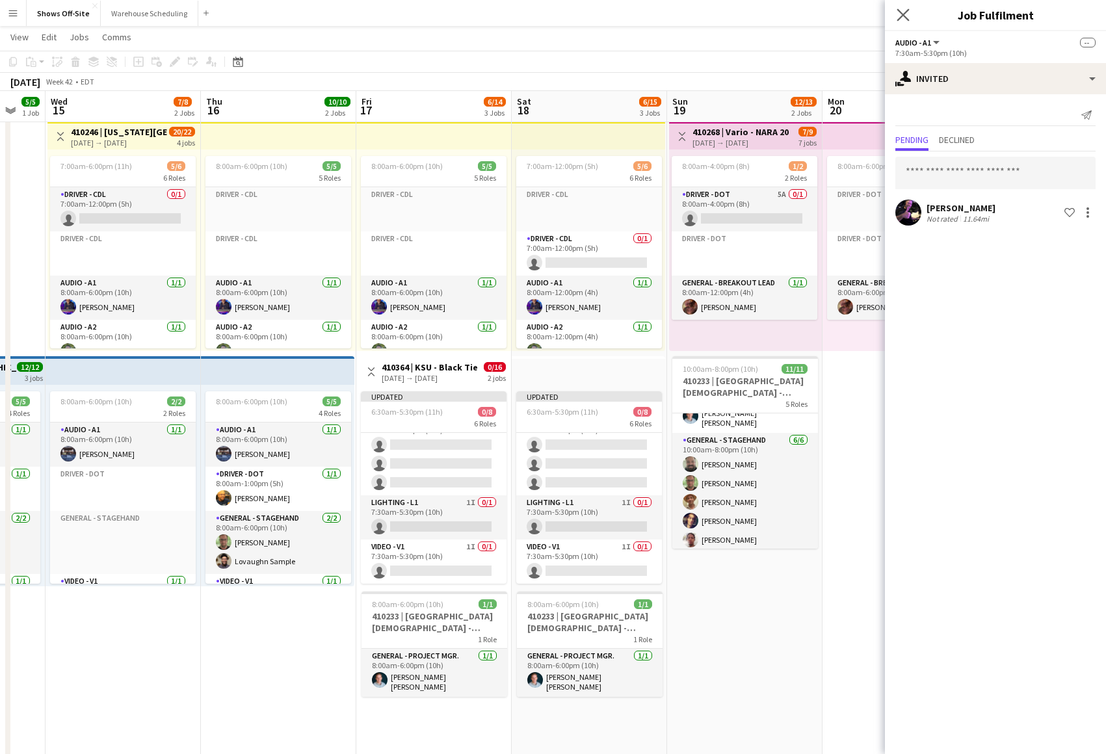
click at [897, 14] on app-icon "Close pop-in" at bounding box center [903, 15] width 19 height 19
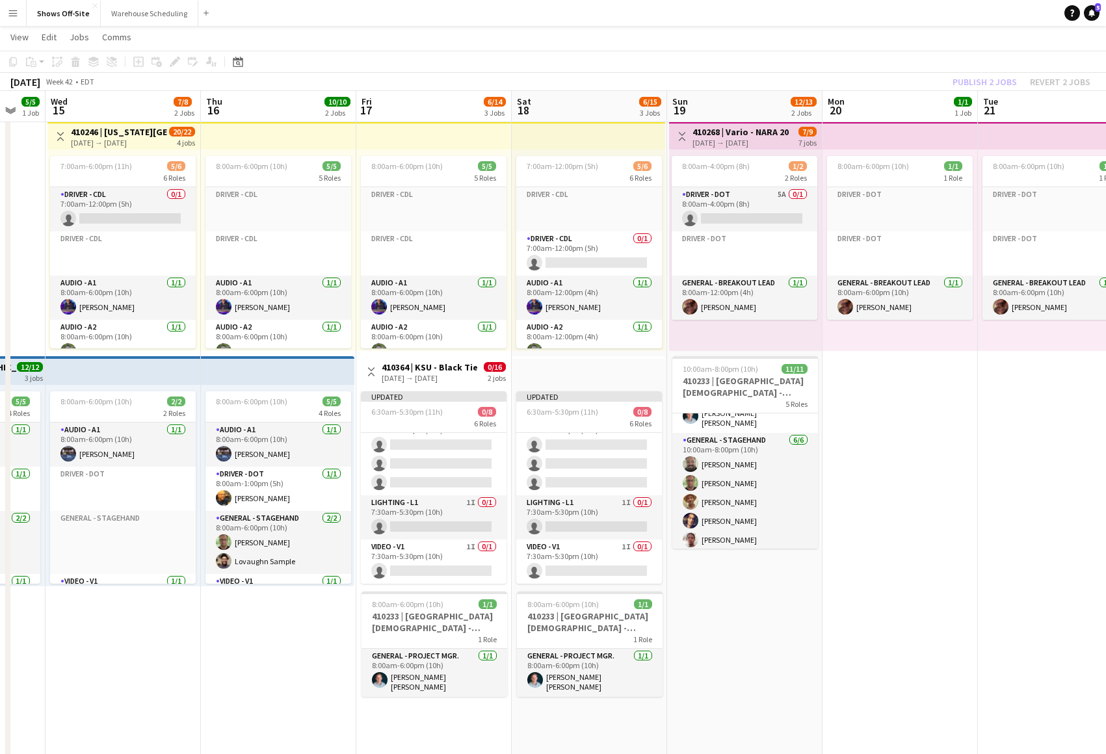
click at [965, 68] on app-toolbar "Copy Paste Paste Command V Paste with crew Command Shift V Paste linked Job [GE…" at bounding box center [553, 62] width 1106 height 22
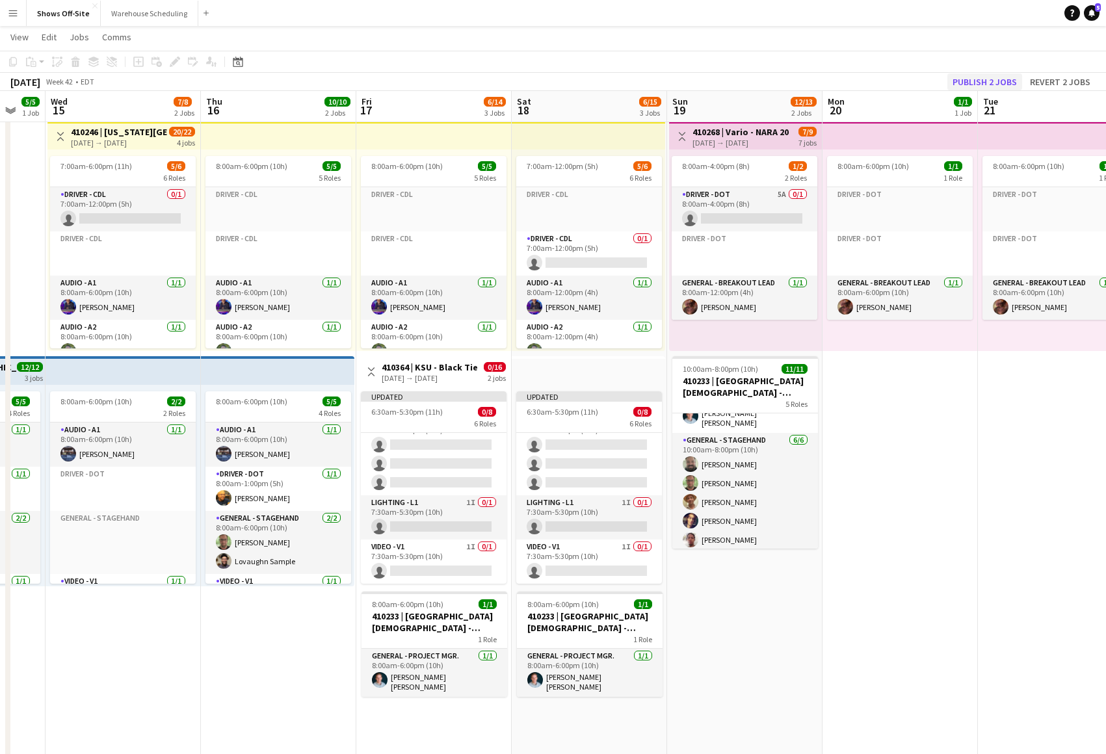
click at [973, 75] on button "Publish 2 jobs" at bounding box center [984, 81] width 75 height 17
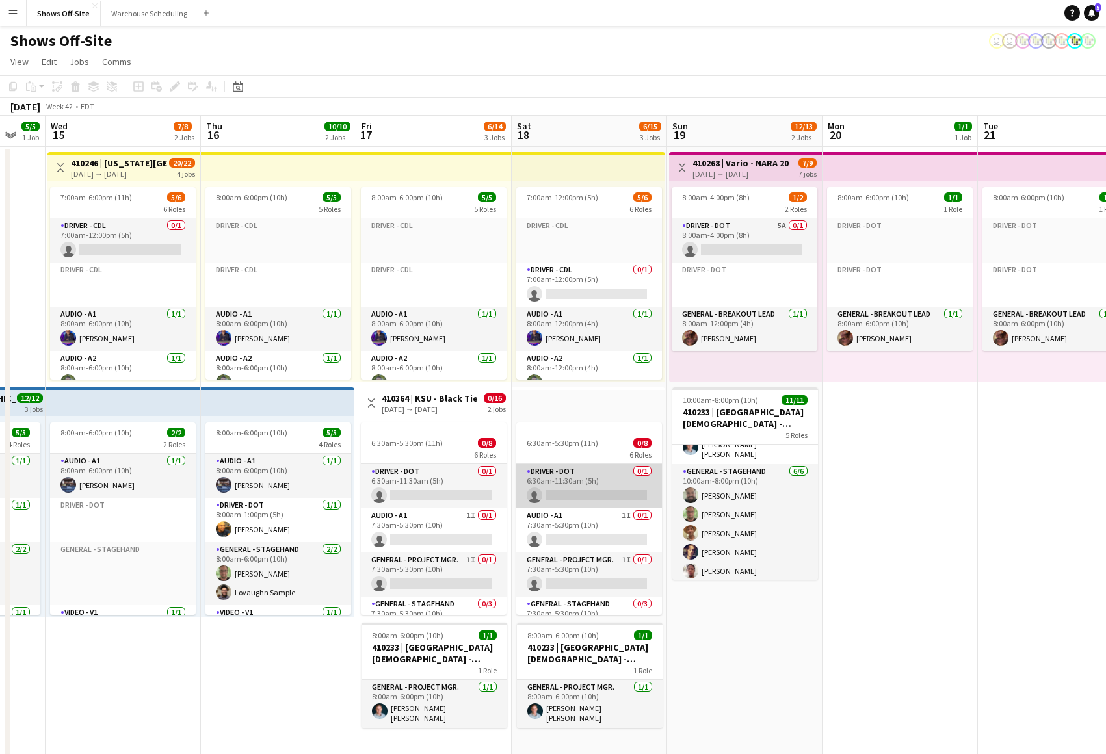
click at [565, 492] on app-card-role "Driver - DOT 0/1 6:30am-11:30am (5h) single-neutral-actions" at bounding box center [589, 486] width 146 height 44
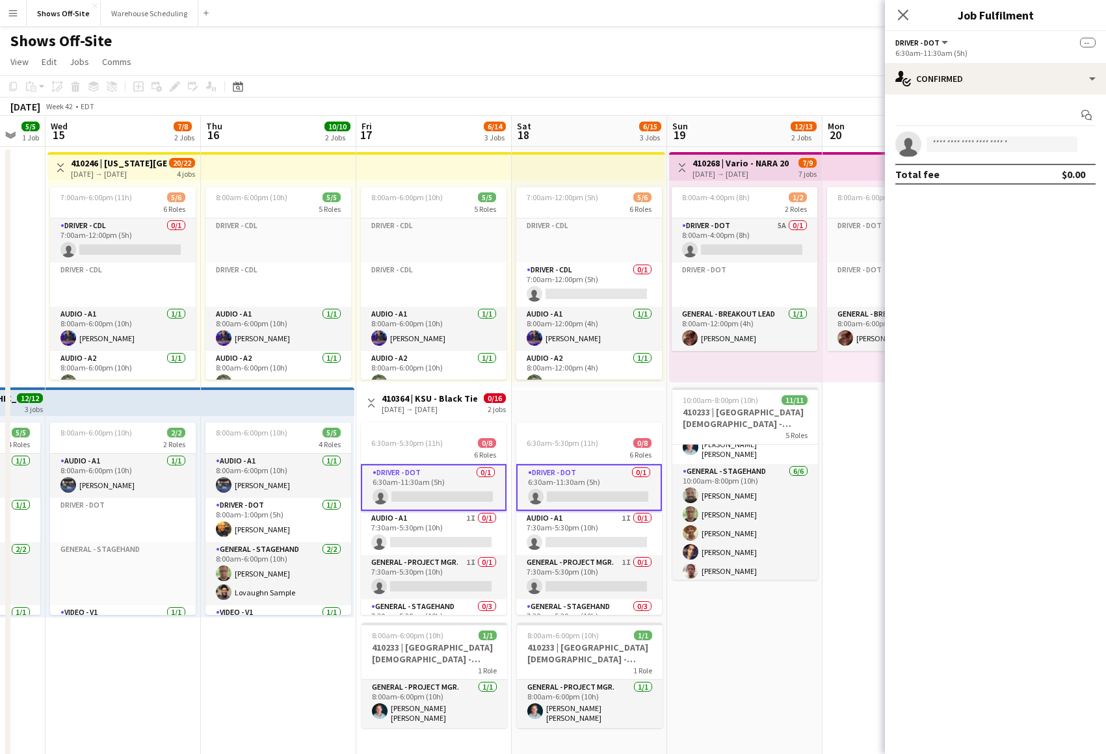
click at [569, 486] on app-card-role "Driver - DOT 0/1 6:30am-11:30am (5h) single-neutral-actions" at bounding box center [589, 487] width 146 height 47
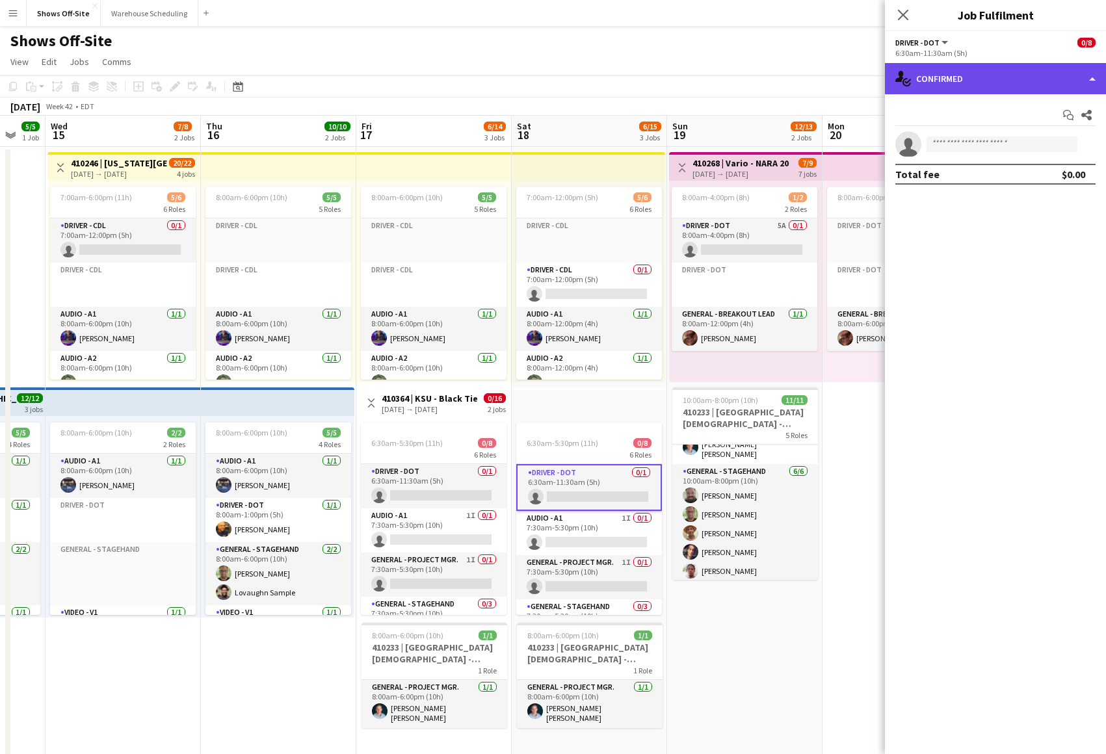
click at [1033, 74] on div "single-neutral-actions-check-2 Confirmed" at bounding box center [995, 78] width 221 height 31
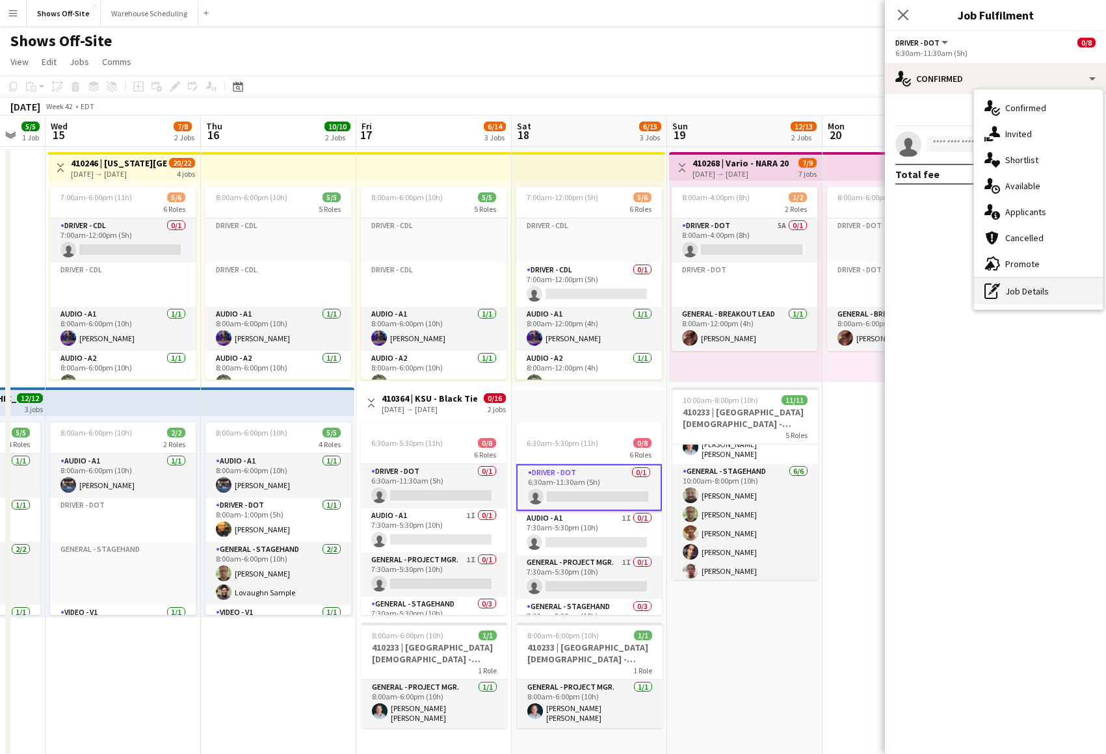
click at [1008, 280] on div "pen-write Job Details" at bounding box center [1038, 291] width 129 height 26
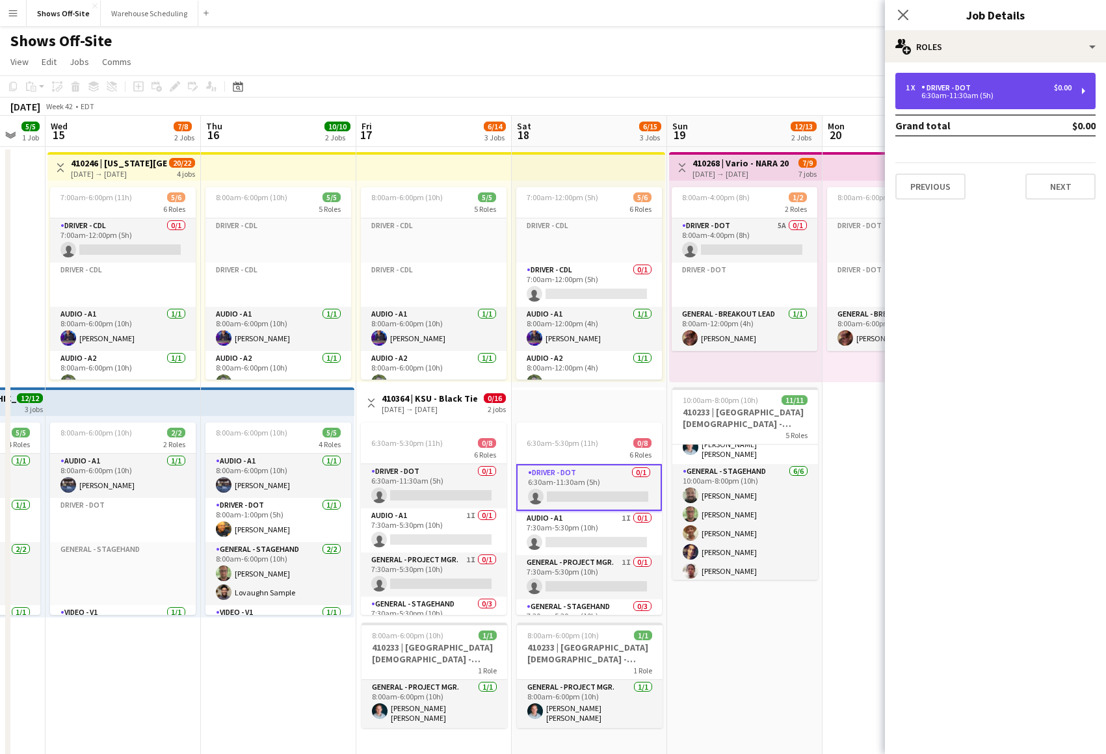
click at [967, 93] on div "6:30am-11:30am (5h)" at bounding box center [989, 95] width 166 height 7
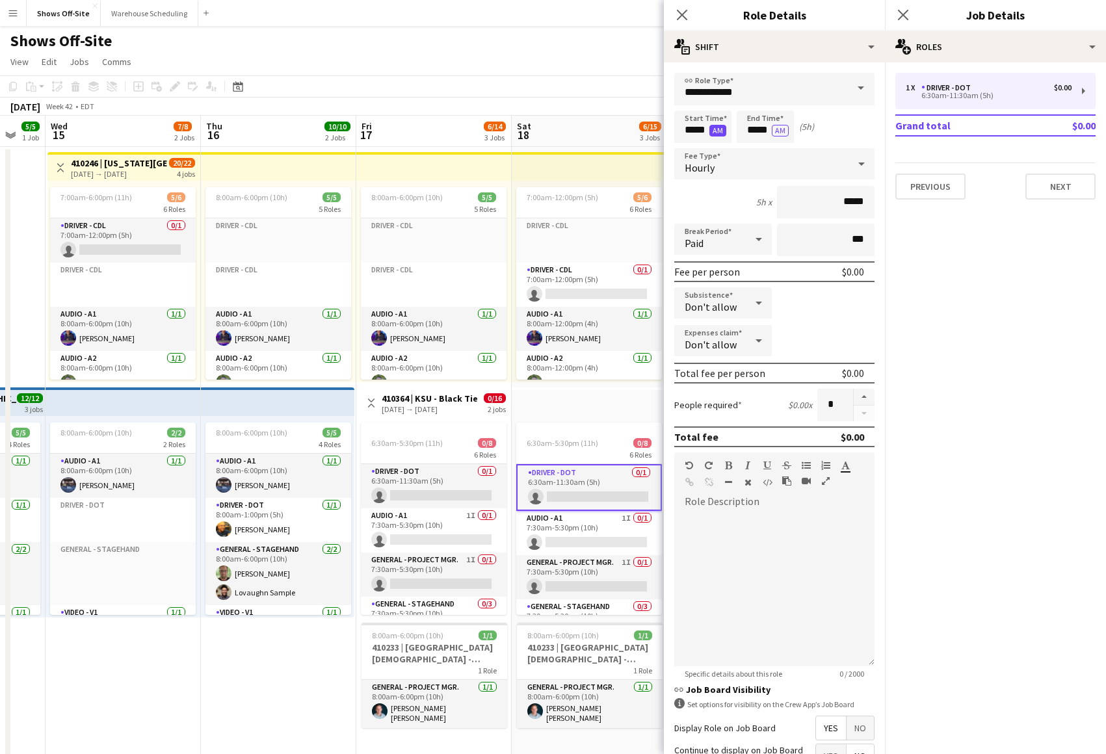
click at [717, 131] on button "AM" at bounding box center [717, 131] width 17 height 12
click at [696, 132] on input "*****" at bounding box center [702, 127] width 57 height 33
click at [691, 109] on div at bounding box center [690, 104] width 26 height 13
click at [691, 108] on div at bounding box center [690, 104] width 26 height 13
click at [710, 145] on div at bounding box center [716, 149] width 26 height 13
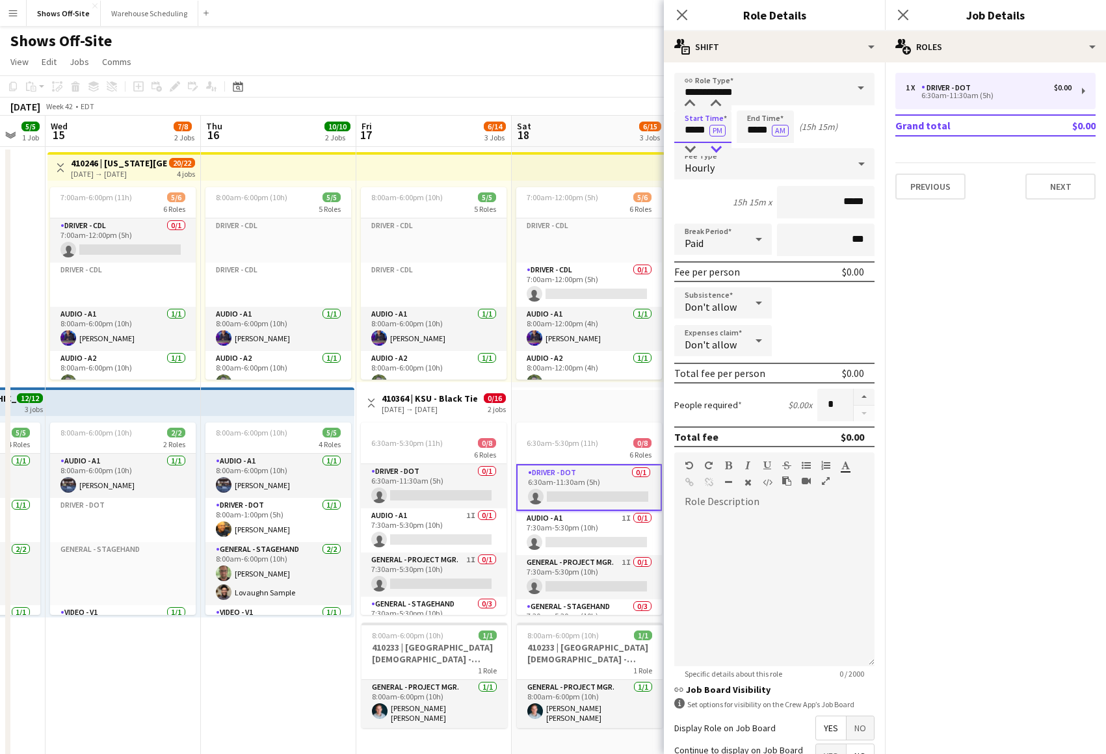
type input "*****"
click at [710, 145] on div at bounding box center [716, 149] width 26 height 13
click at [776, 130] on button "AM" at bounding box center [780, 131] width 17 height 12
click at [757, 129] on input "*****" at bounding box center [765, 127] width 57 height 33
click at [771, 103] on div at bounding box center [778, 104] width 26 height 13
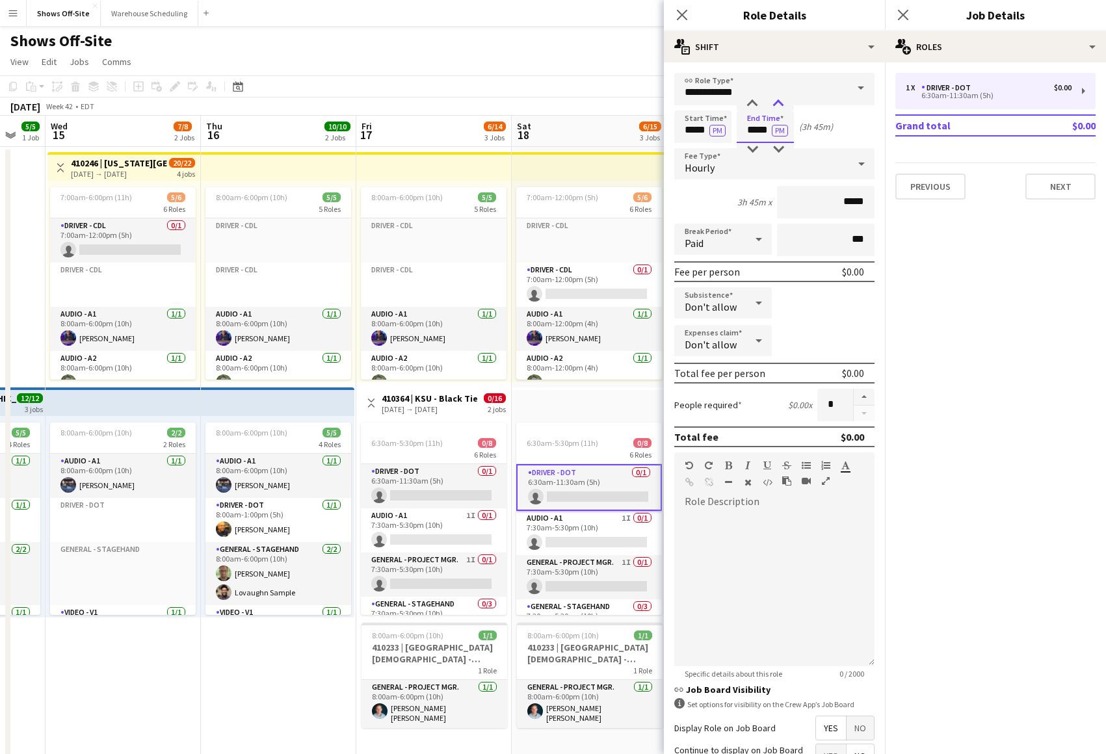
click at [770, 103] on div at bounding box center [778, 104] width 26 height 13
click at [755, 105] on div at bounding box center [752, 104] width 26 height 13
click at [774, 148] on div at bounding box center [778, 149] width 26 height 13
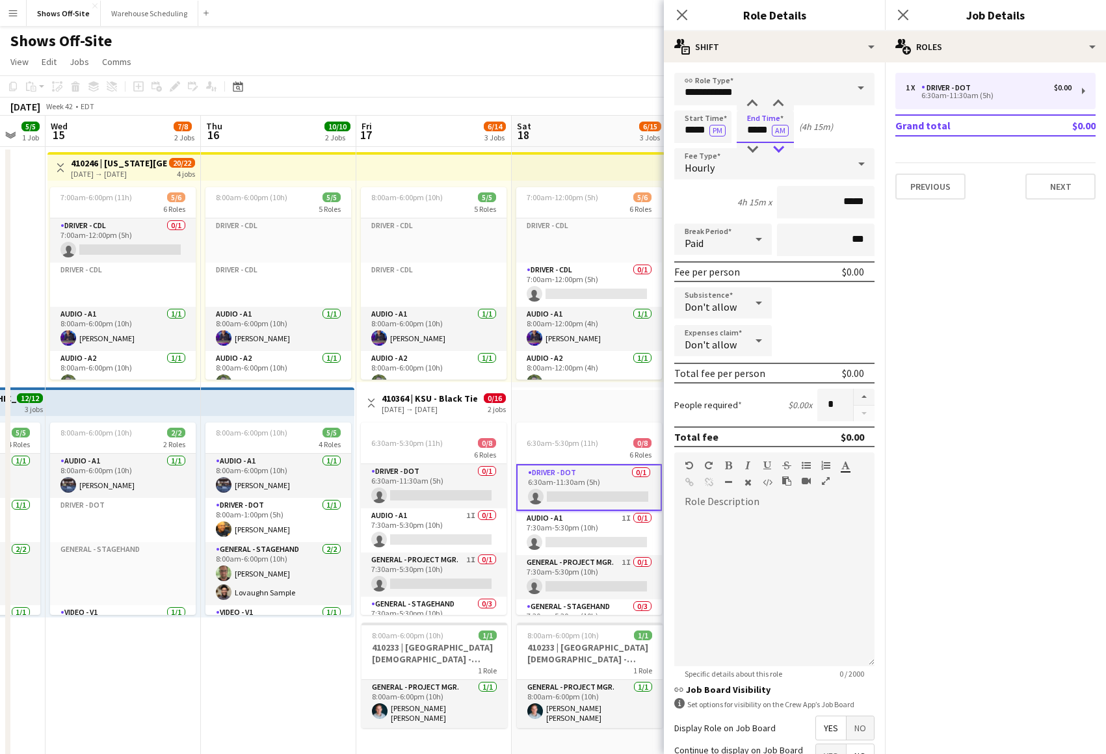
type input "*****"
click at [774, 148] on div at bounding box center [778, 149] width 26 height 13
click at [904, 22] on app-icon "Close pop-in" at bounding box center [903, 15] width 19 height 19
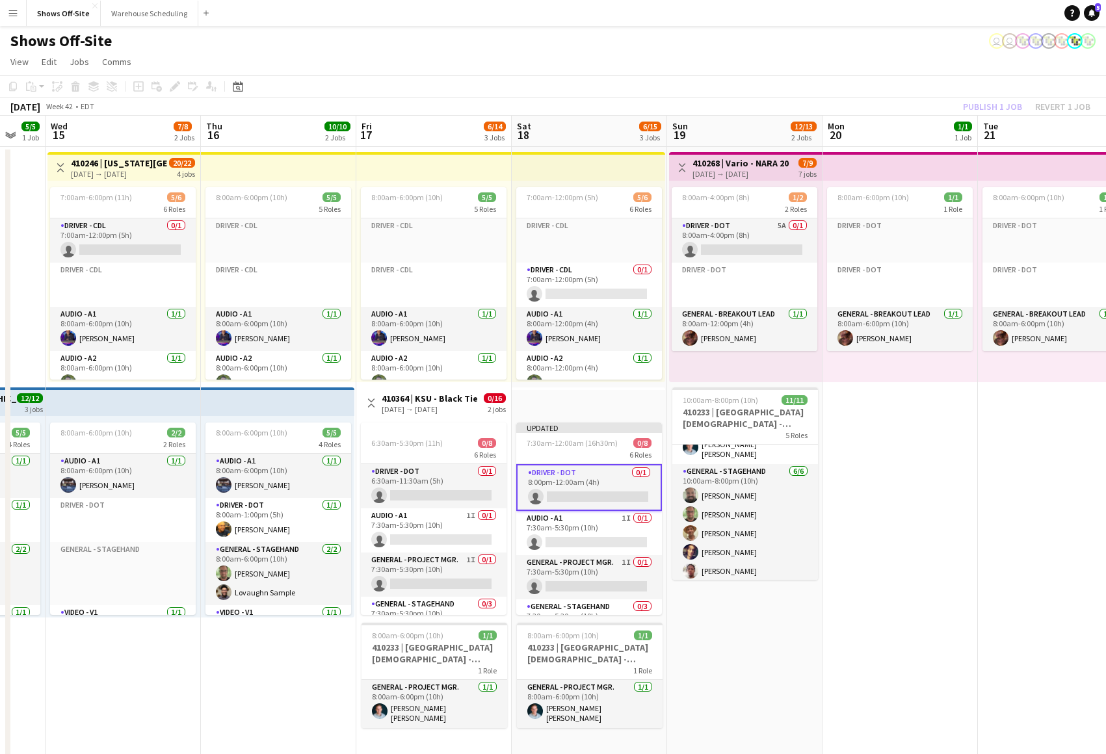
click at [988, 113] on div "Publish 1 job Revert 1 job" at bounding box center [1026, 106] width 159 height 17
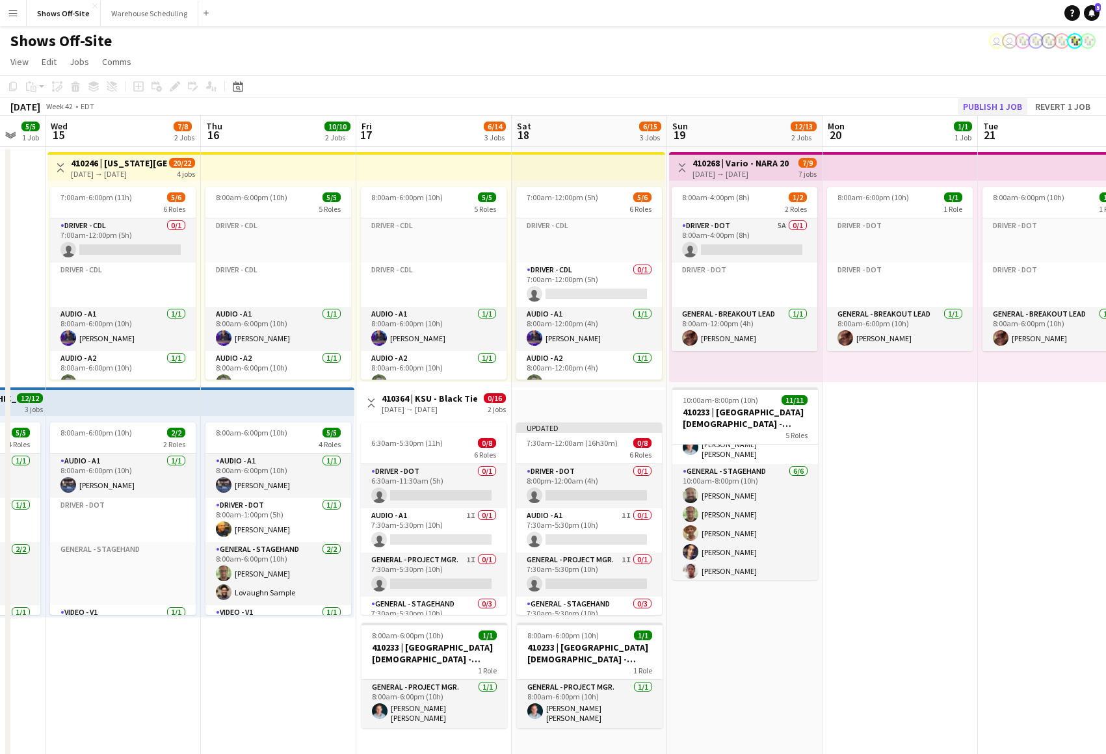
click at [993, 104] on button "Publish 1 job" at bounding box center [993, 106] width 70 height 17
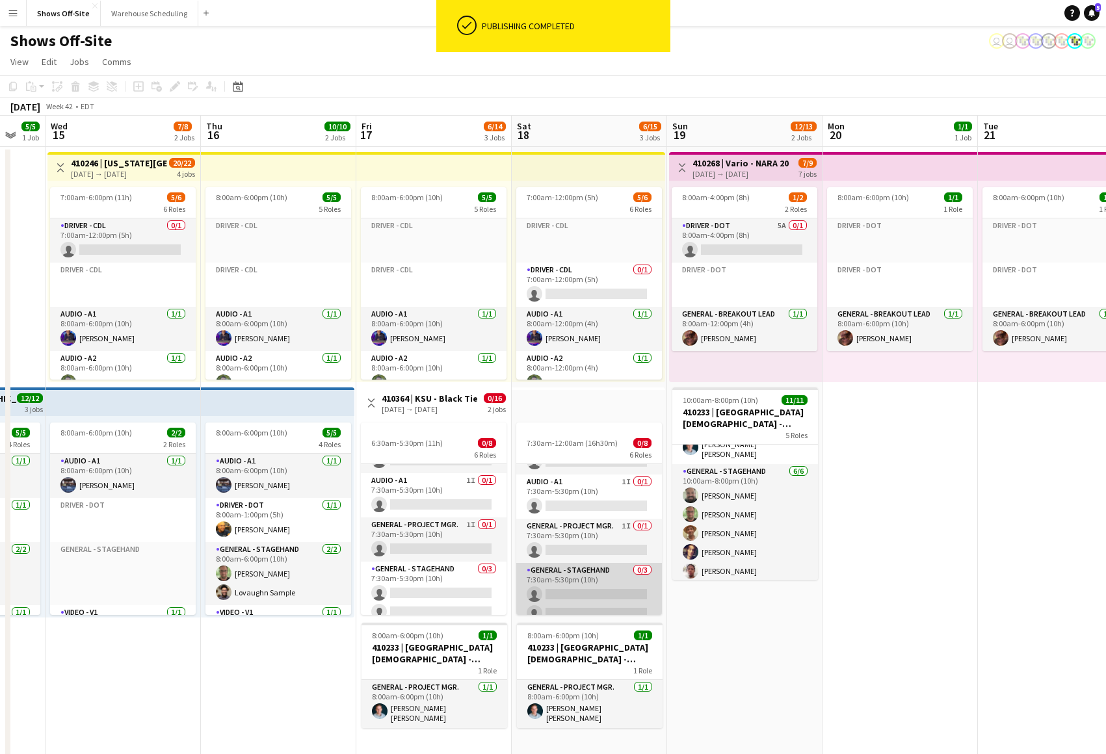
scroll to position [35, 0]
click at [553, 579] on app-card-role "General - Stagehand 0/3 7:30am-5:30pm (10h) single-neutral-actions single-neutr…" at bounding box center [589, 603] width 146 height 82
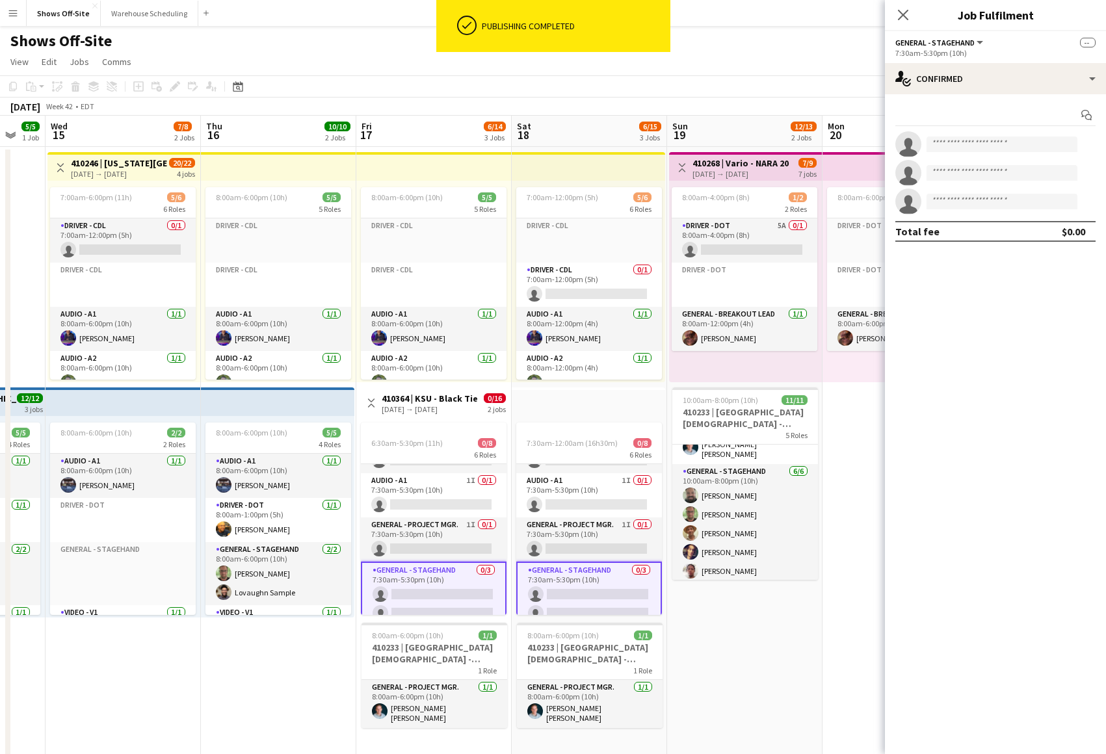
click at [567, 583] on app-card-role "General - Stagehand 0/3 7:30am-5:30pm (10h) single-neutral-actions single-neutr…" at bounding box center [589, 604] width 146 height 85
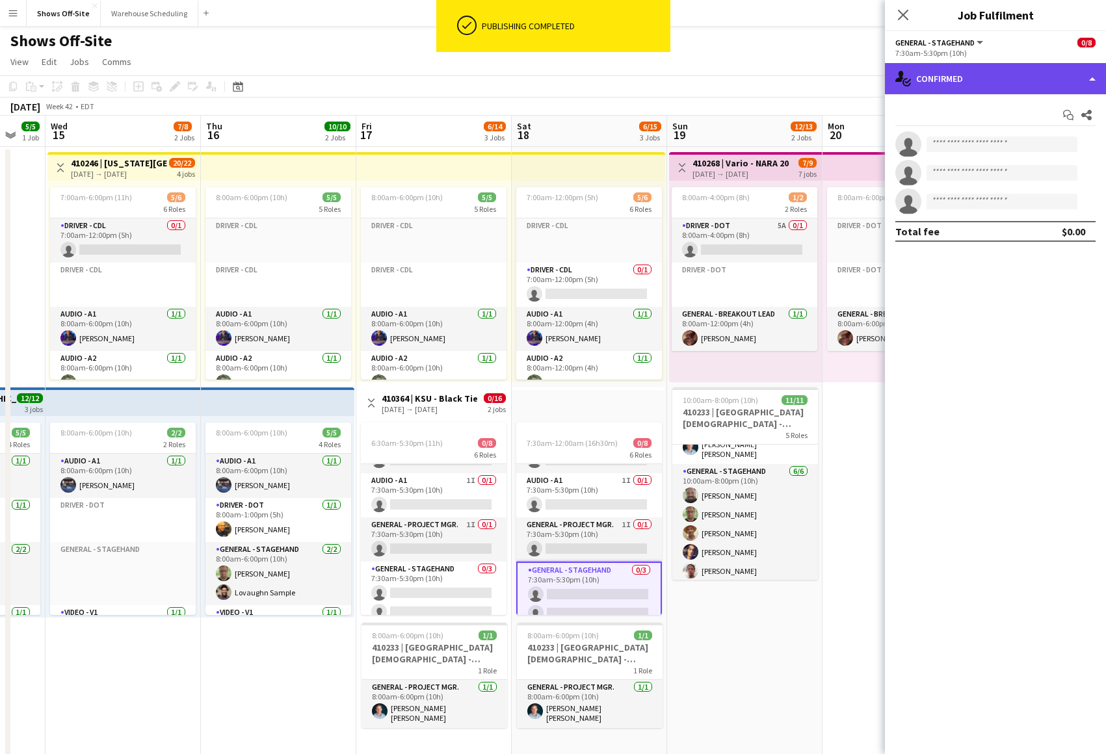
click at [988, 86] on div "single-neutral-actions-check-2 Confirmed" at bounding box center [995, 78] width 221 height 31
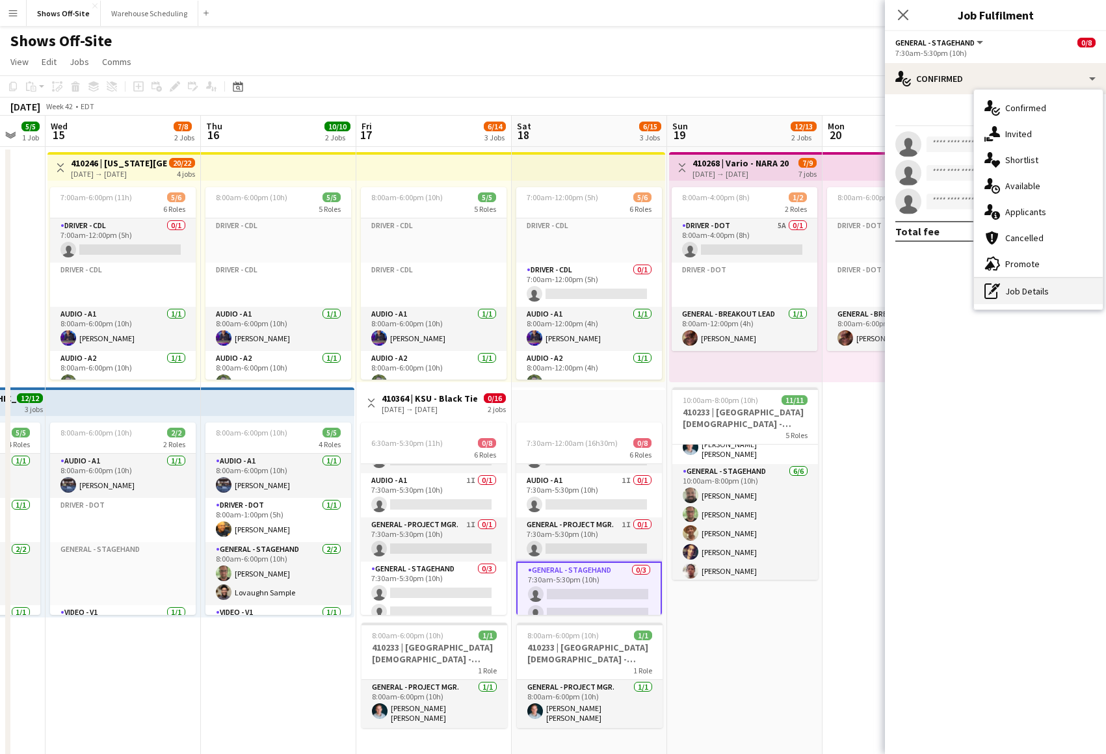
click at [1019, 293] on div "pen-write Job Details" at bounding box center [1038, 291] width 129 height 26
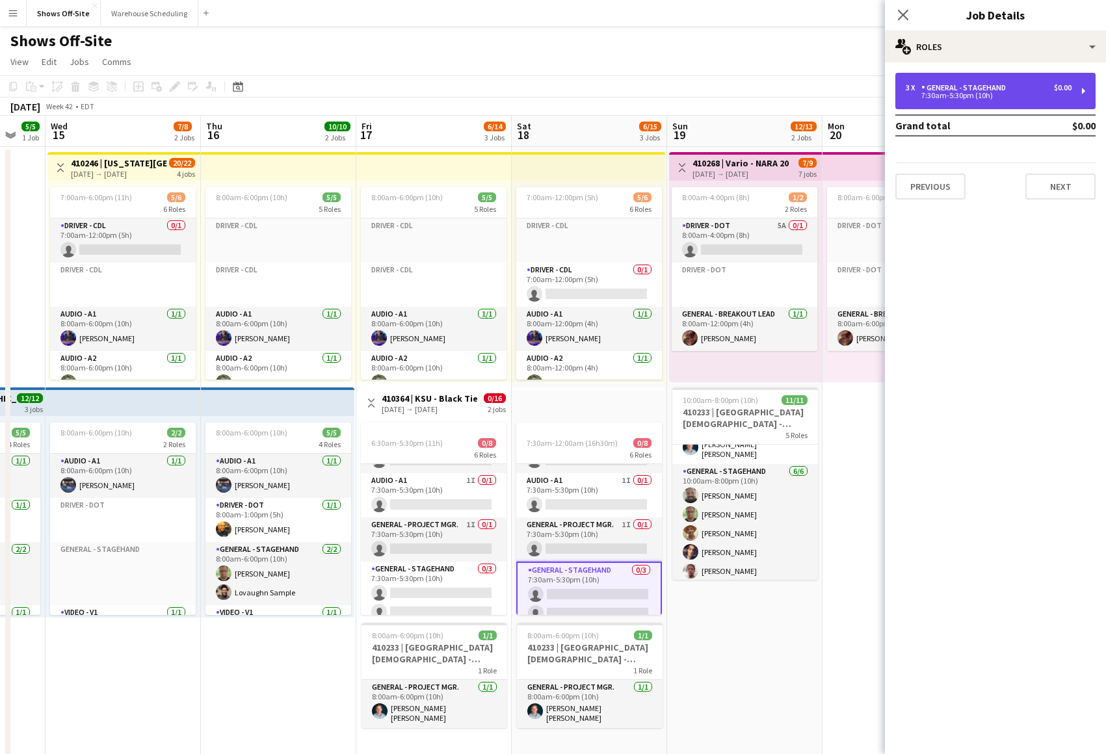
click at [1016, 101] on div "3 x General - Stagehand $0.00 7:30am-5:30pm (10h)" at bounding box center [995, 91] width 200 height 36
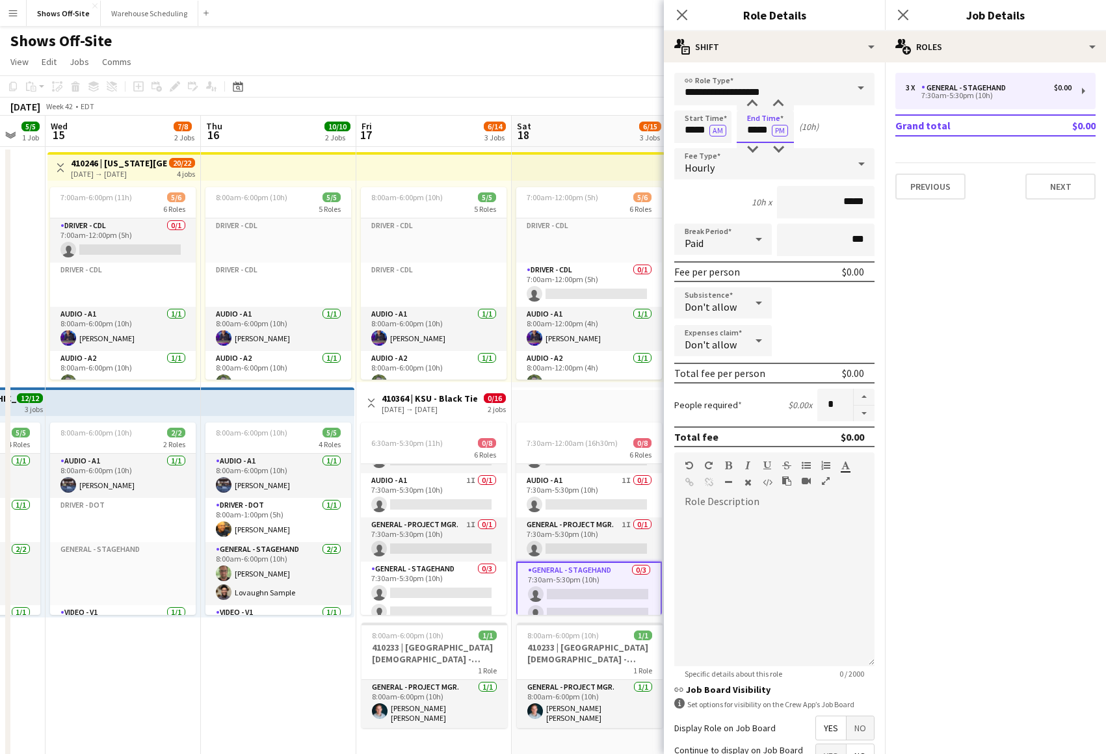
click at [748, 135] on input "*****" at bounding box center [765, 127] width 57 height 33
click at [719, 133] on button "AM" at bounding box center [717, 131] width 17 height 12
click at [692, 130] on input "*****" at bounding box center [702, 127] width 57 height 33
click at [695, 131] on input "*****" at bounding box center [702, 127] width 57 height 33
type input "*****"
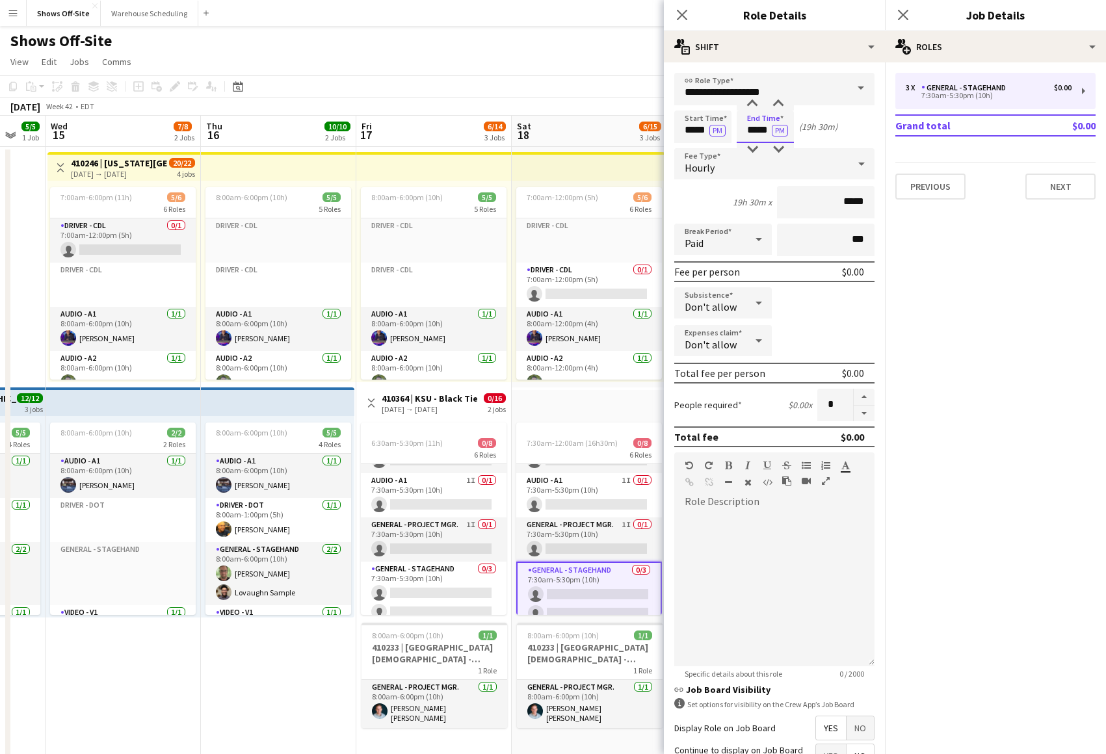
click at [757, 131] on input "*****" at bounding box center [765, 127] width 57 height 33
click at [756, 106] on div at bounding box center [752, 104] width 26 height 13
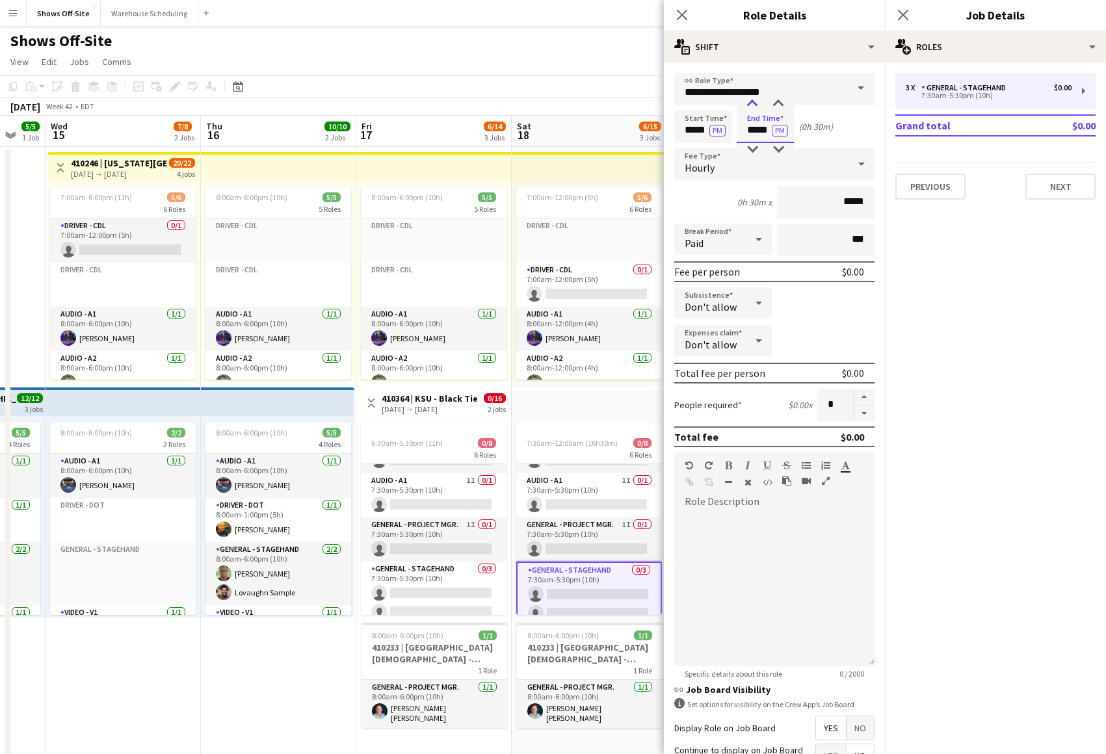
click at [756, 106] on div at bounding box center [752, 104] width 26 height 13
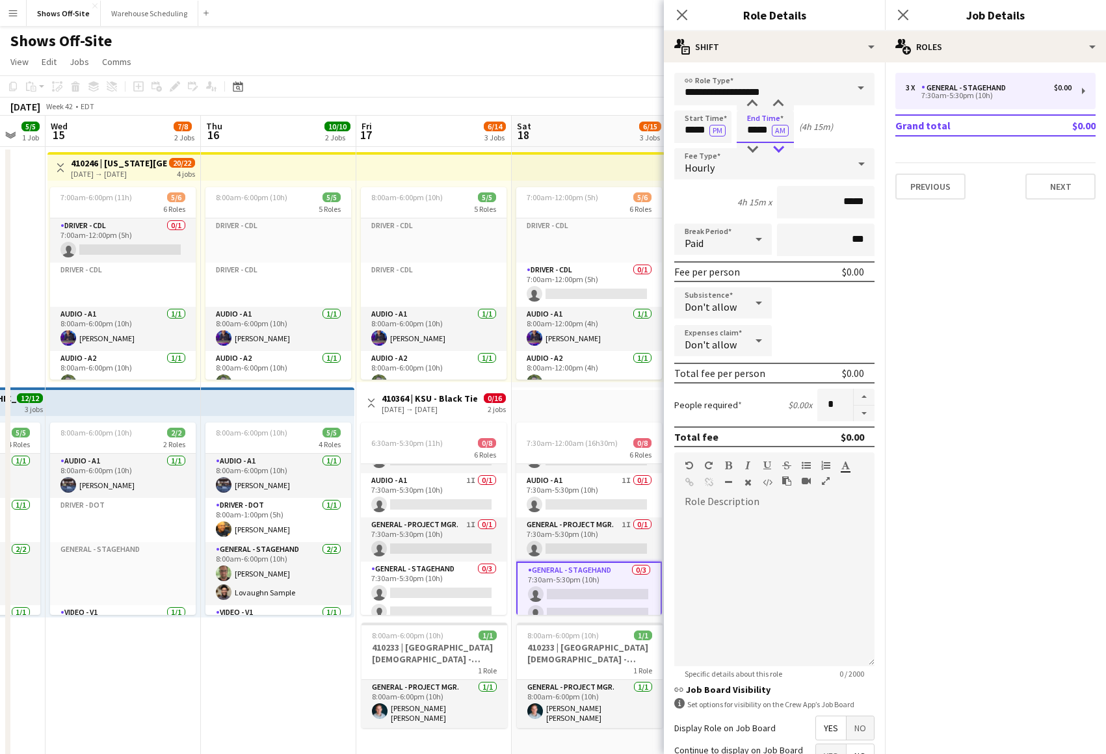
click at [777, 144] on div at bounding box center [778, 149] width 26 height 13
type input "*****"
click at [777, 144] on div at bounding box center [778, 149] width 26 height 13
click at [897, 20] on app-icon "Close pop-in" at bounding box center [903, 15] width 19 height 19
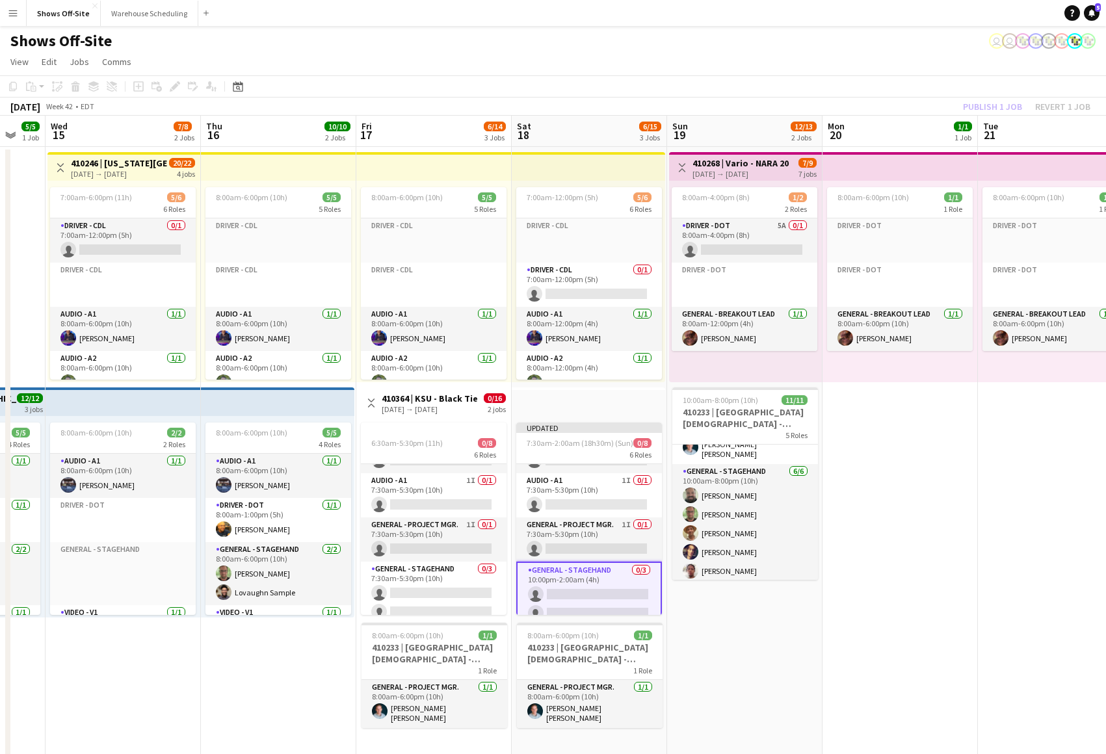
click at [958, 106] on div "Publish 1 job Revert 1 job" at bounding box center [1026, 106] width 159 height 17
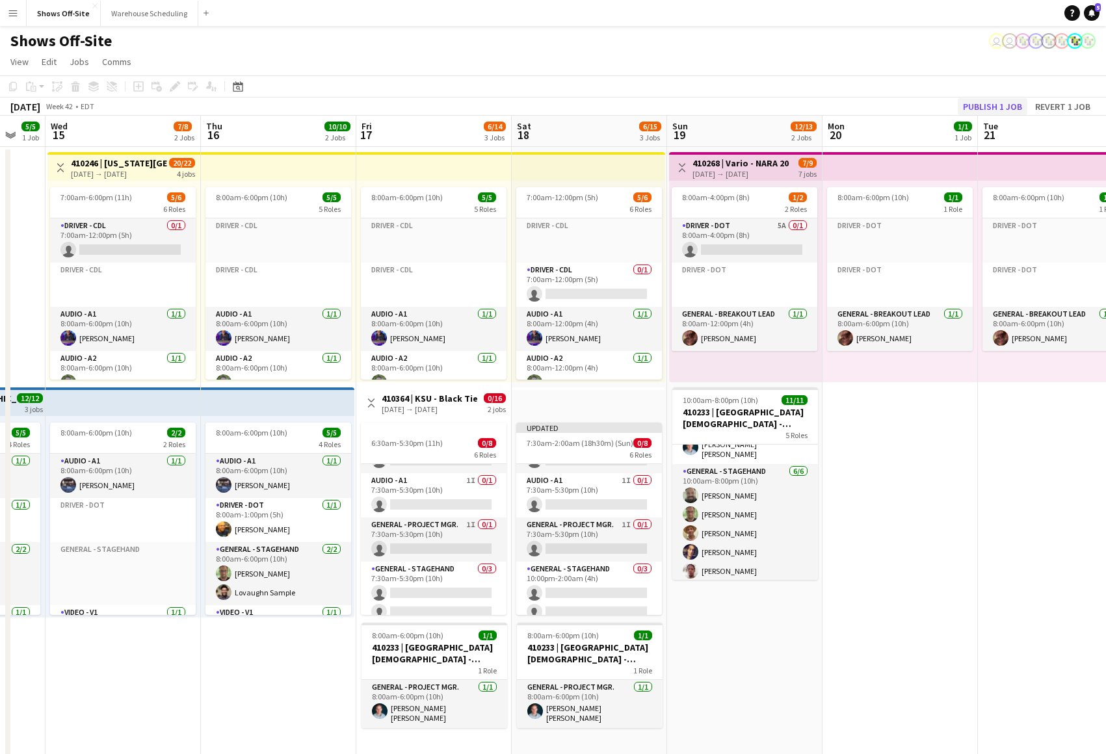
click at [970, 104] on button "Publish 1 job" at bounding box center [993, 106] width 70 height 17
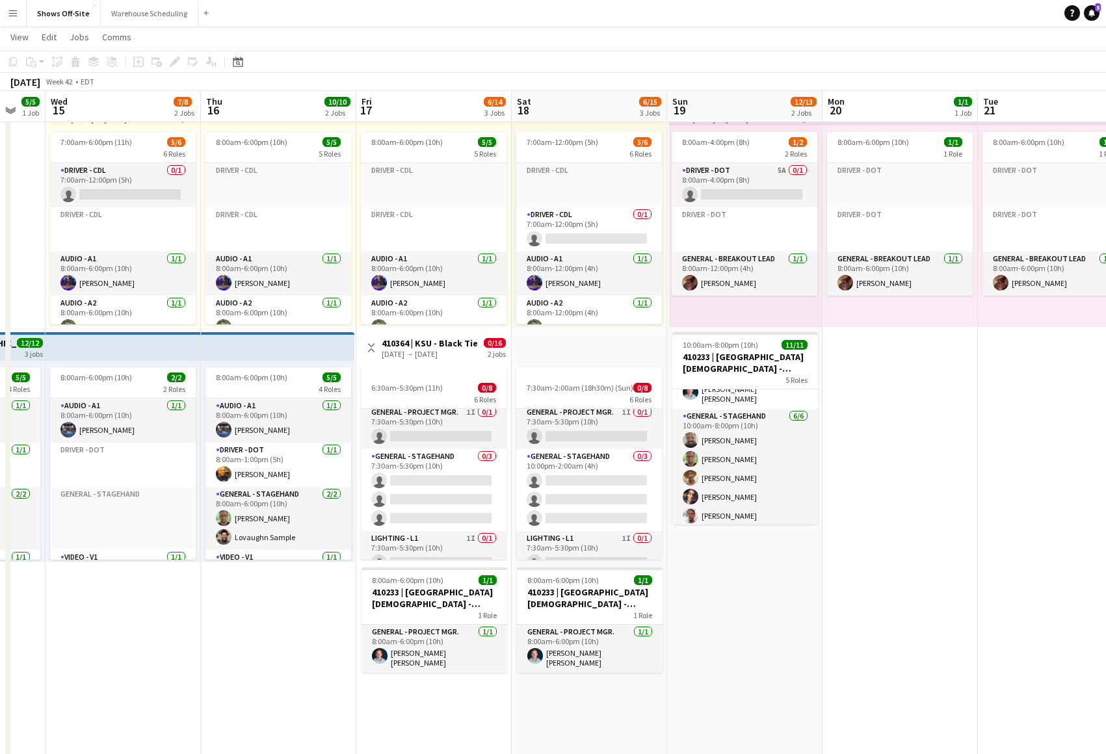
scroll to position [94, 0]
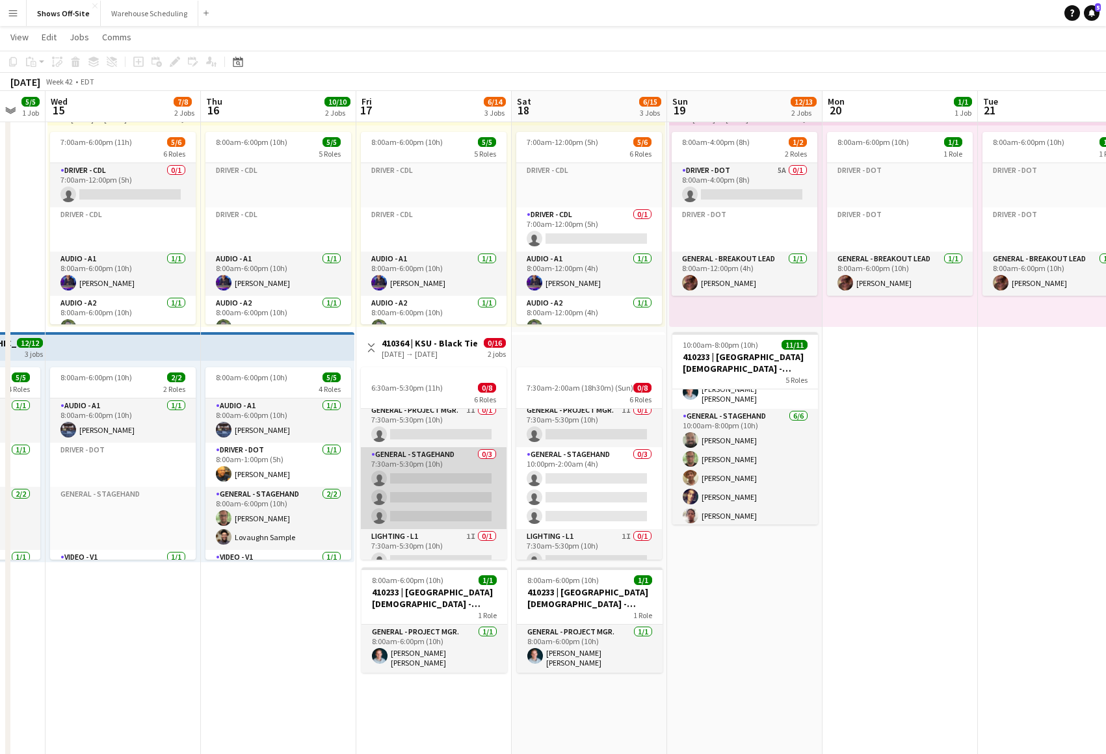
click at [428, 483] on app-card-role "General - Stagehand 0/3 7:30am-5:30pm (10h) single-neutral-actions single-neutr…" at bounding box center [434, 488] width 146 height 82
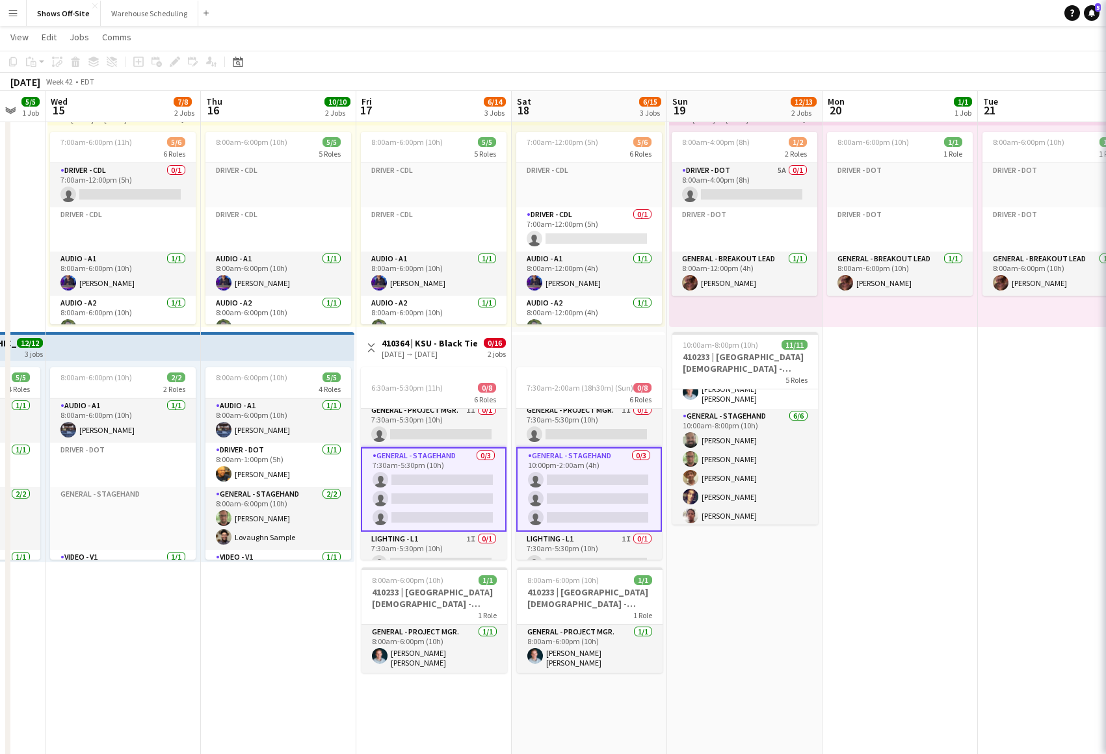
click at [421, 482] on app-card-role "General - Stagehand 0/3 7:30am-5:30pm (10h) single-neutral-actions single-neutr…" at bounding box center [434, 489] width 146 height 85
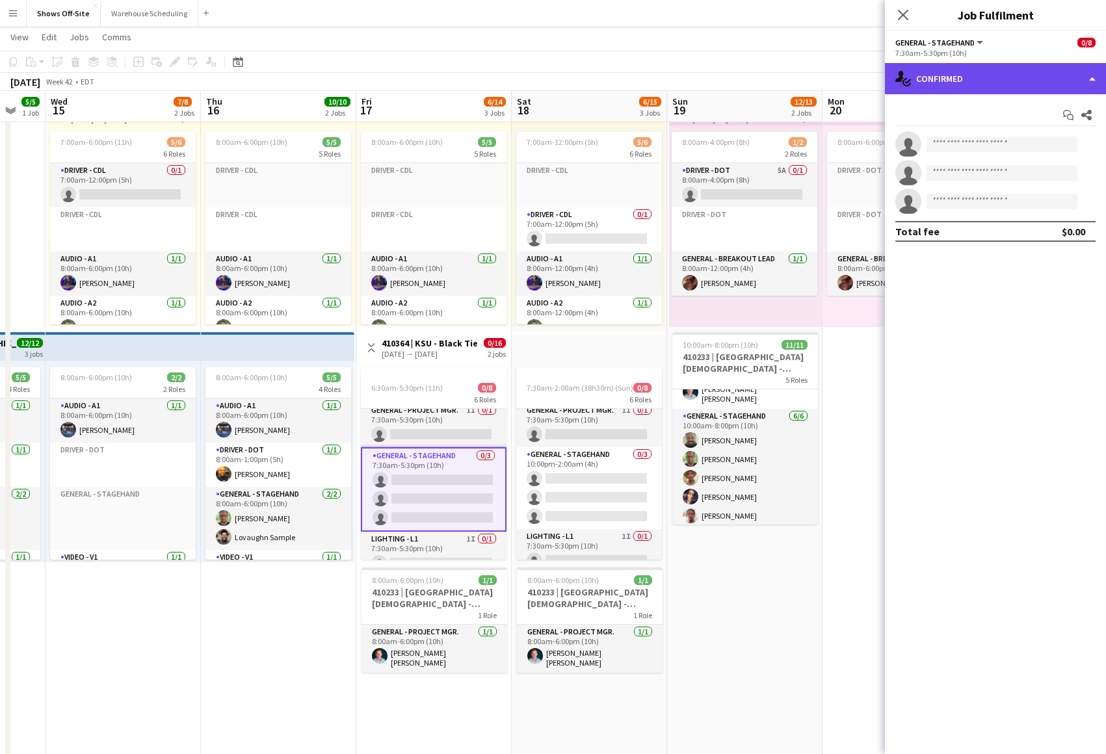
click at [1025, 87] on div "single-neutral-actions-check-2 Confirmed" at bounding box center [995, 78] width 221 height 31
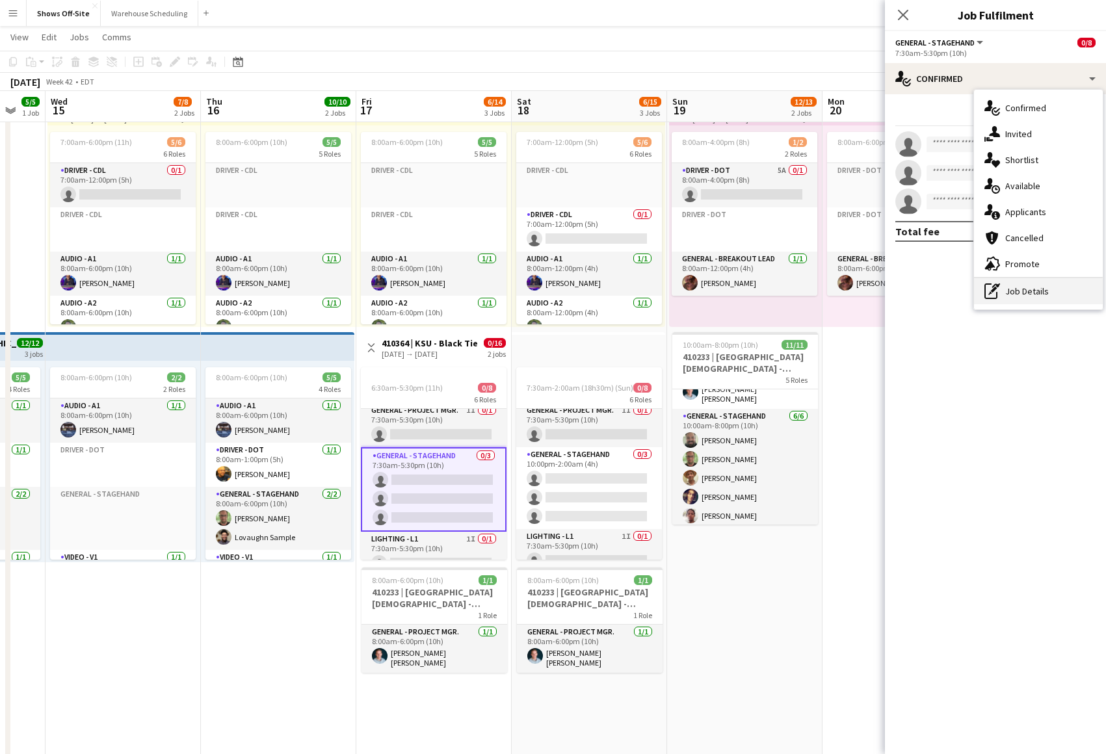
click at [1007, 286] on div "pen-write Job Details" at bounding box center [1038, 291] width 129 height 26
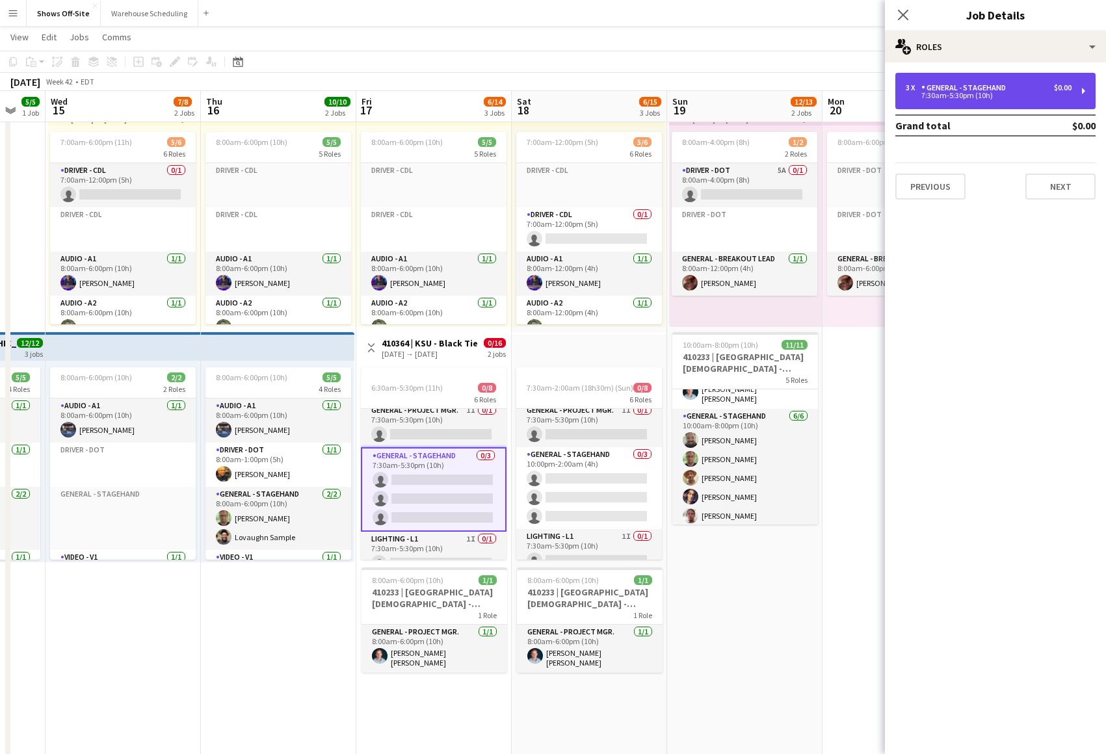
click at [964, 89] on div "General - Stagehand" at bounding box center [966, 87] width 90 height 9
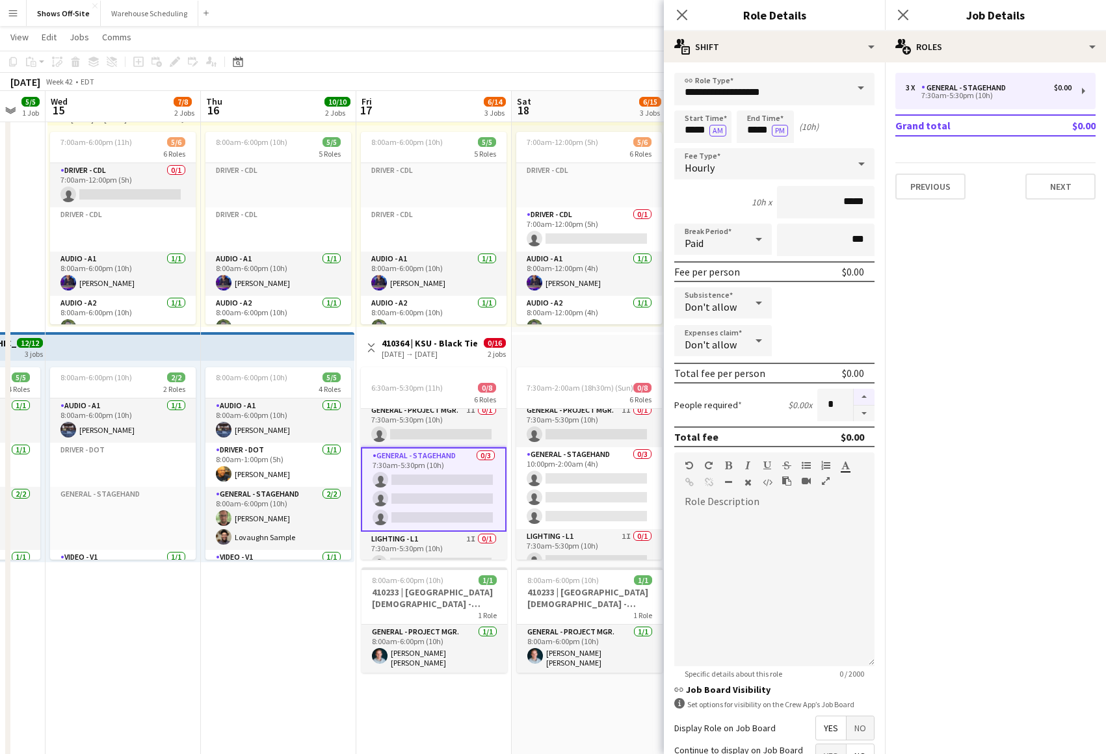
click at [854, 391] on button "button" at bounding box center [864, 397] width 21 height 17
click at [854, 395] on button "button" at bounding box center [864, 397] width 21 height 17
type input "*"
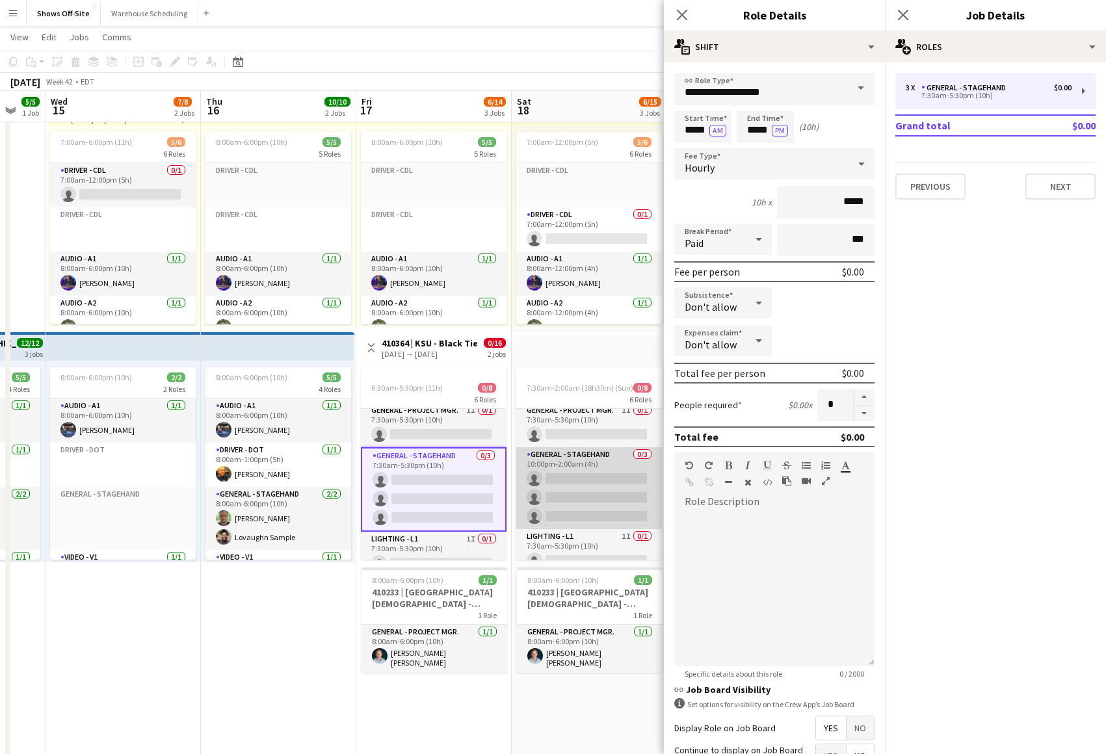
click at [592, 483] on app-card-role "General - Stagehand 0/3 10:00pm-2:00am (4h) single-neutral-actions single-neutr…" at bounding box center [589, 488] width 146 height 82
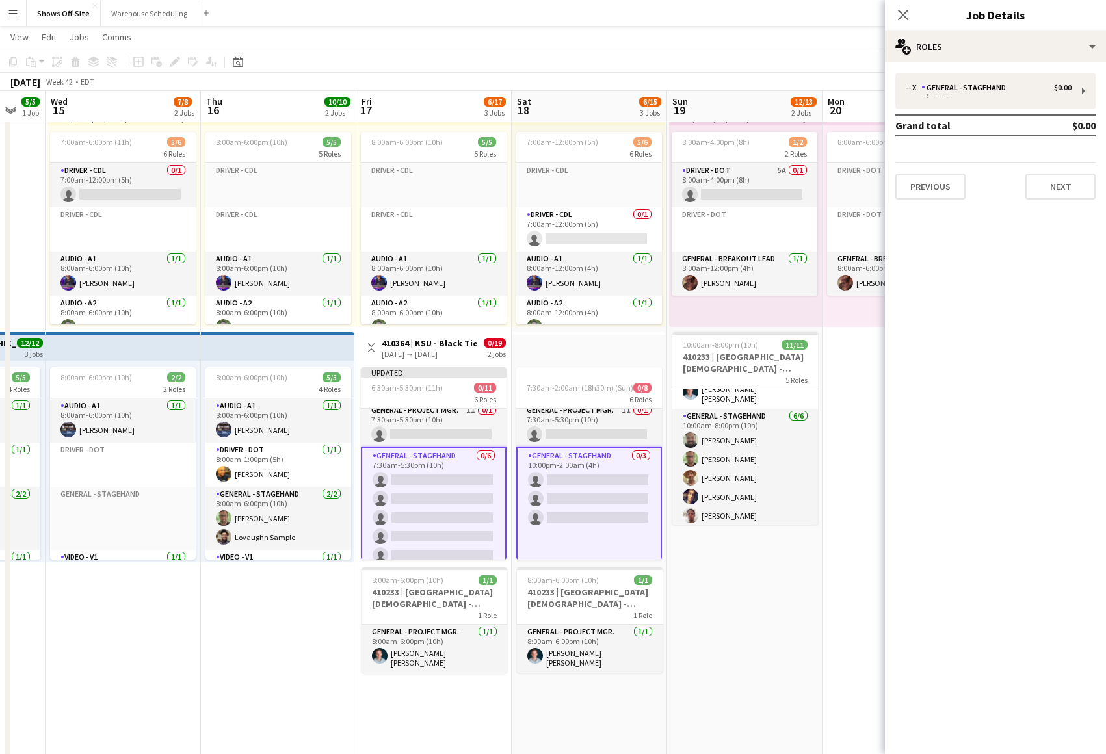
click at [621, 474] on app-card-role "General - Stagehand 0/3 10:00pm-2:00am (4h) single-neutral-actions single-neutr…" at bounding box center [589, 516] width 146 height 138
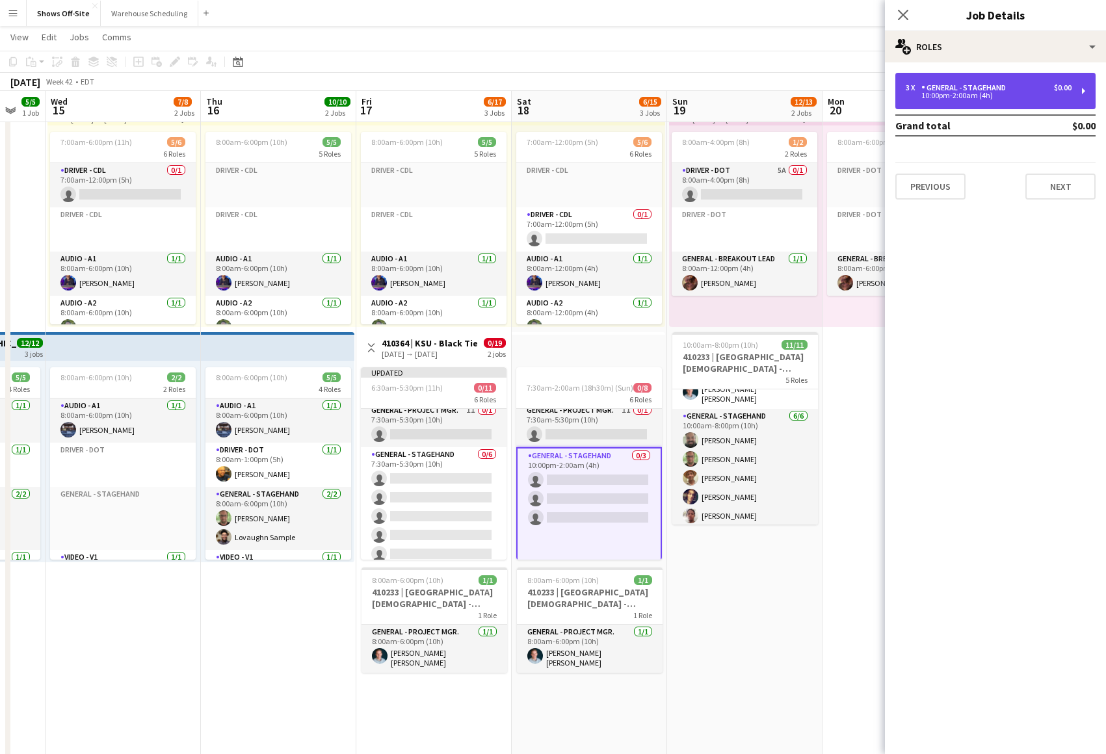
click at [1018, 88] on div "3 x General - Stagehand $0.00" at bounding box center [989, 87] width 166 height 9
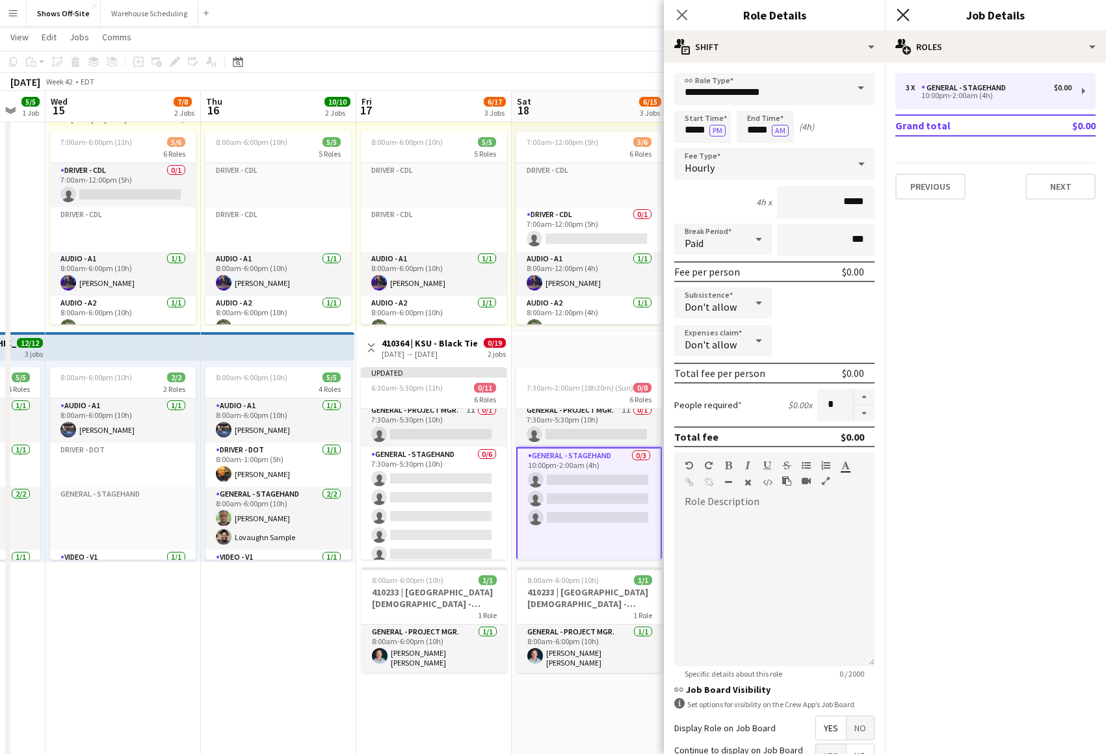
click at [906, 20] on icon "Close pop-in" at bounding box center [903, 14] width 12 height 12
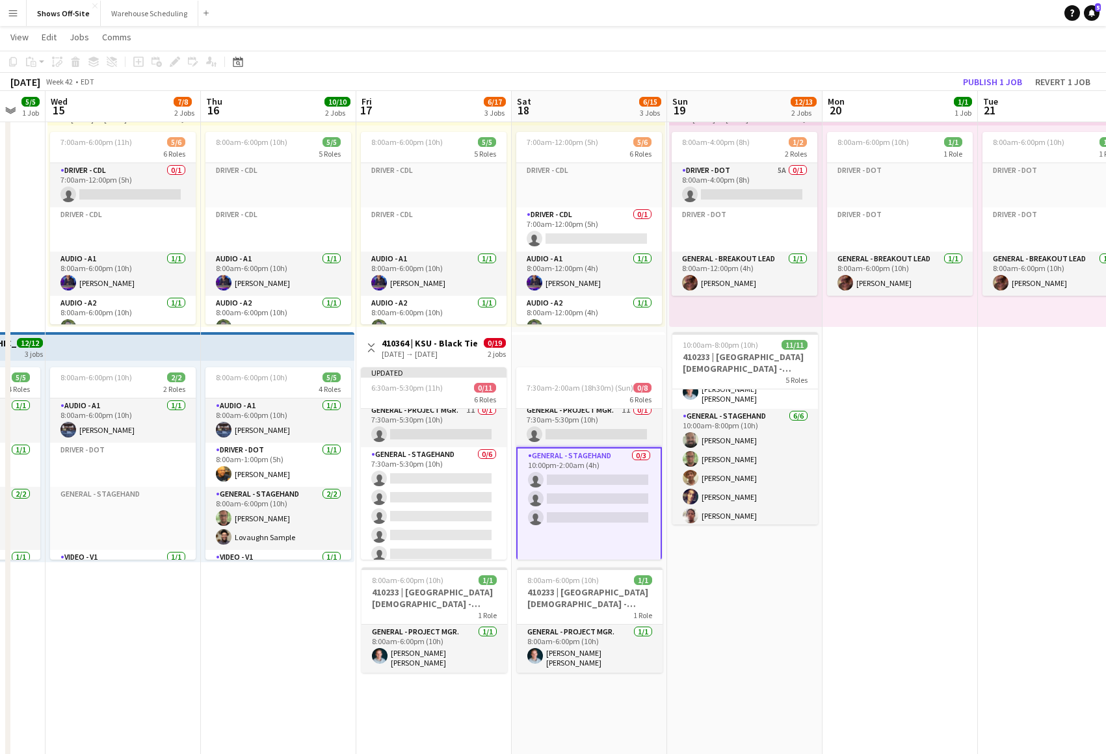
click at [958, 56] on app-toolbar "Copy Paste Paste Command V Paste with crew Command Shift V Paste linked Job [GE…" at bounding box center [553, 62] width 1106 height 22
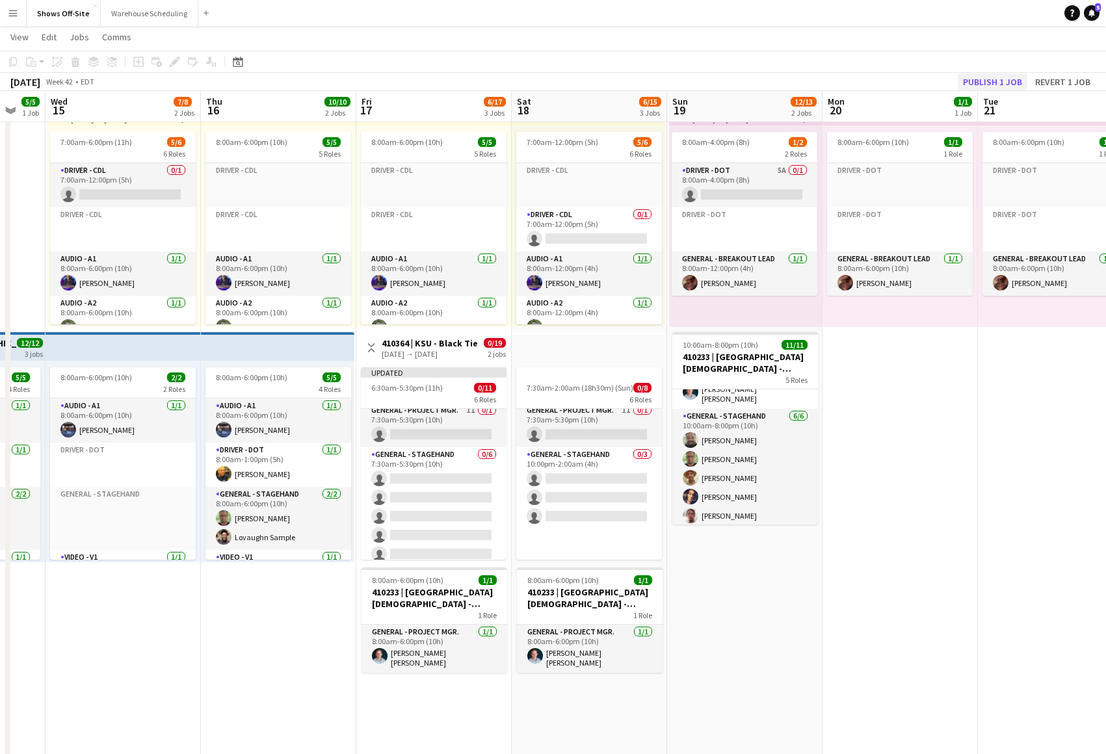
click at [973, 83] on button "Publish 1 job" at bounding box center [993, 81] width 70 height 17
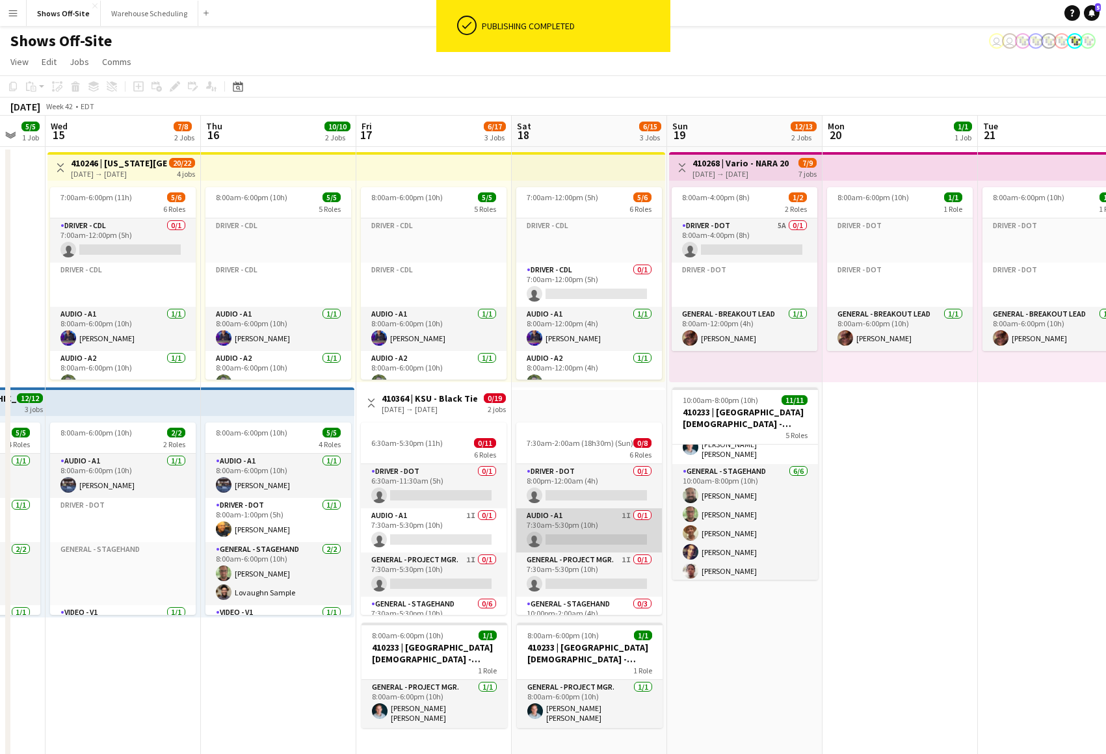
scroll to position [2, 0]
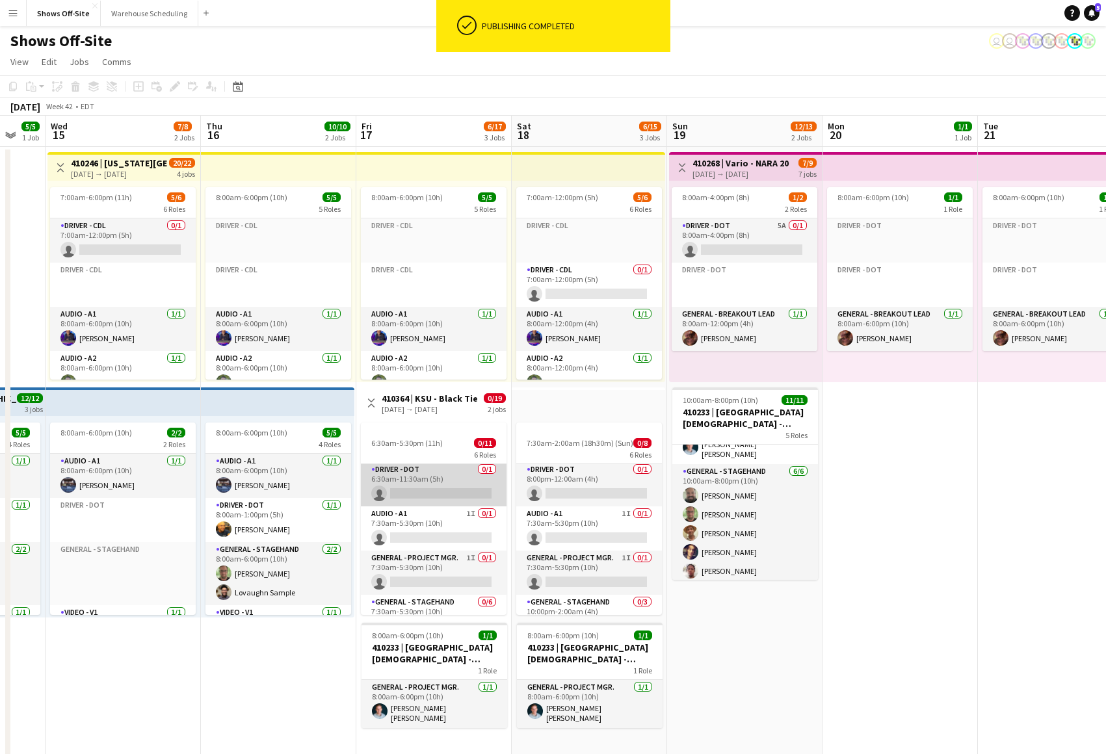
click at [396, 471] on app-card-role "Driver - DOT 0/1 6:30am-11:30am (5h) single-neutral-actions" at bounding box center [434, 484] width 146 height 44
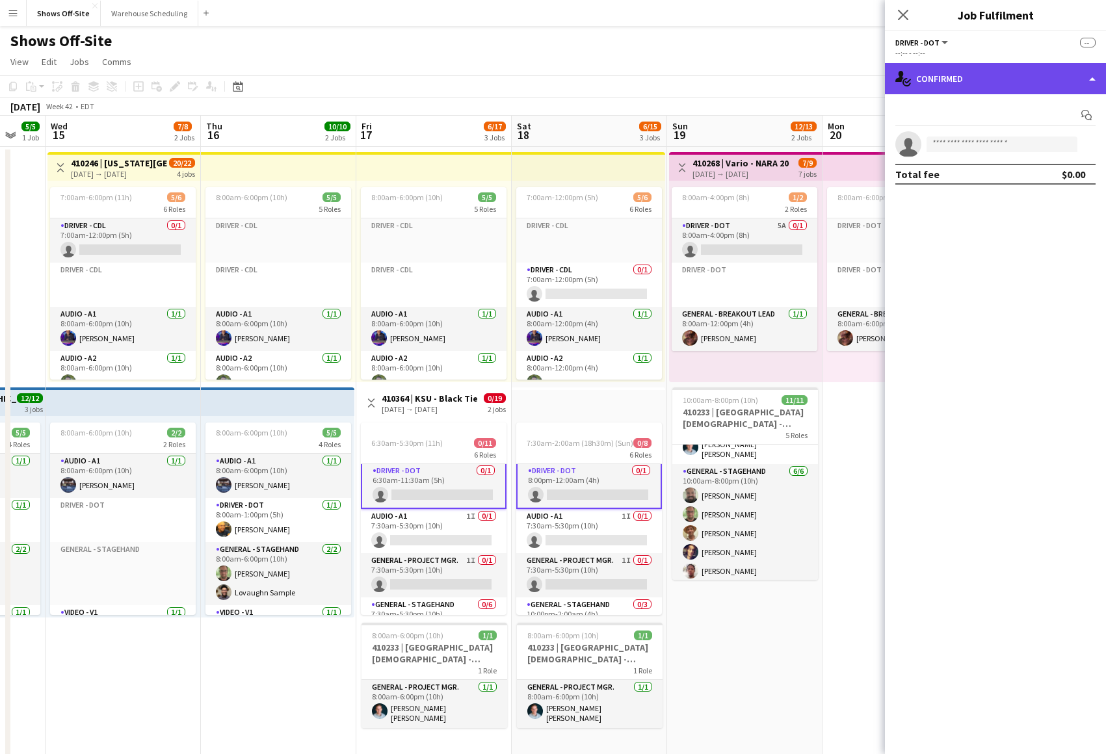
click at [999, 86] on div "single-neutral-actions-check-2 Confirmed" at bounding box center [995, 78] width 221 height 31
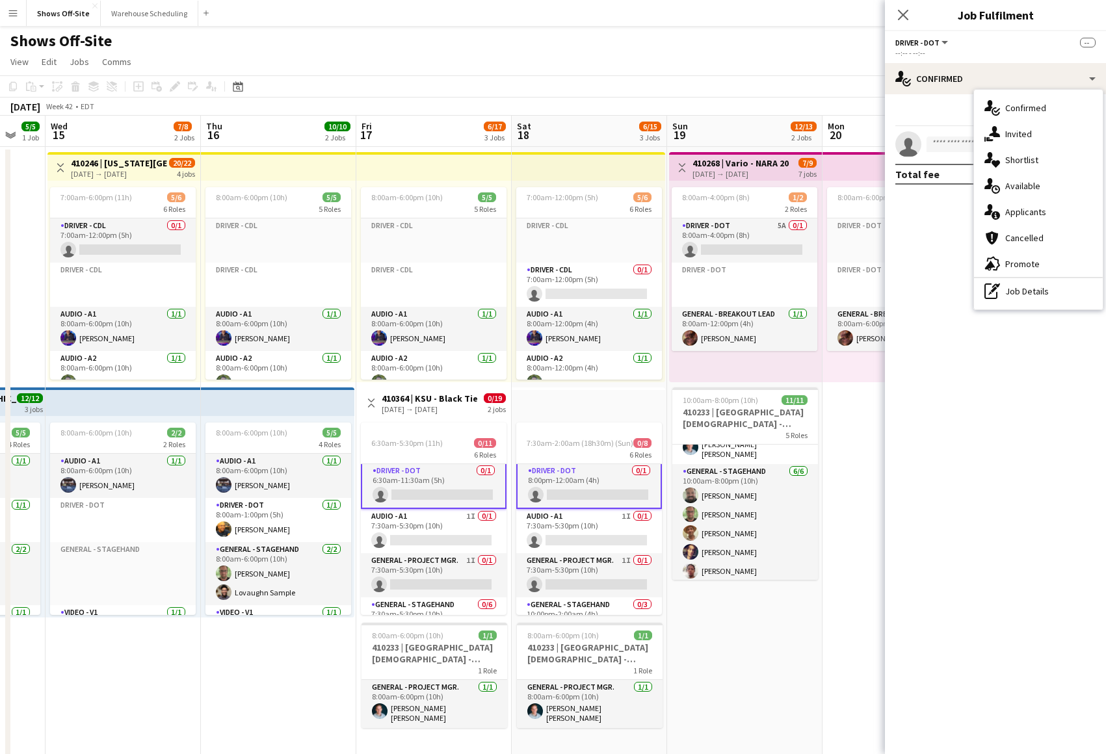
click at [996, 127] on icon at bounding box center [994, 131] width 11 height 11
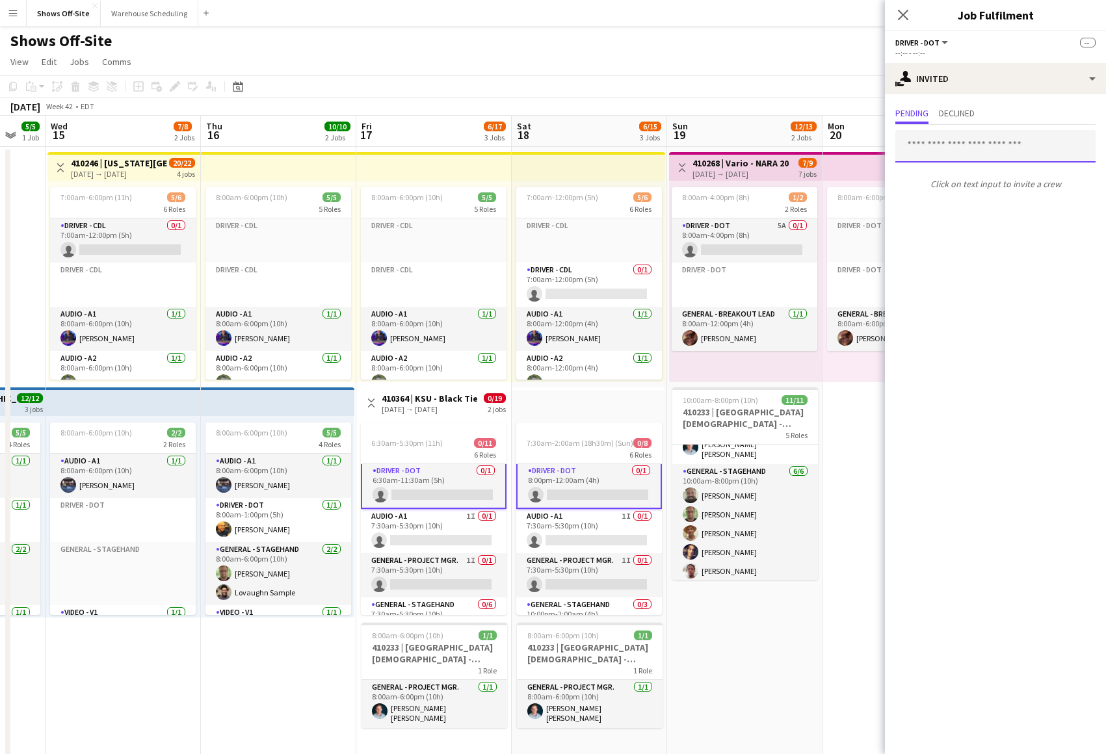
click at [948, 144] on input "text" at bounding box center [995, 146] width 200 height 33
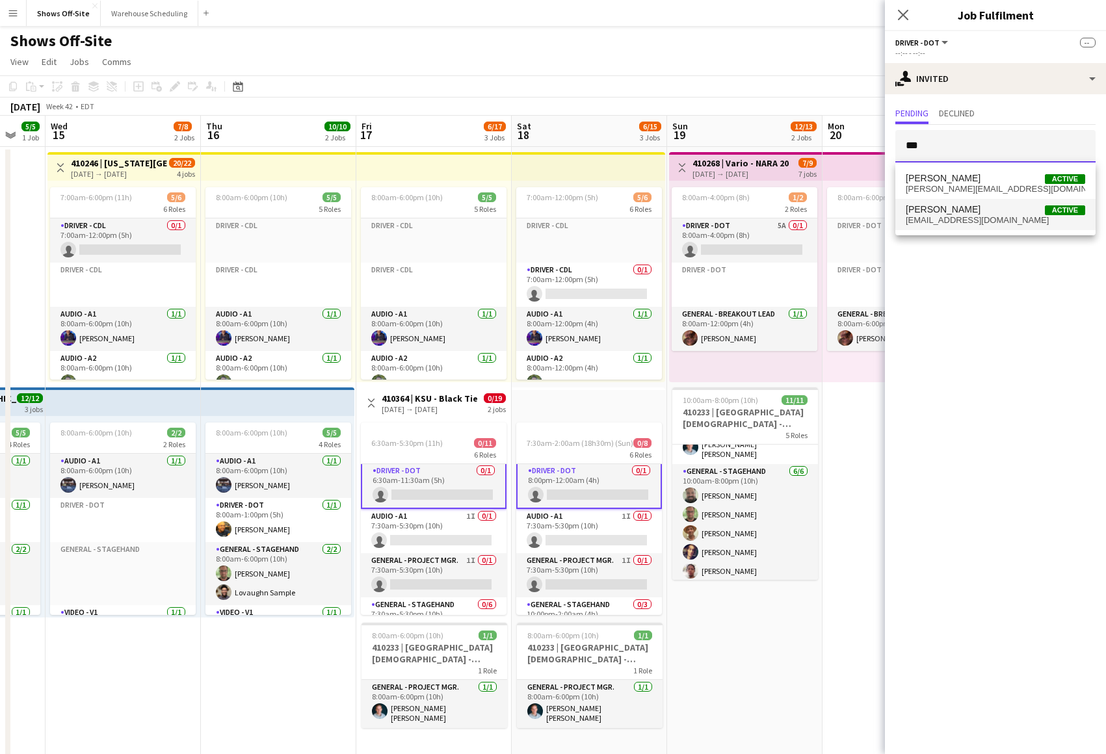
type input "***"
click at [945, 221] on span "[EMAIL_ADDRESS][DOMAIN_NAME]" at bounding box center [995, 220] width 179 height 10
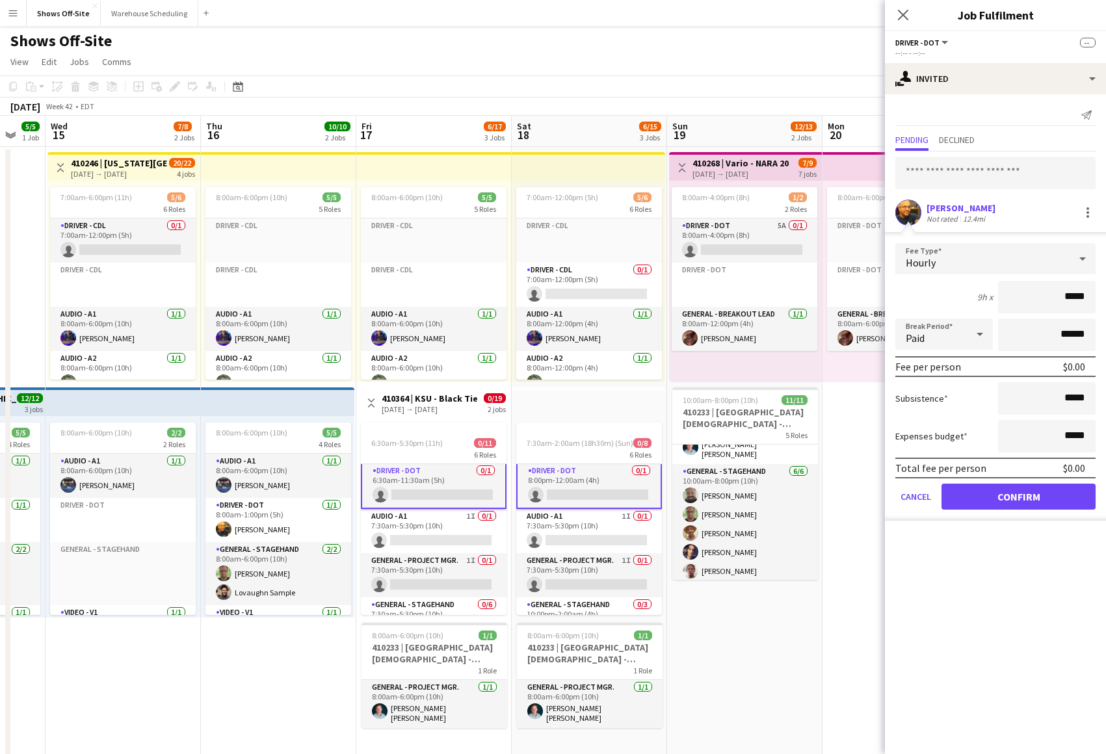
click at [989, 500] on button "Confirm" at bounding box center [1018, 497] width 154 height 26
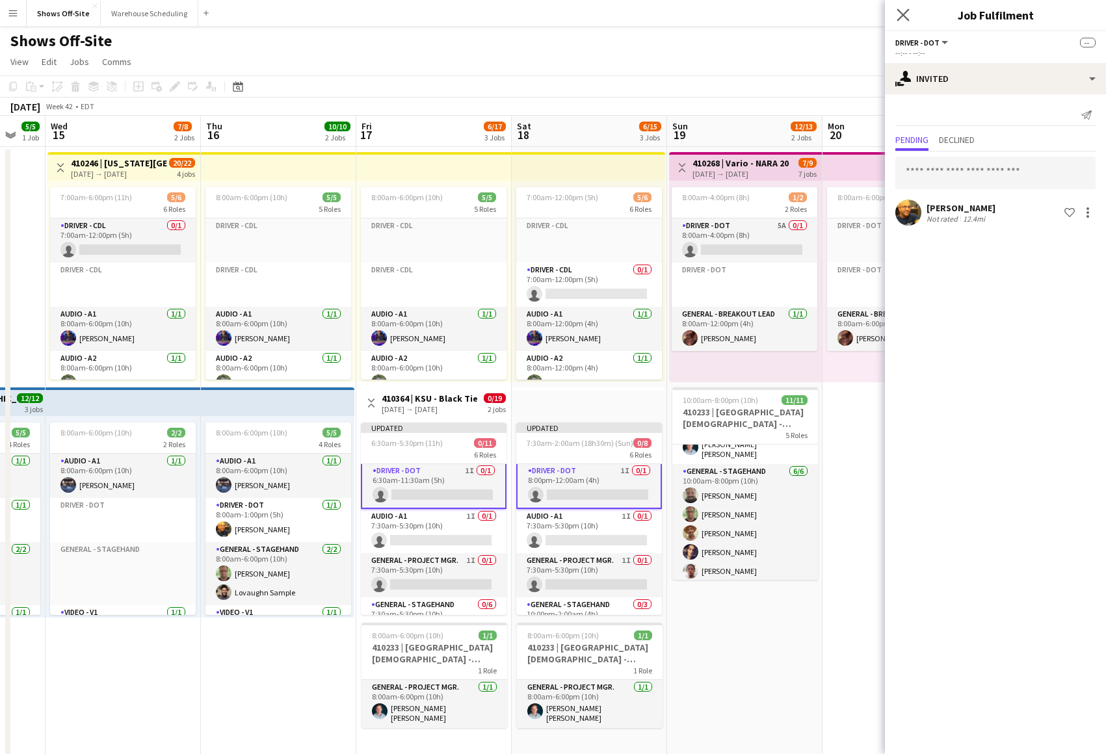
click at [895, 21] on app-icon "Close pop-in" at bounding box center [903, 15] width 19 height 19
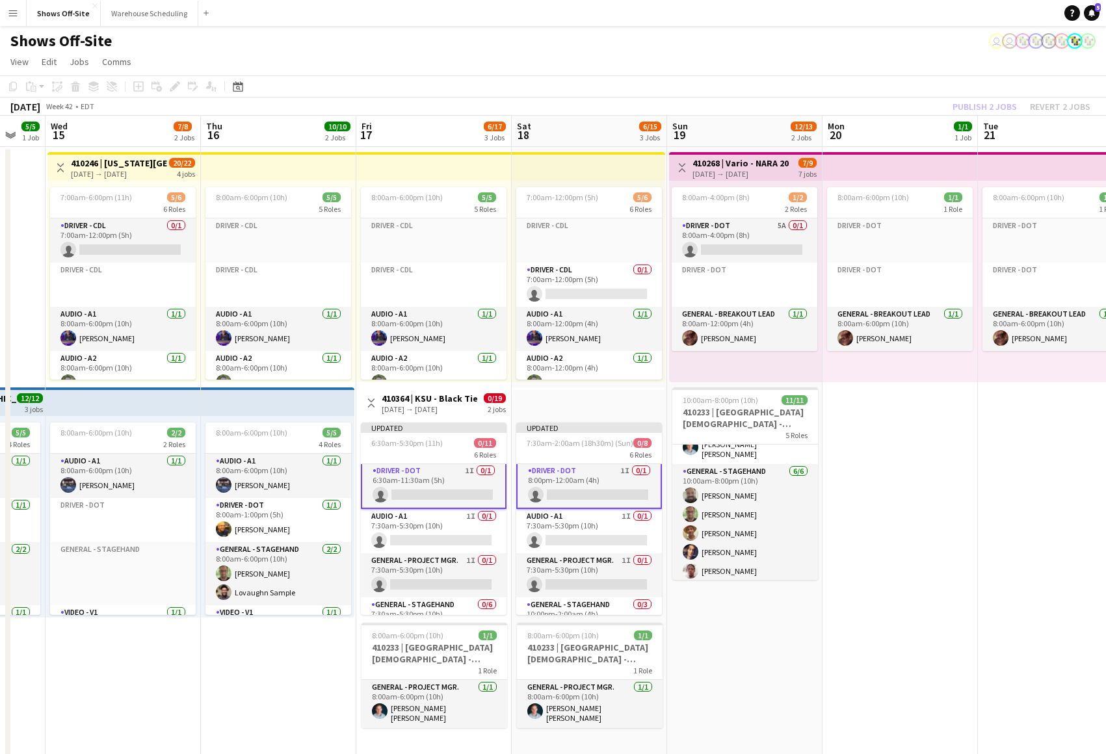
click at [986, 103] on div "Publish 2 jobs Revert 2 jobs" at bounding box center [1021, 106] width 169 height 17
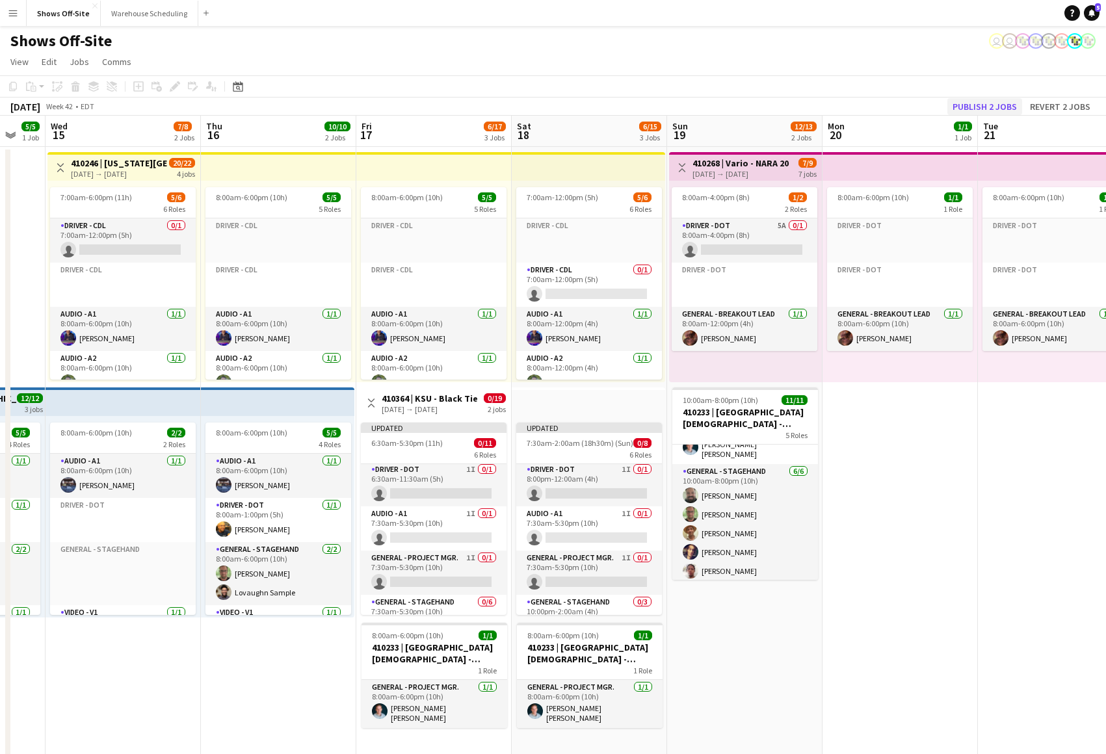
click at [984, 105] on button "Publish 2 jobs" at bounding box center [984, 106] width 75 height 17
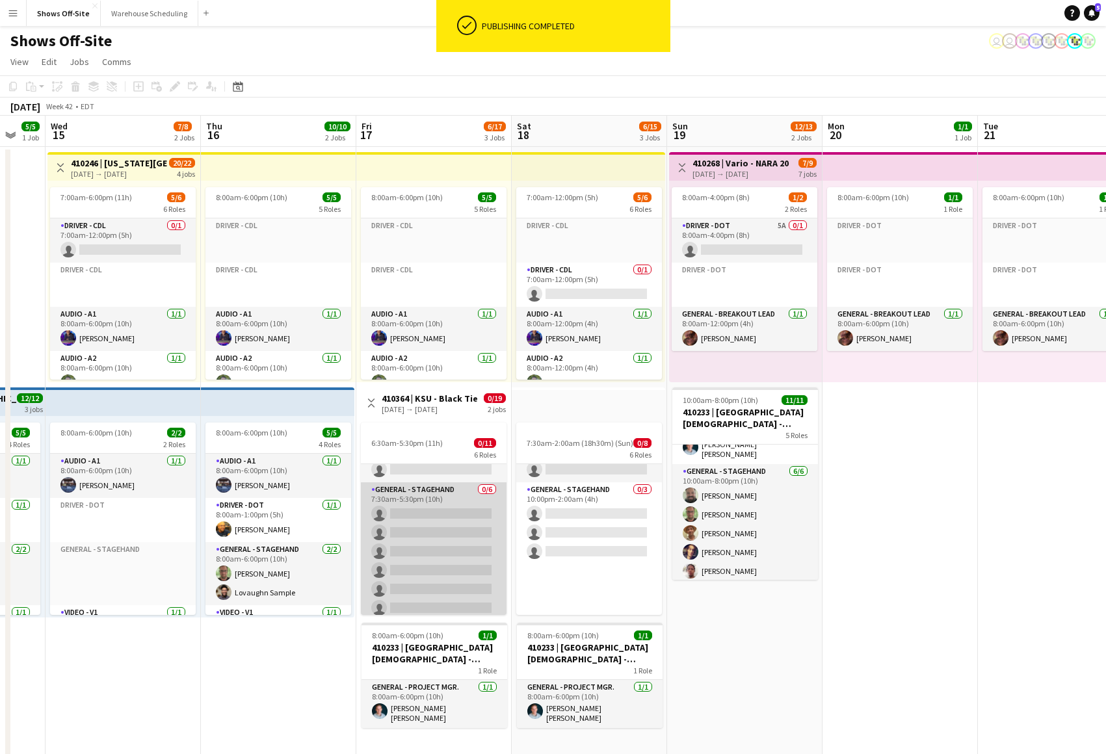
click at [462, 548] on app-card-role "General - Stagehand 0/6 7:30am-5:30pm (10h) single-neutral-actions single-neutr…" at bounding box center [434, 551] width 146 height 138
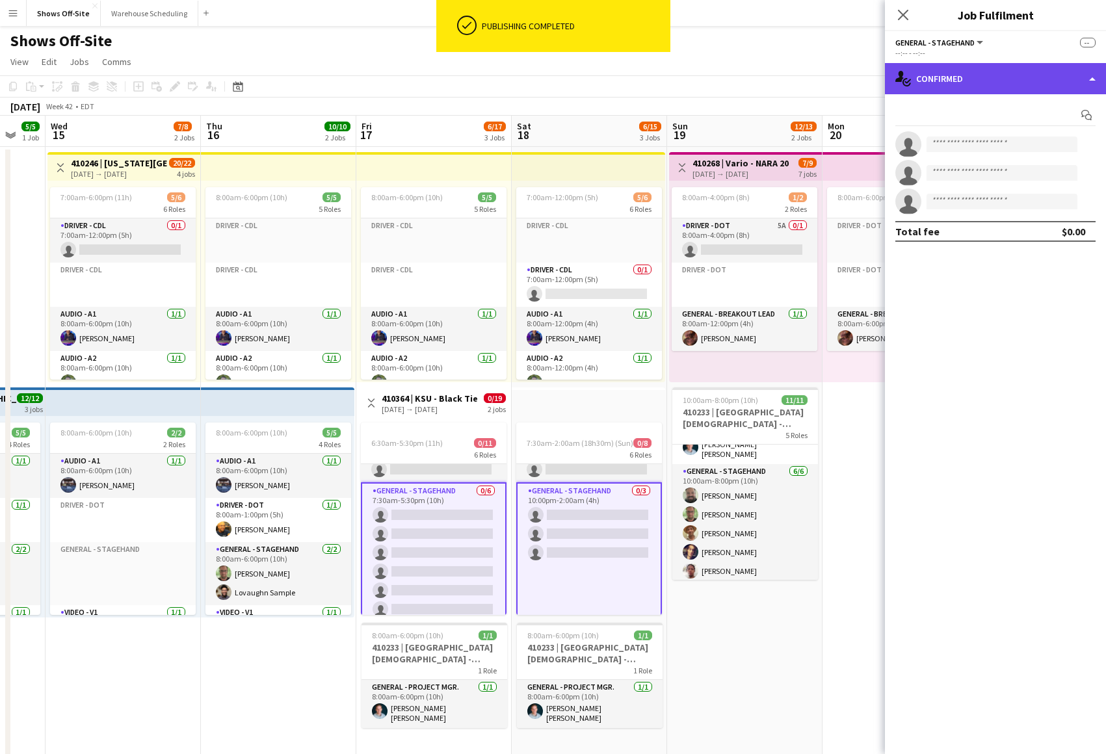
click at [973, 85] on div "single-neutral-actions-check-2 Confirmed" at bounding box center [995, 78] width 221 height 31
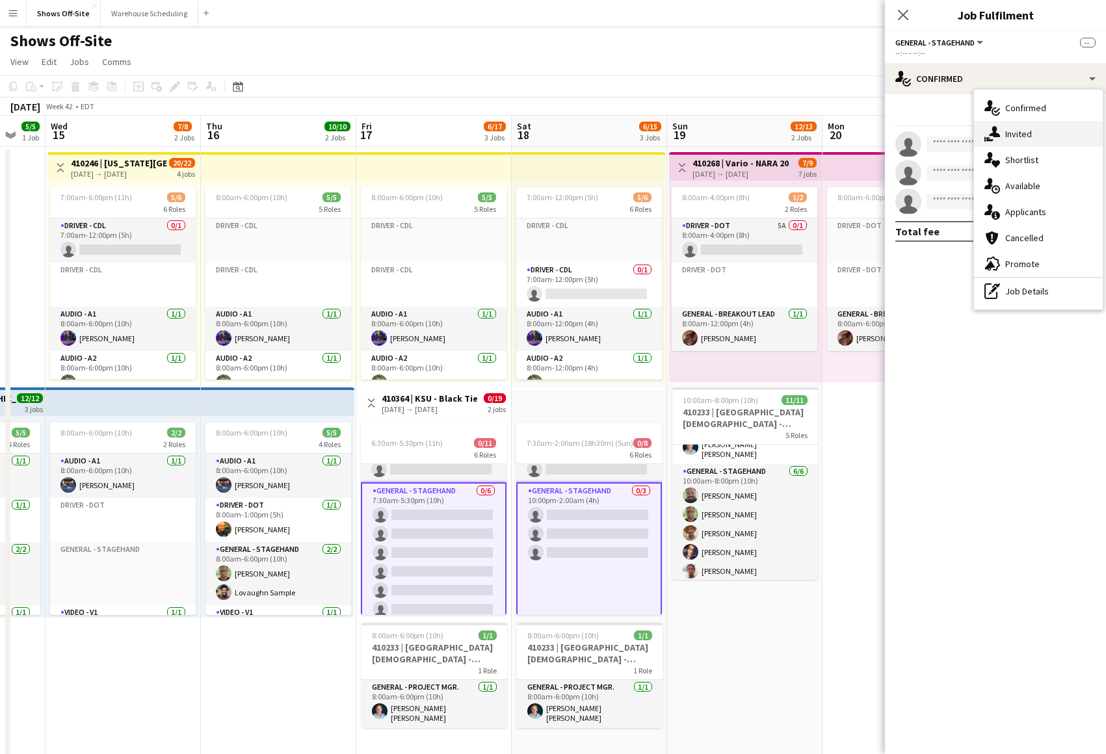
click at [990, 124] on div "single-neutral-actions-share-1 Invited" at bounding box center [1038, 134] width 129 height 26
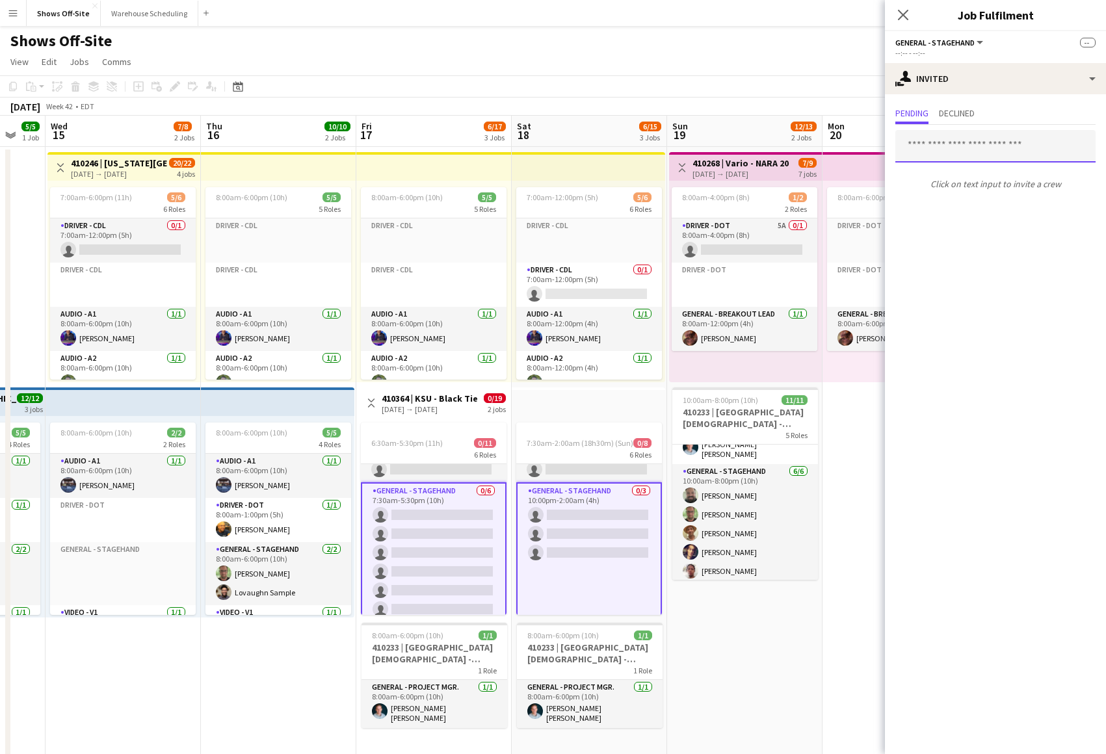
click at [955, 146] on input "text" at bounding box center [995, 146] width 200 height 33
type input "******"
click at [954, 180] on span "Lovaughn Sample" at bounding box center [942, 178] width 73 height 11
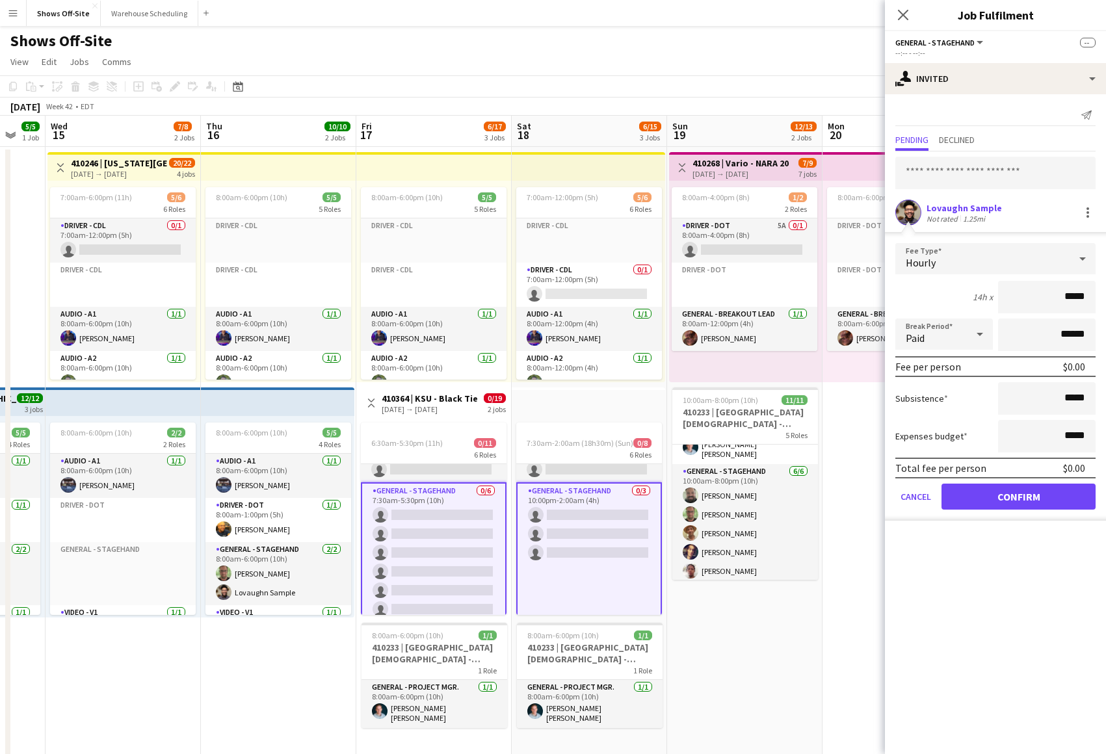
drag, startPoint x: 1000, startPoint y: 490, endPoint x: 984, endPoint y: 434, distance: 58.2
click at [1000, 490] on button "Confirm" at bounding box center [1018, 497] width 154 height 26
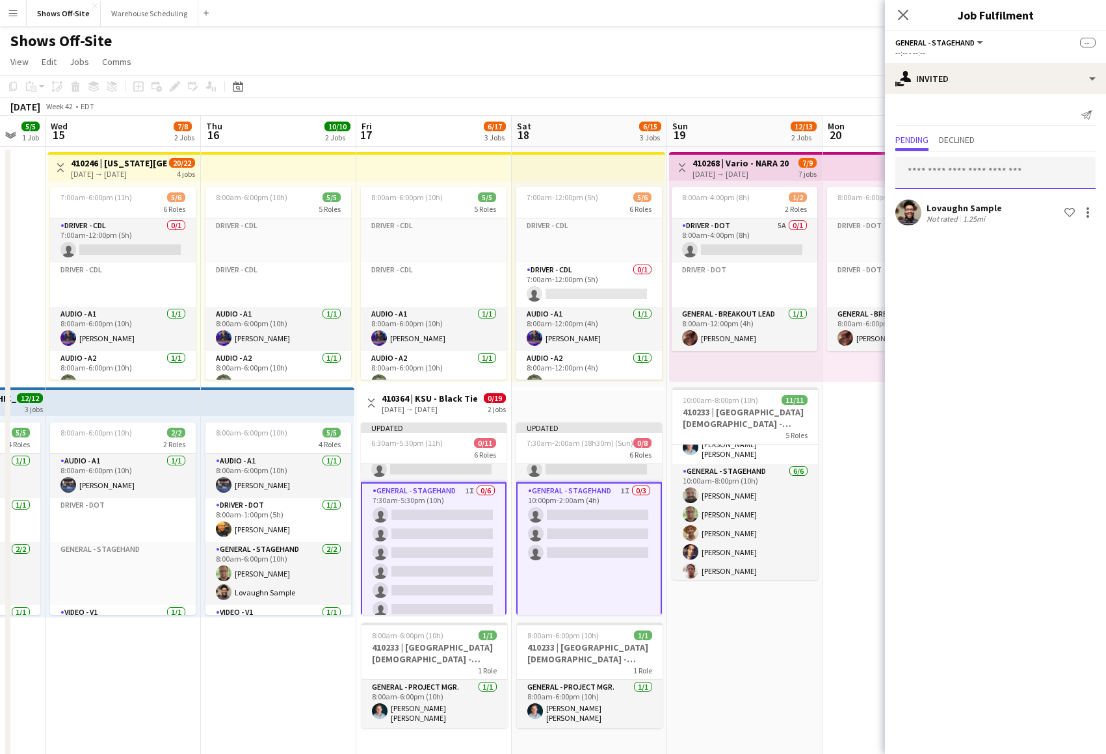
click at [939, 176] on input "text" at bounding box center [995, 173] width 200 height 33
type input "****"
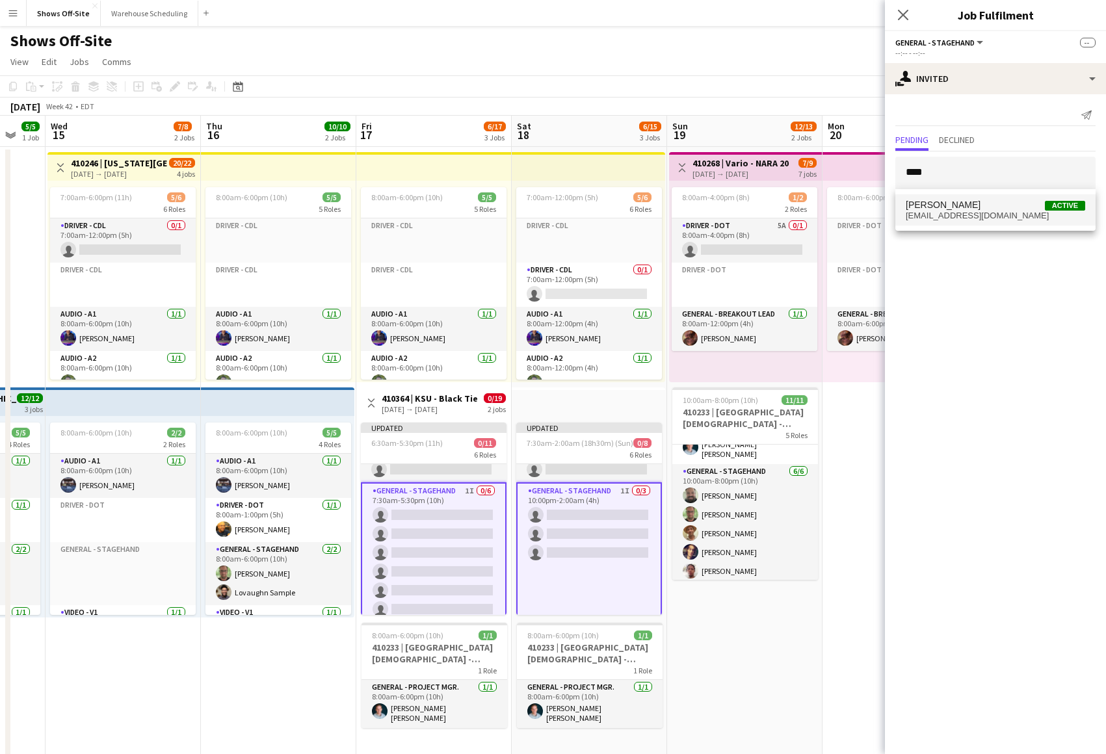
click at [968, 209] on span "[PERSON_NAME]" at bounding box center [943, 205] width 75 height 11
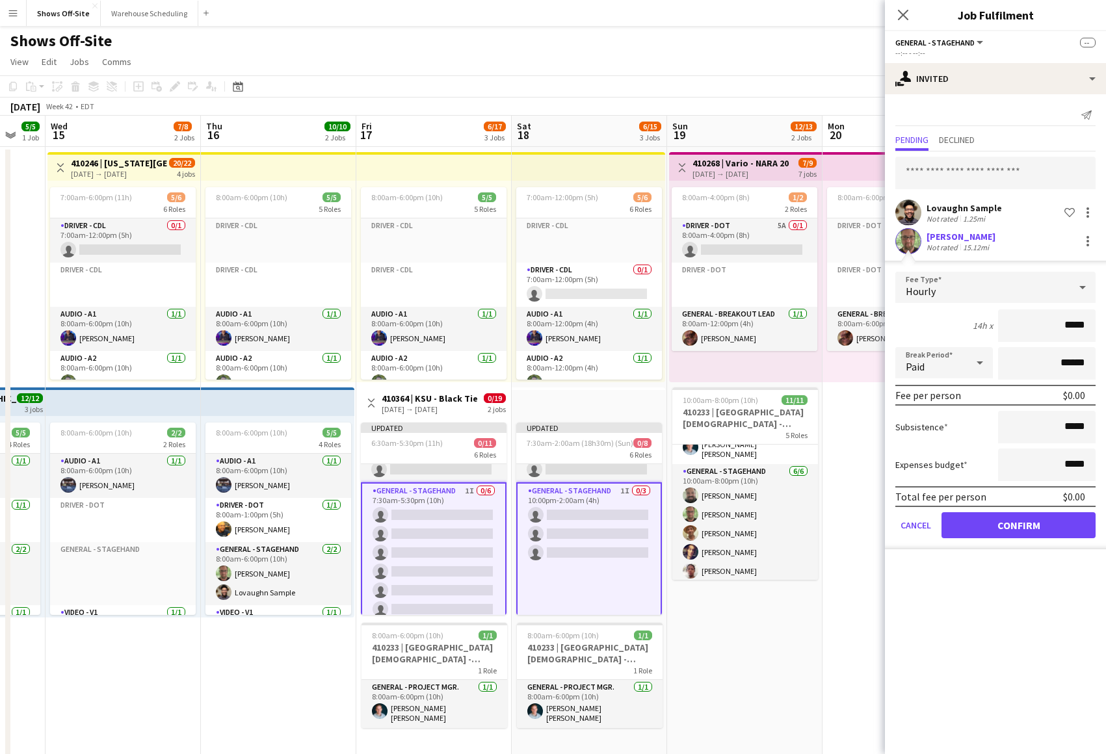
click at [1033, 525] on button "Confirm" at bounding box center [1018, 525] width 154 height 26
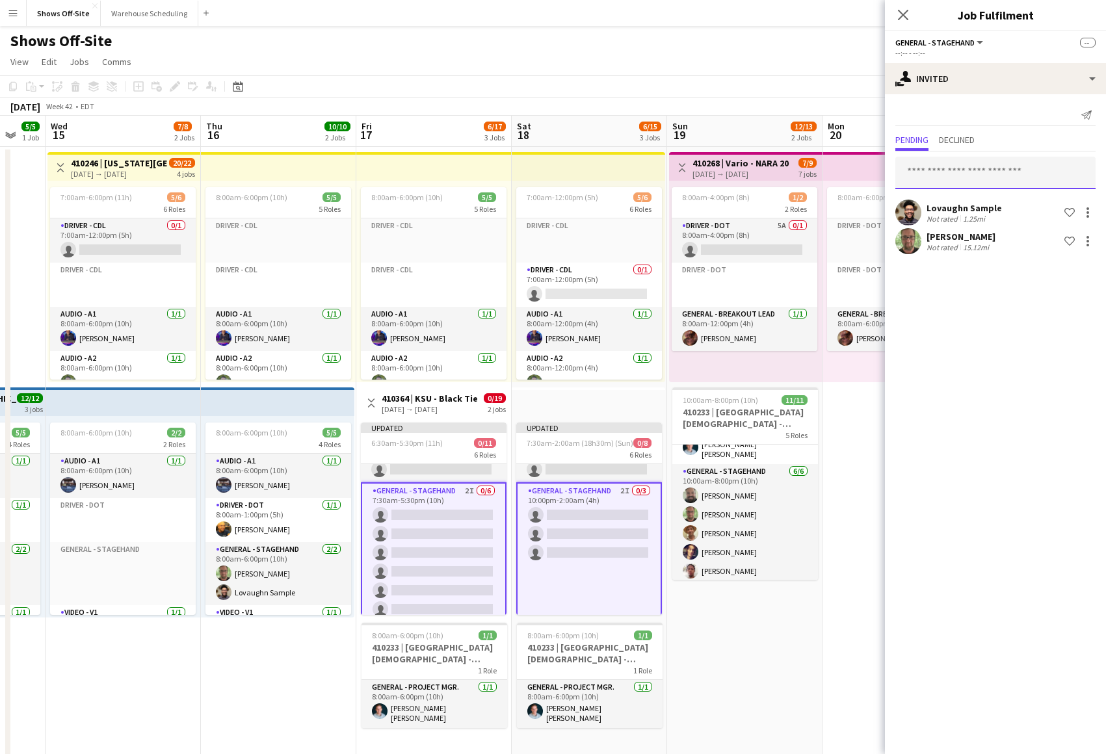
click at [981, 183] on input "text" at bounding box center [995, 173] width 200 height 33
type input "****"
click at [906, 13] on icon at bounding box center [903, 14] width 12 height 12
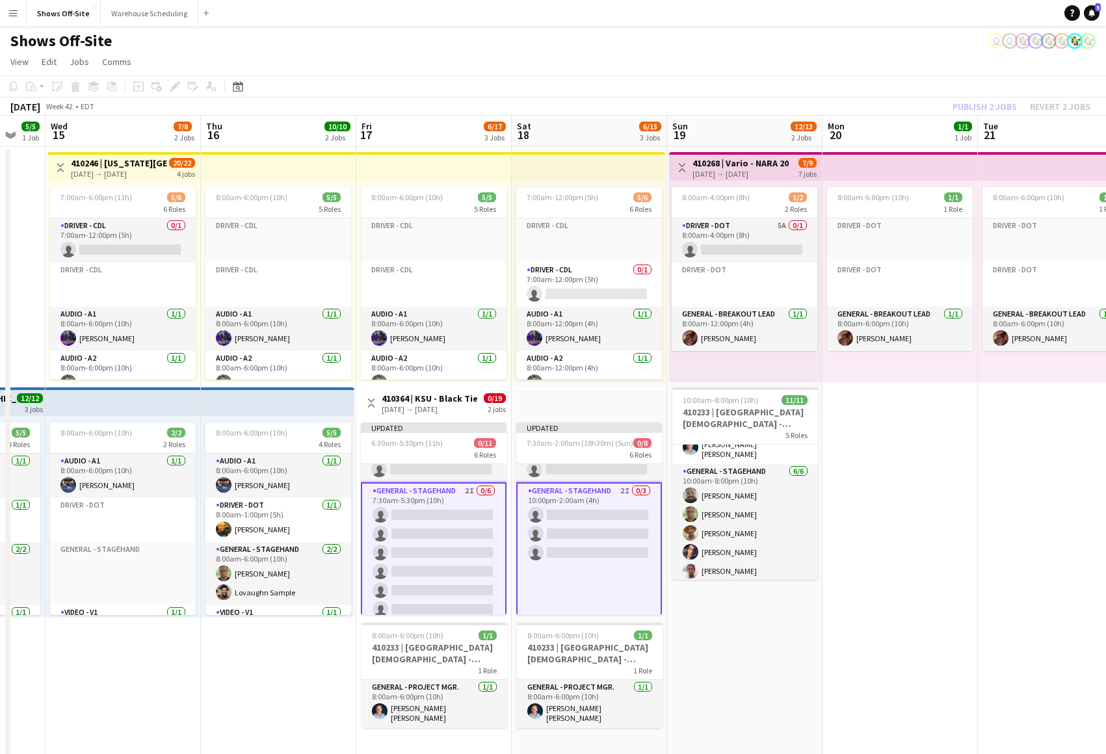
click at [1024, 105] on div "Publish 2 jobs Revert 2 jobs" at bounding box center [1021, 106] width 169 height 17
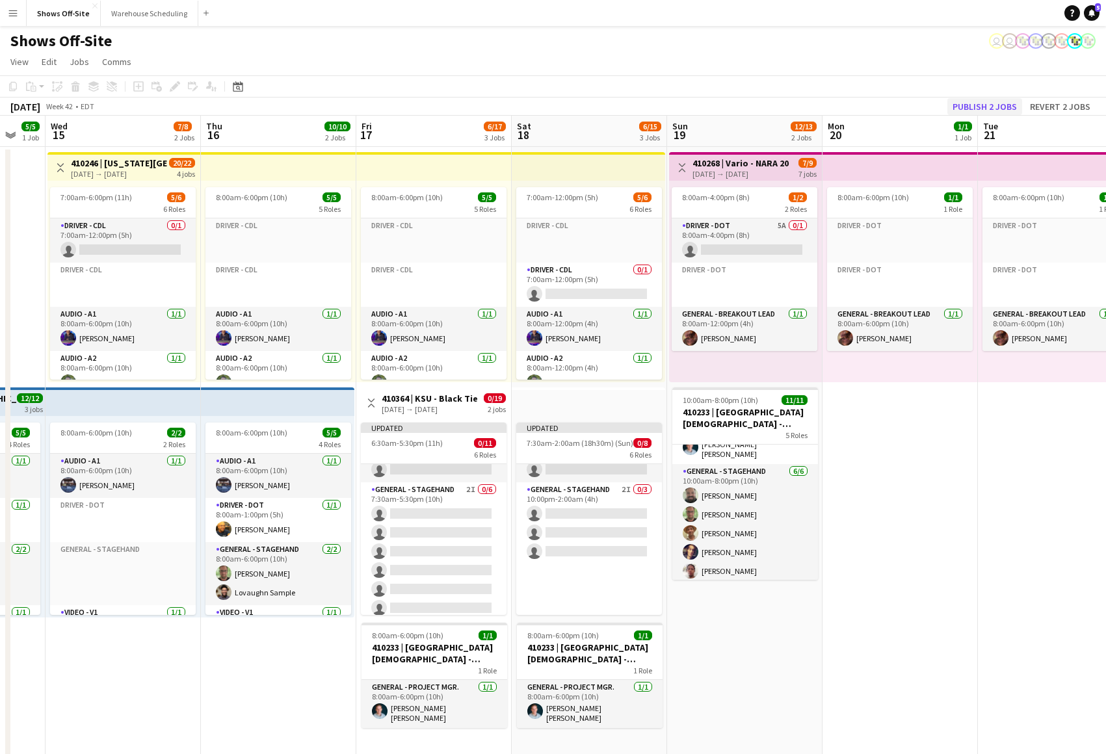
click at [1008, 106] on button "Publish 2 jobs" at bounding box center [984, 106] width 75 height 17
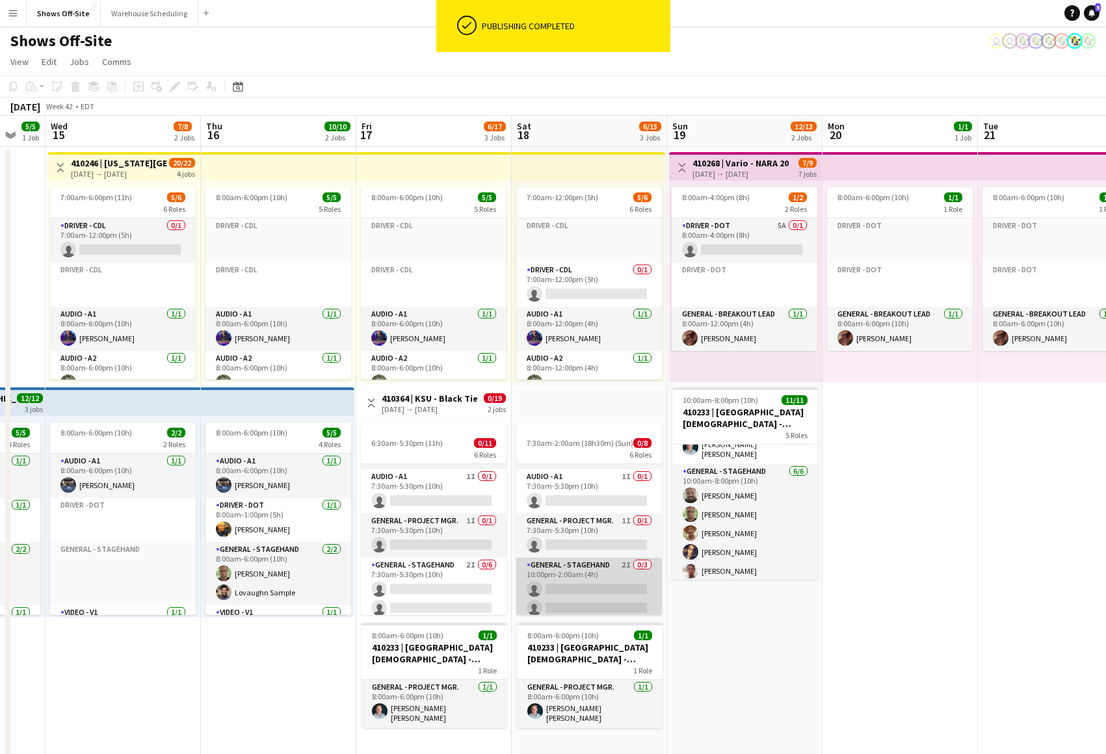
scroll to position [16, 0]
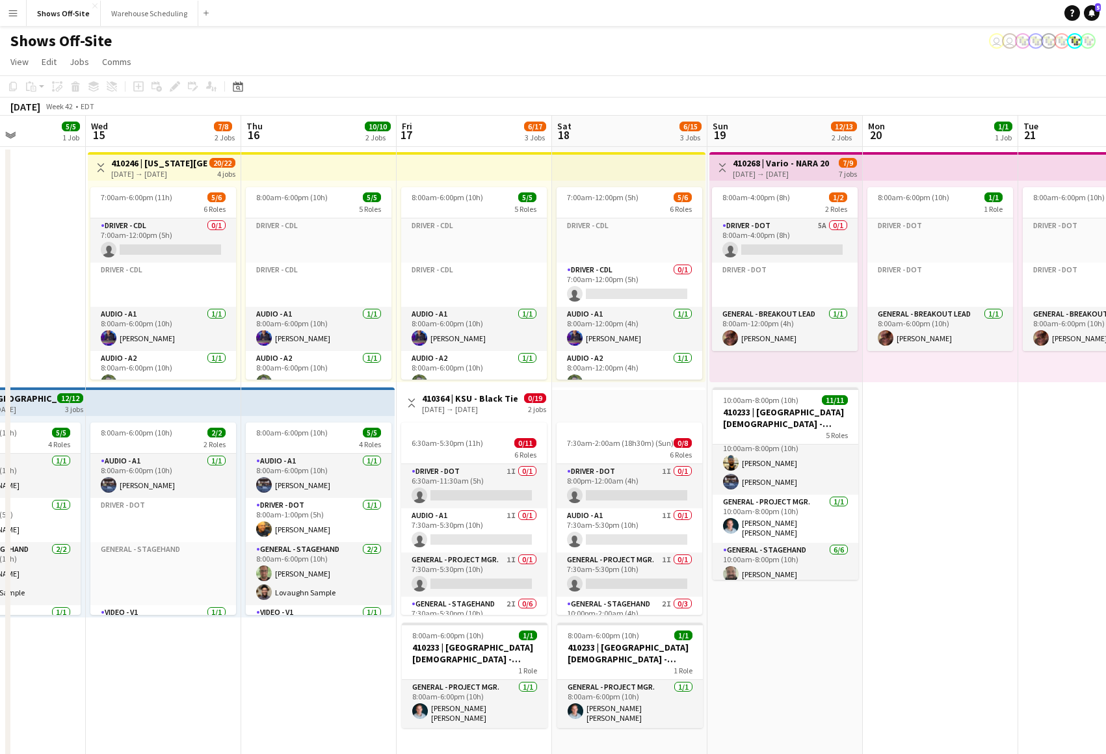
drag, startPoint x: 915, startPoint y: 476, endPoint x: 645, endPoint y: 473, distance: 270.5
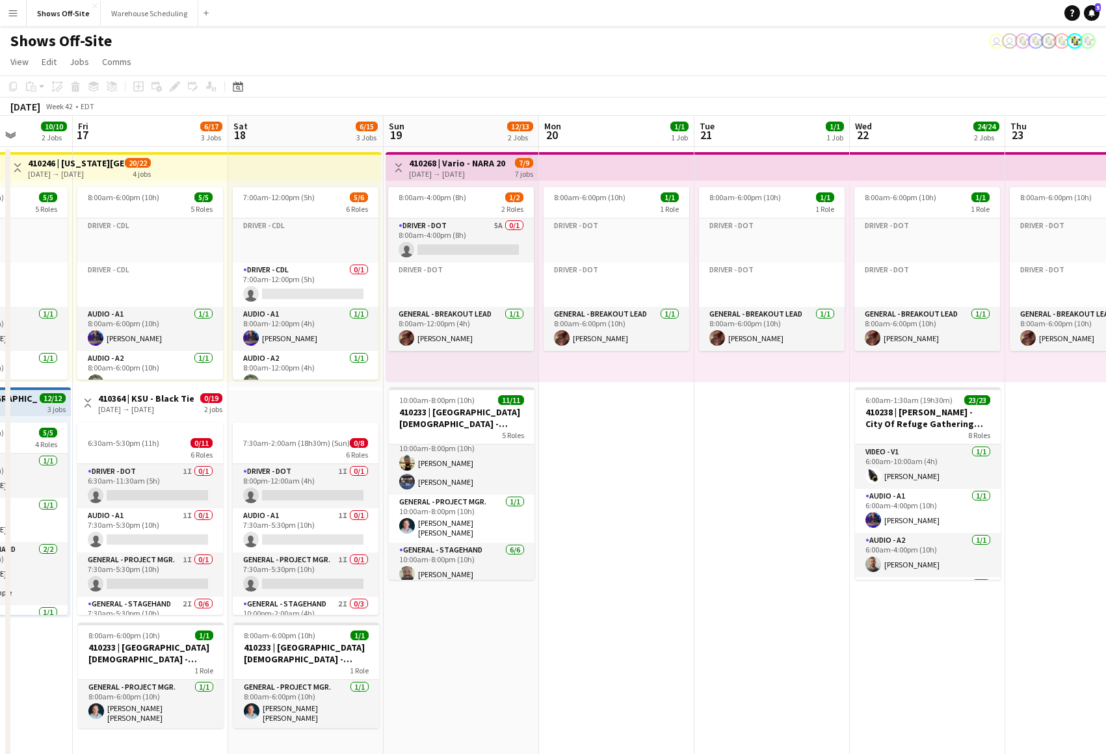
drag, startPoint x: 762, startPoint y: 499, endPoint x: 749, endPoint y: 501, distance: 13.1
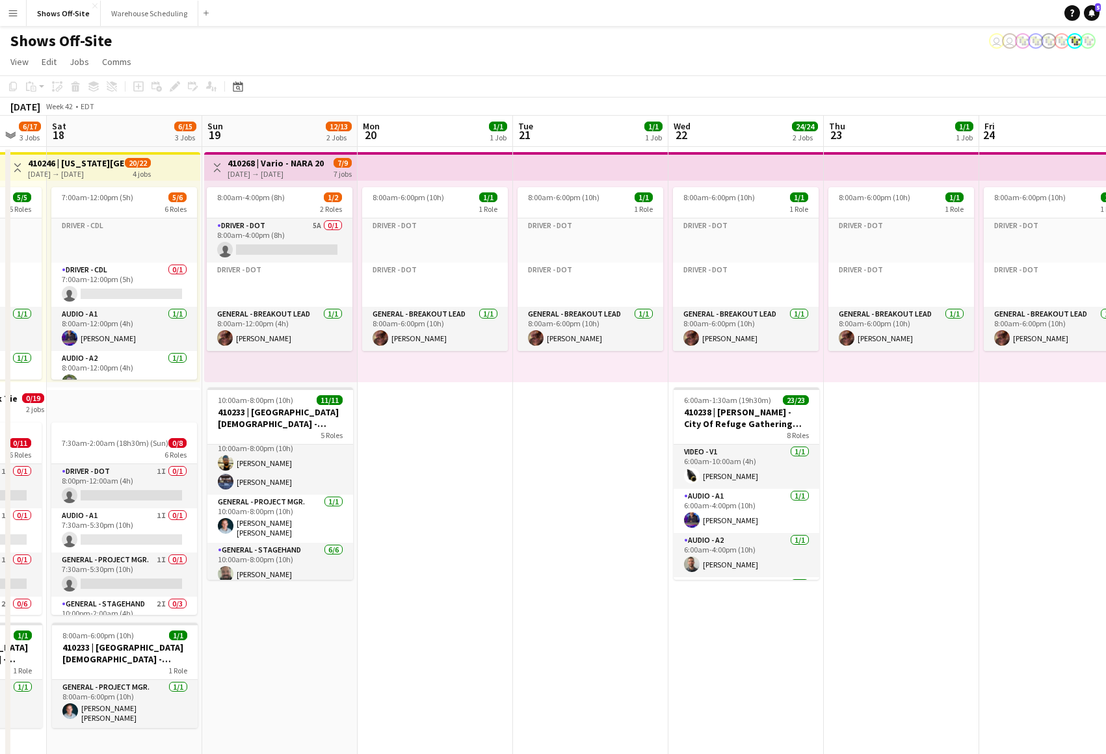
drag, startPoint x: 690, startPoint y: 507, endPoint x: 547, endPoint y: 498, distance: 142.6
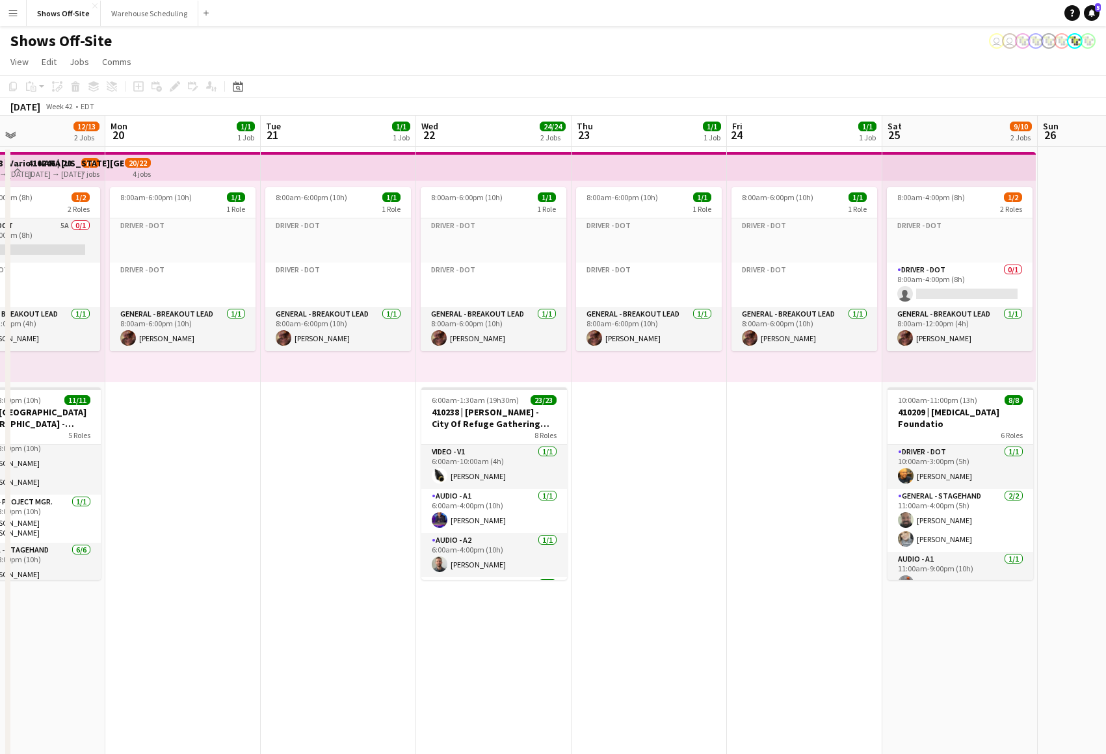
drag, startPoint x: 881, startPoint y: 499, endPoint x: 553, endPoint y: 499, distance: 327.7
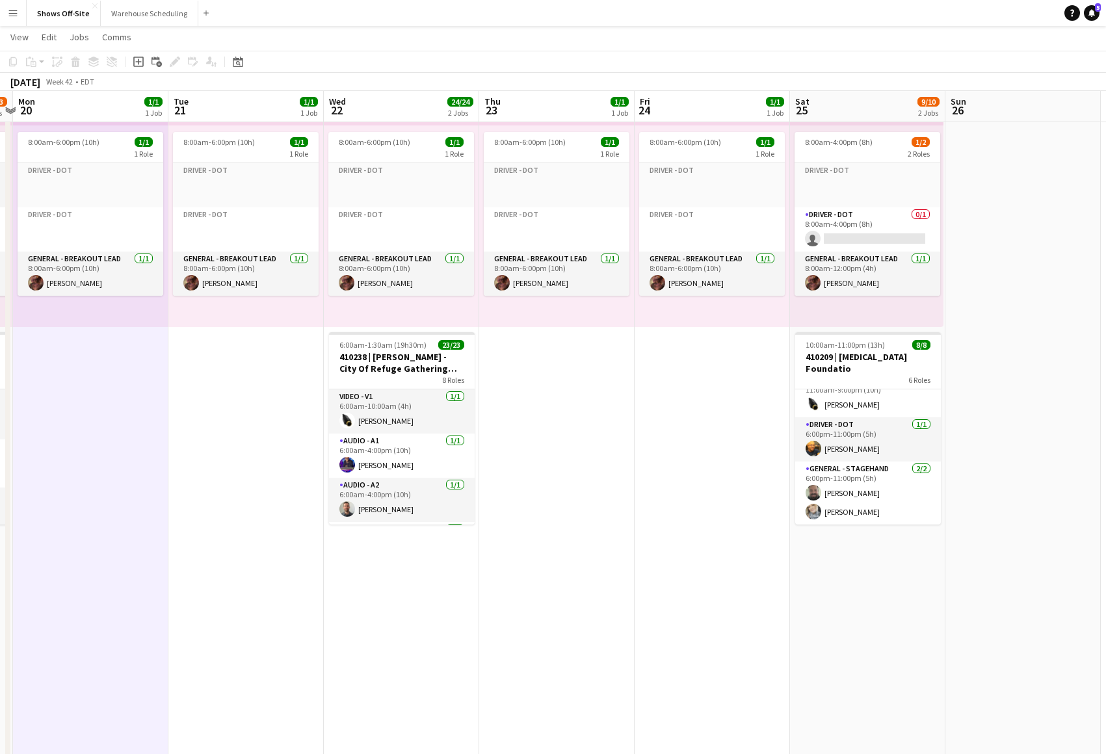
scroll to position [0, 453]
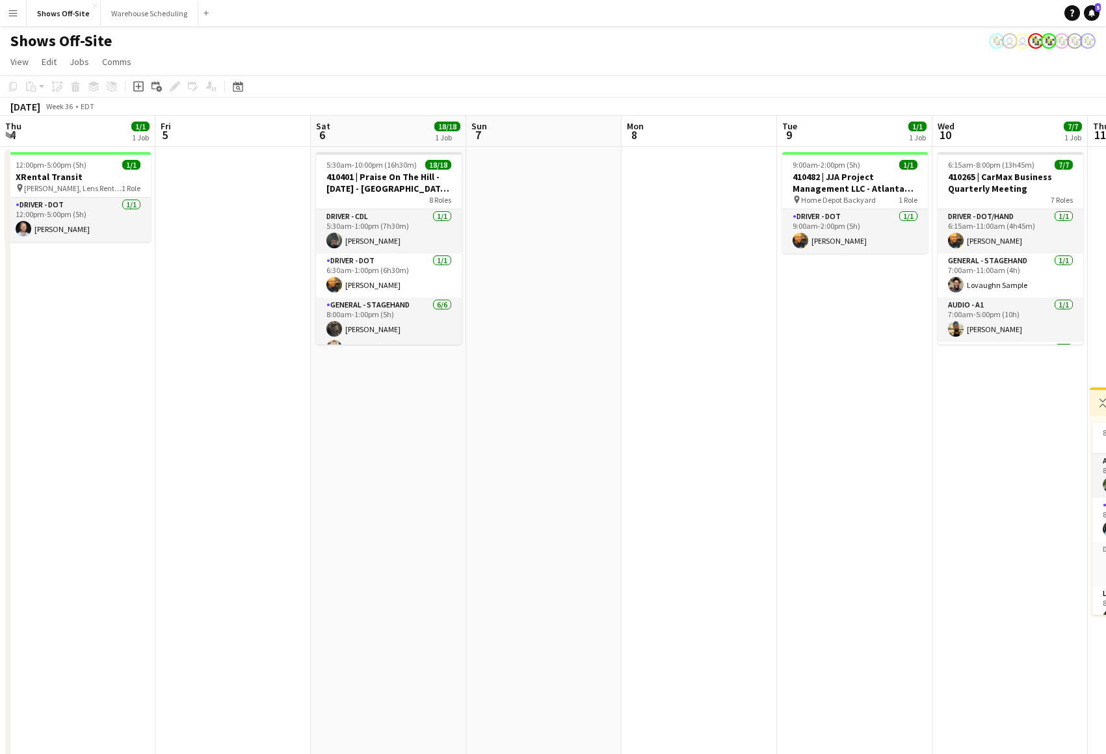
scroll to position [21, 0]
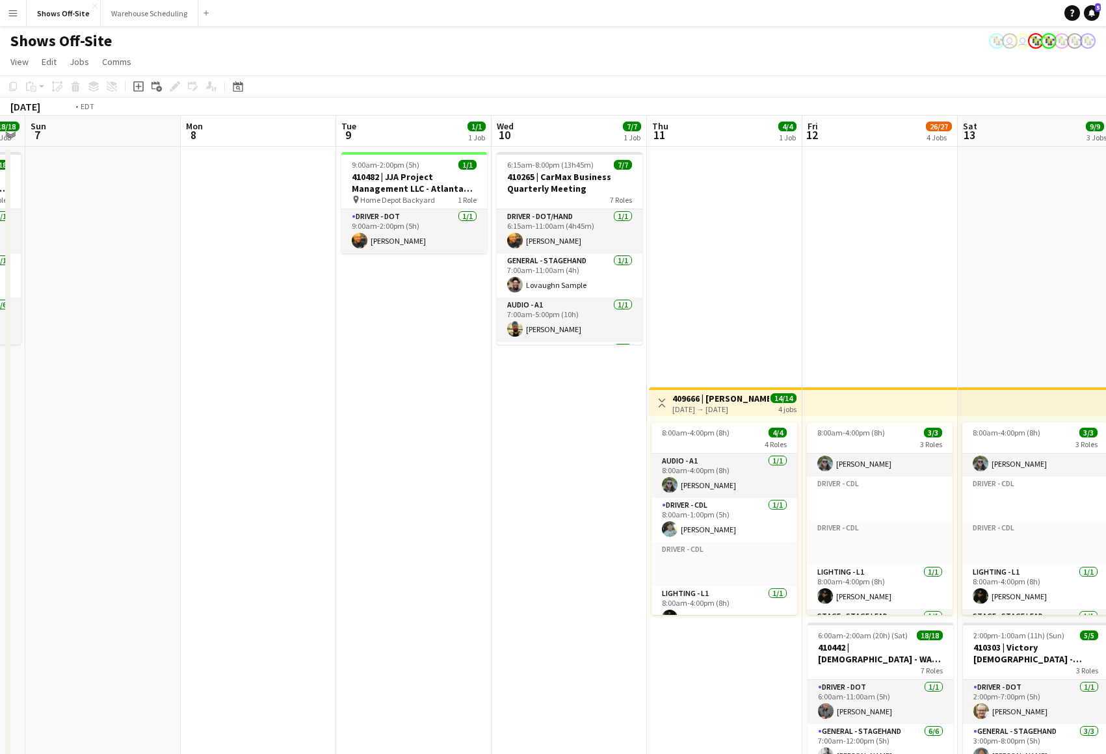
drag, startPoint x: 892, startPoint y: 254, endPoint x: 560, endPoint y: 247, distance: 331.7
click at [560, 247] on app-calendar-viewport "Thu 4 1/1 1 Job Fri 5 Sat 6 18/18 1 Job Sun 7 Mon 8 Tue 9 1/1 1 Job Wed 10 7/7 …" at bounding box center [553, 631] width 1106 height 1031
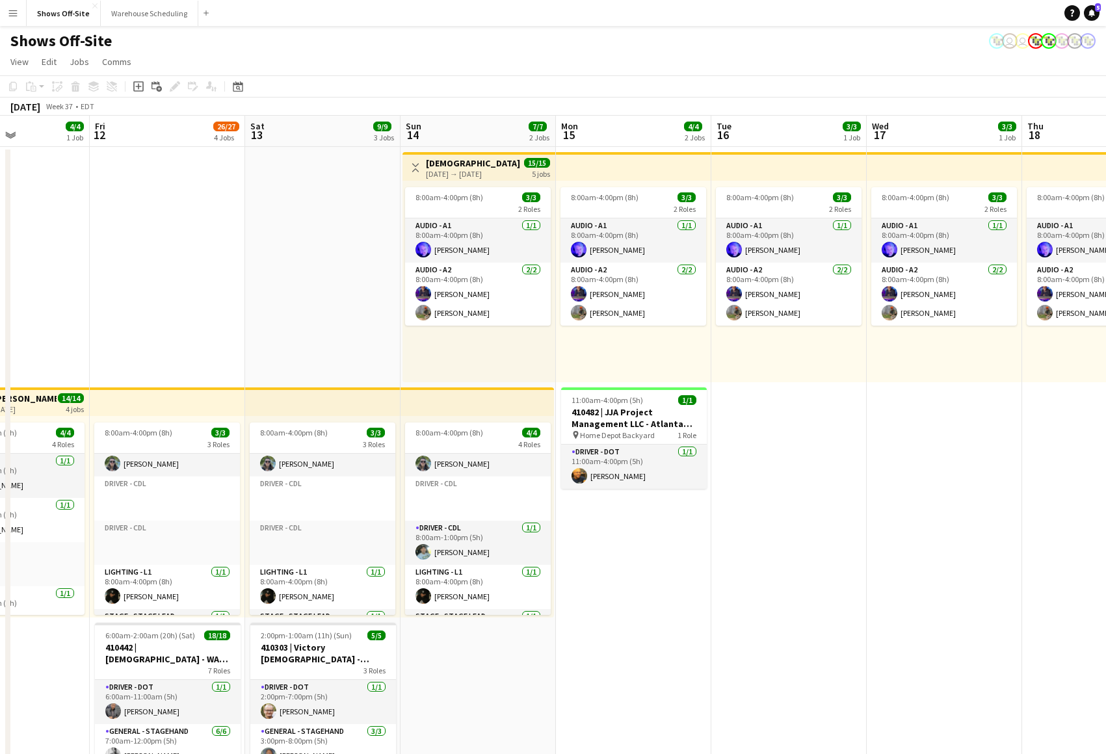
drag, startPoint x: 795, startPoint y: 238, endPoint x: 511, endPoint y: 235, distance: 283.5
click at [527, 235] on app-calendar-viewport "Mon 8 Tue 9 1/1 1 Job Wed 10 7/7 1 Job Thu 11 4/4 1 Job Fri 12 26/27 4 Jobs Sat…" at bounding box center [553, 631] width 1106 height 1031
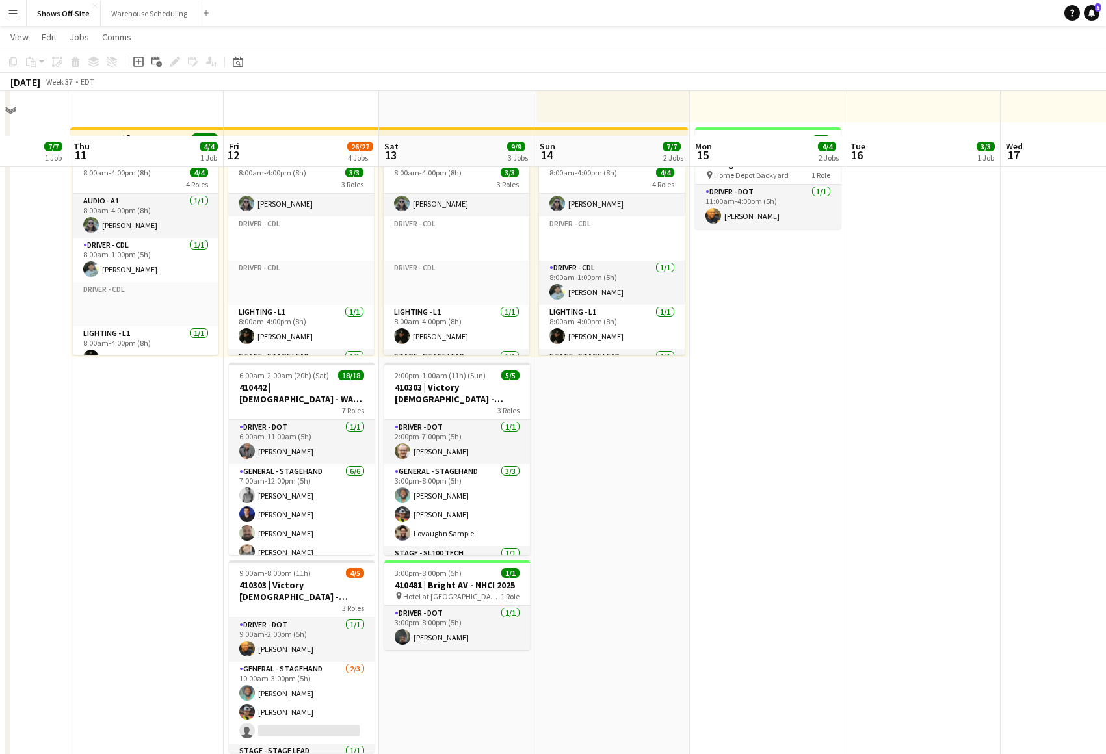
scroll to position [312, 0]
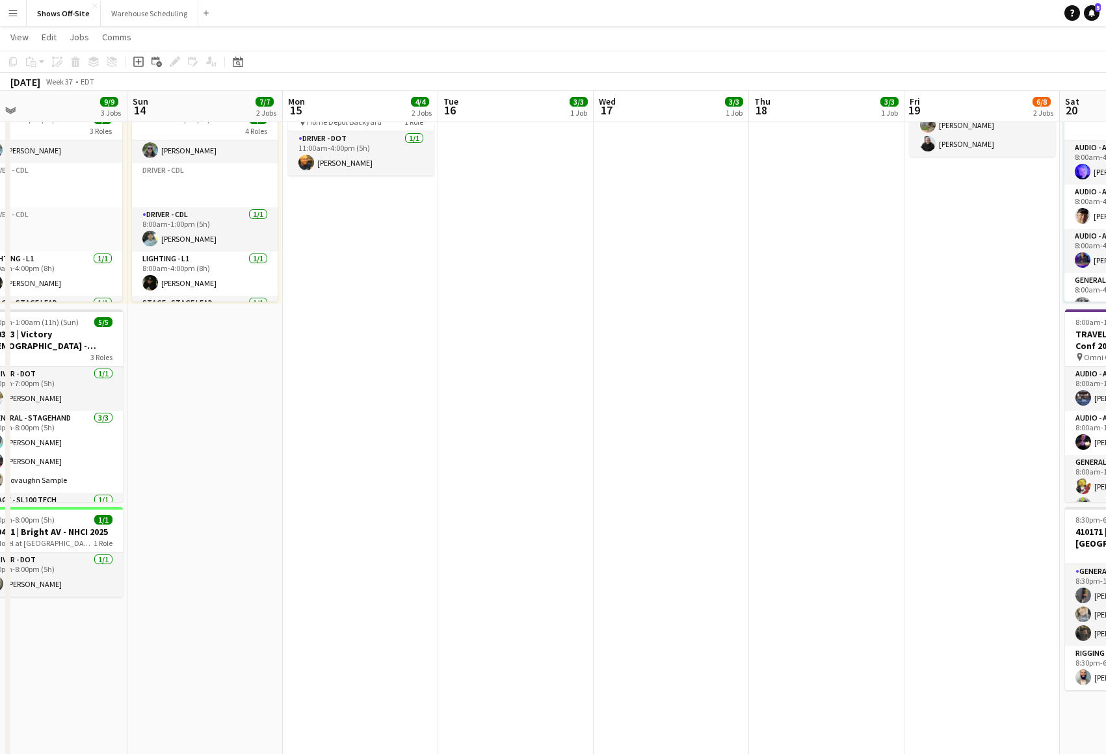
drag, startPoint x: 915, startPoint y: 467, endPoint x: 739, endPoint y: 397, distance: 190.5
click at [504, 429] on app-calendar-viewport "Wed 10 7/7 1 Job Thu 11 4/4 1 Job Fri 12 26/27 4 Jobs Sat 13 9/9 3 Jobs Sun 14 …" at bounding box center [553, 486] width 1106 height 1495
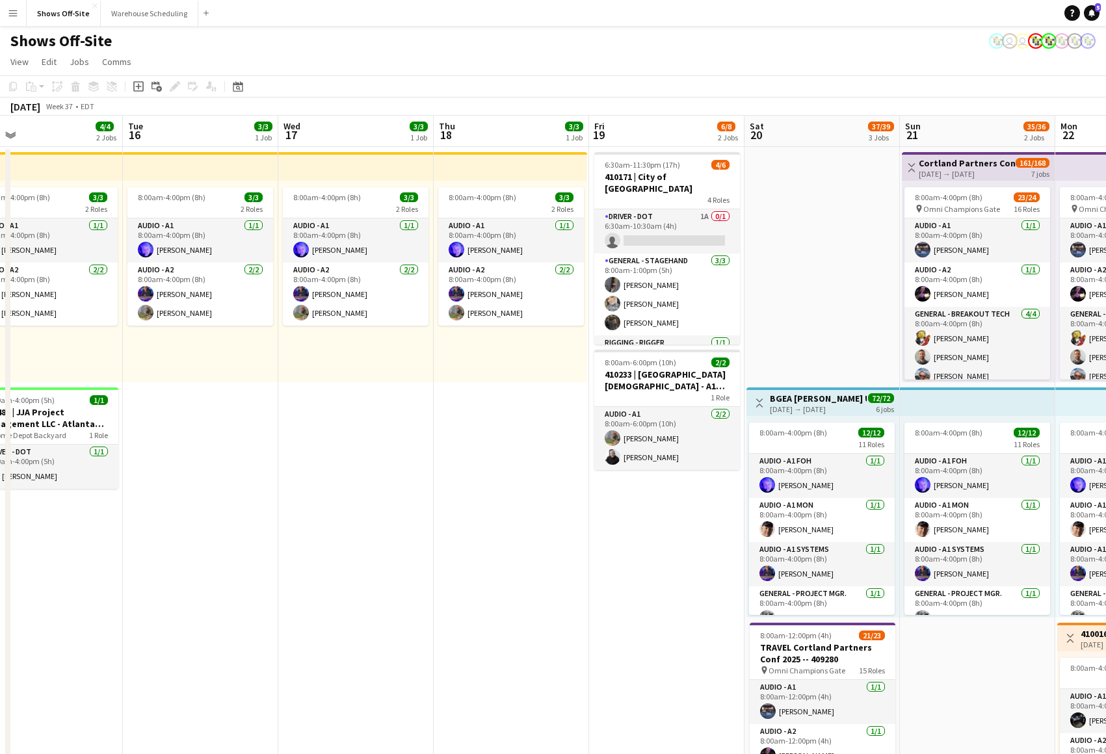
scroll to position [0, 653]
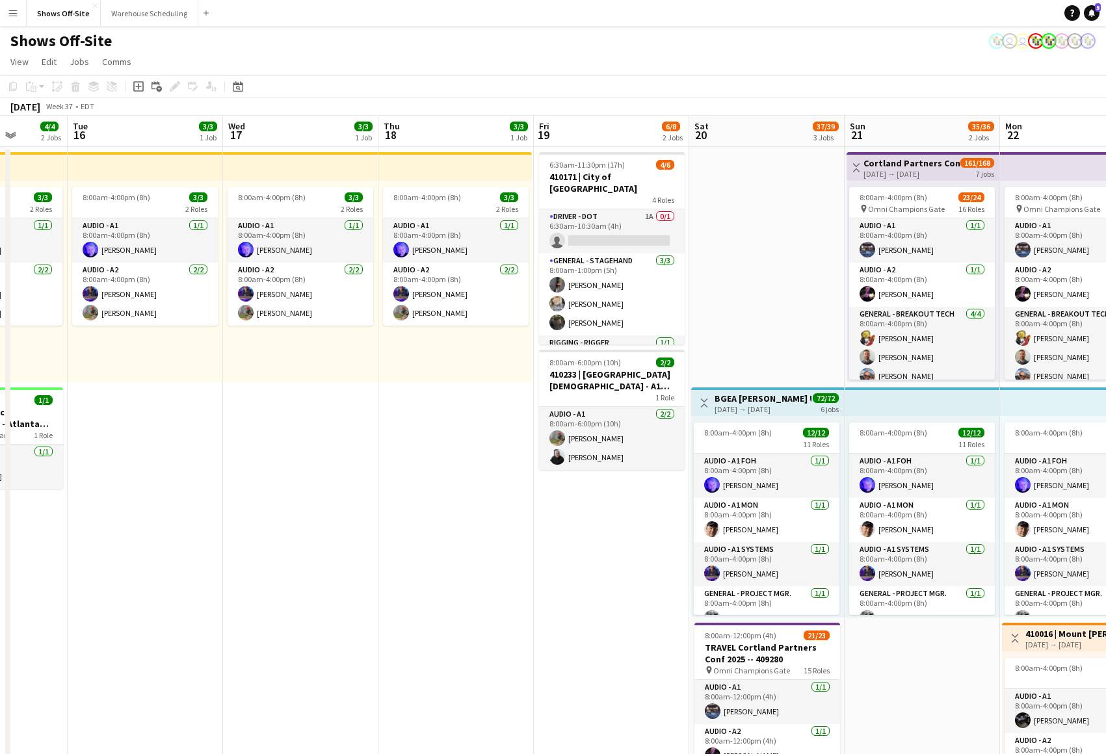
drag, startPoint x: 589, startPoint y: 488, endPoint x: 770, endPoint y: 293, distance: 265.5
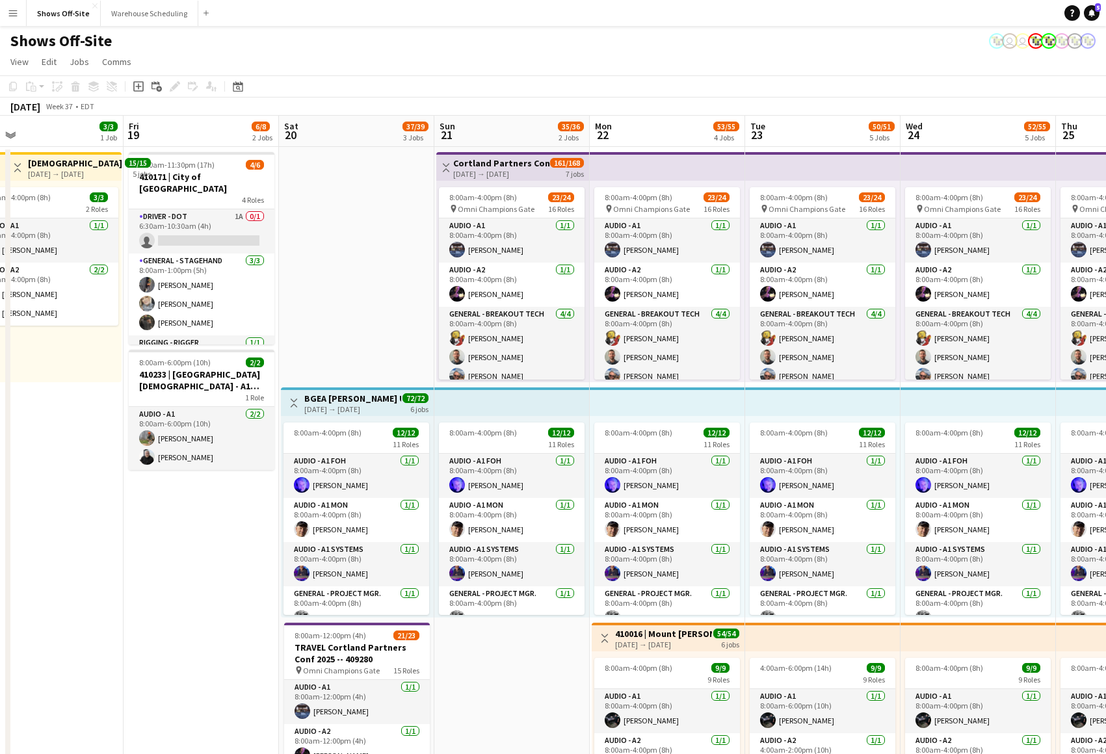
drag, startPoint x: 770, startPoint y: 293, endPoint x: 761, endPoint y: 648, distance: 354.5
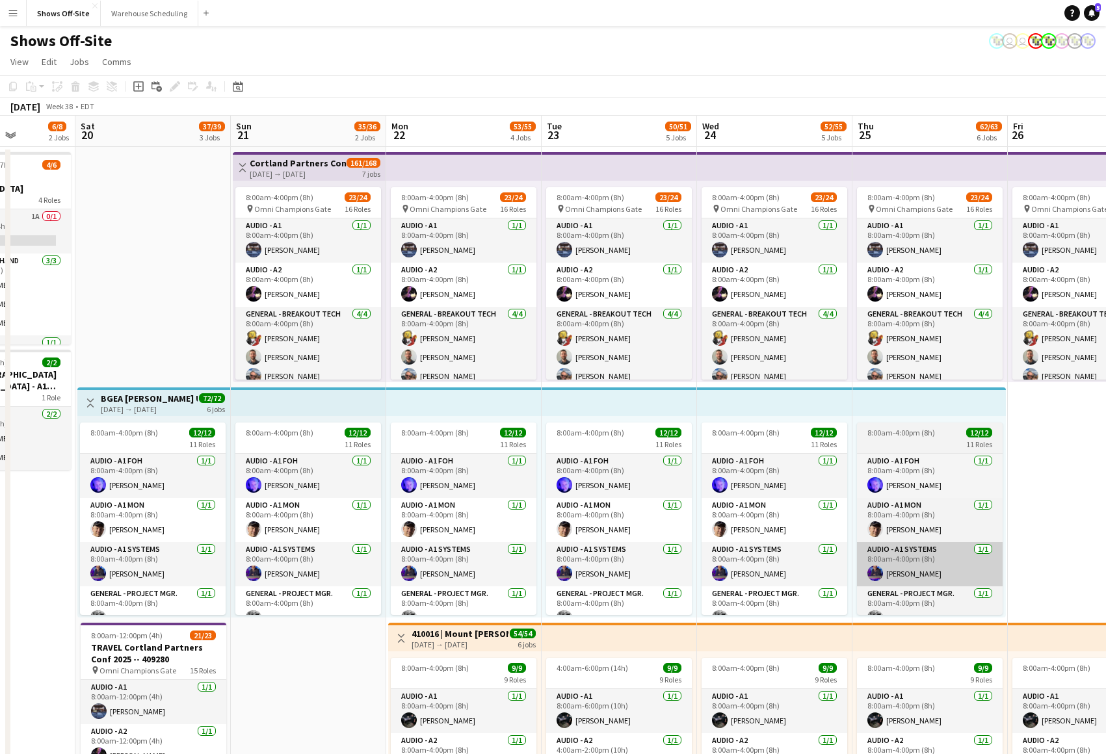
drag, startPoint x: 761, startPoint y: 648, endPoint x: 961, endPoint y: 570, distance: 214.1
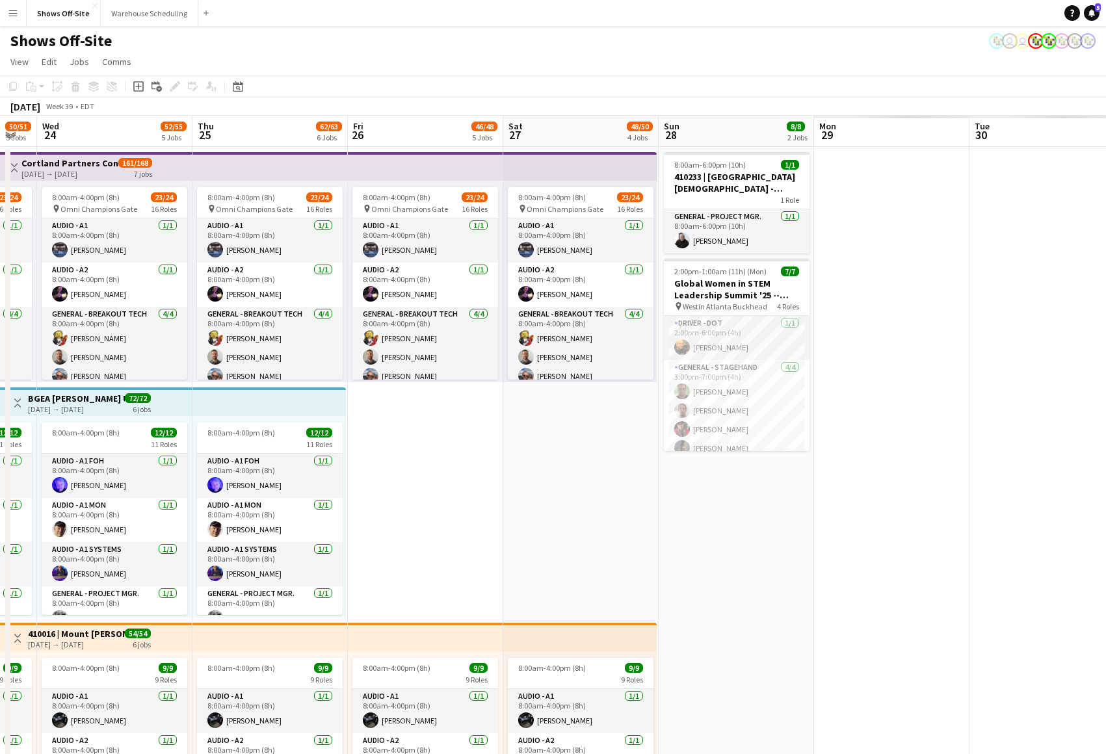
drag, startPoint x: 1027, startPoint y: 496, endPoint x: 380, endPoint y: 475, distance: 647.3
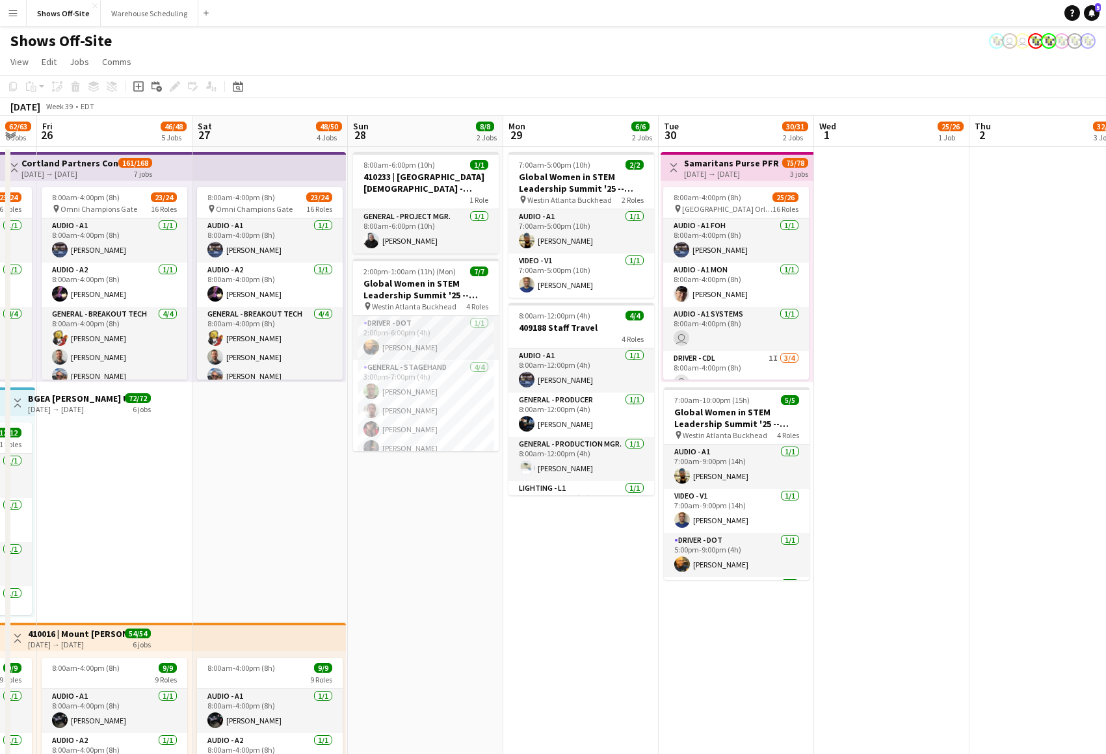
scroll to position [0, 376]
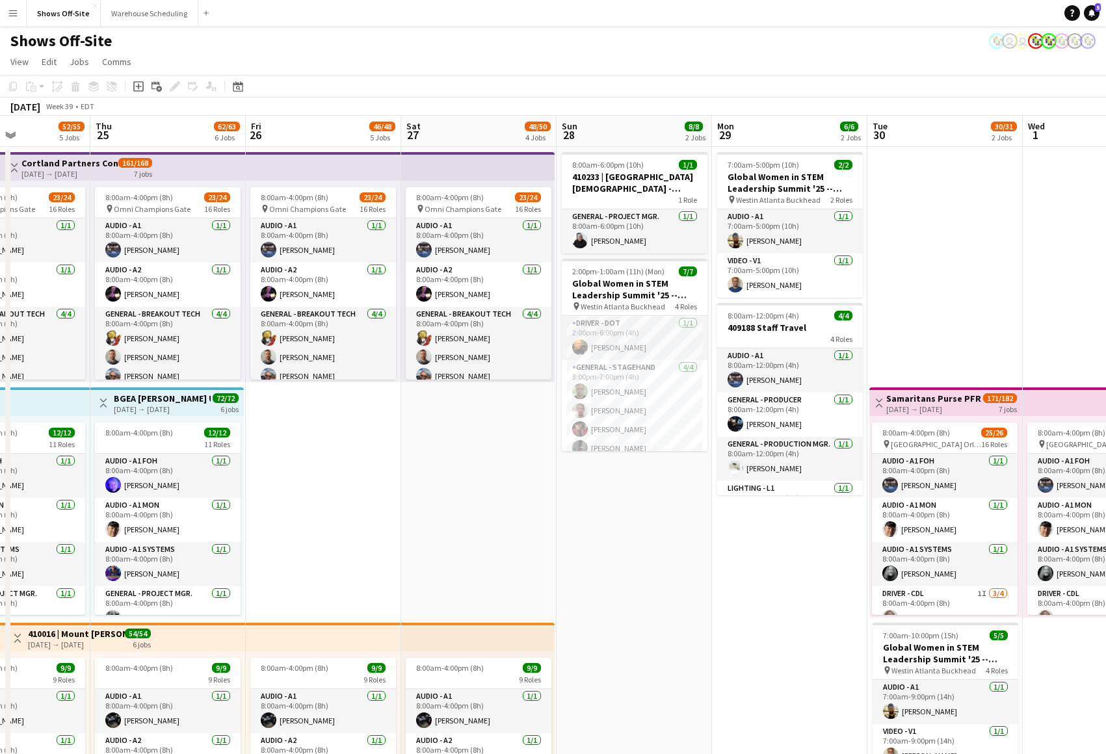
drag, startPoint x: 709, startPoint y: 525, endPoint x: 899, endPoint y: 388, distance: 234.2
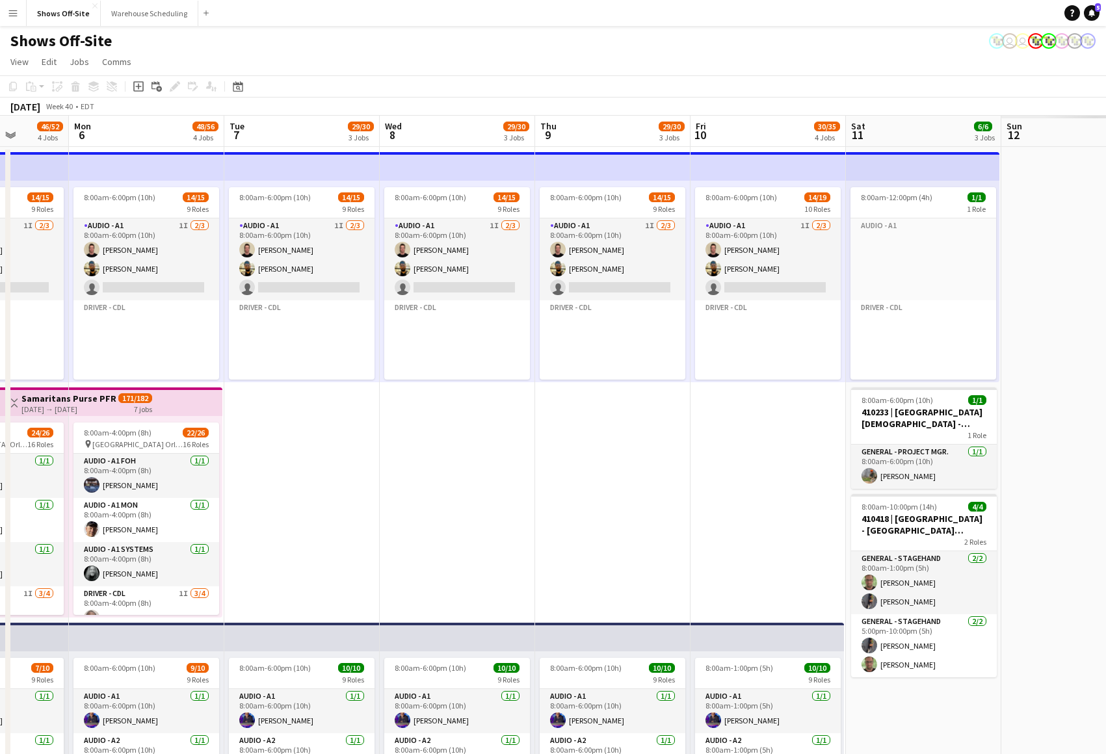
scroll to position [0, 397]
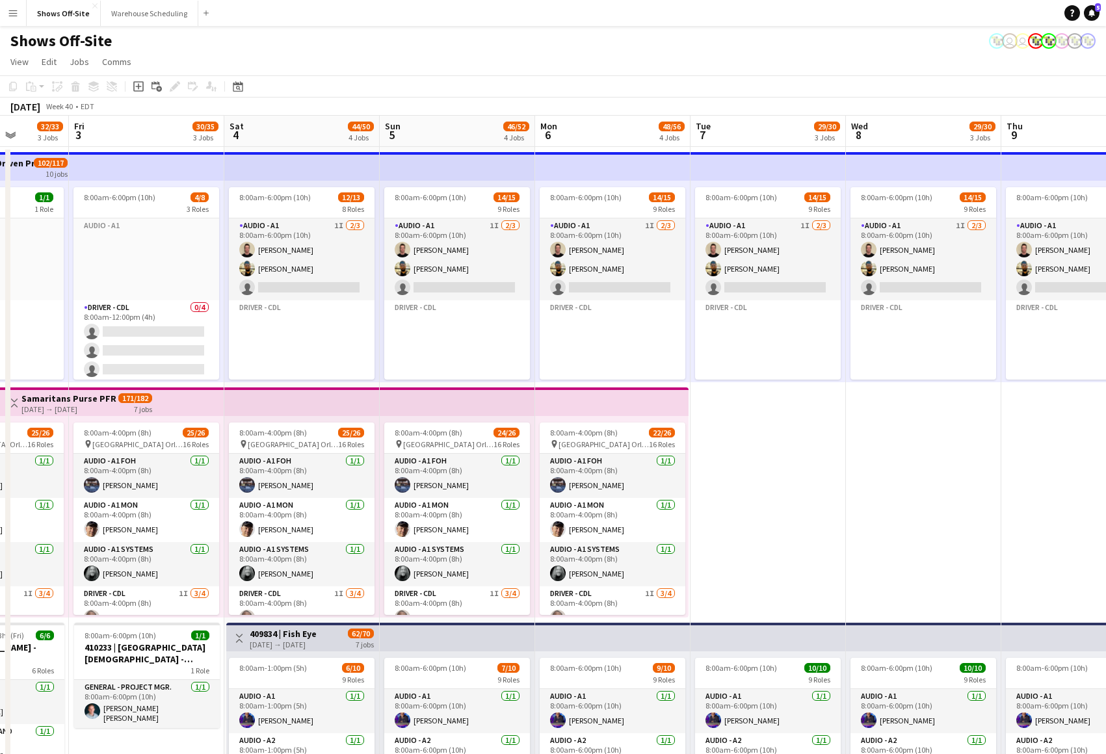
drag, startPoint x: 899, startPoint y: 388, endPoint x: 158, endPoint y: 414, distance: 741.7
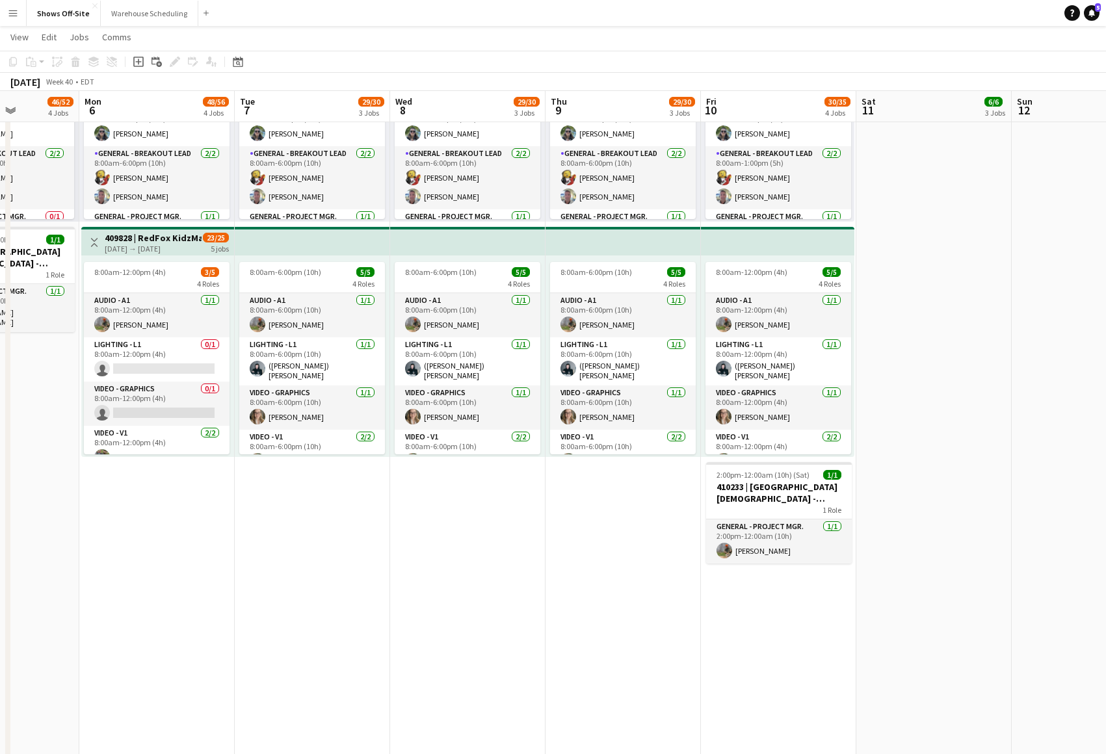
scroll to position [0, 588]
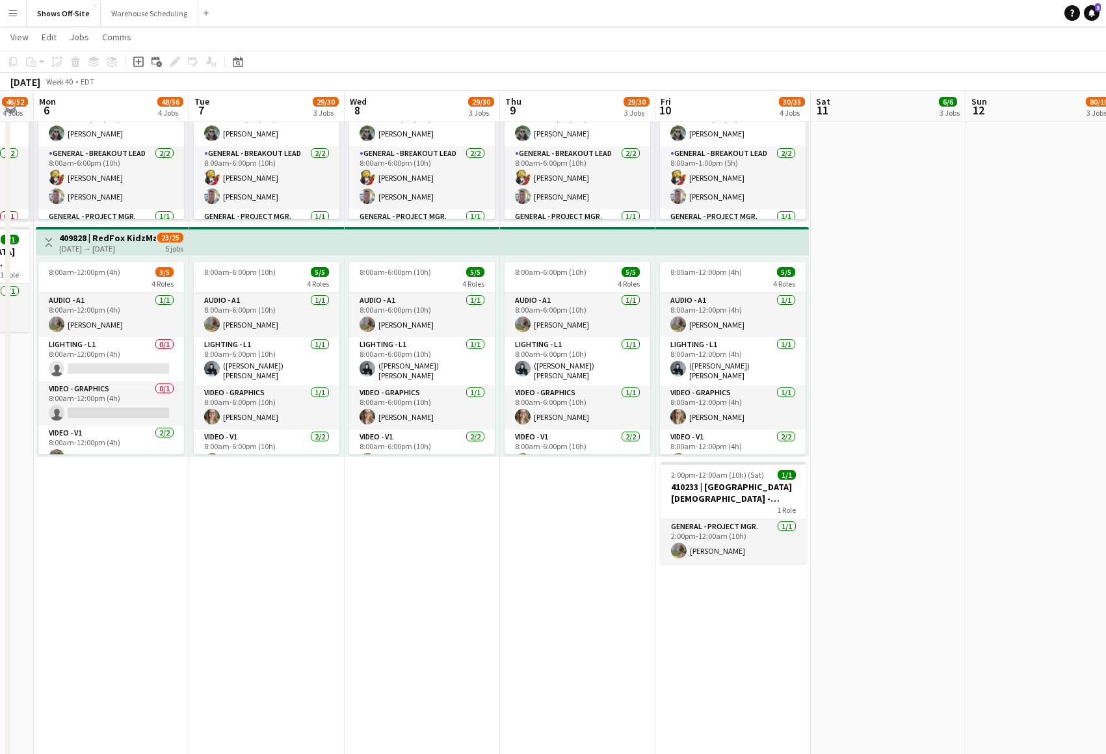
drag, startPoint x: 878, startPoint y: 540, endPoint x: 380, endPoint y: 525, distance: 498.3
click at [377, 526] on app-calendar-viewport "Thu 2 32/33 3 Jobs Fri 3 30/35 3 Jobs Sat 4 44/50 4 Jobs Sun 5 46/52 4 Jobs Mon…" at bounding box center [553, 168] width 1106 height 1495
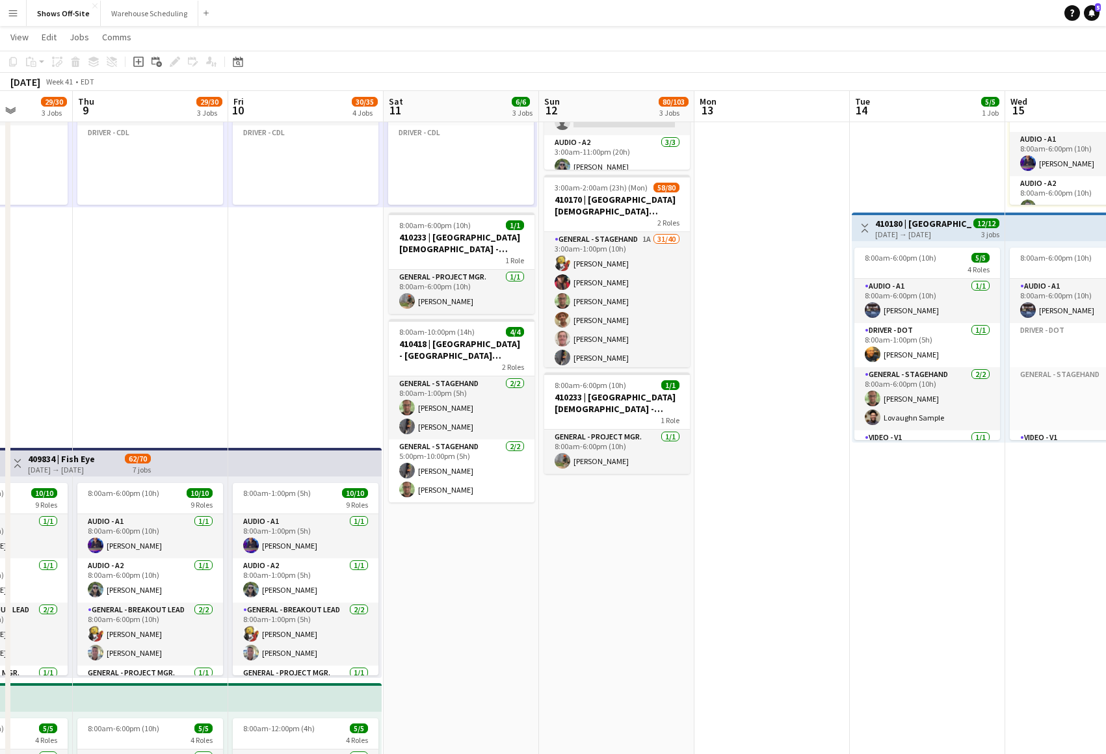
drag, startPoint x: 997, startPoint y: 579, endPoint x: 570, endPoint y: 559, distance: 427.7
click at [570, 559] on app-calendar-viewport "Sat 4 44/50 4 Jobs Sun 5 46/52 4 Jobs Mon 6 48/56 4 Jobs Tue 7 29/30 3 Jobs Wed…" at bounding box center [553, 624] width 1106 height 1495
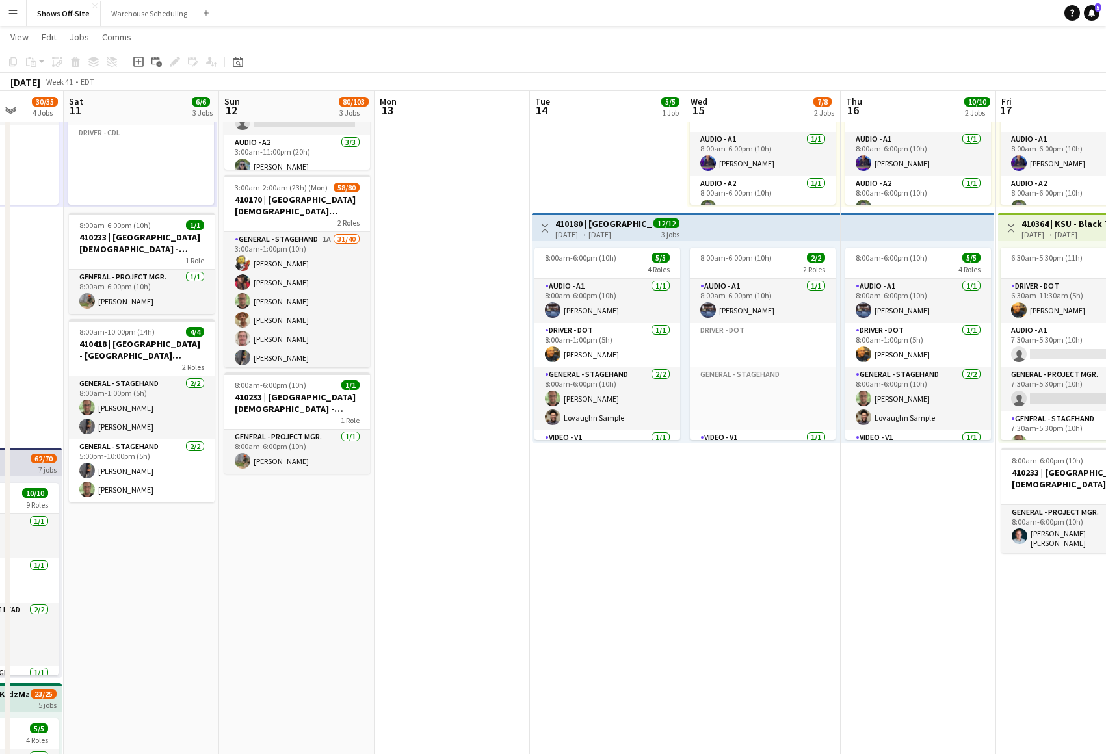
drag, startPoint x: 912, startPoint y: 554, endPoint x: 731, endPoint y: 534, distance: 181.2
click at [561, 536] on app-calendar-viewport "Wed 8 29/30 3 Jobs Thu 9 29/30 3 Jobs Fri 10 30/35 4 Jobs Sat 11 6/6 3 Jobs Sun…" at bounding box center [553, 624] width 1106 height 1495
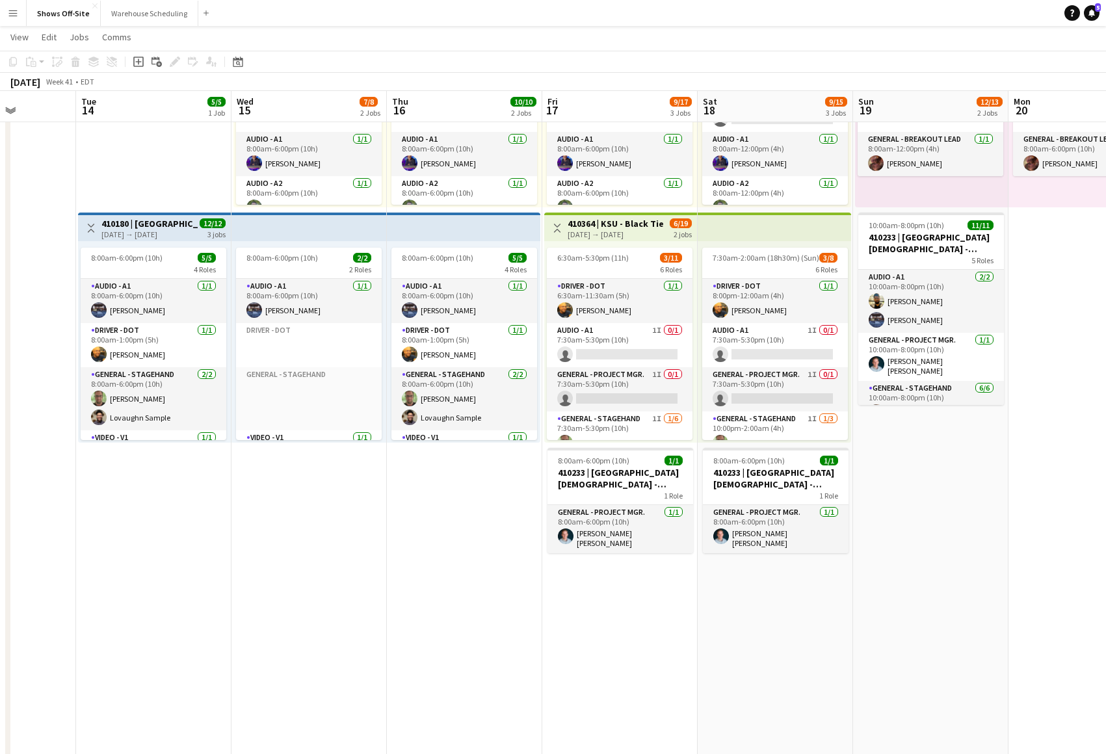
scroll to position [0, 397]
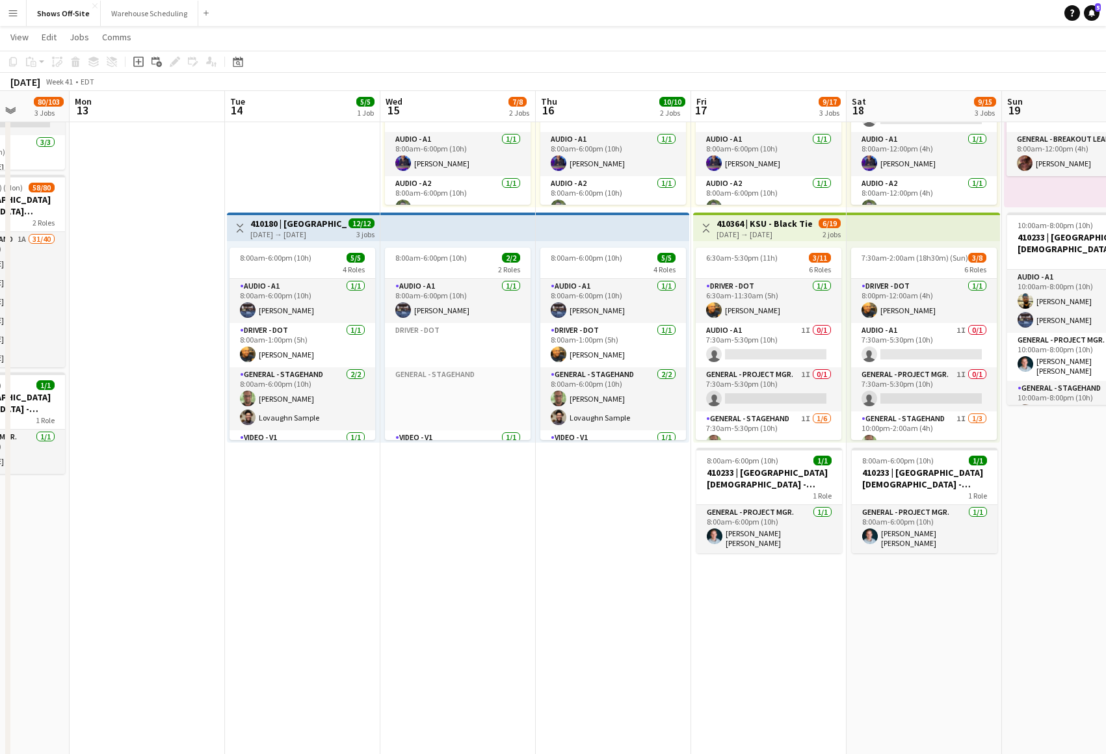
drag, startPoint x: 748, startPoint y: 535, endPoint x: 473, endPoint y: 525, distance: 274.6
click at [473, 525] on app-calendar-viewport "Fri 10 30/35 4 Jobs Sat 11 6/6 3 Jobs Sun 12 80/103 3 Jobs Mon 13 Tue 14 5/5 1 …" at bounding box center [553, 624] width 1106 height 1495
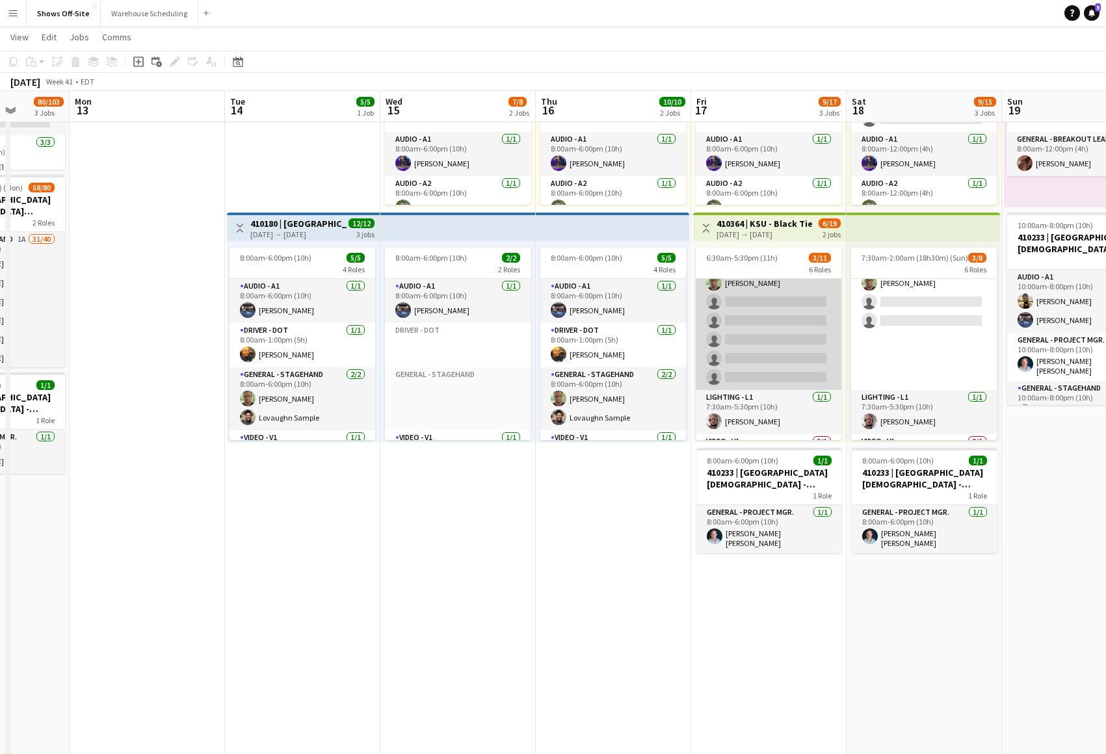
scroll to position [0, 0]
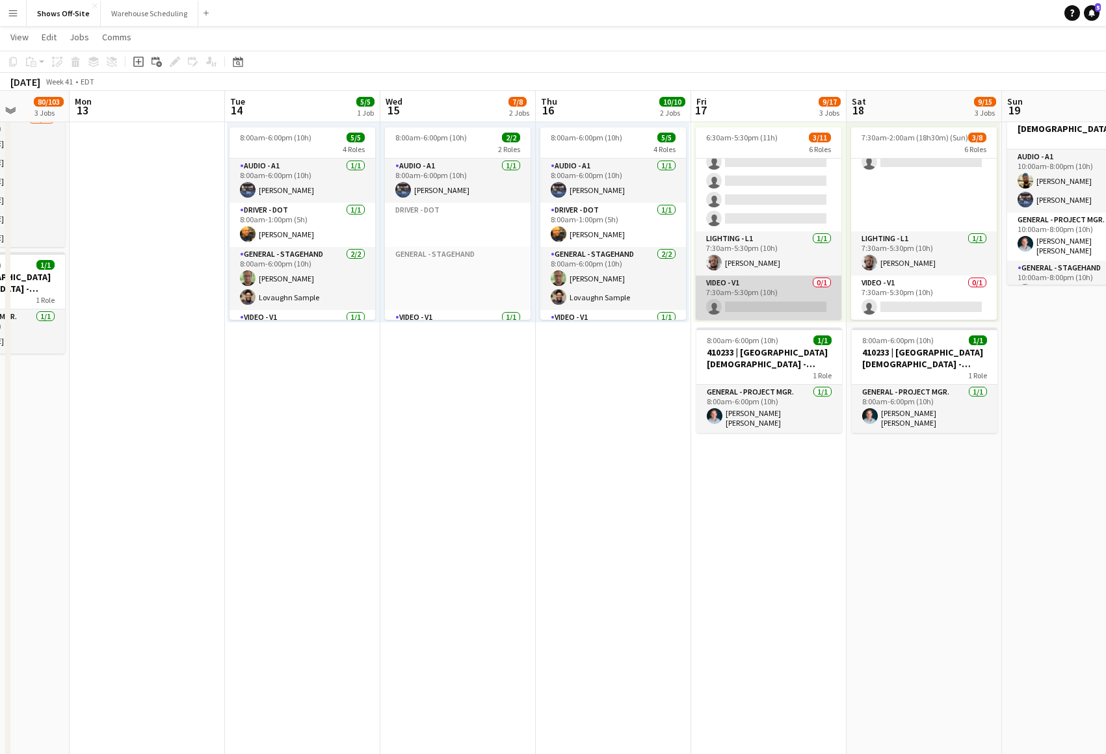
click at [745, 302] on app-card-role "Video - V1 0/1 7:30am-5:30pm (10h) single-neutral-actions" at bounding box center [769, 298] width 146 height 44
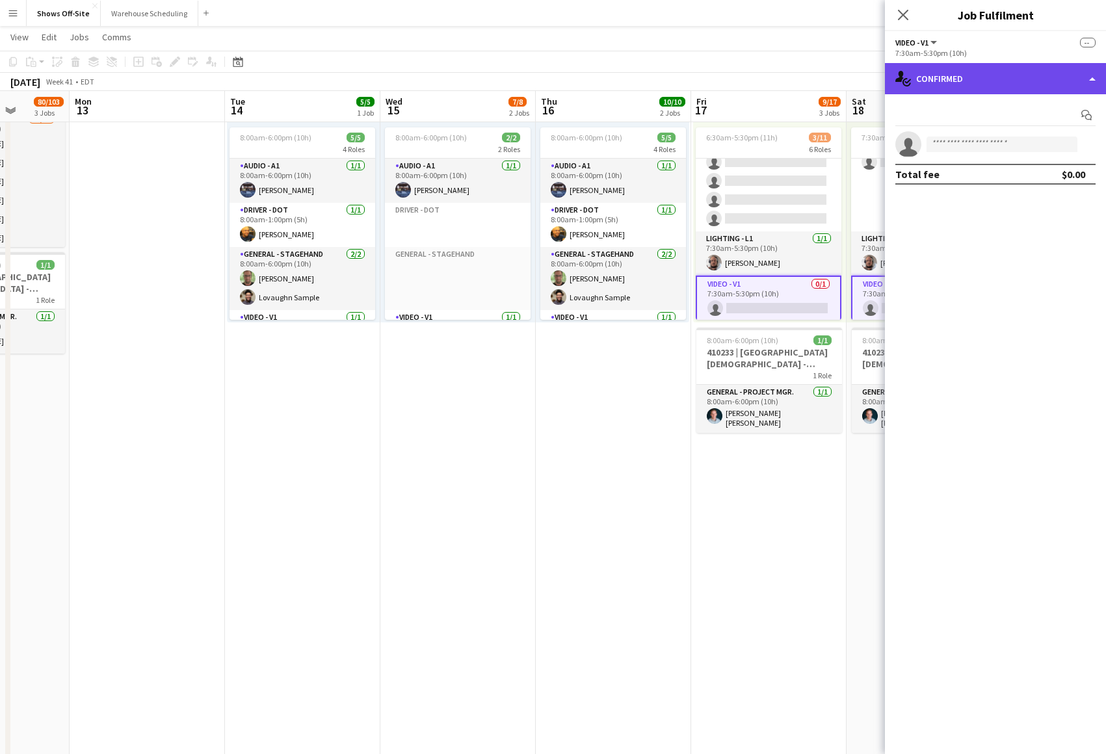
click at [1024, 66] on div "single-neutral-actions-check-2 Confirmed" at bounding box center [995, 78] width 221 height 31
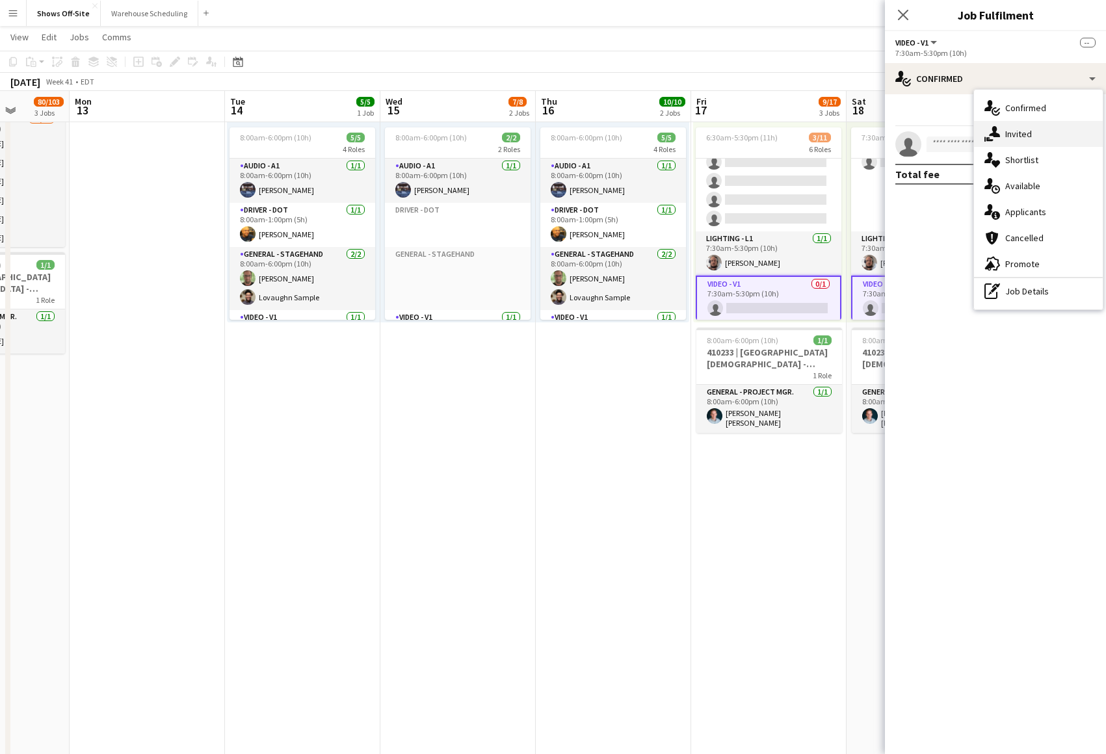
click at [1038, 133] on div "single-neutral-actions-share-1 Invited" at bounding box center [1038, 134] width 129 height 26
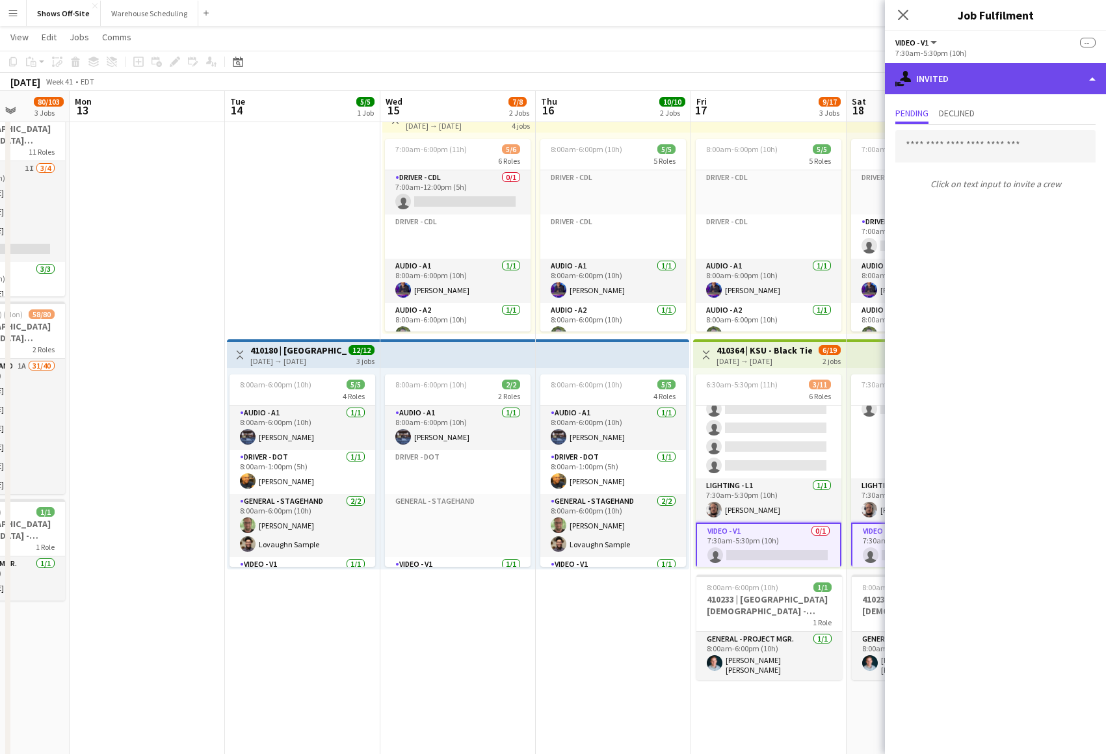
click at [967, 89] on div "single-neutral-actions-share-1 Invited" at bounding box center [995, 78] width 221 height 31
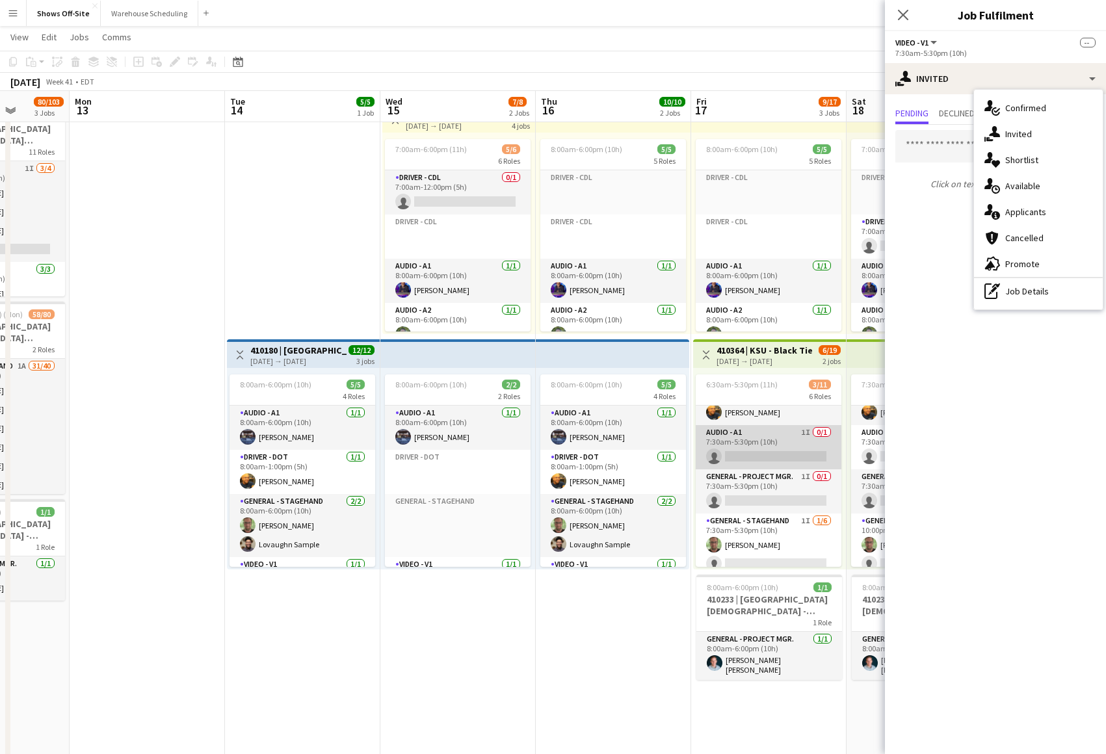
click at [767, 451] on app-card-role "Audio - A1 1I 0/1 7:30am-5:30pm (10h) single-neutral-actions" at bounding box center [769, 447] width 146 height 44
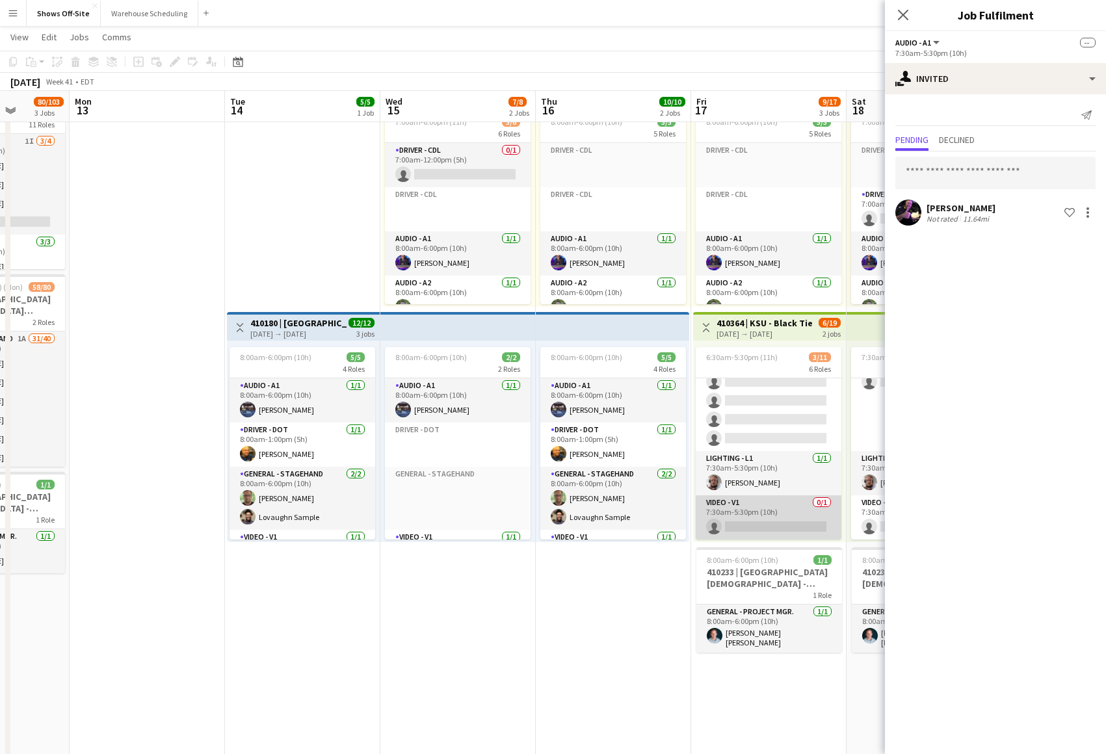
click at [754, 515] on app-card-role "Video - V1 0/1 7:30am-5:30pm (10h) single-neutral-actions" at bounding box center [769, 517] width 146 height 44
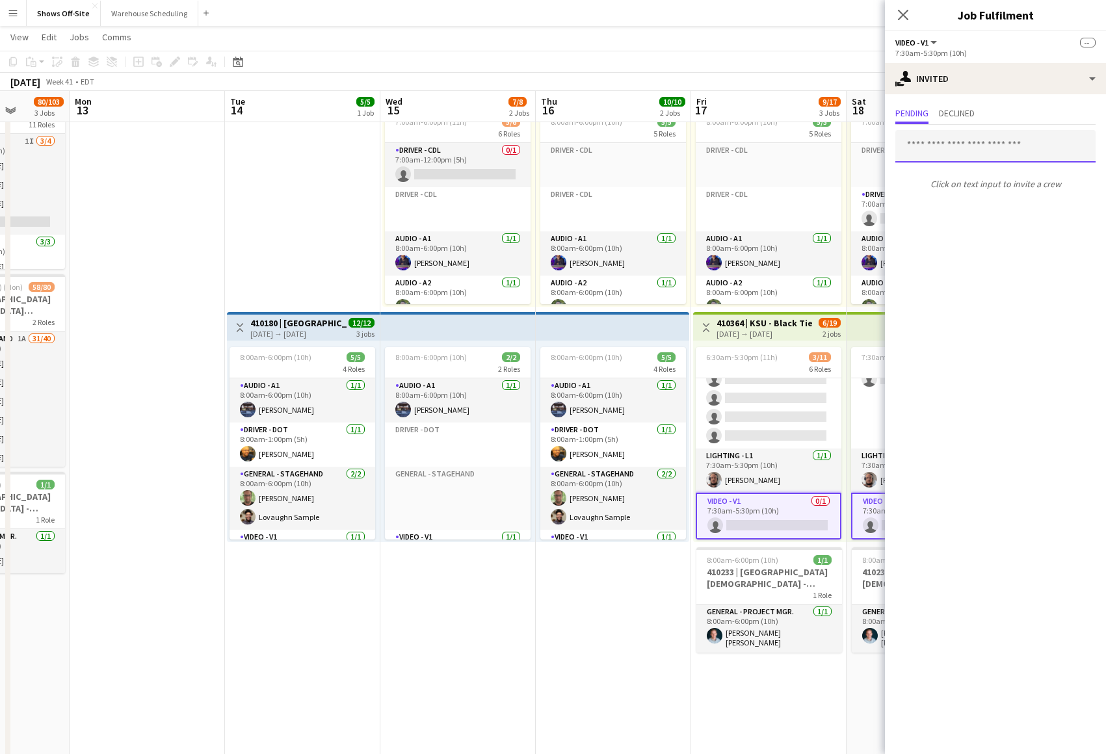
click at [947, 146] on input "text" at bounding box center [995, 146] width 200 height 33
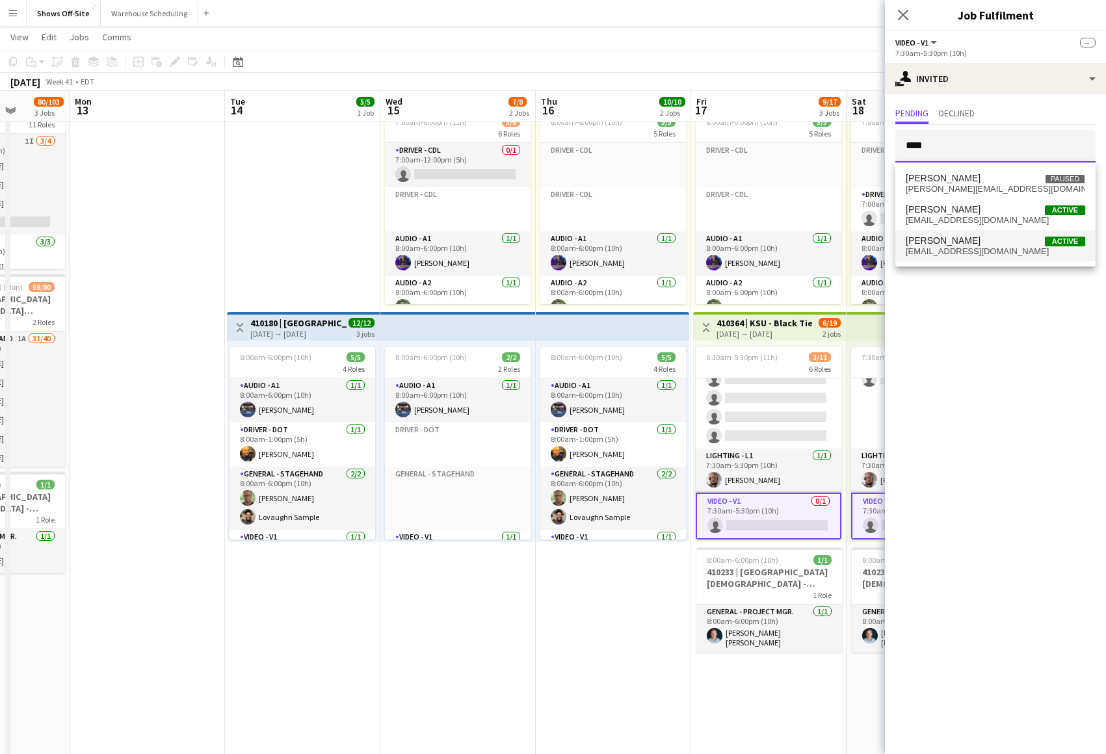
type input "****"
click at [932, 249] on span "[EMAIL_ADDRESS][DOMAIN_NAME]" at bounding box center [995, 251] width 179 height 10
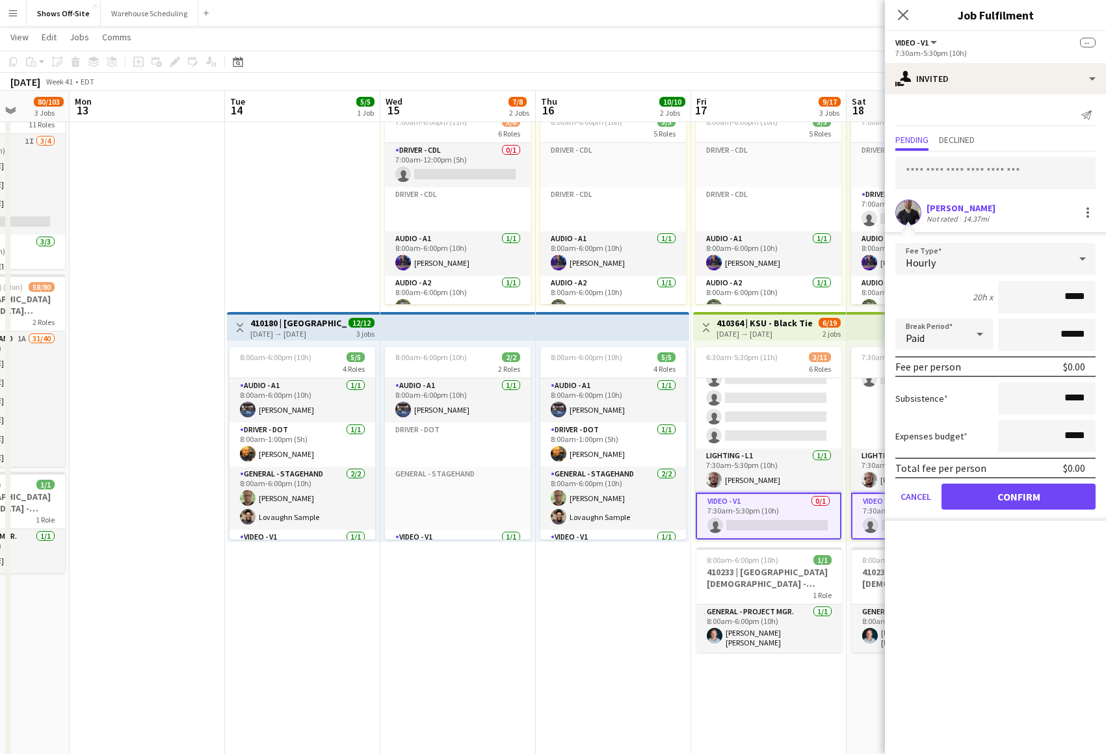
click at [1009, 491] on button "Confirm" at bounding box center [1018, 497] width 154 height 26
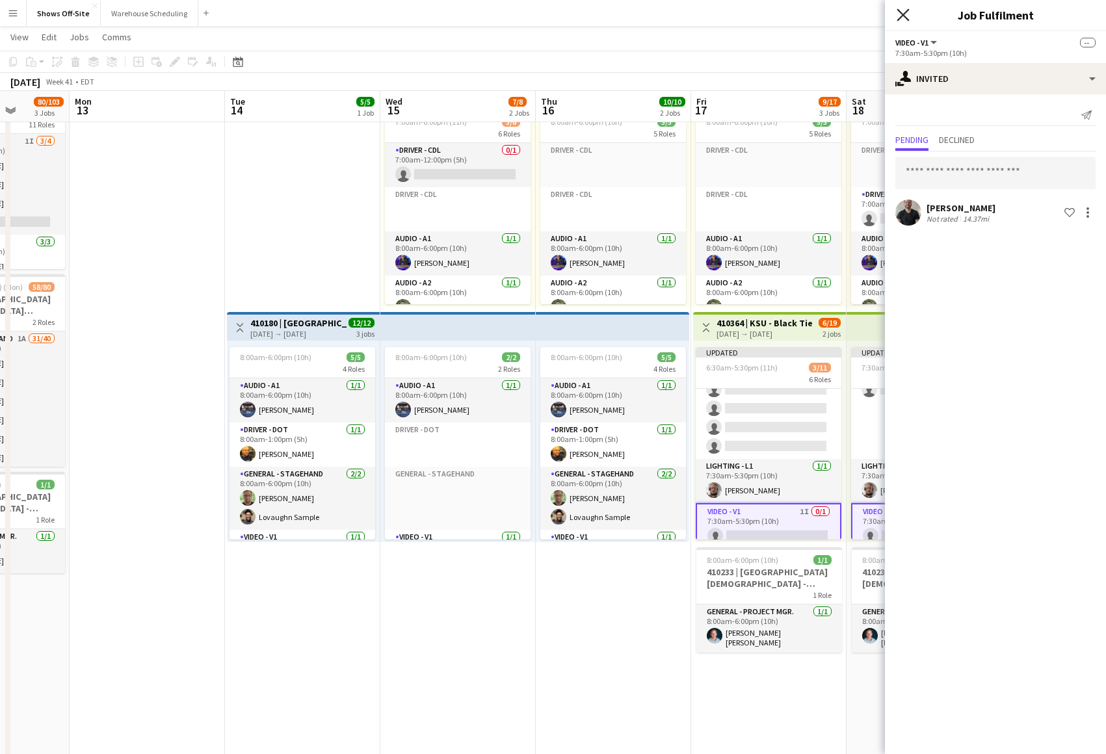
click at [902, 17] on icon at bounding box center [903, 14] width 12 height 12
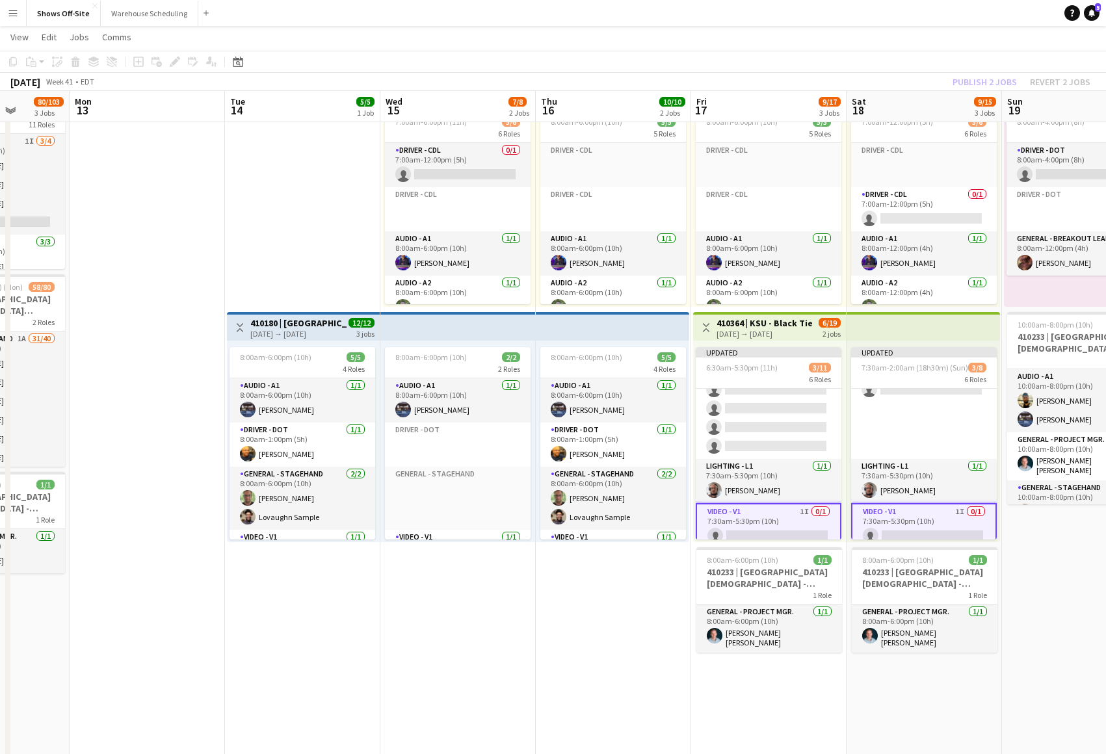
click at [972, 57] on app-toolbar "Copy Paste Paste Command V Paste with crew Command Shift V Paste linked Job Del…" at bounding box center [553, 62] width 1106 height 22
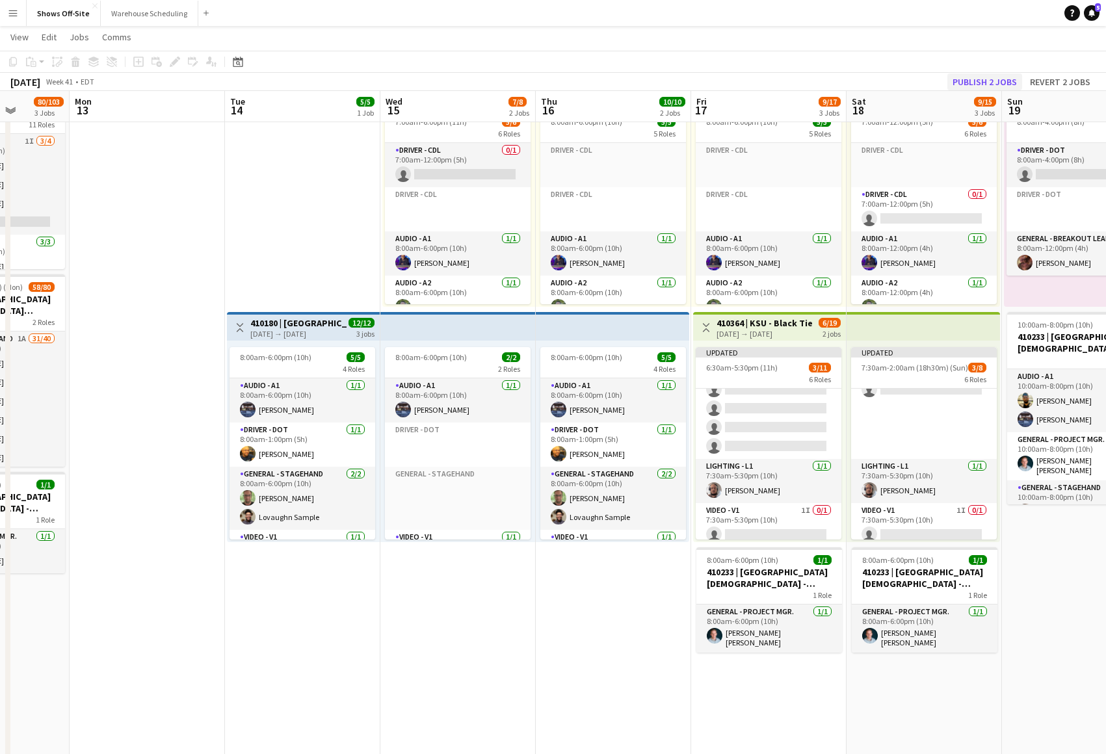
click at [981, 77] on button "Publish 2 jobs" at bounding box center [984, 81] width 75 height 17
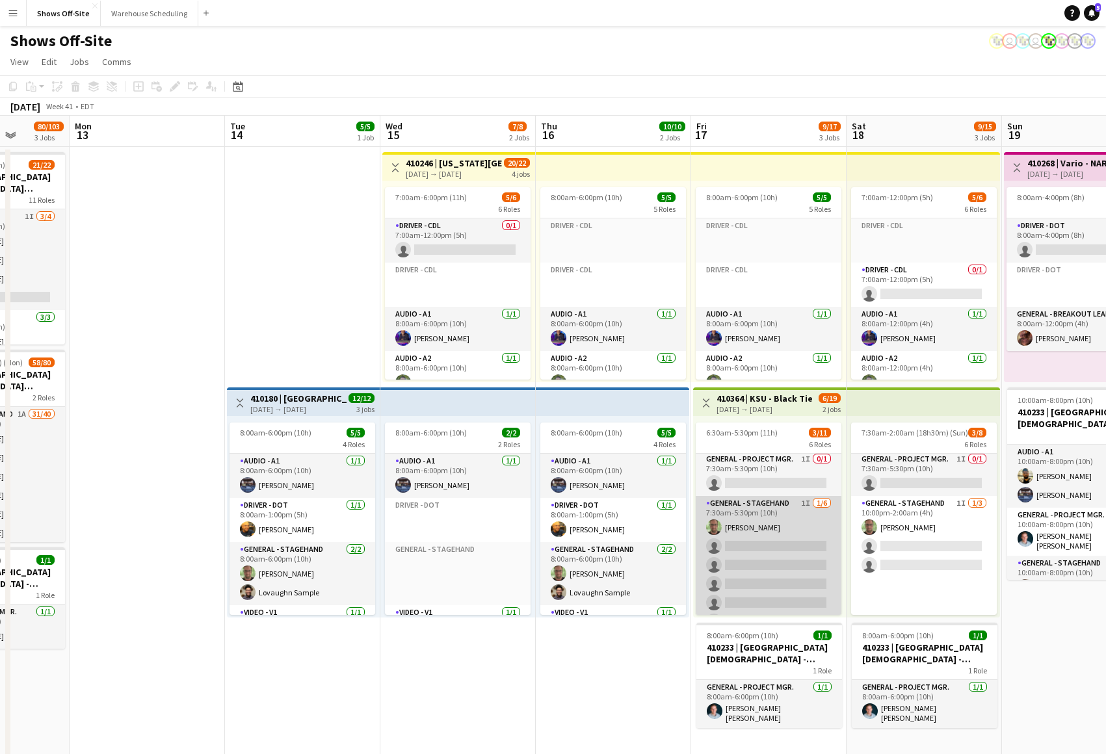
scroll to position [131, 0]
